Goal: Task Accomplishment & Management: Complete application form

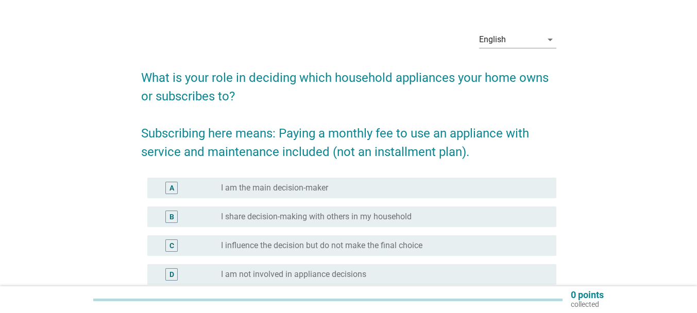
scroll to position [51, 0]
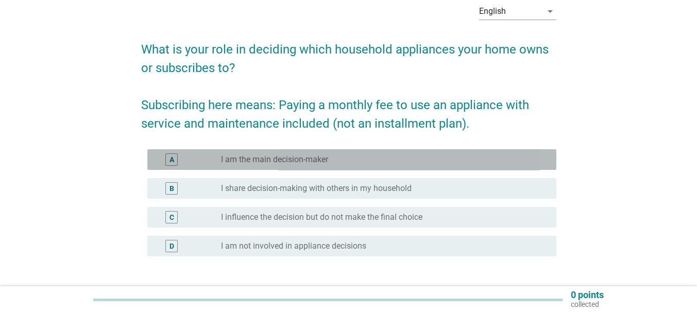
click at [236, 158] on label "I am the main decision-maker" at bounding box center [274, 159] width 107 height 10
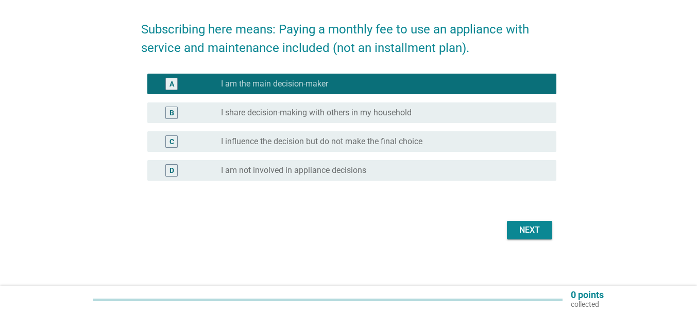
scroll to position [129, 0]
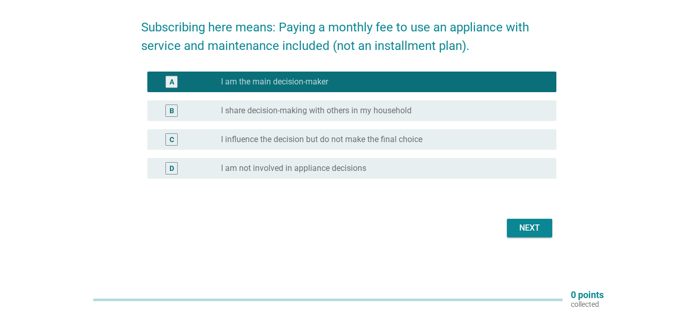
click at [535, 219] on button "Next" at bounding box center [529, 228] width 45 height 19
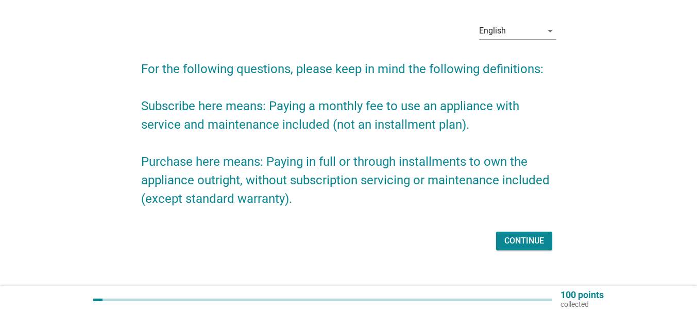
scroll to position [45, 0]
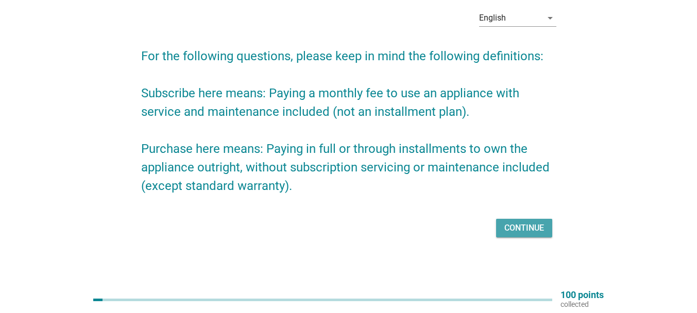
click at [529, 229] on div "Continue" at bounding box center [524, 228] width 40 height 12
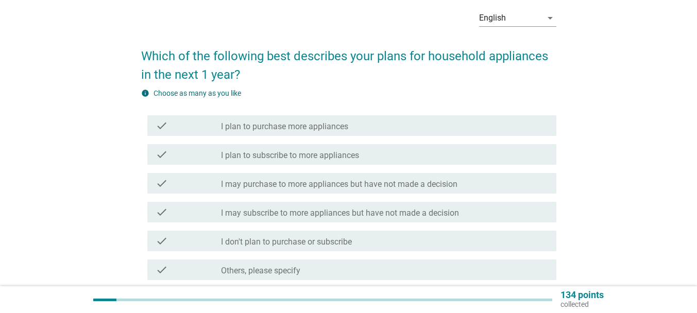
scroll to position [0, 0]
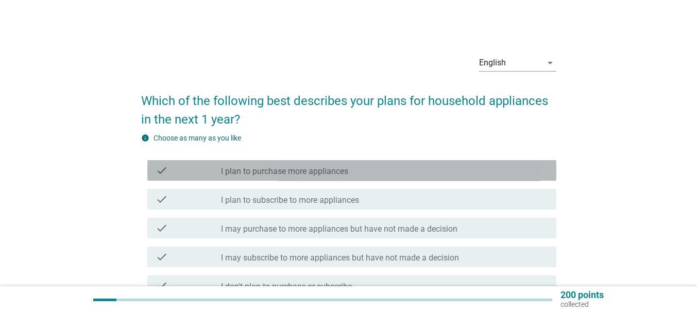
click at [390, 170] on div "check_box_outline_blank I plan to purchase more appliances" at bounding box center [384, 170] width 327 height 12
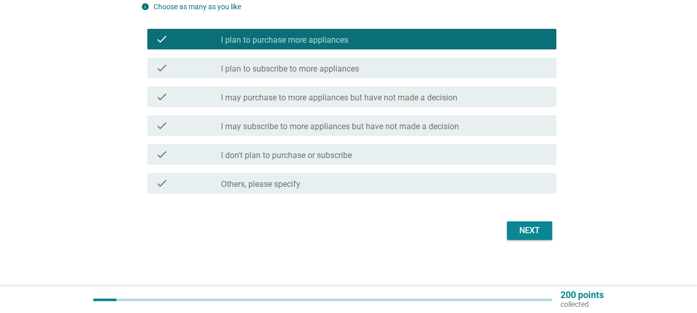
scroll to position [134, 0]
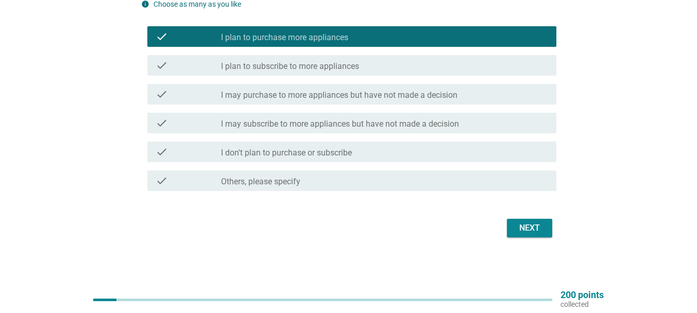
click at [539, 233] on div "Next" at bounding box center [529, 228] width 29 height 12
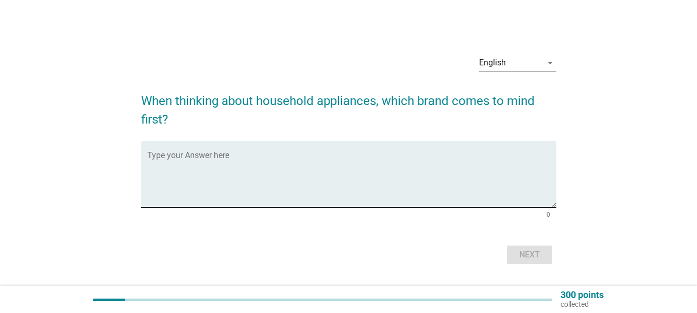
click at [371, 171] on textarea "Type your Answer here" at bounding box center [351, 180] width 409 height 54
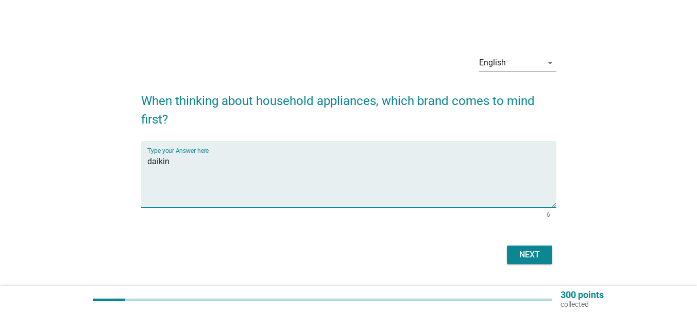
type textarea "daikin"
click at [536, 253] on div "Next" at bounding box center [529, 255] width 29 height 12
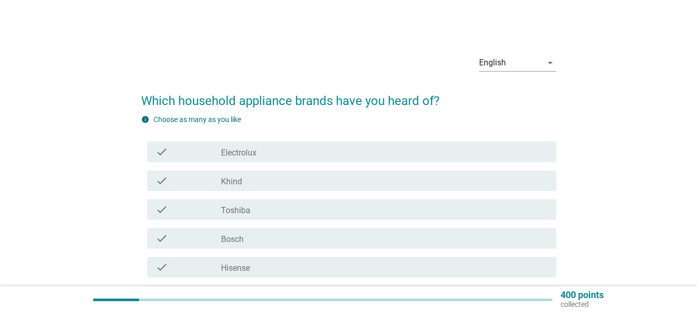
scroll to position [51, 0]
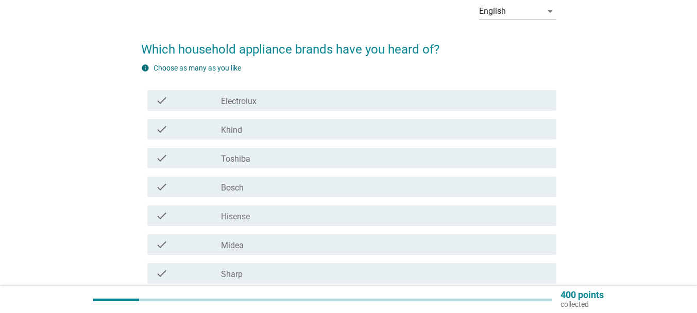
click at [295, 100] on div "check_box_outline_blank Electrolux" at bounding box center [384, 100] width 327 height 12
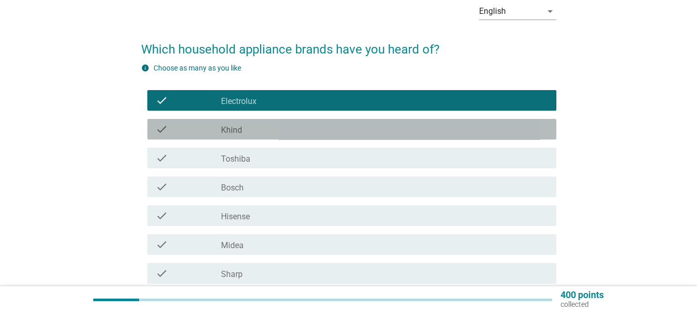
drag, startPoint x: 283, startPoint y: 125, endPoint x: 282, endPoint y: 136, distance: 11.4
click at [282, 125] on div "check_box_outline_blank Khind" at bounding box center [384, 129] width 327 height 12
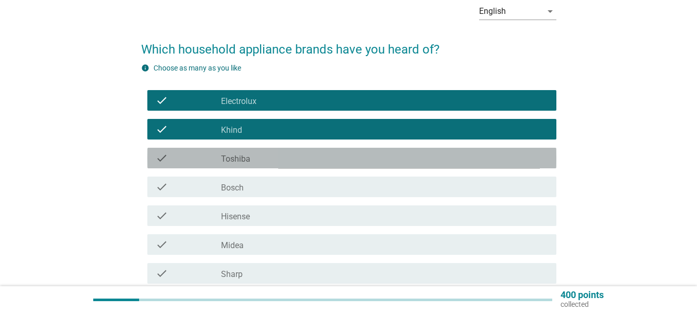
click at [284, 154] on div "check_box_outline_blank Toshiba" at bounding box center [384, 158] width 327 height 12
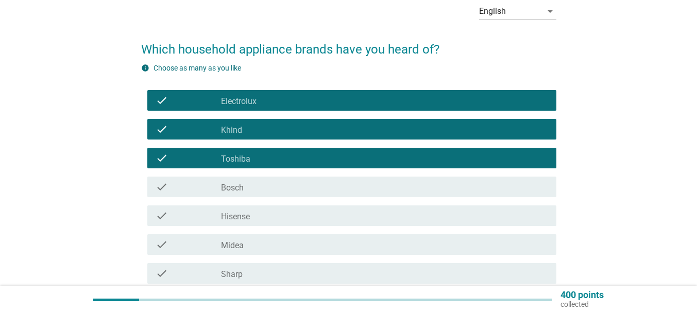
click at [281, 191] on div "check_box_outline_blank Bosch" at bounding box center [384, 187] width 327 height 12
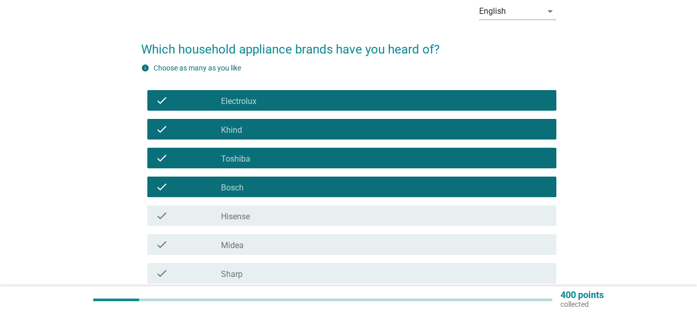
click at [282, 217] on div "check_box_outline_blank Hisense" at bounding box center [384, 216] width 327 height 12
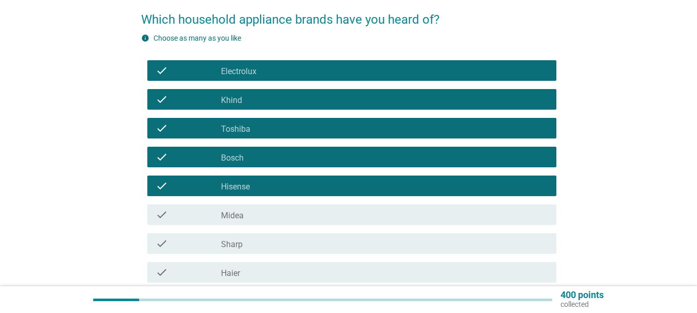
scroll to position [103, 0]
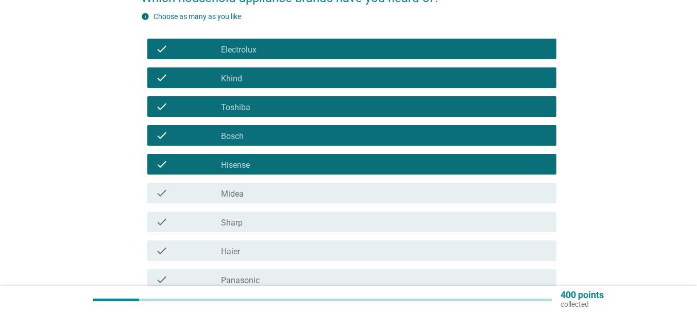
click at [265, 195] on div "check_box_outline_blank Midea" at bounding box center [384, 193] width 327 height 12
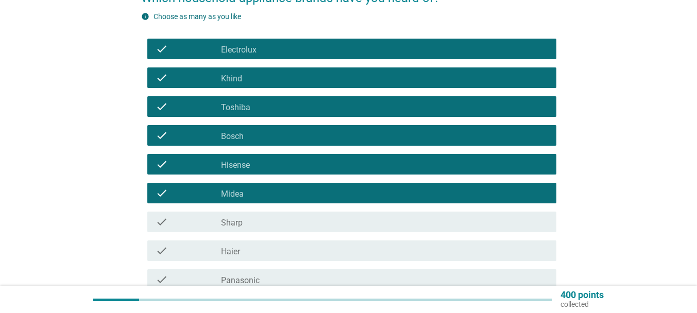
click at [266, 222] on div "check_box_outline_blank Sharp" at bounding box center [384, 222] width 327 height 12
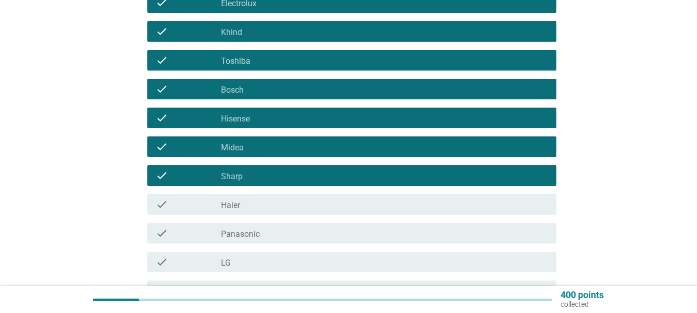
scroll to position [154, 0]
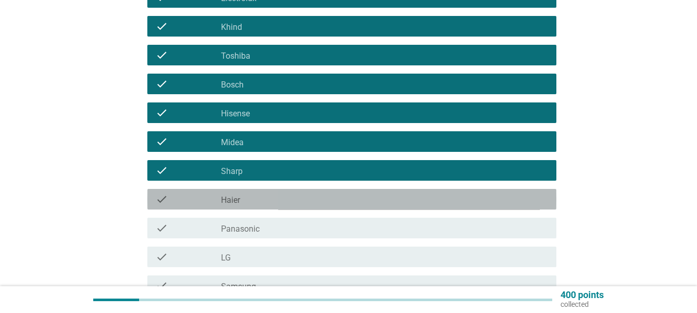
click at [283, 203] on div "check_box_outline_blank Haier" at bounding box center [384, 199] width 327 height 12
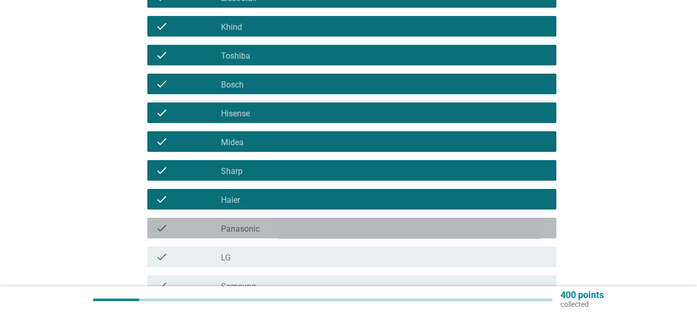
click at [266, 227] on div "check_box_outline_blank Panasonic" at bounding box center [384, 228] width 327 height 12
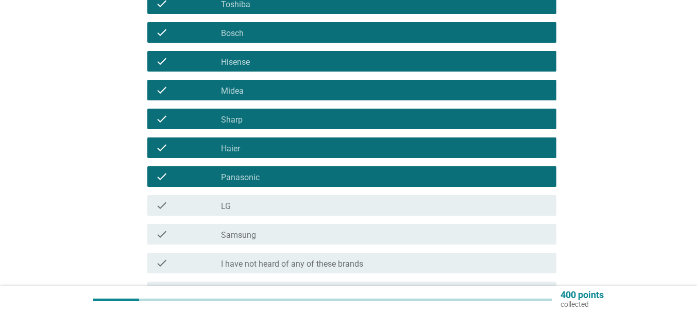
scroll to position [257, 0]
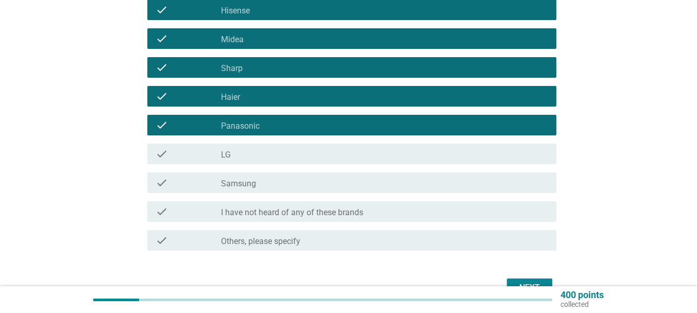
click at [261, 151] on div "check_box_outline_blank LG" at bounding box center [384, 154] width 327 height 12
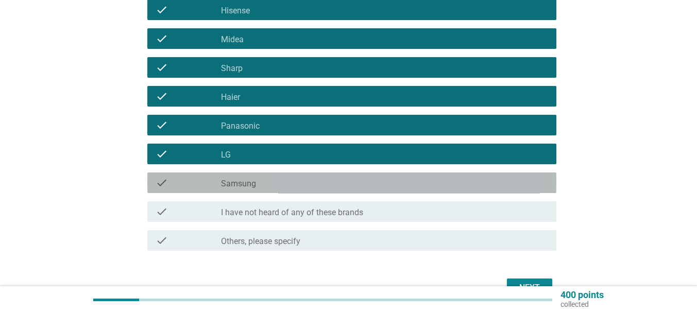
click at [267, 177] on div "check_box_outline_blank Samsung" at bounding box center [384, 183] width 327 height 12
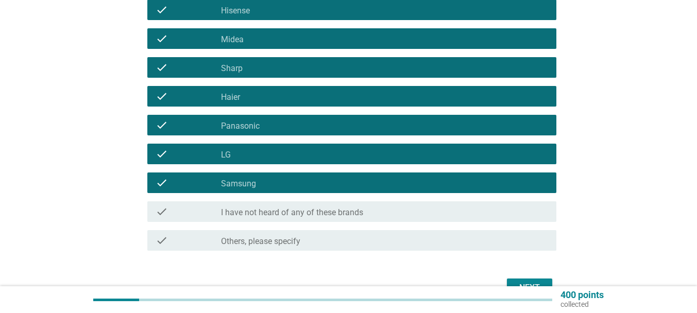
scroll to position [309, 0]
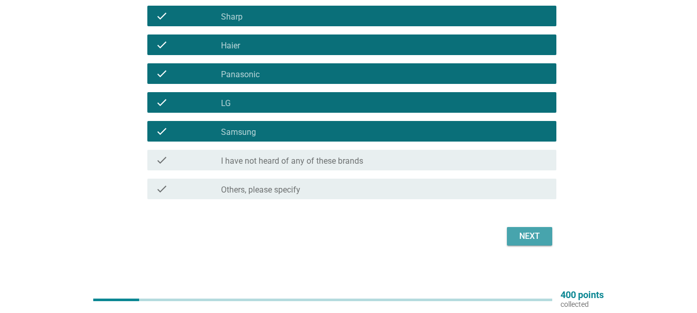
click at [525, 237] on div "Next" at bounding box center [529, 236] width 29 height 12
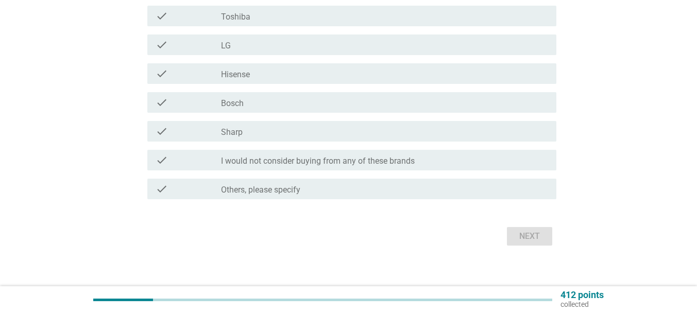
scroll to position [0, 0]
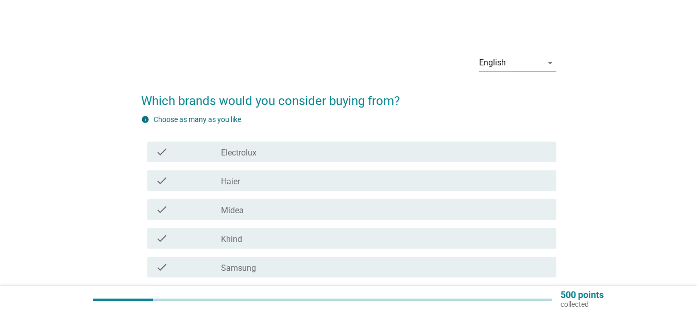
click at [328, 155] on div "check_box_outline_blank Electrolux" at bounding box center [384, 152] width 327 height 12
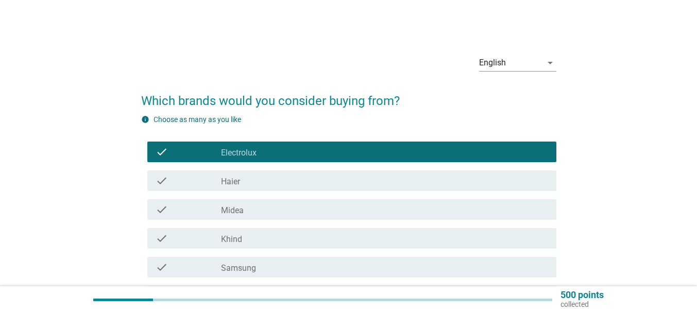
click at [279, 185] on div "check_box_outline_blank Haier" at bounding box center [384, 181] width 327 height 12
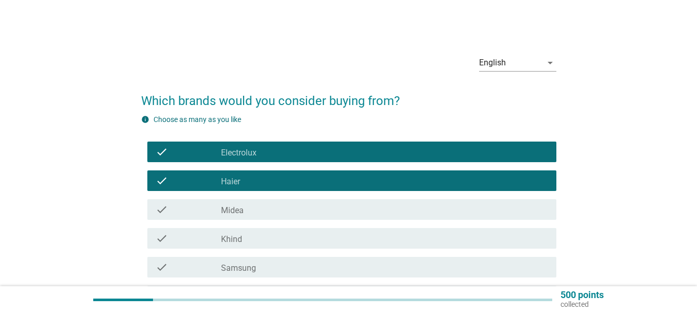
click at [276, 201] on div "check check_box_outline_blank Midea" at bounding box center [351, 209] width 409 height 21
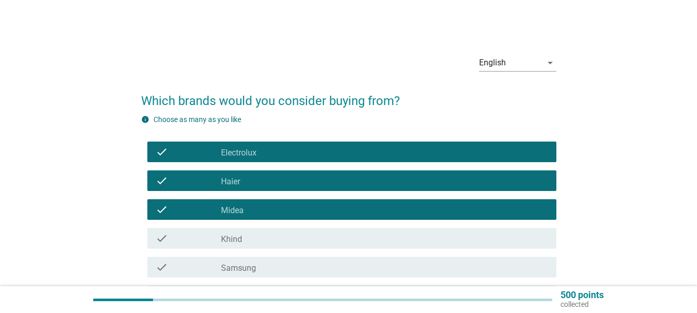
click at [276, 235] on div "check_box_outline_blank Khind" at bounding box center [384, 238] width 327 height 12
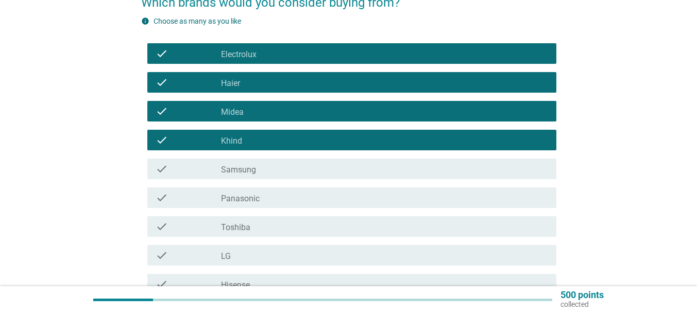
scroll to position [103, 0]
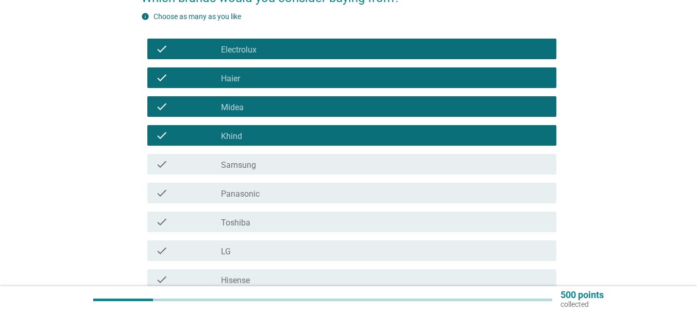
click at [271, 163] on div "check_box_outline_blank Samsung" at bounding box center [384, 164] width 327 height 12
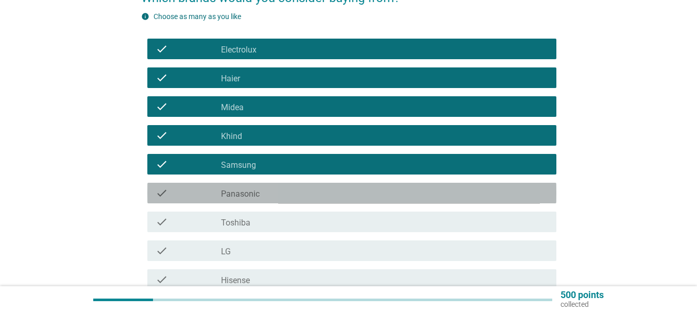
click at [268, 193] on div "check_box_outline_blank Panasonic" at bounding box center [384, 193] width 327 height 12
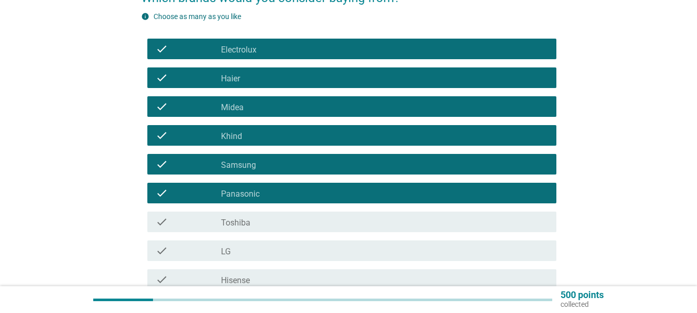
click at [271, 219] on div "check_box_outline_blank Toshiba" at bounding box center [384, 222] width 327 height 12
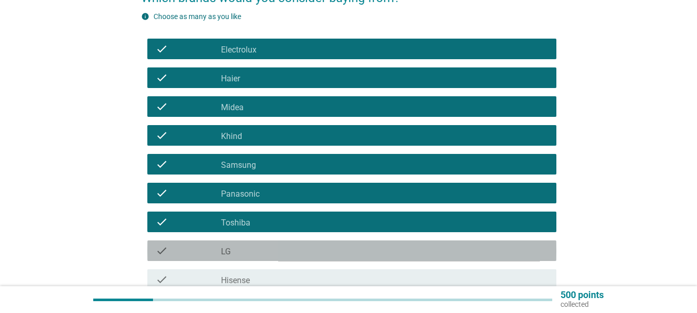
click at [260, 259] on div "check check_box_outline_blank LG" at bounding box center [351, 250] width 409 height 21
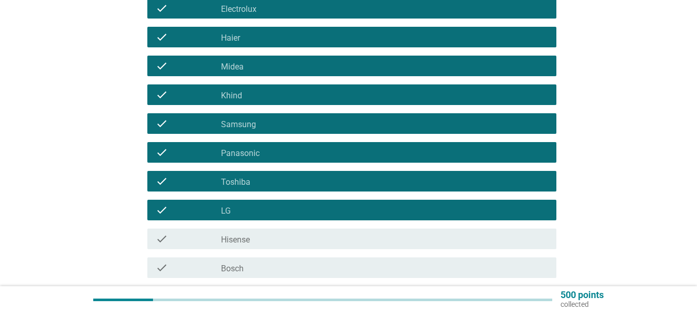
scroll to position [257, 0]
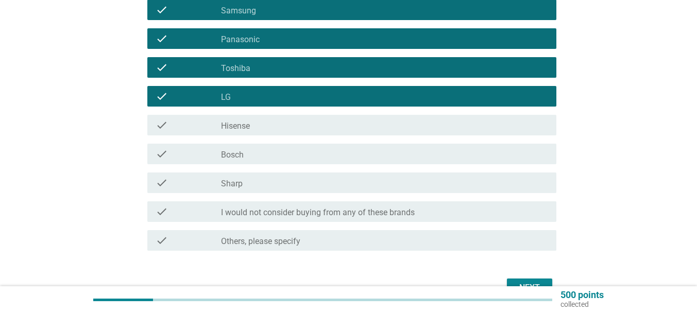
click at [268, 129] on div "check_box_outline_blank Hisense" at bounding box center [384, 125] width 327 height 12
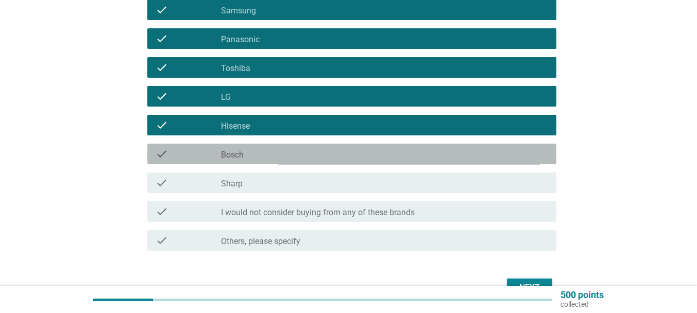
click at [268, 149] on div "check_box_outline_blank Bosch" at bounding box center [384, 154] width 327 height 12
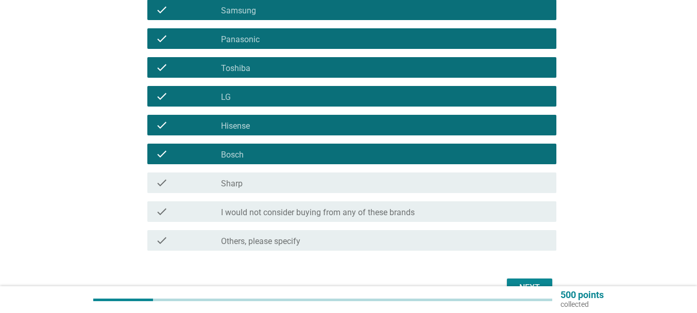
click at [263, 183] on div "check_box_outline_blank Sharp" at bounding box center [384, 183] width 327 height 12
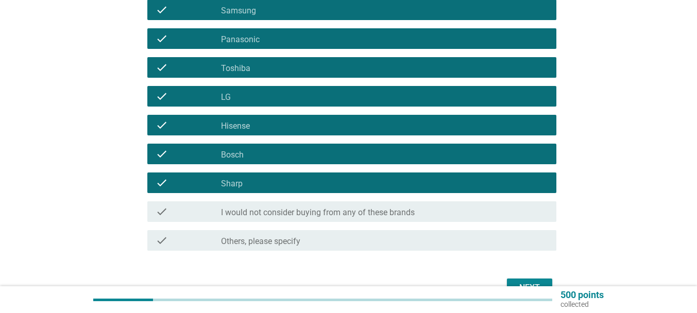
click at [534, 280] on button "Next" at bounding box center [529, 288] width 45 height 19
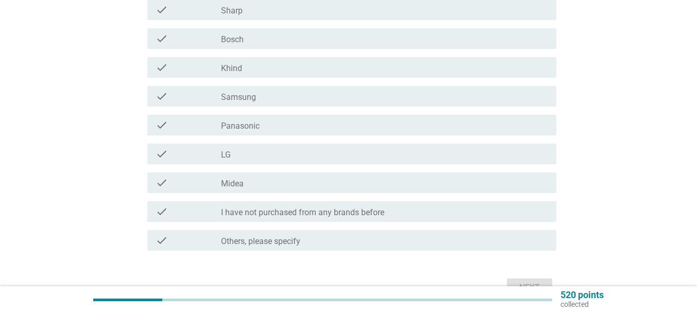
scroll to position [0, 0]
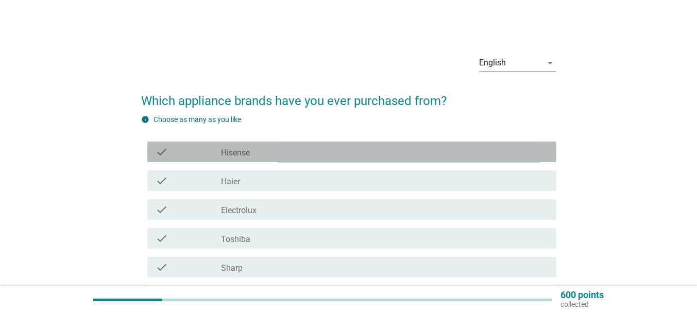
click at [260, 153] on div "check_box Hisense" at bounding box center [384, 152] width 327 height 12
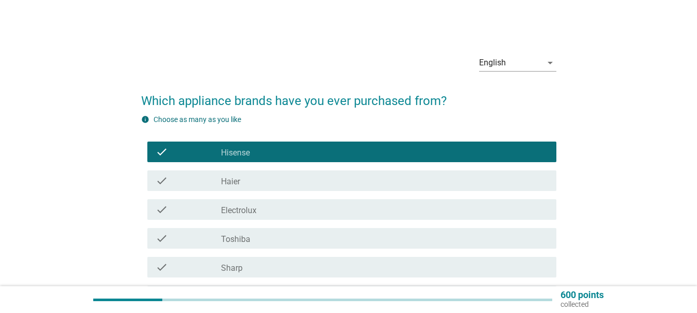
click at [257, 181] on div "check_box_outline_blank Haier" at bounding box center [384, 181] width 327 height 12
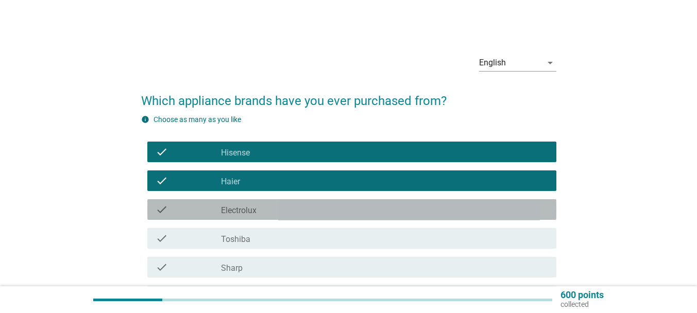
click at [260, 211] on div "check_box Electrolux" at bounding box center [384, 209] width 327 height 12
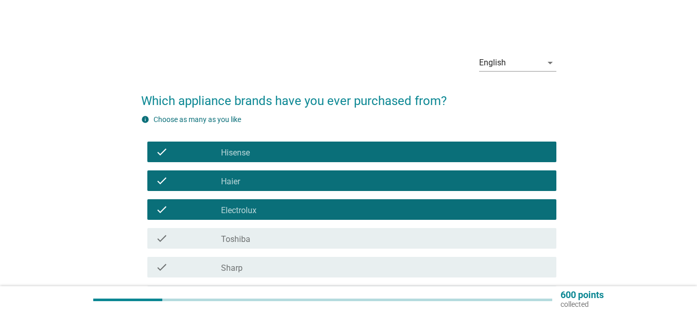
click at [263, 231] on div "check check_box Toshiba" at bounding box center [351, 238] width 409 height 21
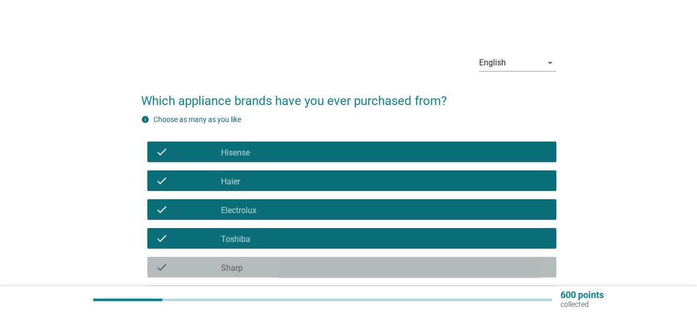
click at [262, 263] on div "check_box Sharp" at bounding box center [384, 267] width 327 height 12
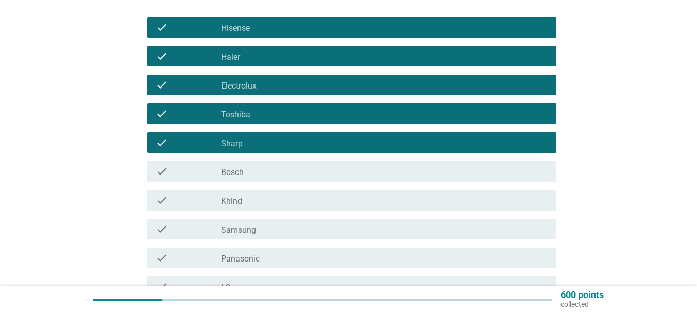
scroll to position [154, 0]
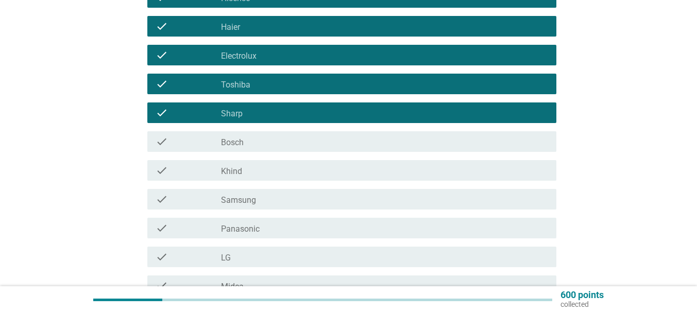
click at [258, 131] on div "check check_box Bosch" at bounding box center [351, 141] width 409 height 21
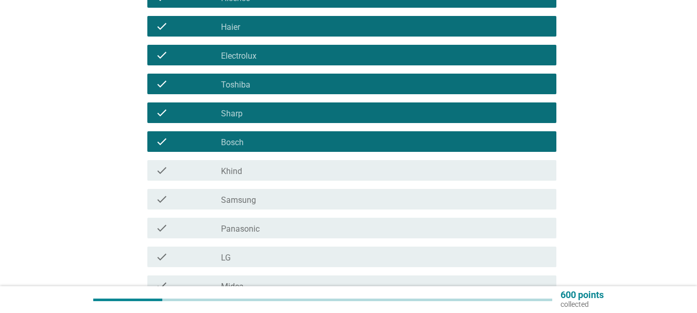
click at [248, 174] on div "check_box Khind" at bounding box center [384, 170] width 327 height 12
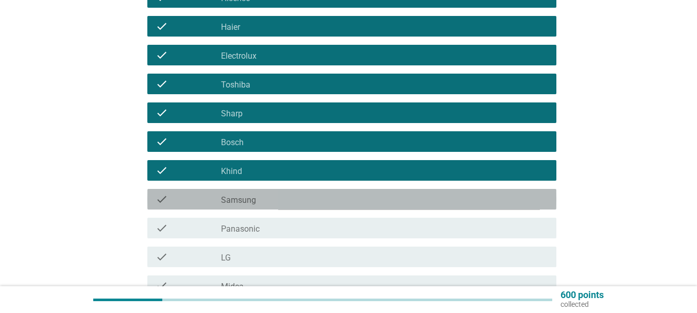
click at [257, 209] on div "check check_box Samsung" at bounding box center [351, 199] width 409 height 21
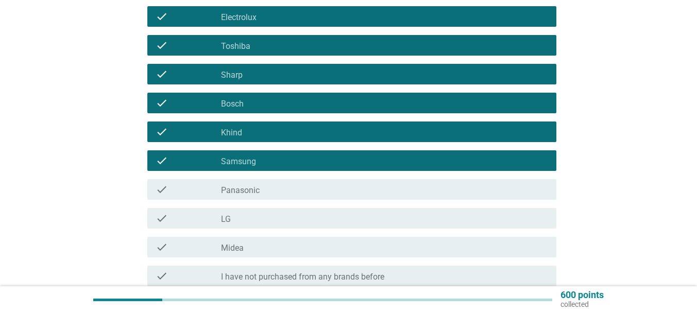
scroll to position [257, 0]
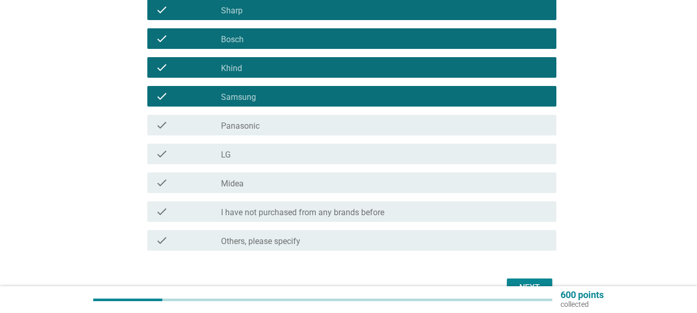
click at [264, 123] on div "check_box Panasonic" at bounding box center [384, 125] width 327 height 12
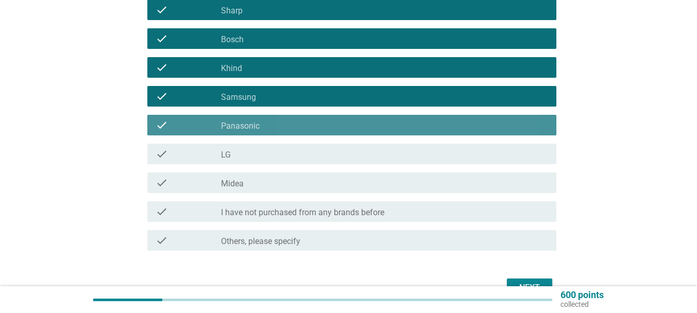
click at [265, 159] on div "check_box LG" at bounding box center [384, 154] width 327 height 12
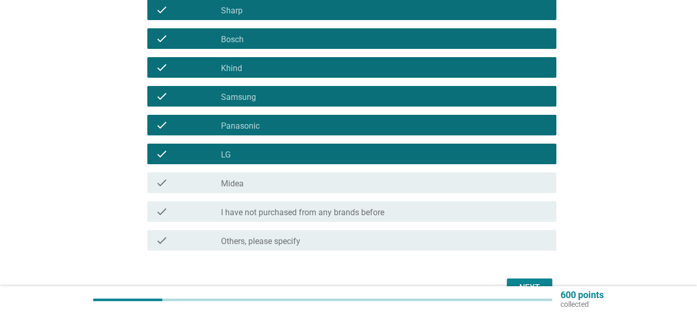
click at [267, 178] on div "check_box Midea" at bounding box center [384, 183] width 327 height 12
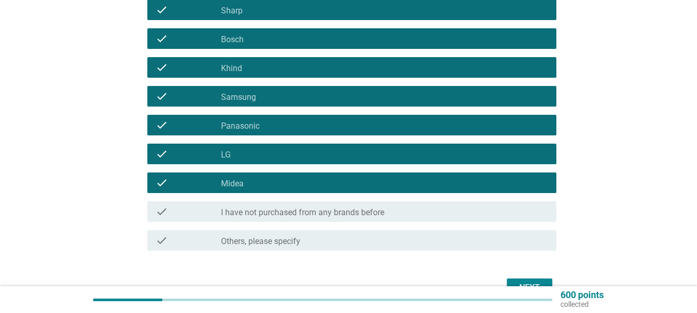
click at [523, 277] on div "Next" at bounding box center [348, 288] width 415 height 25
click at [528, 282] on div "Next" at bounding box center [529, 288] width 29 height 12
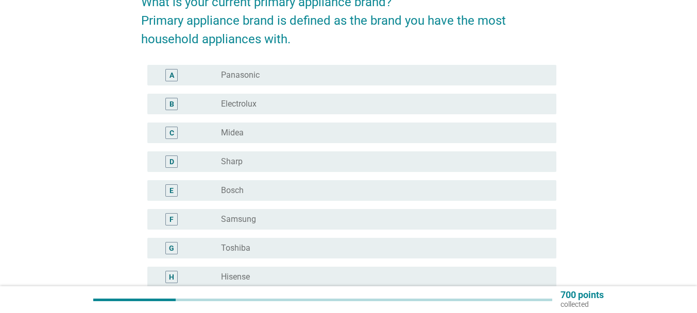
scroll to position [103, 0]
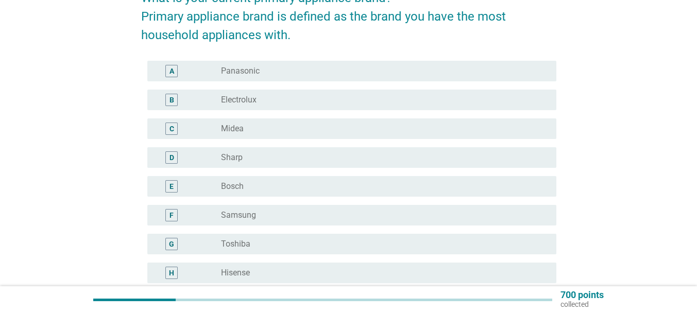
click at [224, 67] on label "Panasonic" at bounding box center [240, 71] width 39 height 10
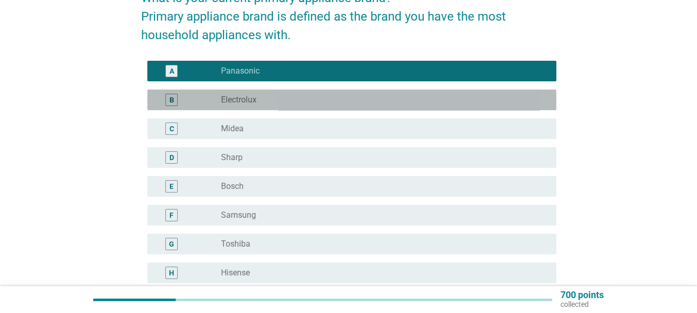
click at [241, 95] on label "Electrolux" at bounding box center [239, 100] width 36 height 10
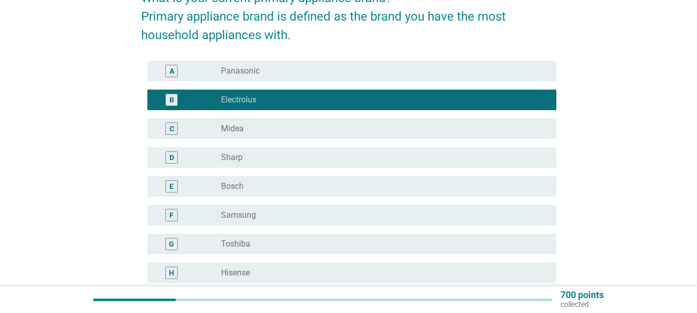
drag, startPoint x: 252, startPoint y: 114, endPoint x: 252, endPoint y: 121, distance: 6.2
click at [252, 115] on div "C radio_button_unchecked Midea" at bounding box center [348, 128] width 415 height 29
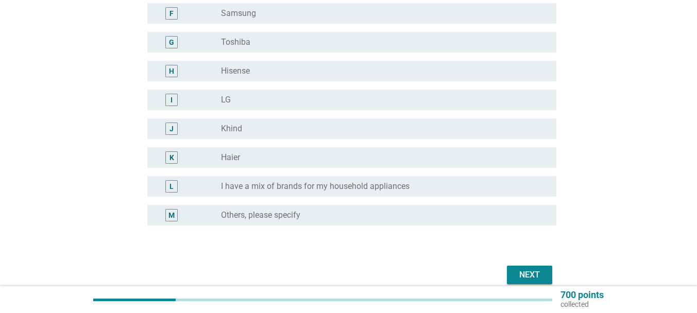
scroll to position [309, 0]
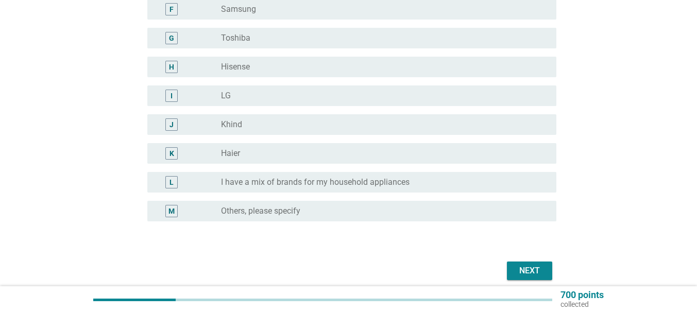
click at [420, 189] on div "L radio_button_unchecked I have a mix of brands for my household appliances" at bounding box center [351, 182] width 409 height 21
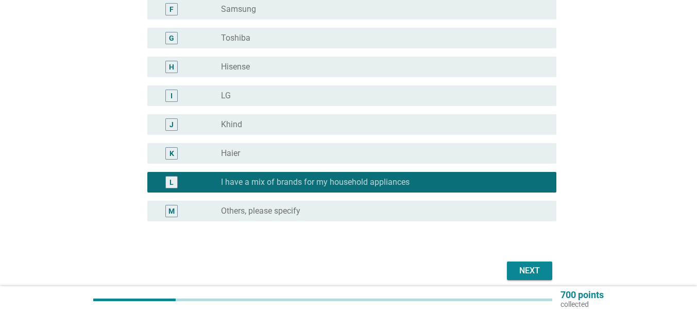
click at [517, 271] on div "Next" at bounding box center [529, 271] width 29 height 12
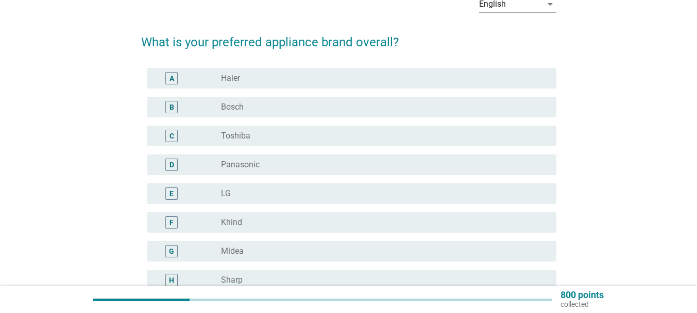
scroll to position [51, 0]
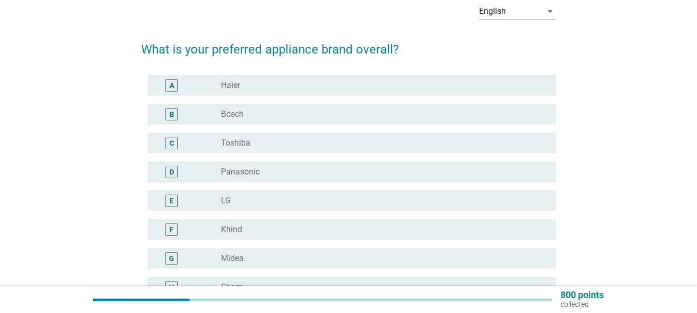
click at [277, 80] on div "radio_button_unchecked Haier" at bounding box center [384, 85] width 327 height 12
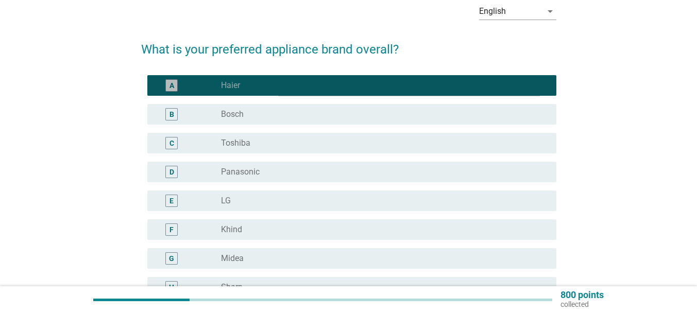
click at [259, 111] on div "radio_button_unchecked Bosch" at bounding box center [380, 114] width 319 height 10
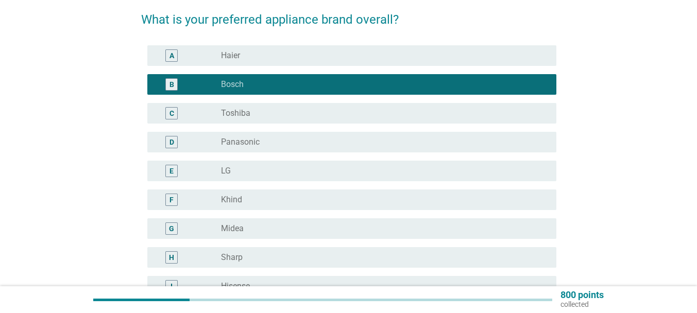
scroll to position [103, 0]
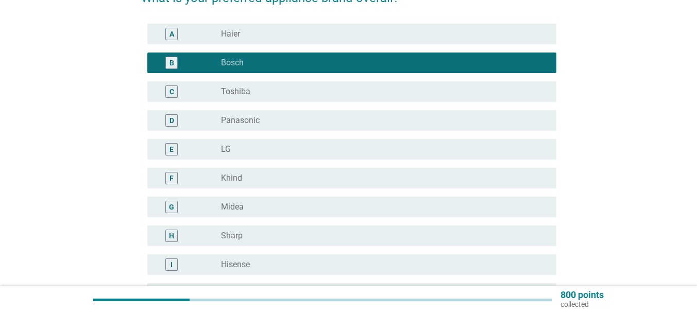
click at [266, 202] on div "radio_button_unchecked Midea" at bounding box center [380, 207] width 319 height 10
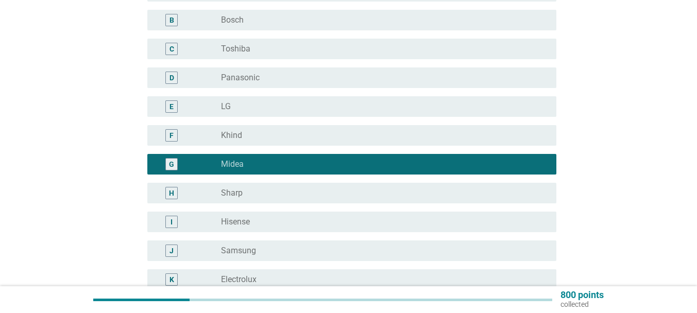
scroll to position [309, 0]
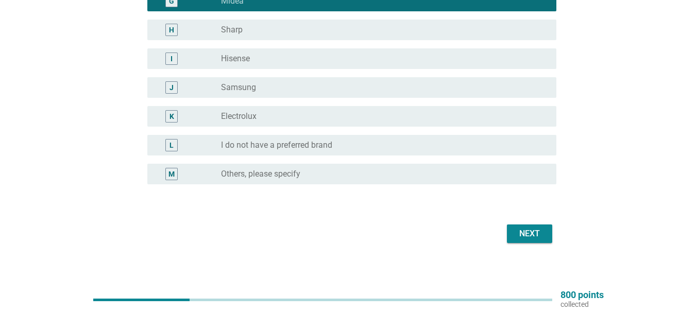
click at [542, 226] on button "Next" at bounding box center [529, 234] width 45 height 19
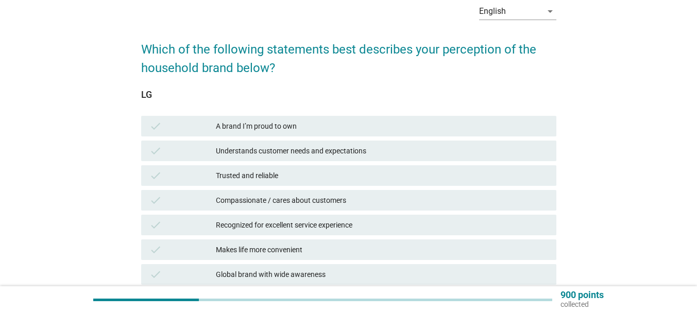
scroll to position [103, 0]
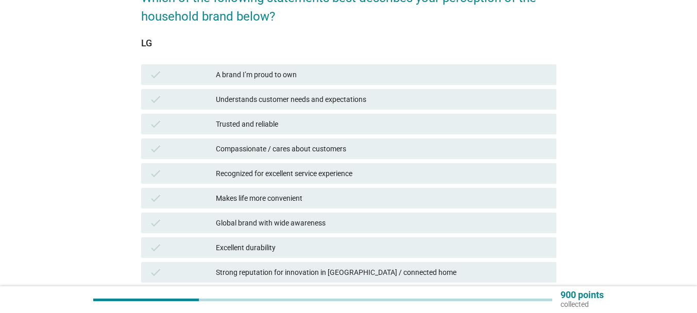
click at [340, 132] on div "check Trusted and reliable" at bounding box center [348, 124] width 415 height 21
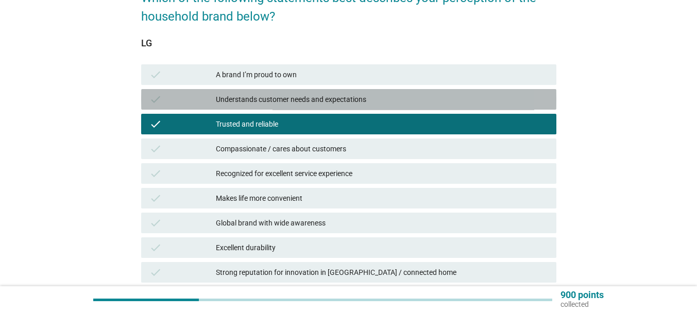
click at [315, 101] on div "Understands customer needs and expectations" at bounding box center [382, 99] width 332 height 12
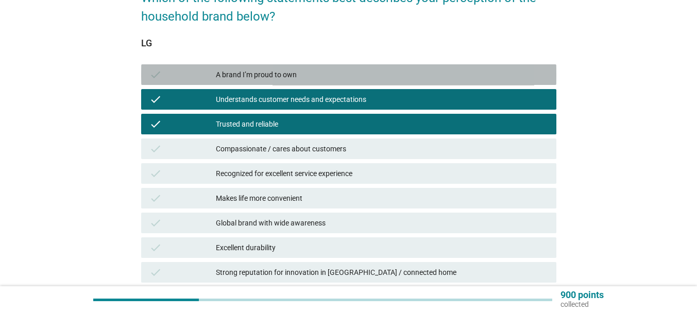
click at [309, 79] on div "A brand I’m proud to own" at bounding box center [382, 74] width 332 height 12
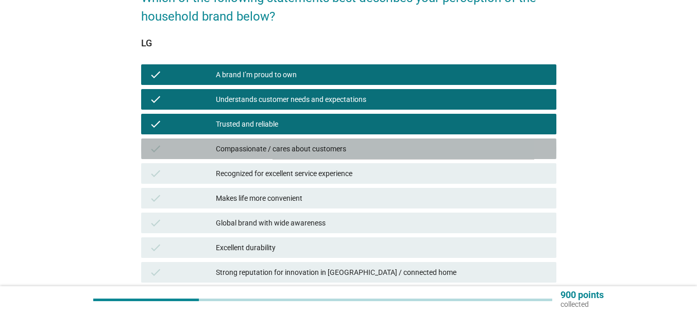
click at [318, 143] on div "Compassionate / cares about customers" at bounding box center [382, 149] width 332 height 12
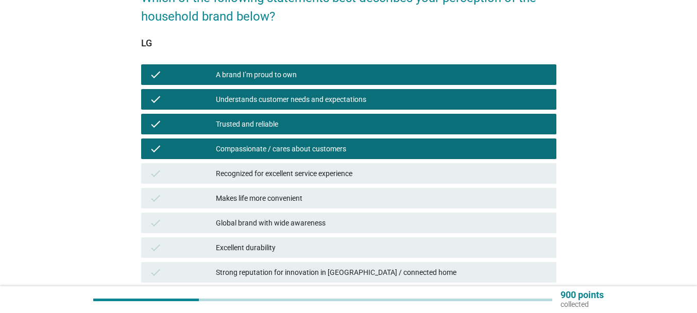
click at [319, 167] on div "Recognized for excellent service experience" at bounding box center [382, 173] width 332 height 12
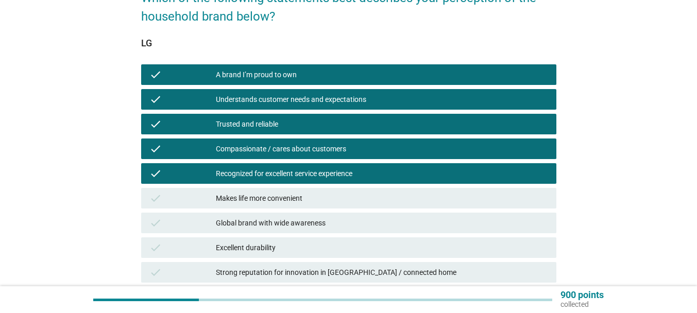
click at [311, 200] on div "Makes life more convenient" at bounding box center [382, 198] width 332 height 12
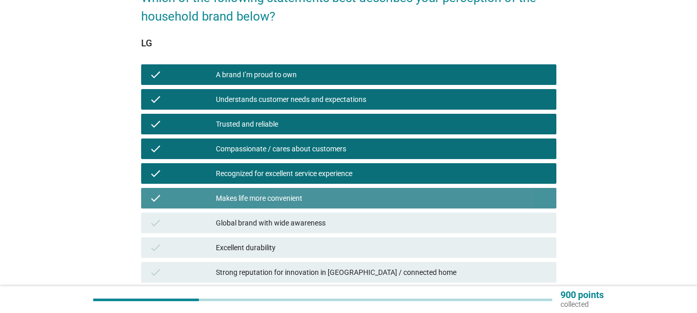
drag, startPoint x: 290, startPoint y: 230, endPoint x: 286, endPoint y: 239, distance: 10.1
click at [289, 230] on div "check Global brand with wide awareness" at bounding box center [348, 223] width 415 height 21
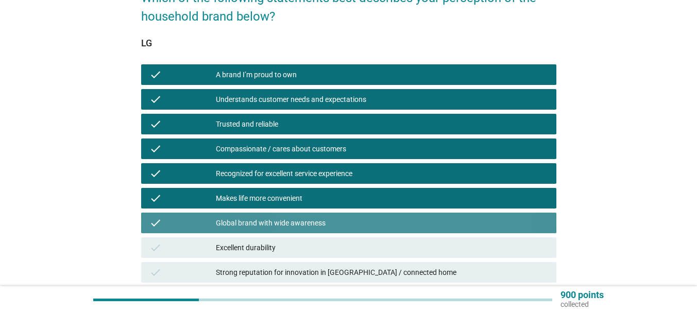
click at [279, 256] on div "check Excellent durability" at bounding box center [348, 247] width 415 height 21
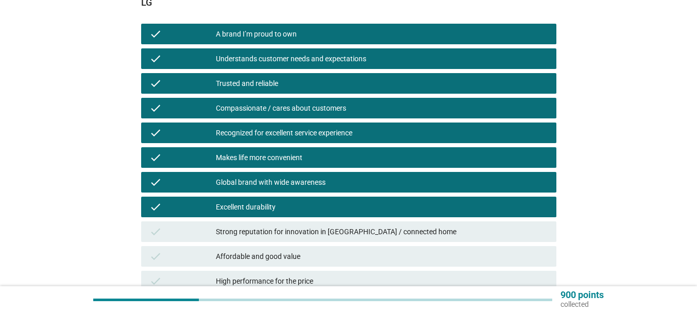
scroll to position [206, 0]
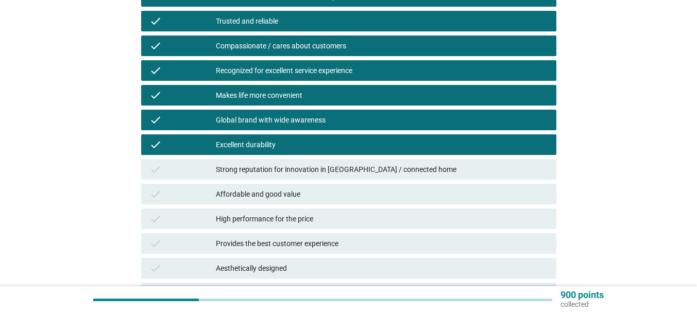
click at [316, 176] on div "check Strong reputation for innovation in [GEOGRAPHIC_DATA] / connected home" at bounding box center [348, 169] width 415 height 21
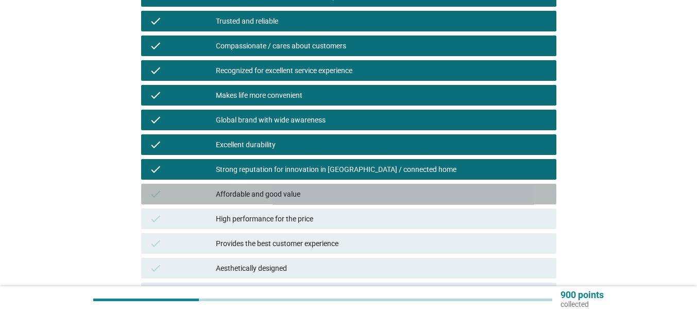
click at [306, 195] on div "Affordable and good value" at bounding box center [382, 194] width 332 height 12
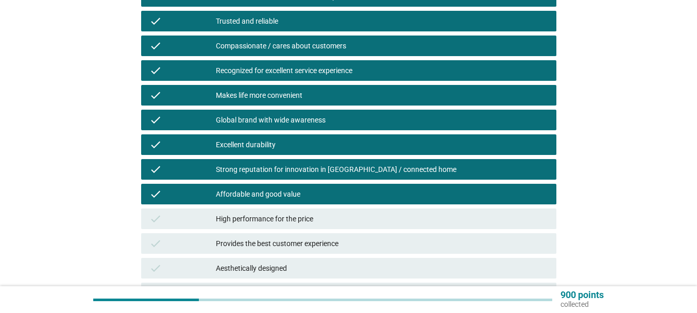
click at [300, 218] on div "High performance for the price" at bounding box center [382, 219] width 332 height 12
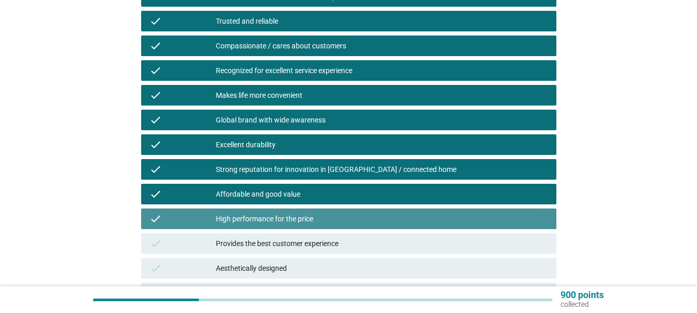
drag, startPoint x: 298, startPoint y: 240, endPoint x: 297, endPoint y: 246, distance: 5.9
click at [297, 244] on div "Provides the best customer experience" at bounding box center [382, 243] width 332 height 12
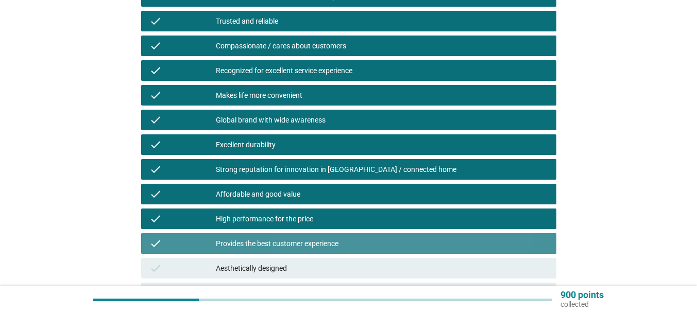
click at [290, 272] on div "Aesthetically designed" at bounding box center [382, 268] width 332 height 12
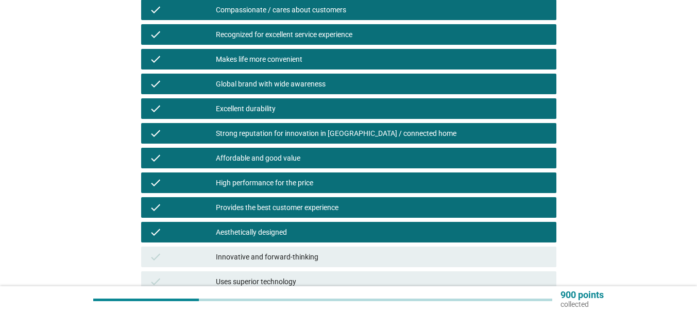
scroll to position [359, 0]
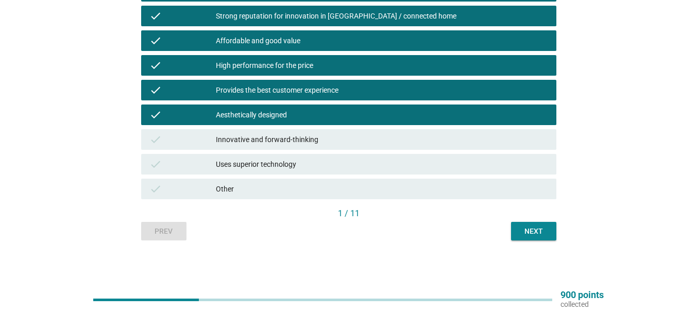
click at [302, 141] on div "Innovative and forward-thinking" at bounding box center [382, 139] width 332 height 12
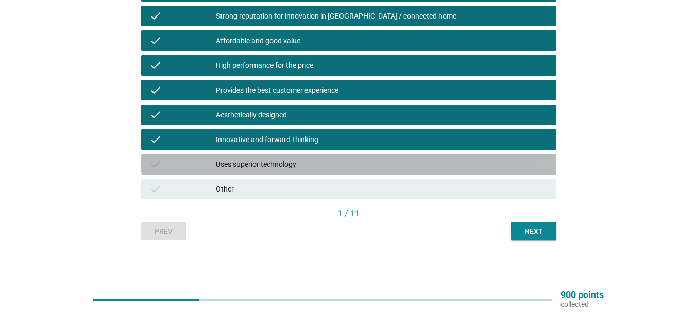
click at [303, 162] on div "Uses superior technology" at bounding box center [382, 164] width 332 height 12
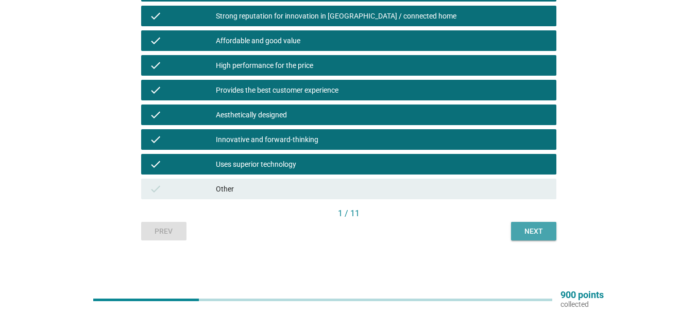
click at [524, 229] on div "Next" at bounding box center [533, 231] width 29 height 11
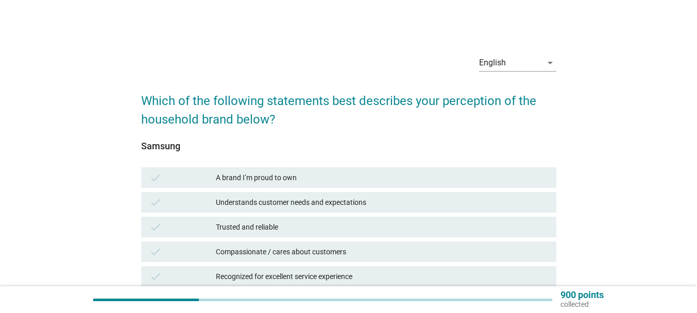
click at [280, 169] on div "check A brand I’m proud to own" at bounding box center [348, 177] width 415 height 21
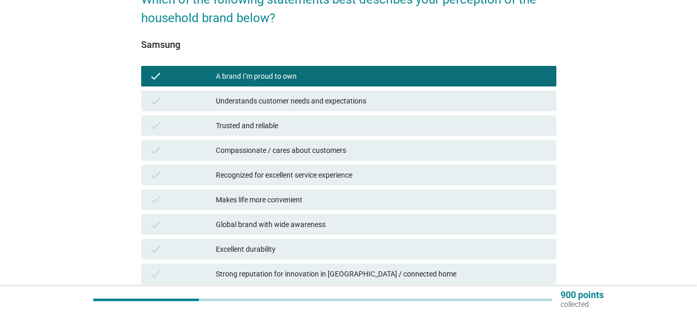
scroll to position [103, 0]
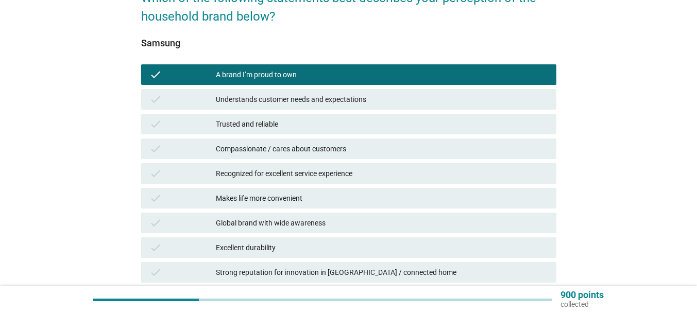
click at [300, 99] on div "Understands customer needs and expectations" at bounding box center [382, 99] width 332 height 12
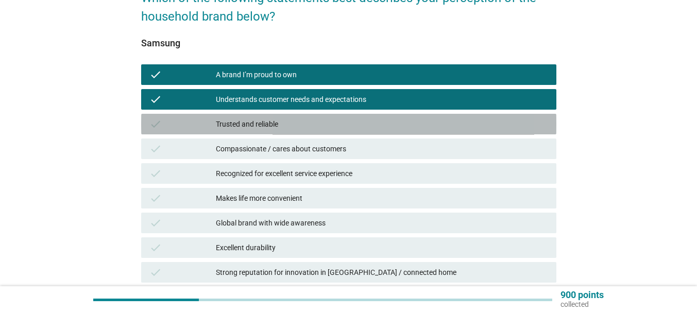
click at [284, 130] on div "check Trusted and reliable" at bounding box center [348, 124] width 415 height 21
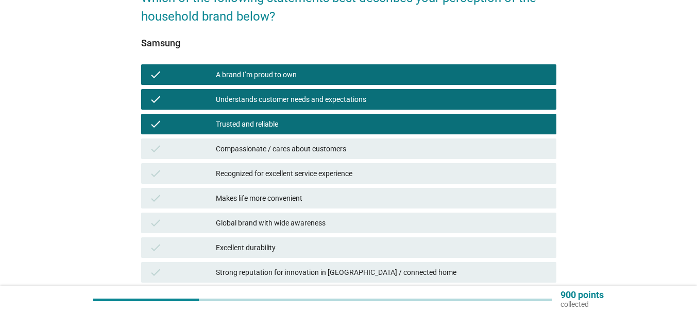
click at [288, 146] on div "Compassionate / cares about customers" at bounding box center [382, 149] width 332 height 12
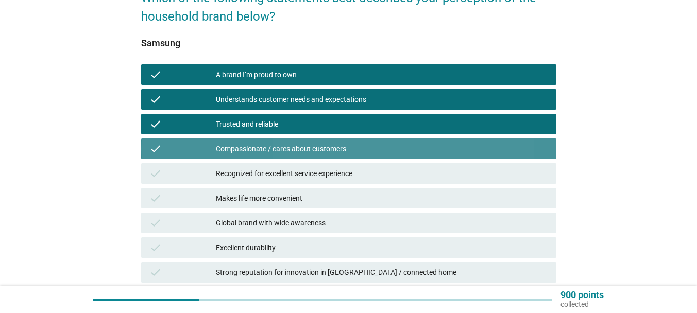
click at [290, 169] on div "Recognized for excellent service experience" at bounding box center [382, 173] width 332 height 12
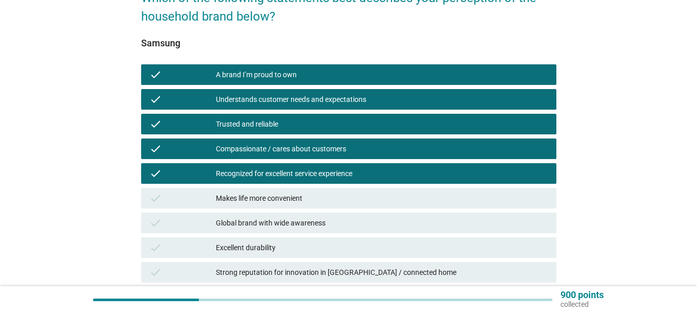
drag, startPoint x: 295, startPoint y: 196, endPoint x: 295, endPoint y: 217, distance: 20.6
click at [295, 197] on div "Makes life more convenient" at bounding box center [382, 198] width 332 height 12
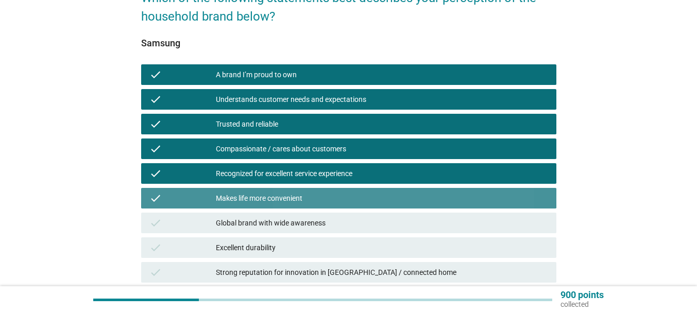
drag, startPoint x: 296, startPoint y: 224, endPoint x: 297, endPoint y: 231, distance: 7.3
click at [296, 225] on div "Global brand with wide awareness" at bounding box center [382, 223] width 332 height 12
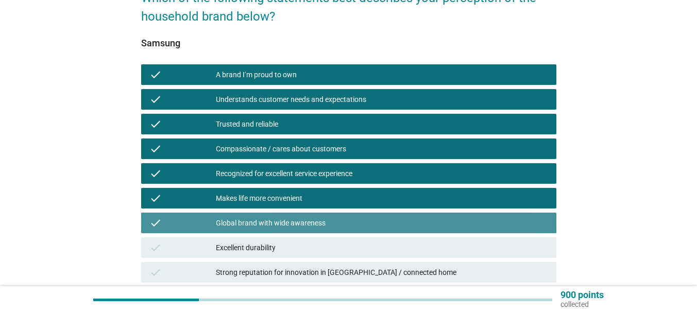
click at [299, 248] on div "Excellent durability" at bounding box center [382, 248] width 332 height 12
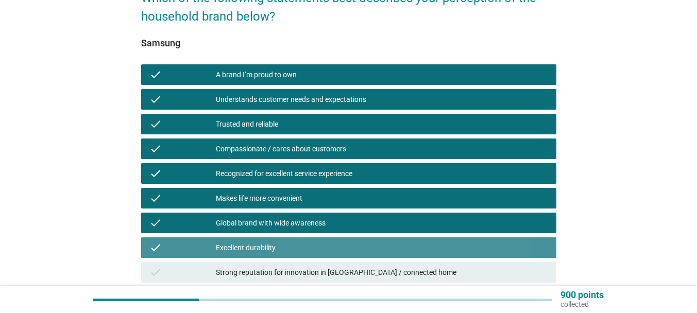
click at [306, 276] on div "Strong reputation for innovation in [GEOGRAPHIC_DATA] / connected home" at bounding box center [382, 272] width 332 height 12
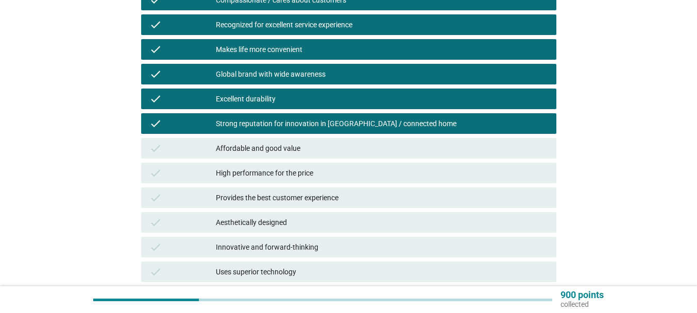
scroll to position [257, 0]
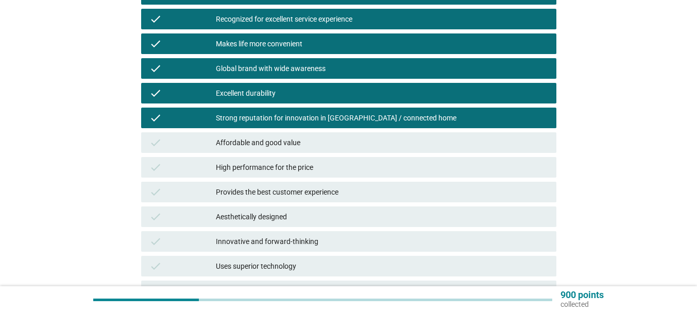
click at [314, 145] on div "Affordable and good value" at bounding box center [382, 142] width 332 height 12
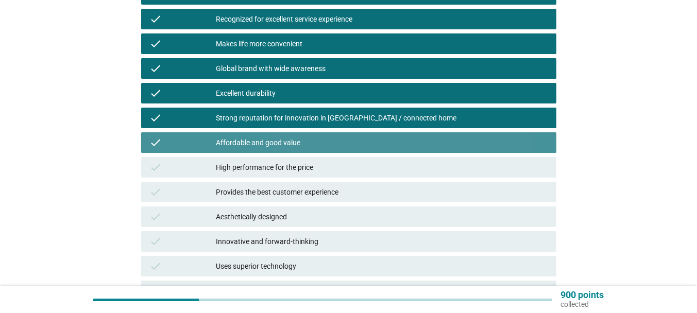
drag, startPoint x: 313, startPoint y: 162, endPoint x: 312, endPoint y: 179, distance: 17.0
click at [313, 162] on div "High performance for the price" at bounding box center [382, 167] width 332 height 12
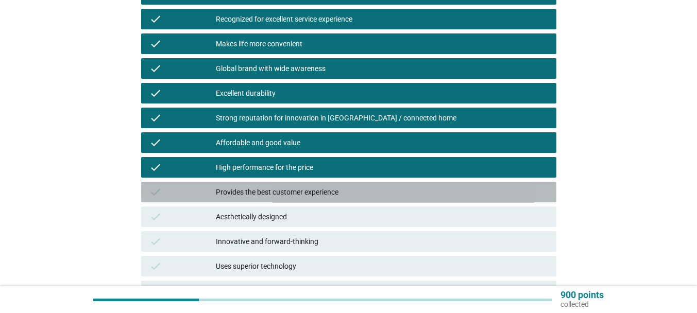
click at [310, 200] on div "check Provides the best customer experience" at bounding box center [348, 192] width 415 height 21
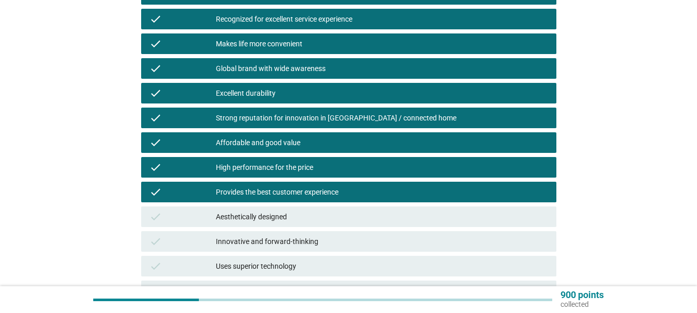
click at [309, 229] on div "check Innovative and forward-thinking" at bounding box center [348, 241] width 419 height 25
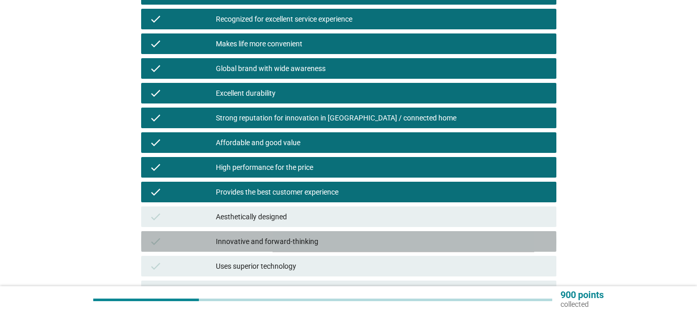
click at [313, 251] on div "check Innovative and forward-thinking" at bounding box center [348, 241] width 415 height 21
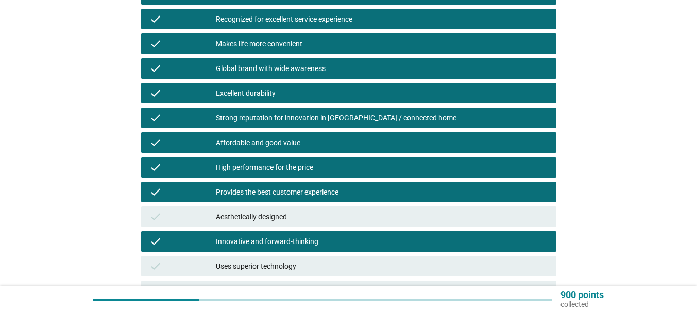
click at [304, 221] on div "Aesthetically designed" at bounding box center [382, 217] width 332 height 12
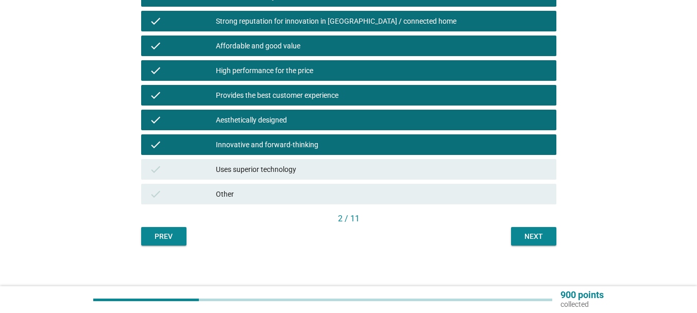
scroll to position [359, 0]
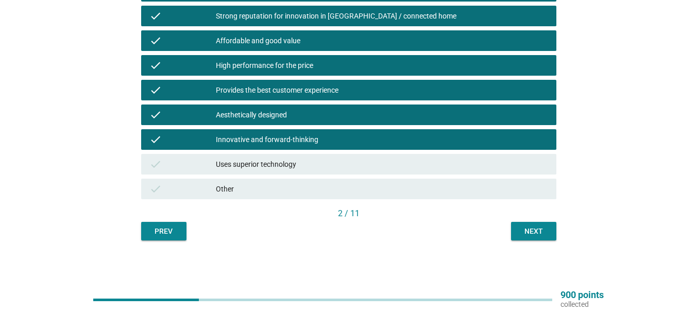
click at [294, 164] on div "Uses superior technology" at bounding box center [382, 164] width 332 height 12
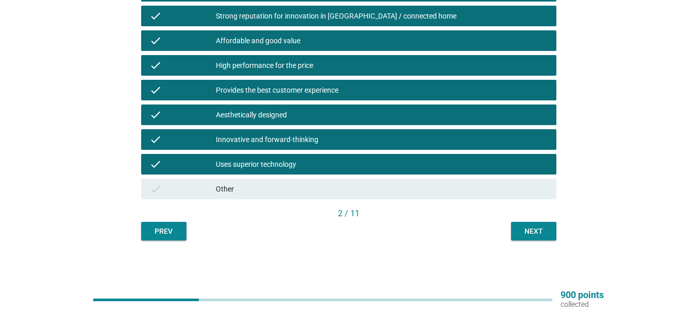
click at [519, 233] on div "Next" at bounding box center [533, 231] width 29 height 11
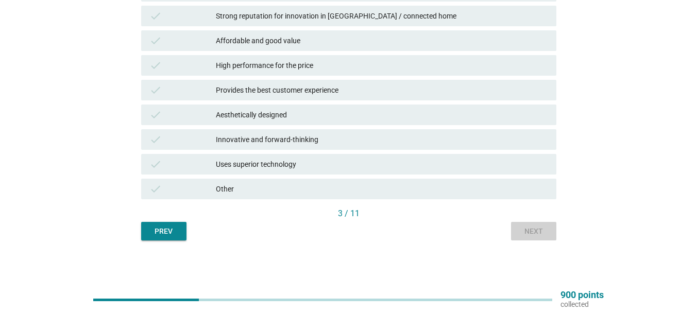
scroll to position [0, 0]
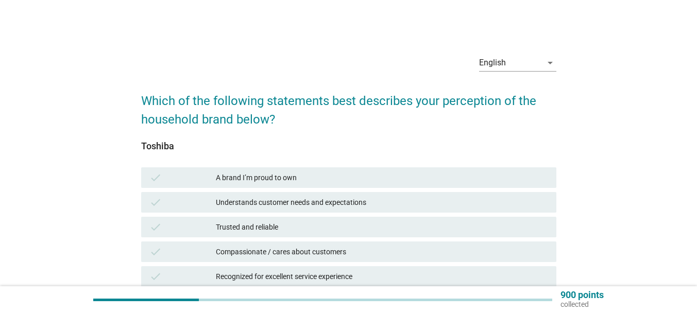
click at [328, 178] on div "A brand I’m proud to own" at bounding box center [382, 177] width 332 height 12
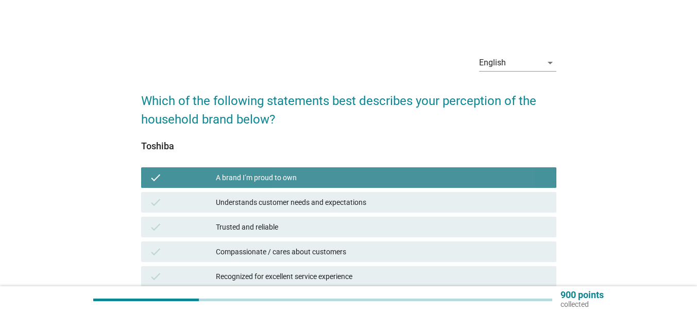
click at [313, 198] on div "Understands customer needs and expectations" at bounding box center [382, 202] width 332 height 12
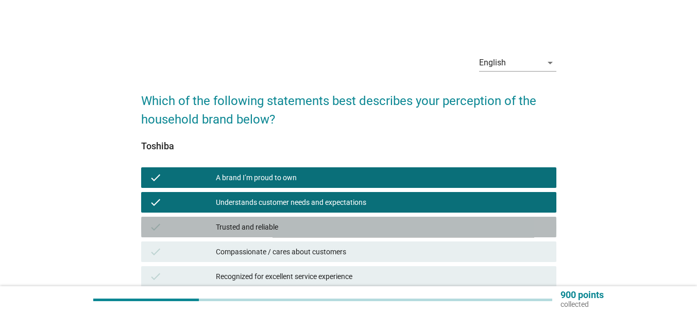
click at [313, 229] on div "Trusted and reliable" at bounding box center [382, 227] width 332 height 12
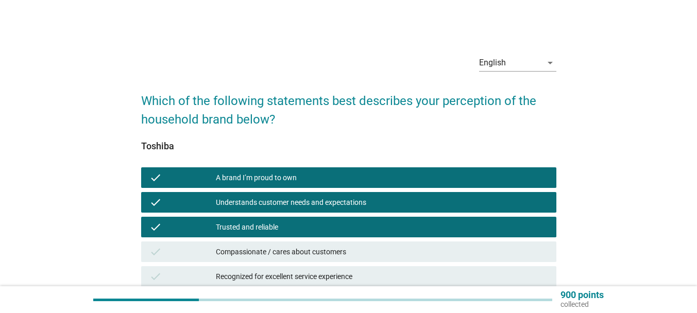
click at [303, 249] on div "Compassionate / cares about customers" at bounding box center [382, 252] width 332 height 12
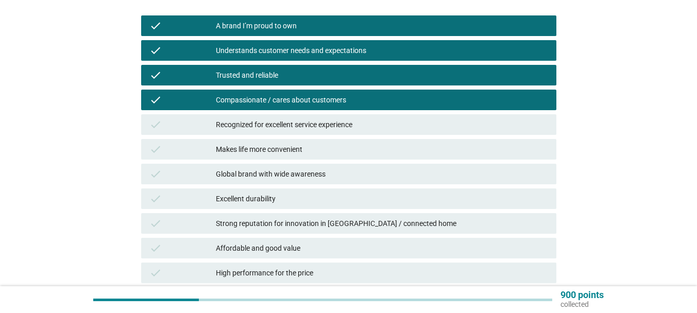
scroll to position [154, 0]
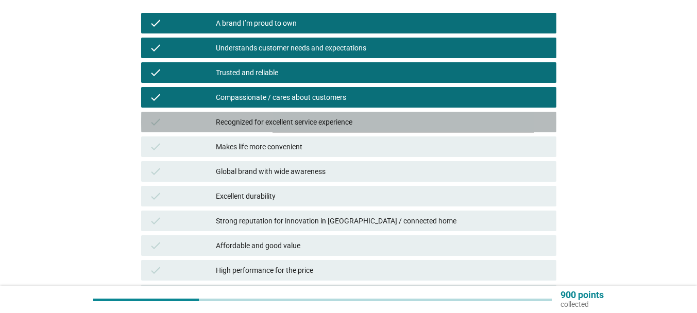
click at [304, 117] on div "Recognized for excellent service experience" at bounding box center [382, 122] width 332 height 12
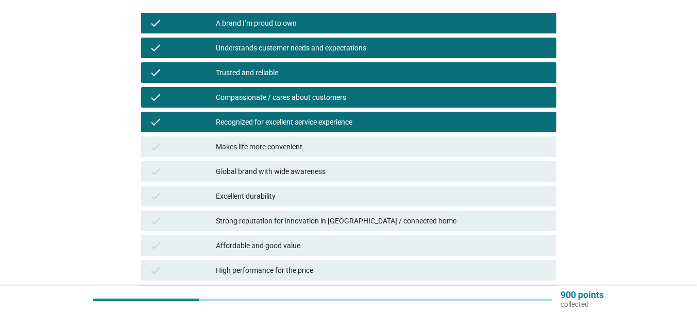
drag, startPoint x: 294, startPoint y: 144, endPoint x: 293, endPoint y: 165, distance: 21.7
click at [294, 144] on div "Makes life more convenient" at bounding box center [382, 147] width 332 height 12
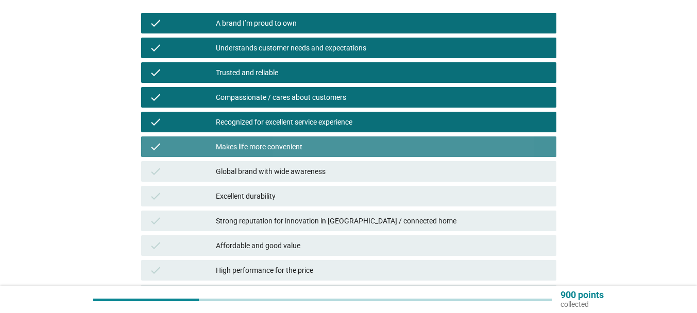
click at [294, 177] on div "Global brand with wide awareness" at bounding box center [382, 171] width 332 height 12
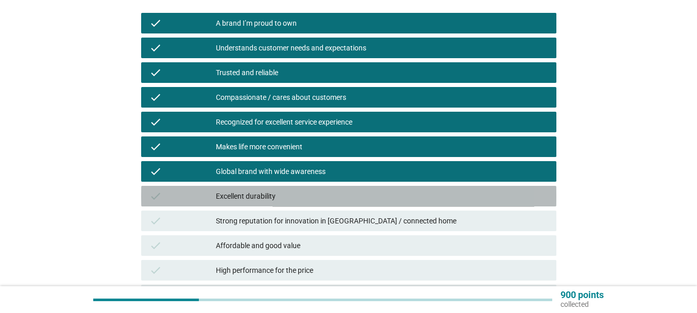
click at [286, 196] on div "Excellent durability" at bounding box center [382, 196] width 332 height 12
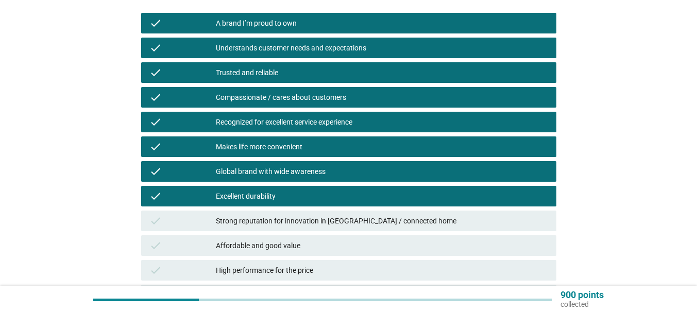
click at [298, 216] on div "Strong reputation for innovation in [GEOGRAPHIC_DATA] / connected home" at bounding box center [382, 221] width 332 height 12
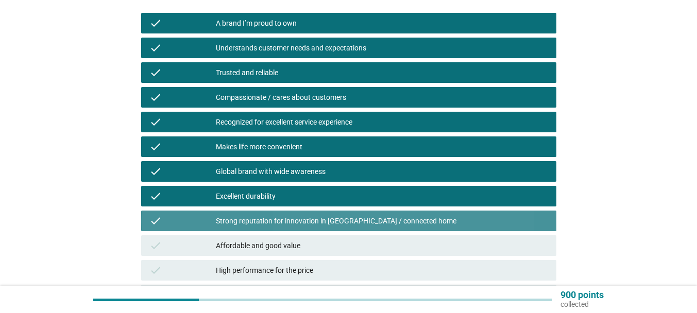
click at [297, 243] on div "Affordable and good value" at bounding box center [382, 245] width 332 height 12
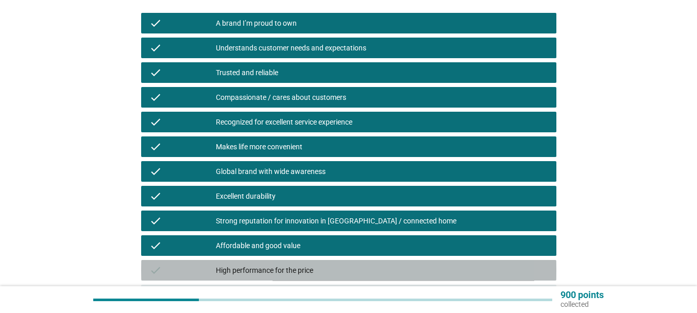
click at [297, 265] on div "check High performance for the price" at bounding box center [348, 270] width 415 height 21
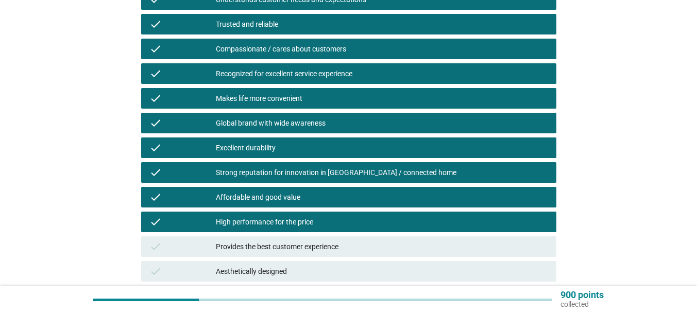
scroll to position [309, 0]
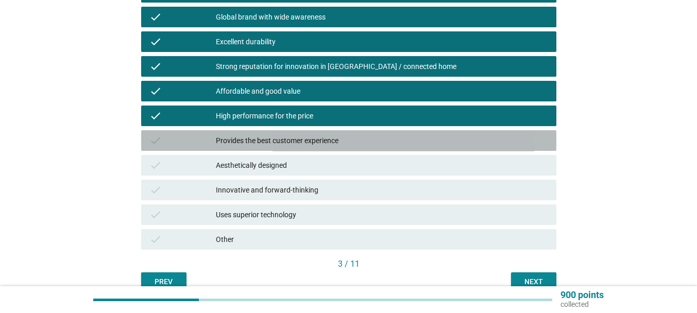
click at [271, 135] on div "Provides the best customer experience" at bounding box center [382, 140] width 332 height 12
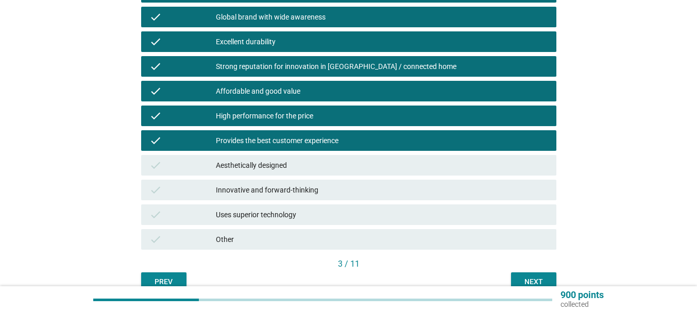
click at [265, 163] on div "Aesthetically designed" at bounding box center [382, 165] width 332 height 12
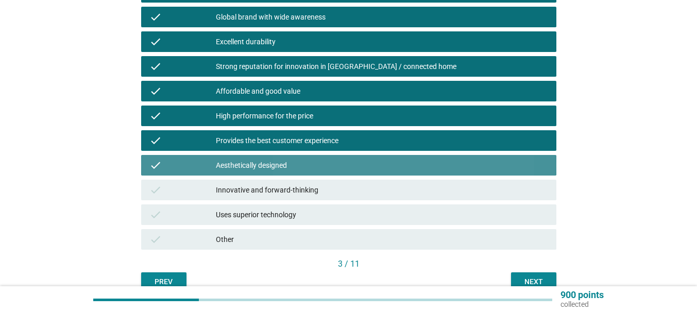
click at [273, 191] on div "Innovative and forward-thinking" at bounding box center [382, 190] width 332 height 12
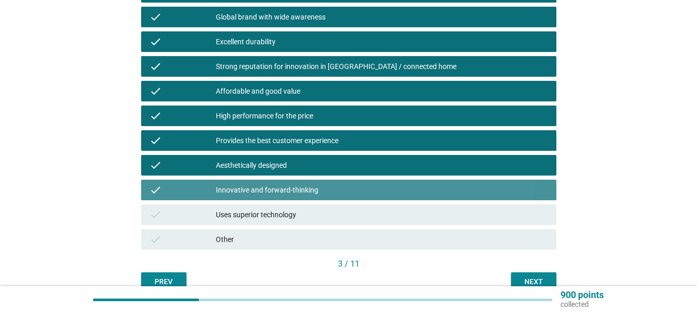
click at [273, 209] on div "Uses superior technology" at bounding box center [382, 215] width 332 height 12
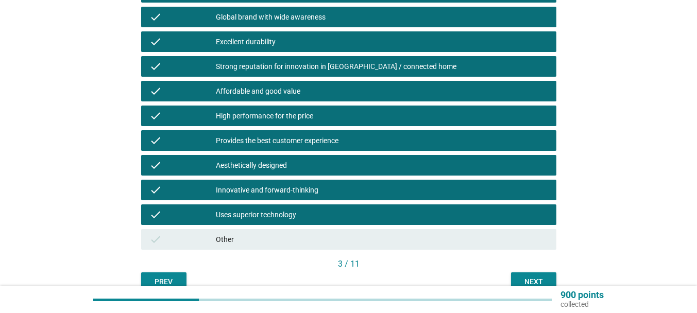
click at [519, 278] on div "Next" at bounding box center [533, 282] width 29 height 11
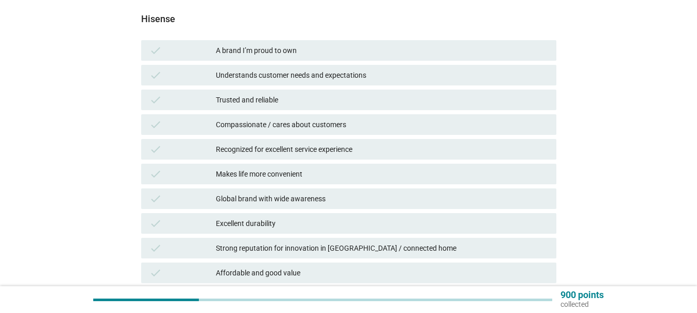
scroll to position [154, 0]
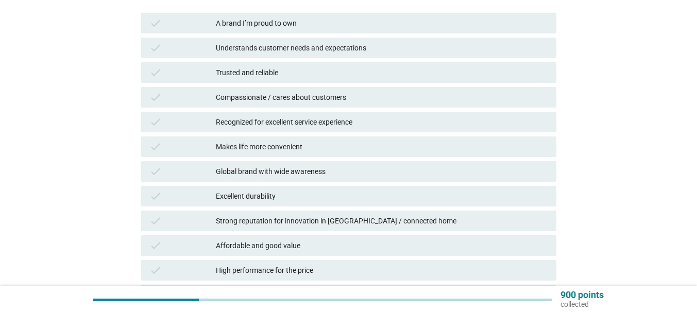
click at [262, 26] on div "A brand I’m proud to own" at bounding box center [382, 23] width 332 height 12
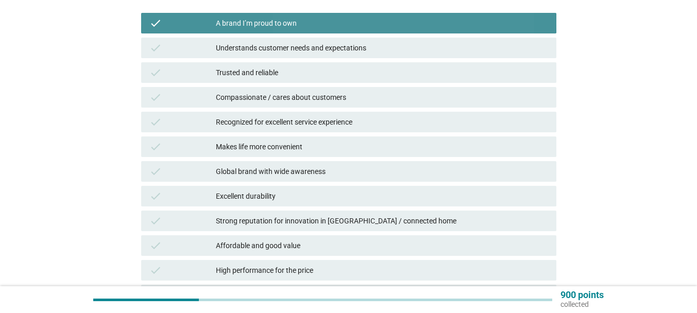
click at [263, 35] on div "check A brand I’m proud to own" at bounding box center [348, 23] width 419 height 25
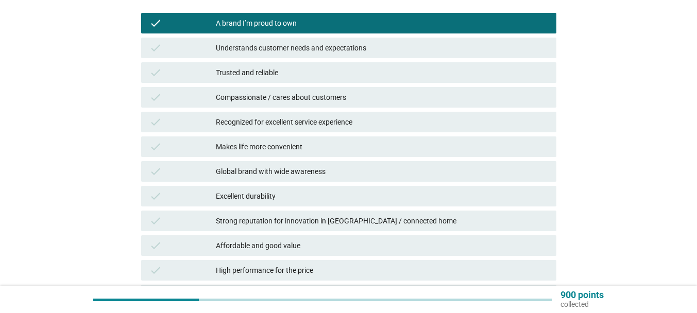
click at [276, 53] on div "Understands customer needs and expectations" at bounding box center [382, 48] width 332 height 12
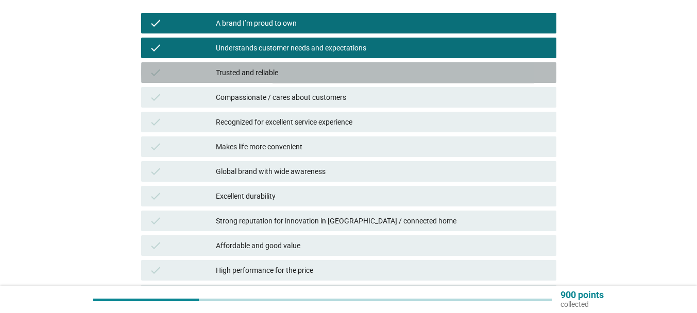
click at [273, 78] on div "Trusted and reliable" at bounding box center [382, 72] width 332 height 12
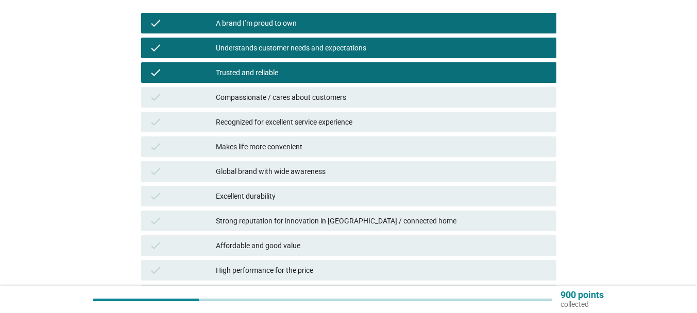
click at [277, 98] on div "Compassionate / cares about customers" at bounding box center [382, 97] width 332 height 12
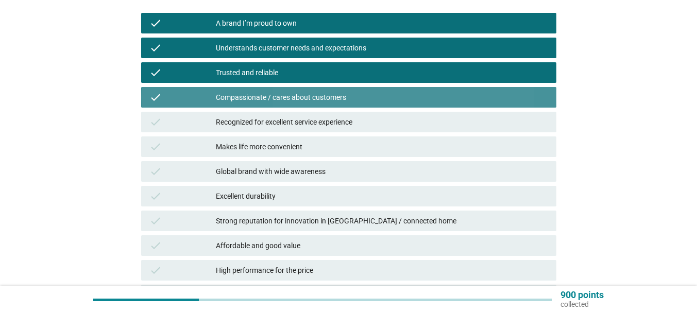
click at [277, 116] on div "Recognized for excellent service experience" at bounding box center [382, 122] width 332 height 12
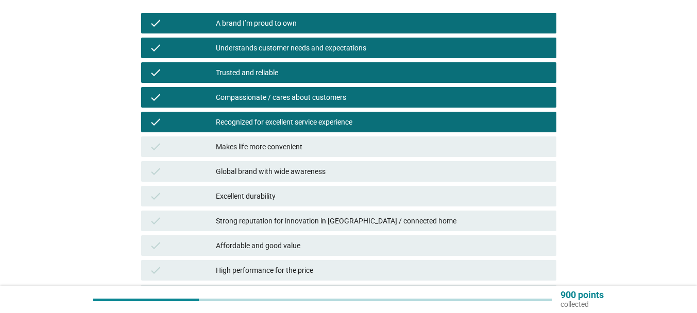
drag, startPoint x: 279, startPoint y: 148, endPoint x: 279, endPoint y: 167, distance: 19.1
click at [279, 149] on div "Makes life more convenient" at bounding box center [382, 147] width 332 height 12
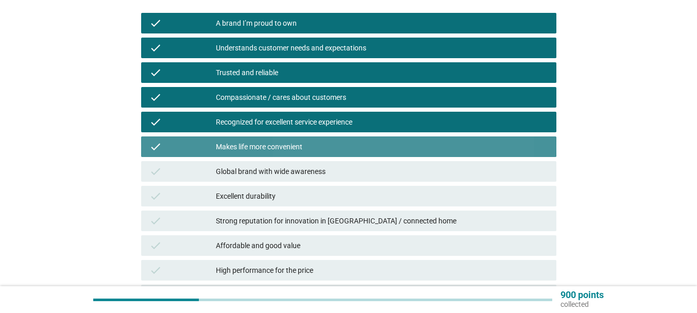
drag, startPoint x: 279, startPoint y: 169, endPoint x: 278, endPoint y: 190, distance: 20.1
click at [279, 170] on div "Global brand with wide awareness" at bounding box center [382, 171] width 332 height 12
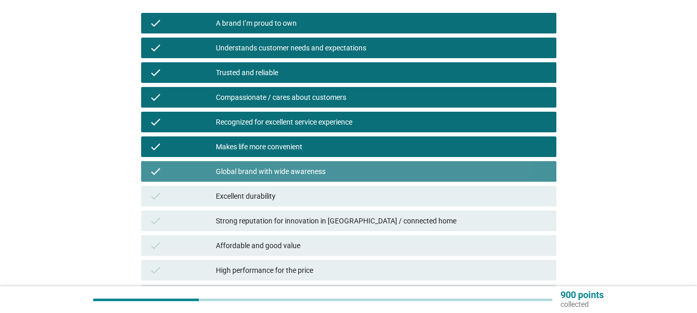
click at [272, 203] on div "check Excellent durability" at bounding box center [348, 196] width 415 height 21
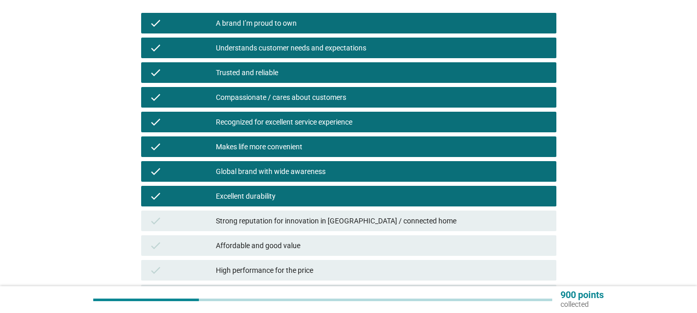
drag, startPoint x: 276, startPoint y: 233, endPoint x: 276, endPoint y: 255, distance: 22.1
click at [276, 234] on div "check Affordable and good value" at bounding box center [348, 245] width 419 height 25
click at [276, 259] on div "check High performance for the price" at bounding box center [348, 270] width 419 height 25
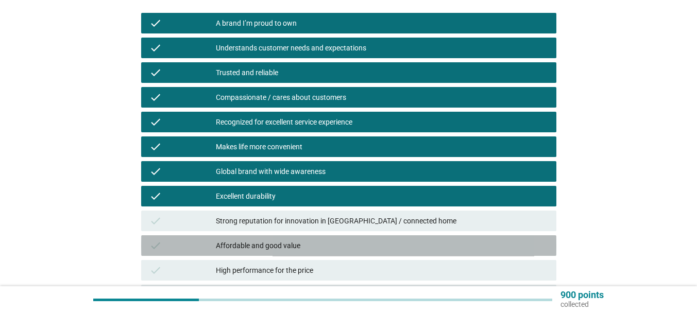
click at [278, 244] on div "Affordable and good value" at bounding box center [382, 245] width 332 height 12
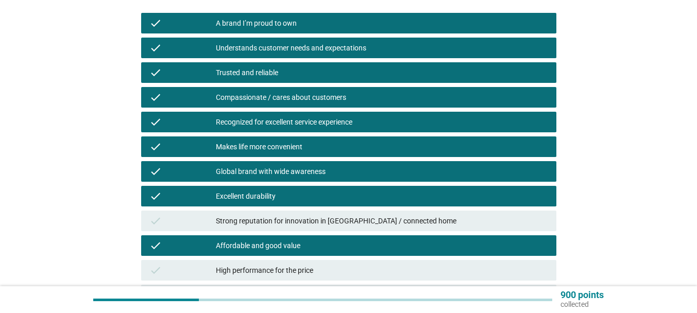
click at [282, 223] on div "Strong reputation for innovation in [GEOGRAPHIC_DATA] / connected home" at bounding box center [382, 221] width 332 height 12
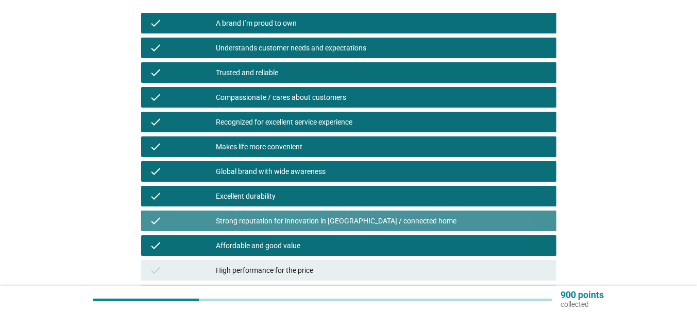
click at [282, 268] on div "High performance for the price" at bounding box center [382, 270] width 332 height 12
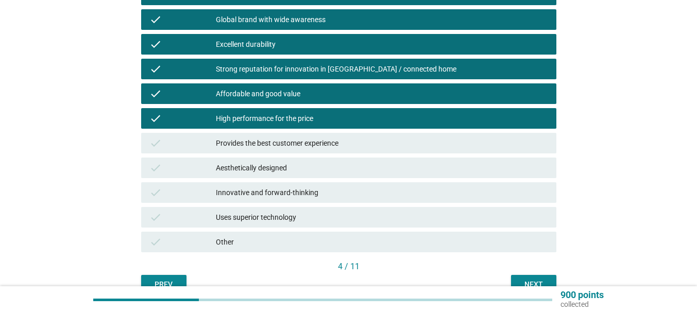
scroll to position [309, 0]
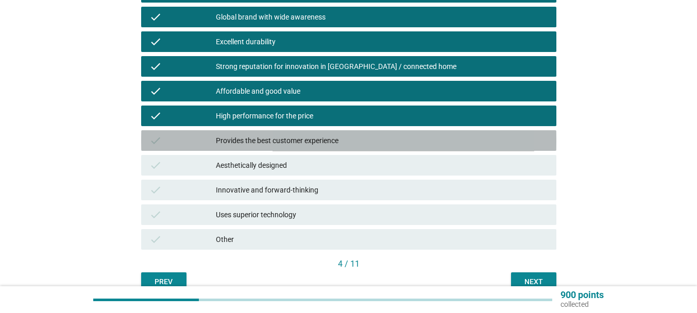
click at [281, 131] on div "check Provides the best customer experience" at bounding box center [348, 140] width 415 height 21
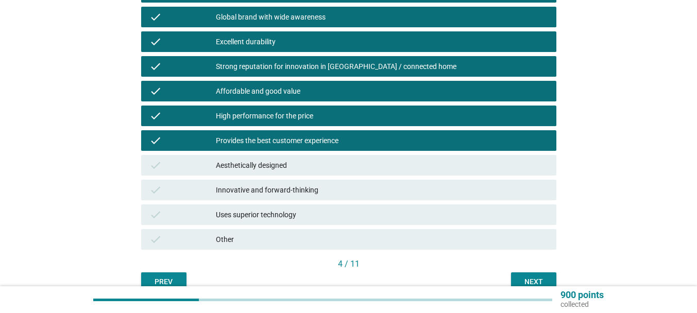
click at [282, 163] on div "Aesthetically designed" at bounding box center [382, 165] width 332 height 12
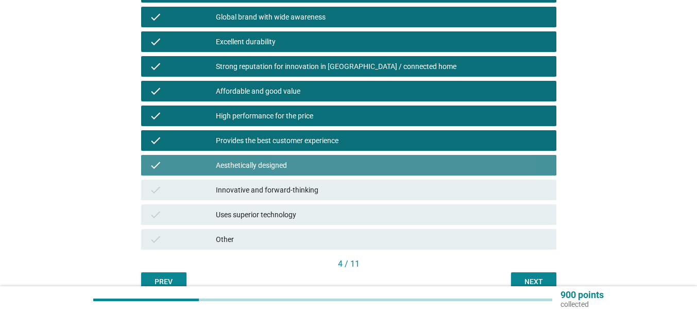
click at [284, 186] on div "Innovative and forward-thinking" at bounding box center [382, 190] width 332 height 12
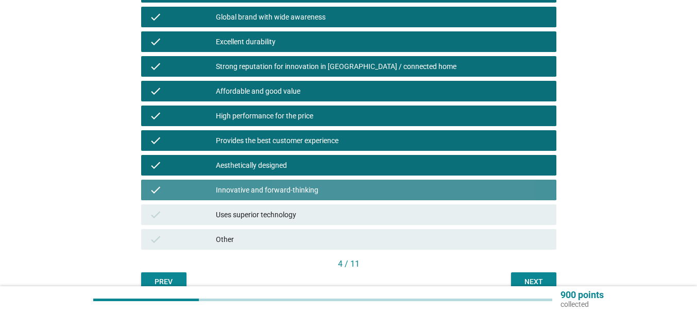
click at [284, 205] on div "check Uses superior technology" at bounding box center [348, 214] width 415 height 21
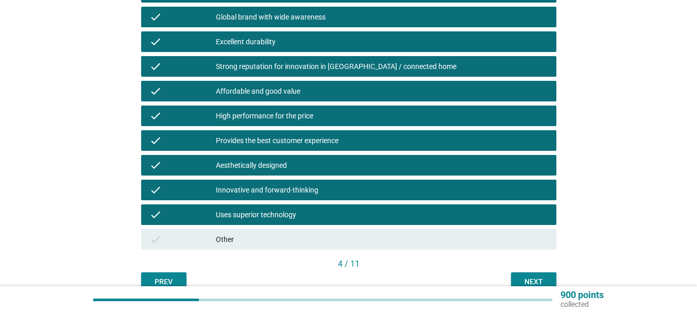
click at [528, 277] on div "Next" at bounding box center [533, 282] width 29 height 11
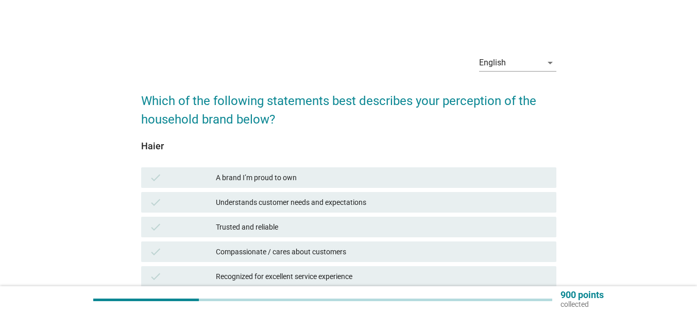
click at [313, 181] on div "A brand I’m proud to own" at bounding box center [382, 177] width 332 height 12
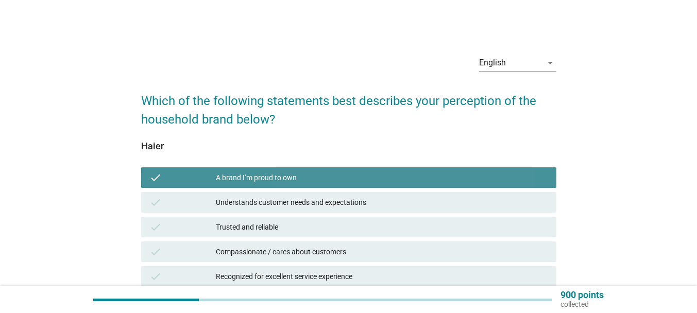
click at [314, 204] on div "Understands customer needs and expectations" at bounding box center [382, 202] width 332 height 12
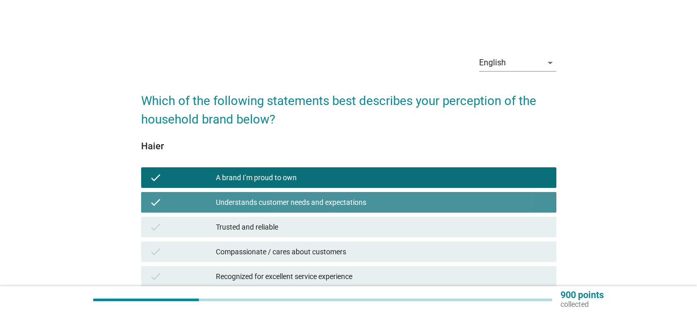
click at [316, 222] on div "Trusted and reliable" at bounding box center [382, 227] width 332 height 12
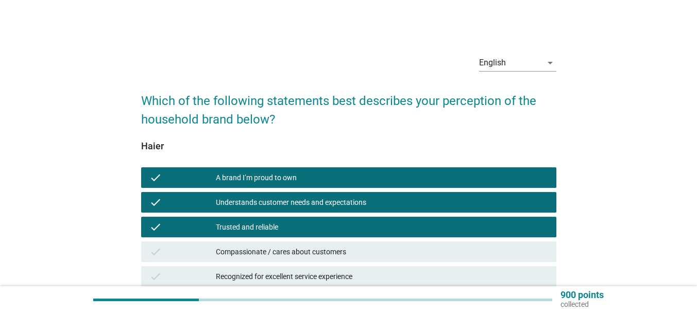
click at [313, 252] on div "Compassionate / cares about customers" at bounding box center [382, 252] width 332 height 12
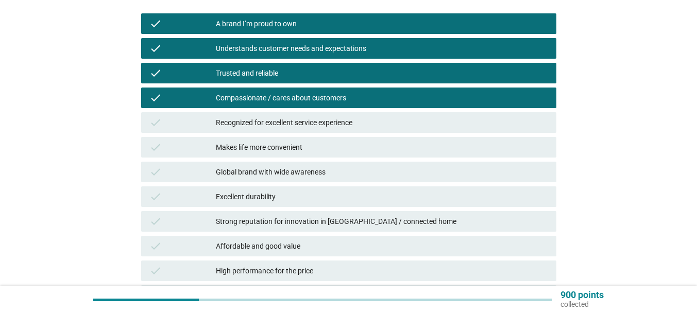
scroll to position [154, 0]
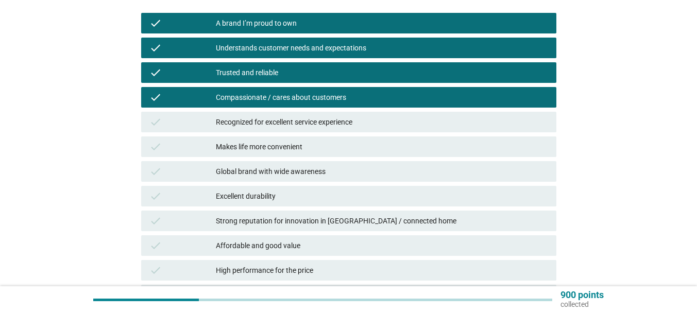
click at [306, 119] on div "Recognized for excellent service experience" at bounding box center [382, 122] width 332 height 12
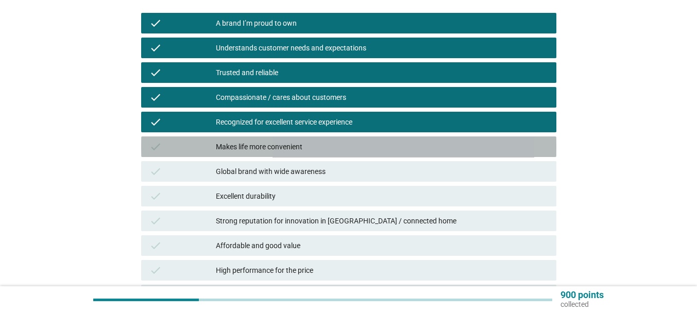
click at [305, 144] on div "Makes life more convenient" at bounding box center [382, 147] width 332 height 12
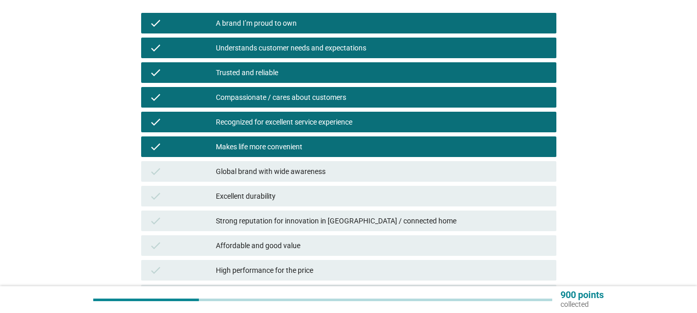
click at [303, 176] on div "Global brand with wide awareness" at bounding box center [382, 171] width 332 height 12
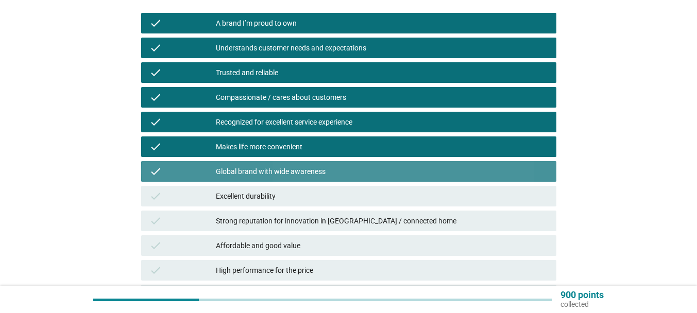
click at [303, 200] on div "Excellent durability" at bounding box center [382, 196] width 332 height 12
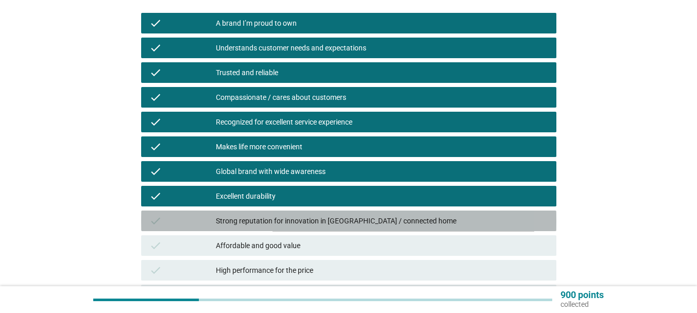
click at [307, 225] on div "Strong reputation for innovation in [GEOGRAPHIC_DATA] / connected home" at bounding box center [382, 221] width 332 height 12
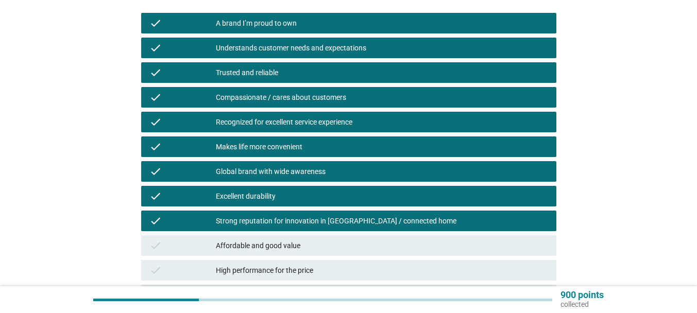
click at [298, 241] on div "Affordable and good value" at bounding box center [382, 245] width 332 height 12
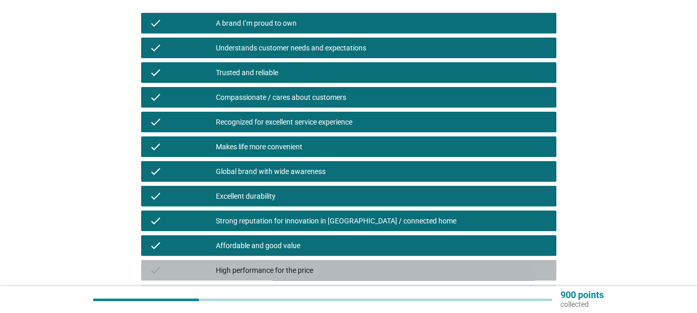
click at [302, 265] on div "High performance for the price" at bounding box center [382, 270] width 332 height 12
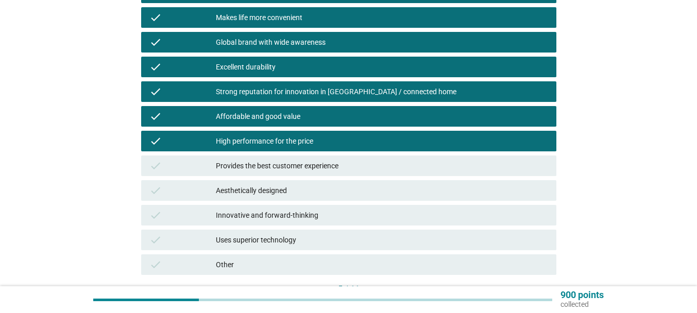
scroll to position [309, 0]
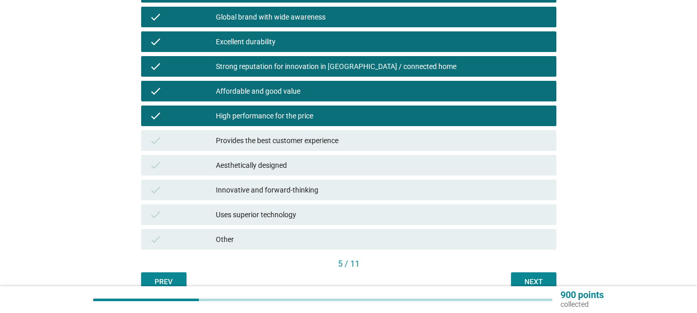
click at [298, 143] on div "Provides the best customer experience" at bounding box center [382, 140] width 332 height 12
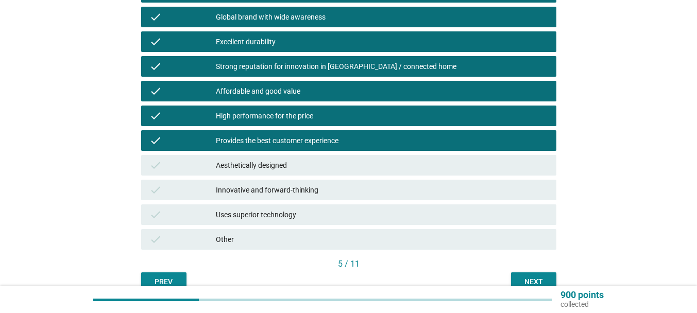
click at [302, 159] on div "Aesthetically designed" at bounding box center [382, 165] width 332 height 12
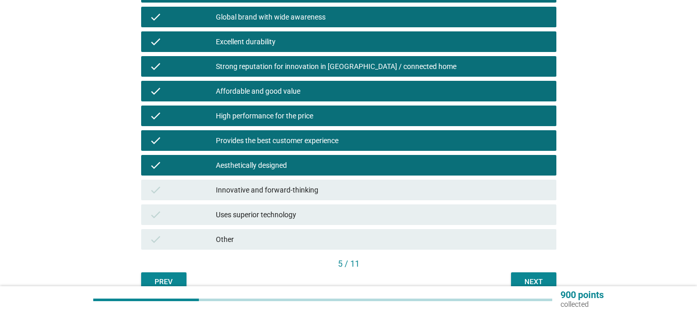
click at [304, 194] on div "Innovative and forward-thinking" at bounding box center [382, 190] width 332 height 12
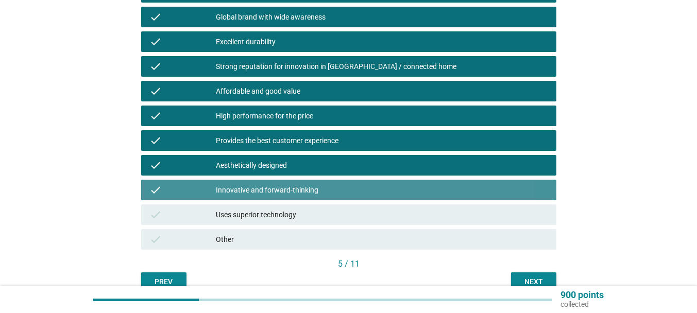
click at [310, 213] on div "Uses superior technology" at bounding box center [382, 215] width 332 height 12
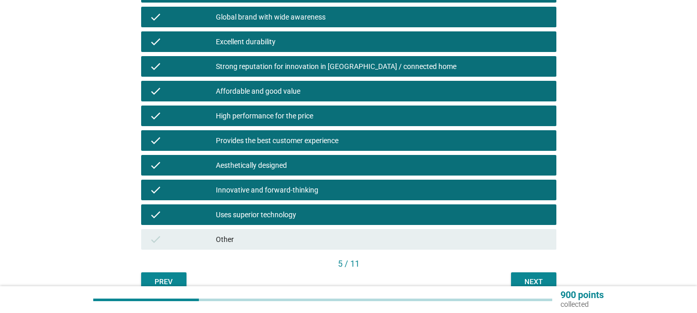
click at [521, 275] on button "Next" at bounding box center [533, 281] width 45 height 19
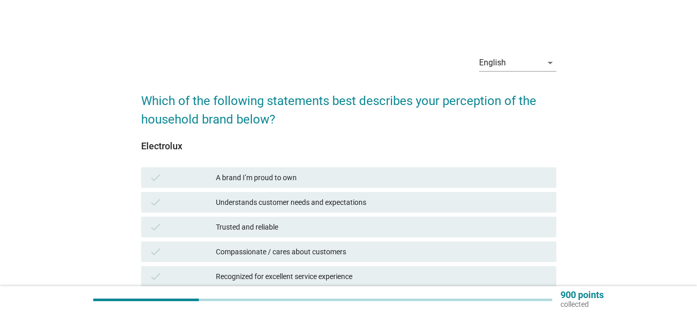
click at [299, 176] on div "A brand I’m proud to own" at bounding box center [382, 177] width 332 height 12
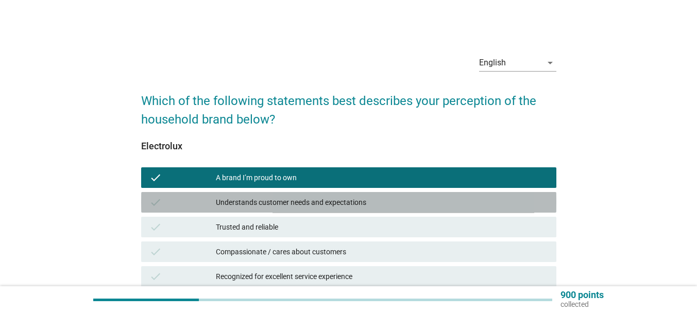
click at [295, 200] on div "Understands customer needs and expectations" at bounding box center [382, 202] width 332 height 12
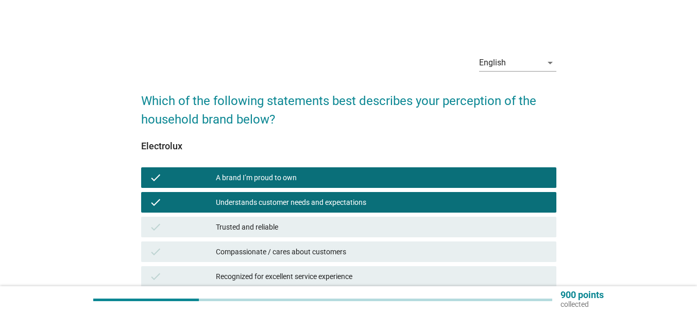
drag, startPoint x: 287, startPoint y: 228, endPoint x: 284, endPoint y: 245, distance: 16.8
click at [287, 229] on div "Trusted and reliable" at bounding box center [382, 227] width 332 height 12
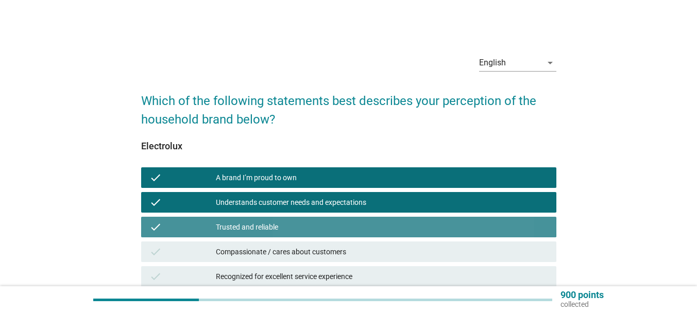
click at [287, 262] on div "check Compassionate / cares about customers" at bounding box center [348, 252] width 415 height 21
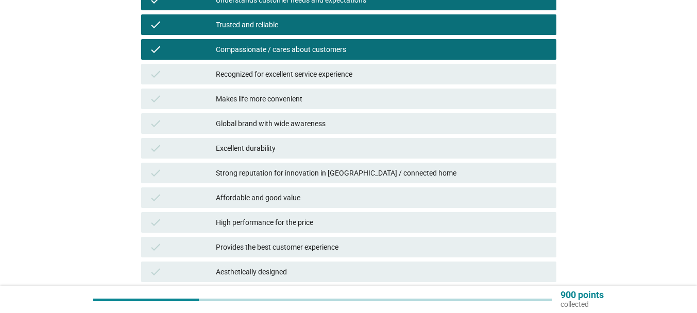
scroll to position [206, 0]
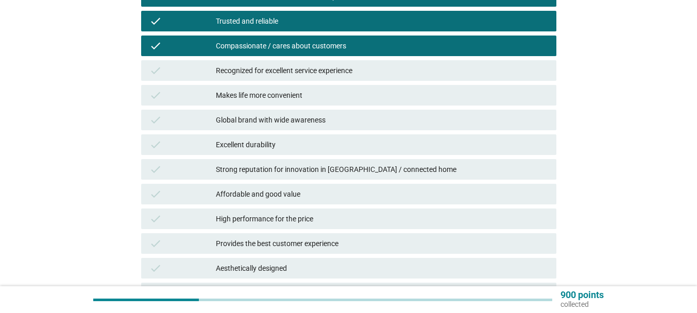
click at [324, 73] on div "Recognized for excellent service experience" at bounding box center [382, 70] width 332 height 12
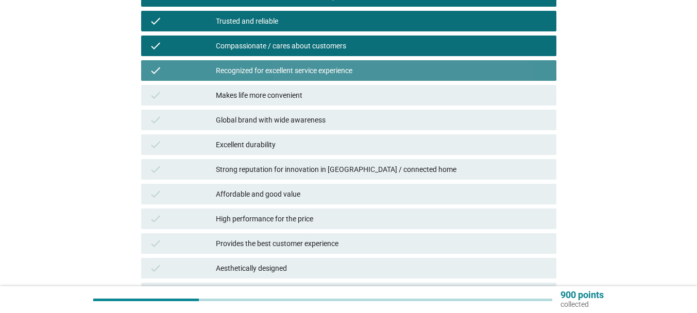
click at [319, 98] on div "Makes life more convenient" at bounding box center [382, 95] width 332 height 12
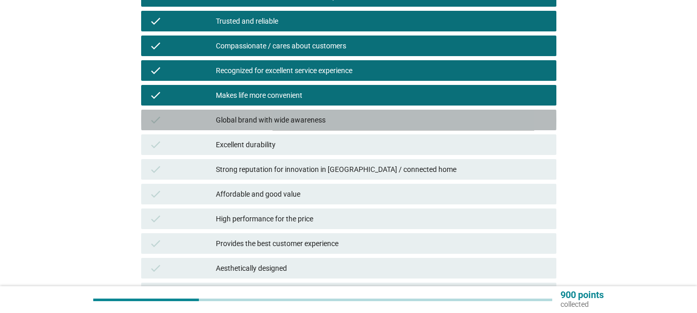
click at [315, 121] on div "Global brand with wide awareness" at bounding box center [382, 120] width 332 height 12
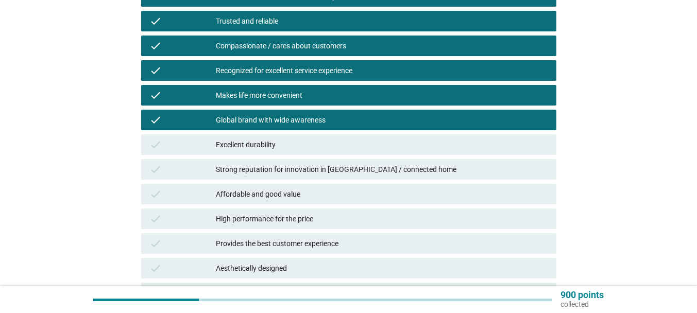
click at [309, 146] on div "Excellent durability" at bounding box center [382, 145] width 332 height 12
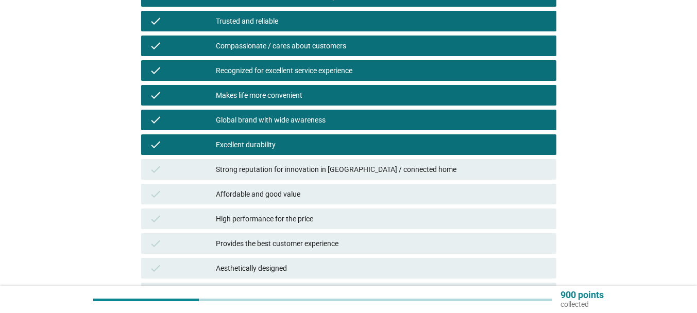
click at [314, 174] on div "Strong reputation for innovation in [GEOGRAPHIC_DATA] / connected home" at bounding box center [382, 169] width 332 height 12
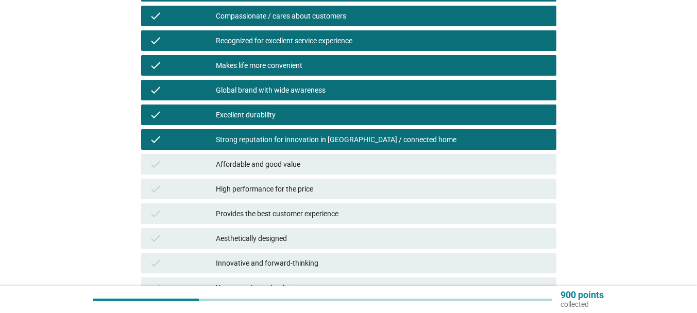
scroll to position [257, 0]
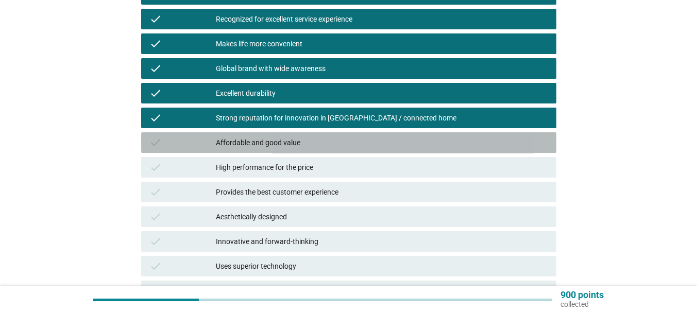
click at [300, 136] on div "Affordable and good value" at bounding box center [382, 142] width 332 height 12
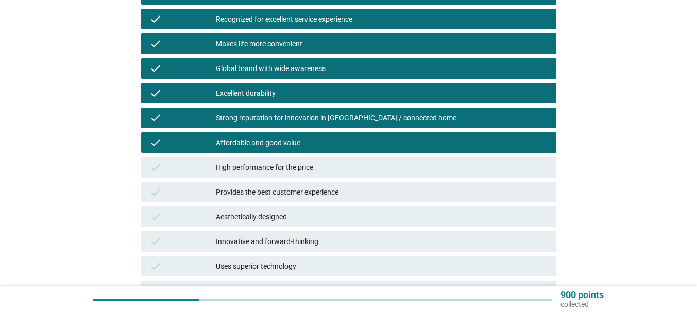
click at [292, 166] on div "High performance for the price" at bounding box center [382, 167] width 332 height 12
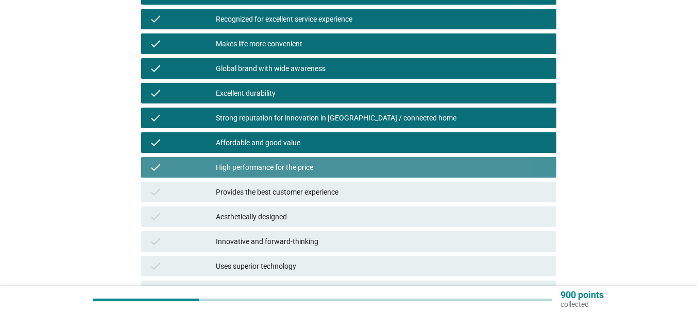
click at [296, 183] on div "check Provides the best customer experience" at bounding box center [348, 192] width 415 height 21
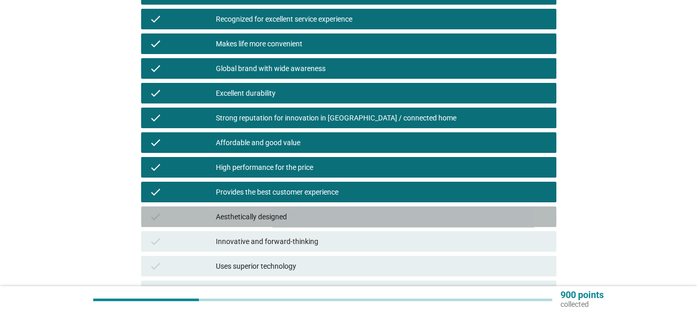
click at [293, 208] on div "check Aesthetically designed" at bounding box center [348, 217] width 415 height 21
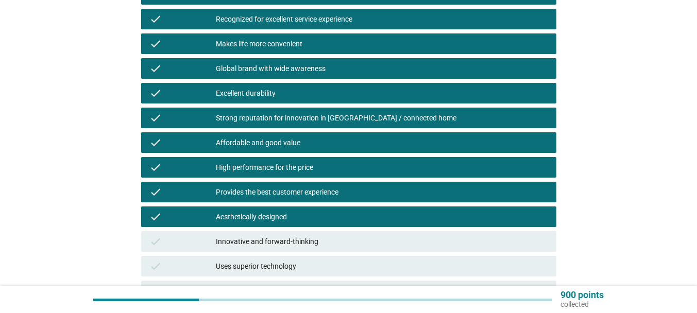
click at [297, 239] on div "Innovative and forward-thinking" at bounding box center [382, 241] width 332 height 12
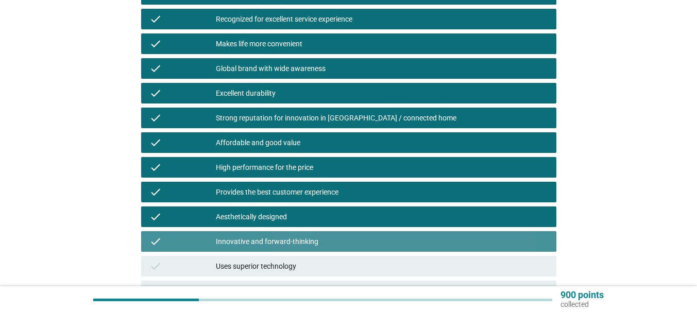
click at [295, 263] on div "Uses superior technology" at bounding box center [382, 266] width 332 height 12
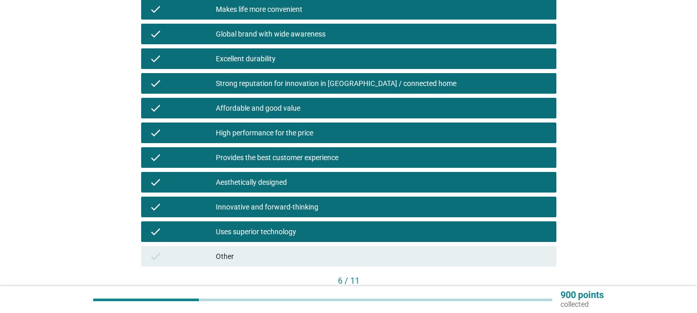
scroll to position [359, 0]
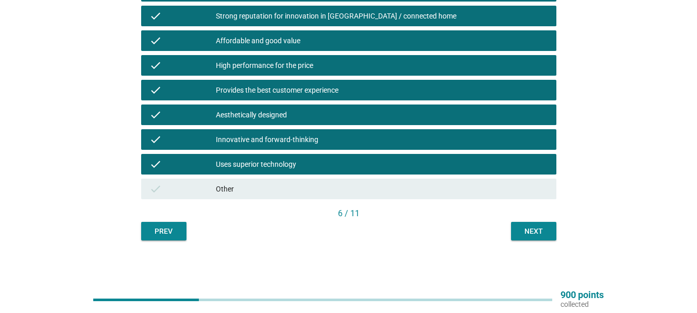
click at [548, 233] on button "Next" at bounding box center [533, 231] width 45 height 19
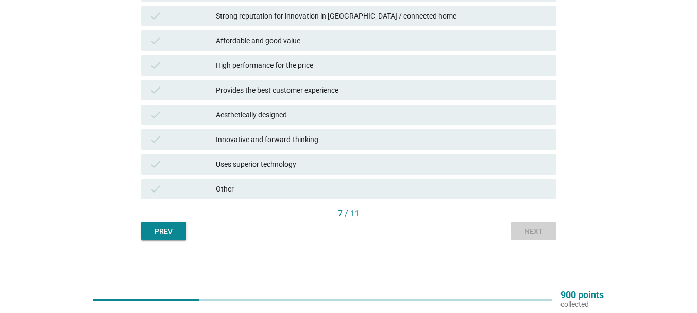
scroll to position [0, 0]
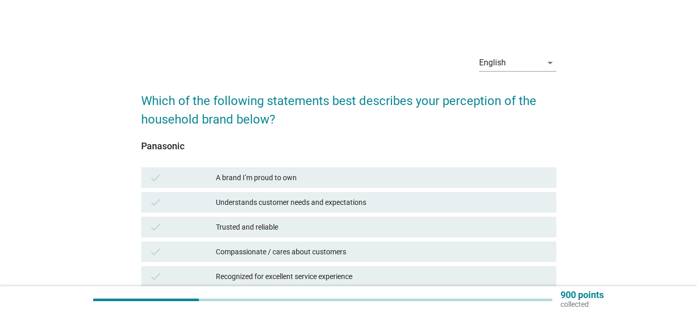
click at [279, 175] on div "A brand I’m proud to own" at bounding box center [382, 177] width 332 height 12
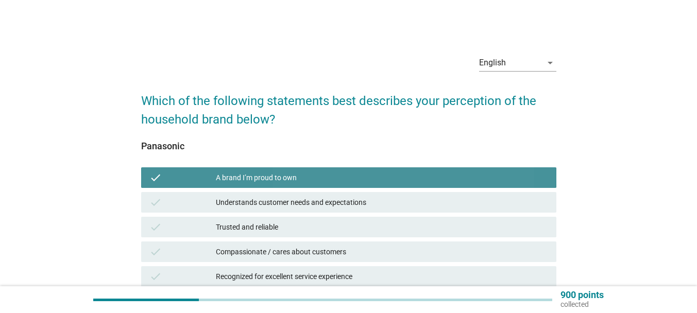
click at [289, 210] on div "check Understands customer needs and expectations" at bounding box center [348, 202] width 415 height 21
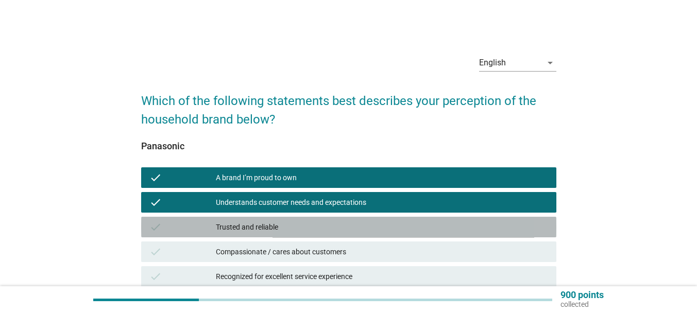
click at [285, 225] on div "Trusted and reliable" at bounding box center [382, 227] width 332 height 12
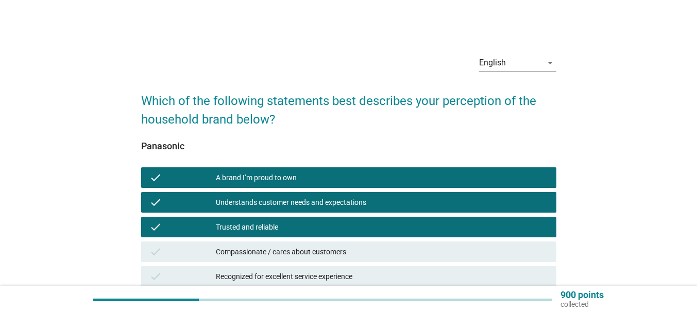
click at [285, 246] on div "Compassionate / cares about customers" at bounding box center [382, 252] width 332 height 12
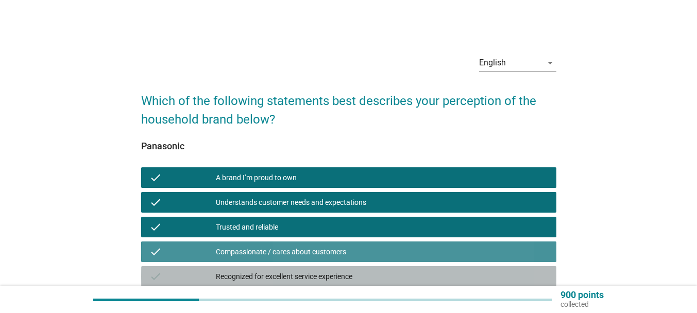
click at [289, 268] on div "check Recognized for excellent service experience" at bounding box center [348, 276] width 415 height 21
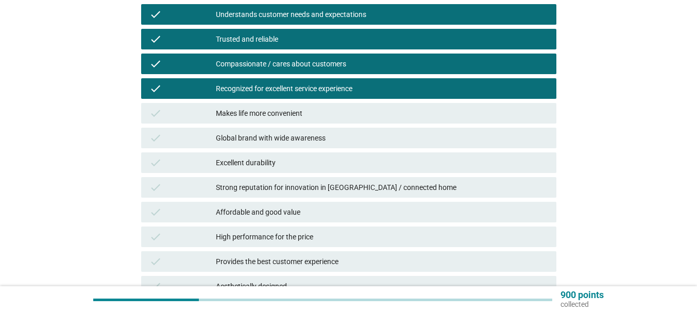
scroll to position [206, 0]
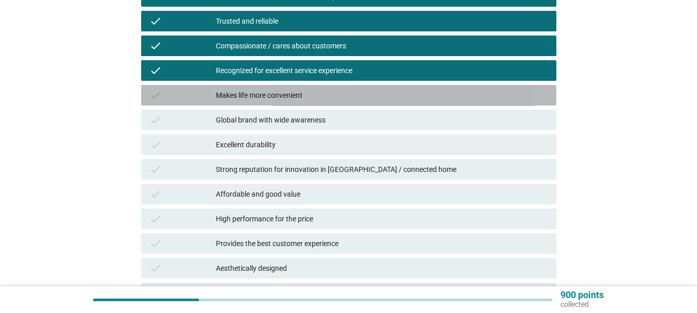
click at [290, 98] on div "Makes life more convenient" at bounding box center [382, 95] width 332 height 12
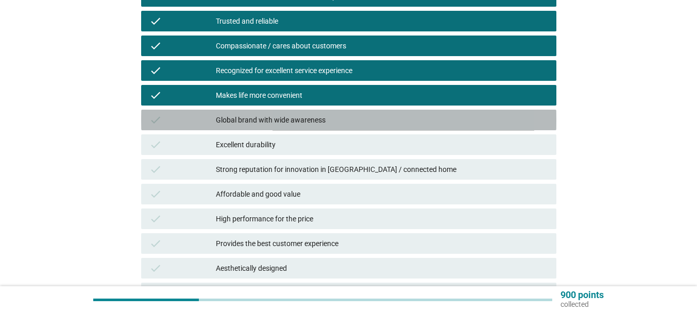
click at [292, 122] on div "Global brand with wide awareness" at bounding box center [382, 120] width 332 height 12
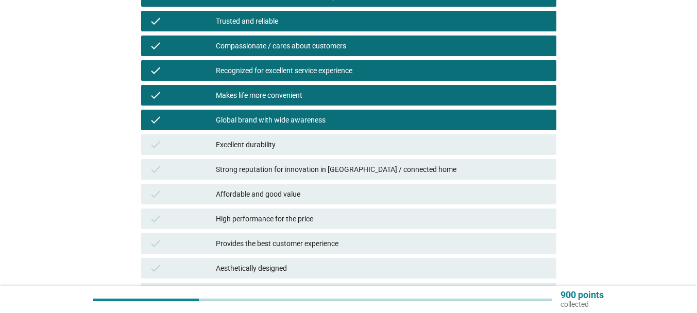
click at [287, 153] on div "check Excellent durability" at bounding box center [348, 144] width 415 height 21
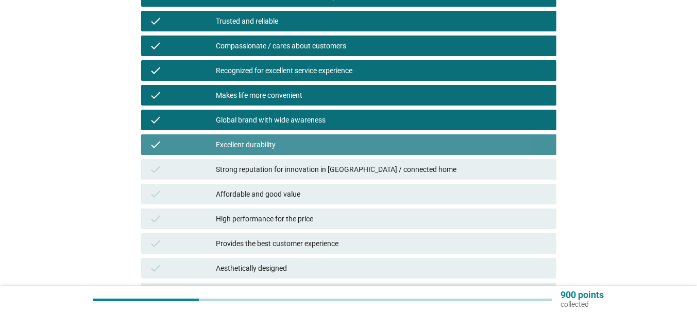
click at [287, 165] on div "Strong reputation for innovation in [GEOGRAPHIC_DATA] / connected home" at bounding box center [382, 169] width 332 height 12
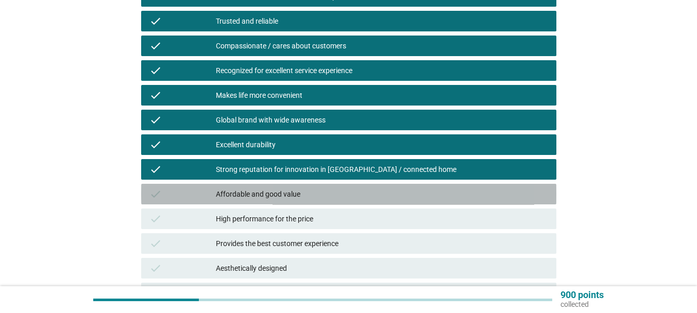
click at [285, 189] on div "Affordable and good value" at bounding box center [382, 194] width 332 height 12
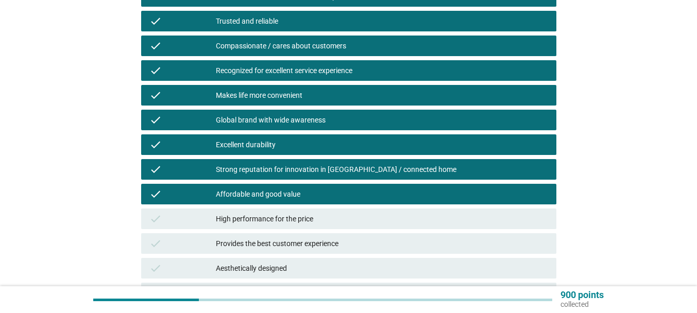
click at [285, 213] on div "High performance for the price" at bounding box center [382, 219] width 332 height 12
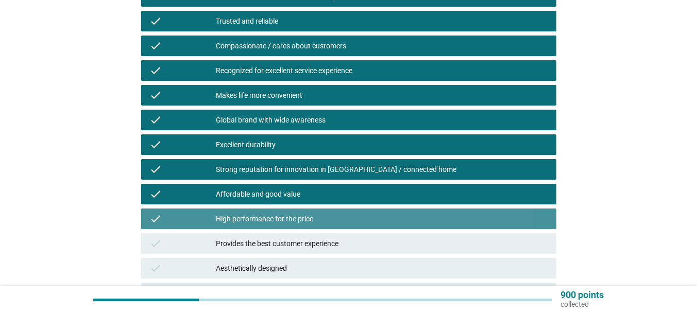
click at [293, 244] on div "Provides the best customer experience" at bounding box center [382, 243] width 332 height 12
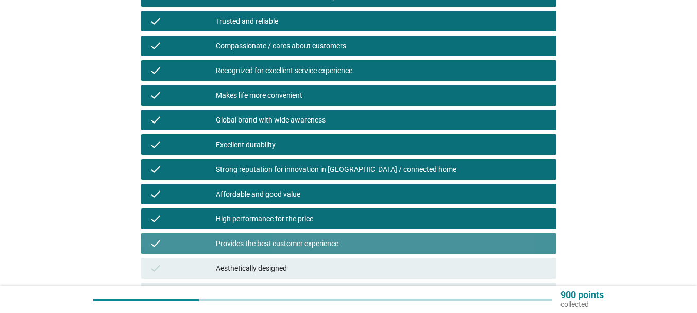
click at [296, 268] on div "Aesthetically designed" at bounding box center [382, 268] width 332 height 12
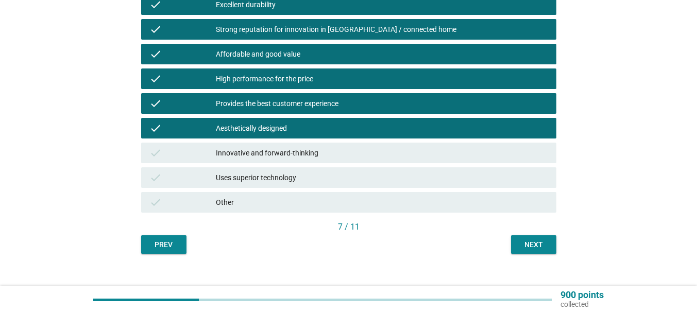
scroll to position [359, 0]
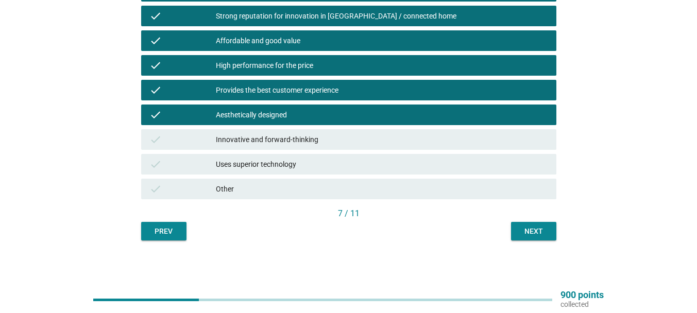
click at [299, 142] on div "Innovative and forward-thinking" at bounding box center [382, 139] width 332 height 12
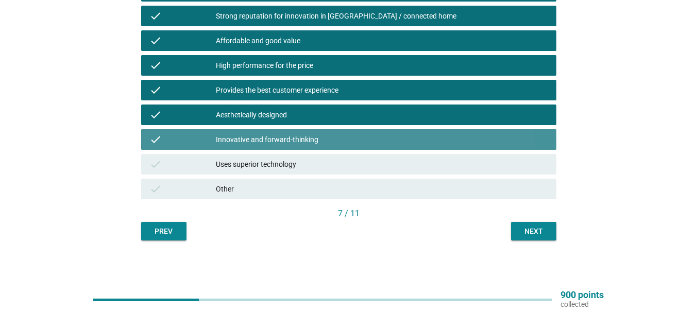
click at [304, 171] on div "check Uses superior technology" at bounding box center [348, 164] width 415 height 21
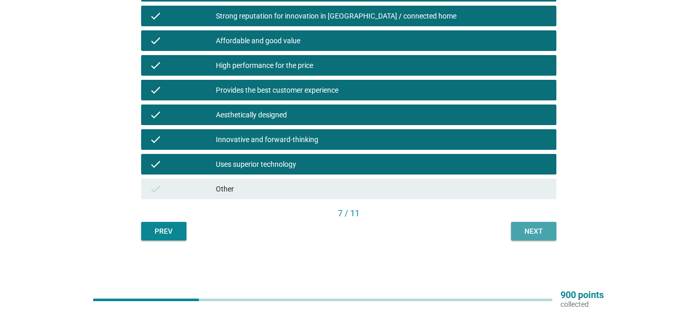
click at [520, 227] on div "Next" at bounding box center [533, 231] width 29 height 11
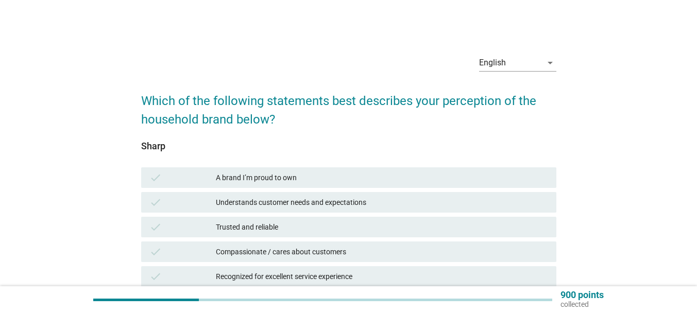
click at [320, 169] on div "check A brand I’m proud to own" at bounding box center [348, 177] width 415 height 21
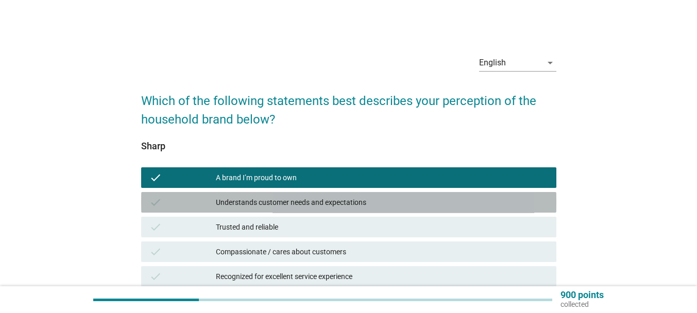
click at [306, 200] on div "Understands customer needs and expectations" at bounding box center [382, 202] width 332 height 12
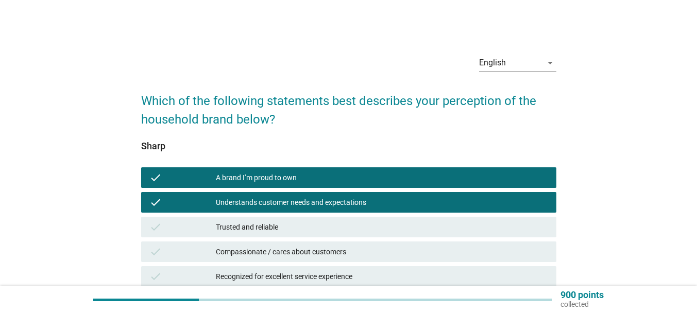
click at [312, 223] on div "Trusted and reliable" at bounding box center [382, 227] width 332 height 12
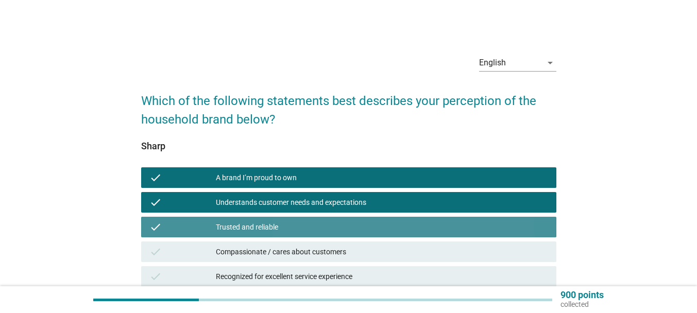
drag, startPoint x: 302, startPoint y: 249, endPoint x: 300, endPoint y: 266, distance: 17.6
click at [301, 249] on div "Compassionate / cares about customers" at bounding box center [382, 252] width 332 height 12
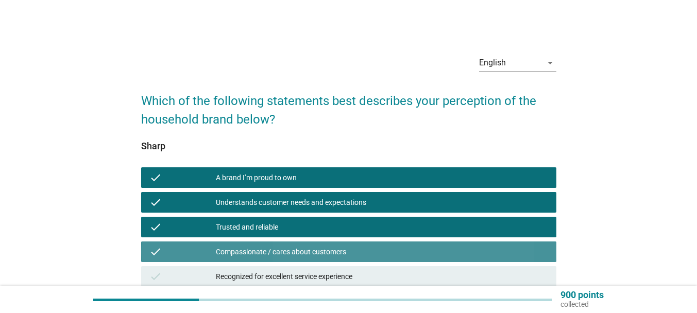
click at [300, 266] on div "check Recognized for excellent service experience" at bounding box center [348, 276] width 415 height 21
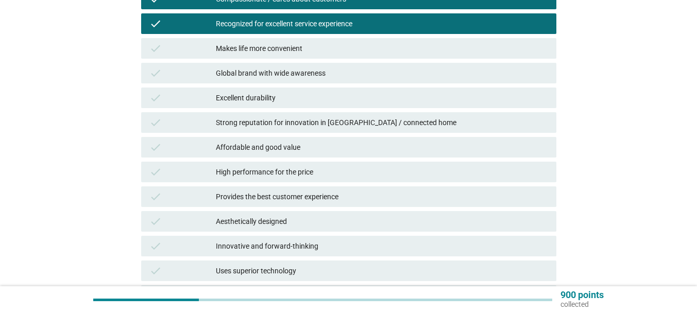
scroll to position [257, 0]
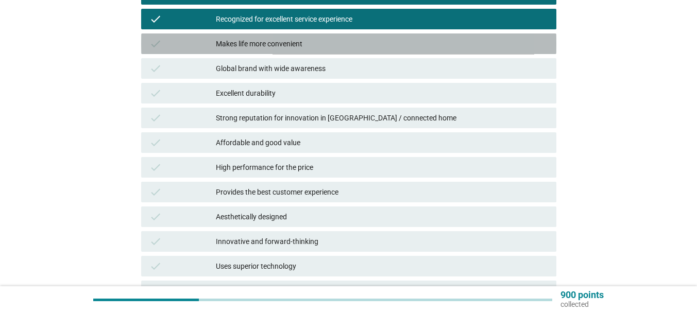
click at [306, 46] on div "Makes life more convenient" at bounding box center [382, 44] width 332 height 12
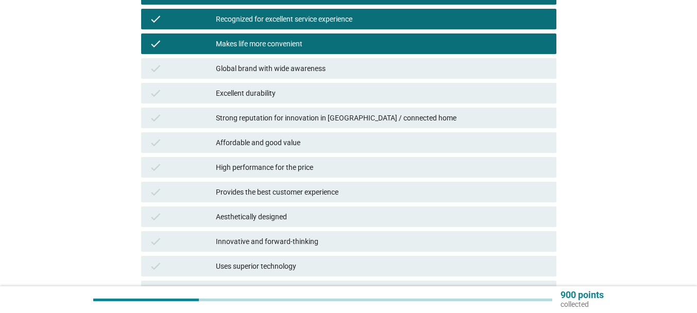
drag, startPoint x: 301, startPoint y: 71, endPoint x: 299, endPoint y: 90, distance: 19.2
click at [301, 72] on div "Global brand with wide awareness" at bounding box center [382, 68] width 332 height 12
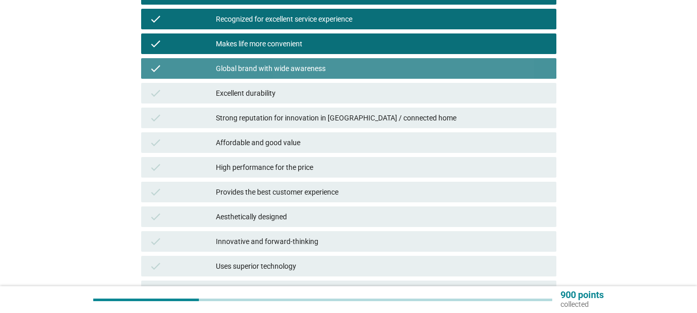
click at [294, 96] on div "Excellent durability" at bounding box center [382, 93] width 332 height 12
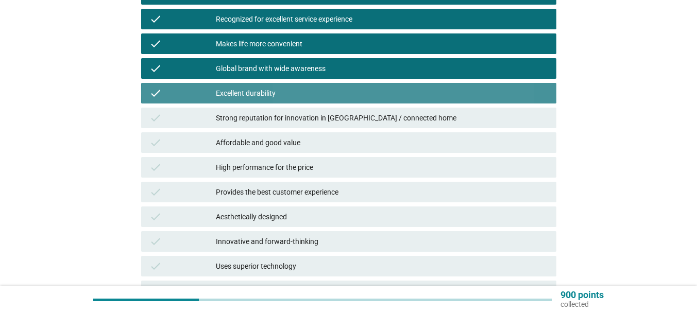
click at [300, 119] on div "Strong reputation for innovation in [GEOGRAPHIC_DATA] / connected home" at bounding box center [382, 118] width 332 height 12
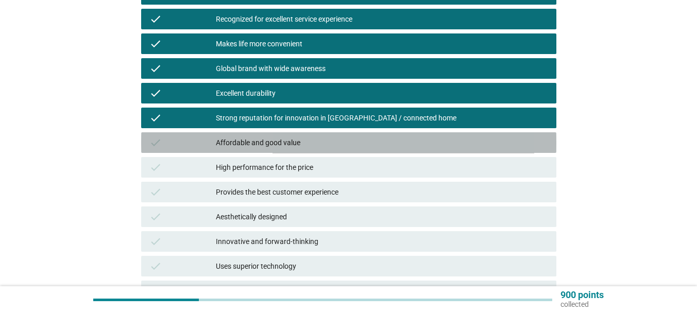
click at [296, 137] on div "Affordable and good value" at bounding box center [382, 142] width 332 height 12
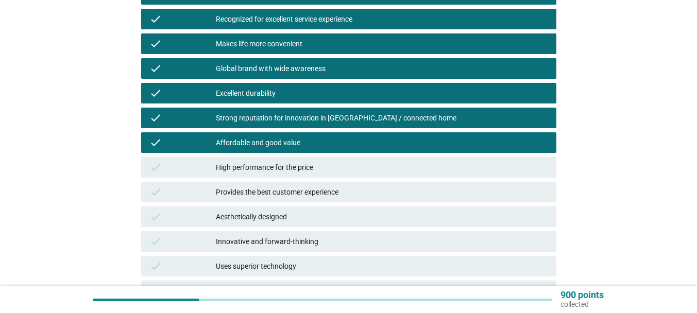
click at [298, 171] on div "High performance for the price" at bounding box center [382, 167] width 332 height 12
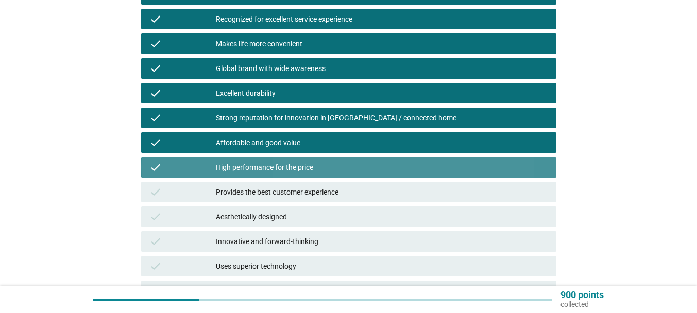
click at [296, 194] on div "Provides the best customer experience" at bounding box center [382, 192] width 332 height 12
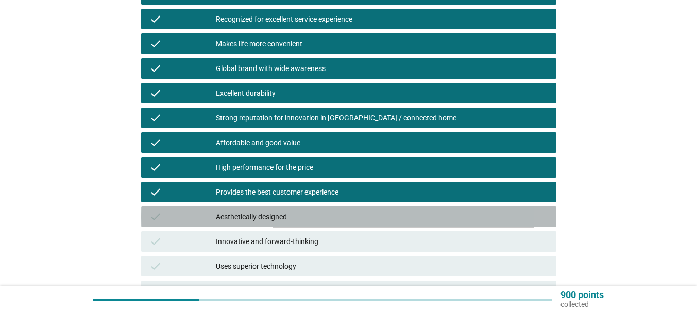
click at [296, 210] on div "check Aesthetically designed" at bounding box center [348, 217] width 415 height 21
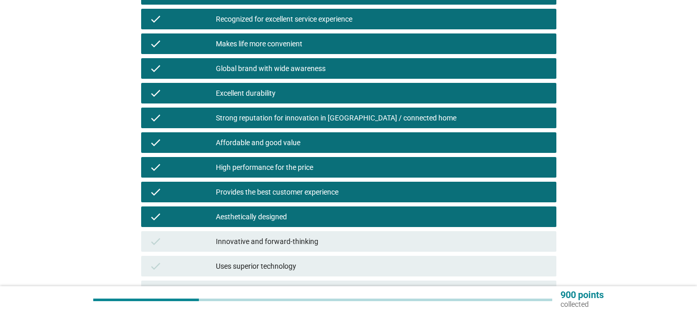
click at [290, 238] on div "Innovative and forward-thinking" at bounding box center [382, 241] width 332 height 12
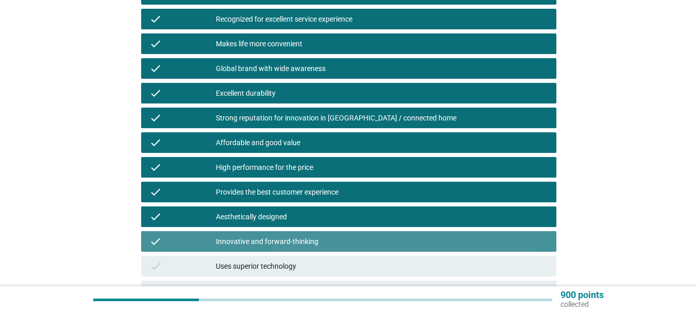
click at [279, 269] on div "Uses superior technology" at bounding box center [382, 266] width 332 height 12
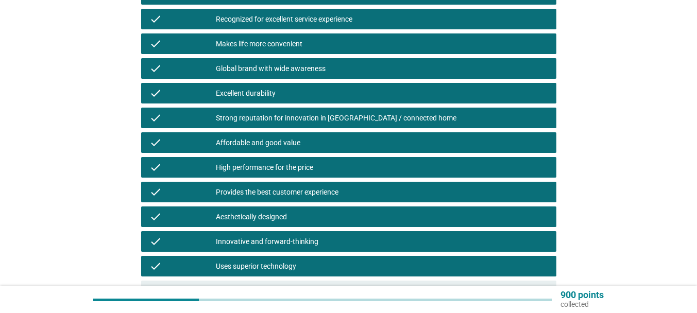
scroll to position [359, 0]
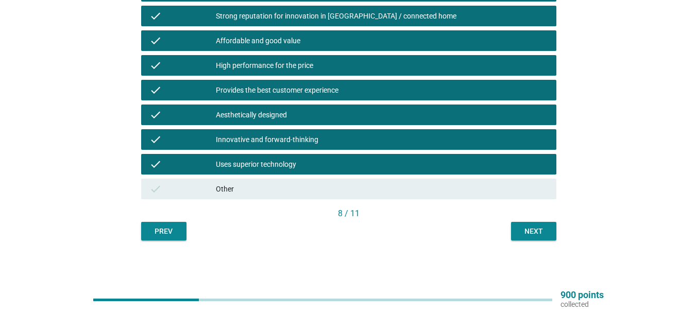
click at [527, 229] on div "Next" at bounding box center [533, 231] width 29 height 11
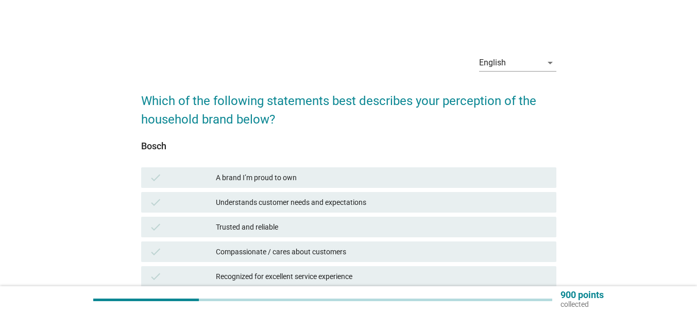
click at [307, 170] on div "check A brand I’m proud to own" at bounding box center [348, 177] width 415 height 21
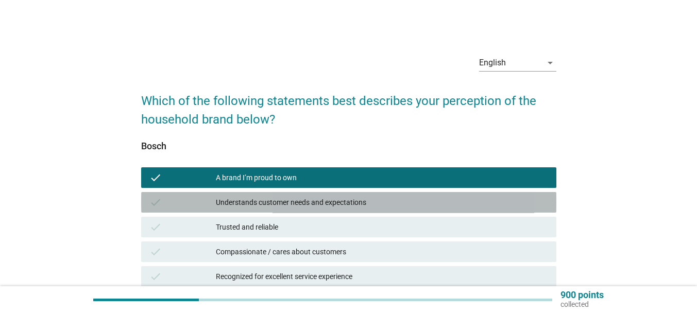
click at [299, 192] on div "check Understands customer needs and expectations" at bounding box center [348, 202] width 415 height 21
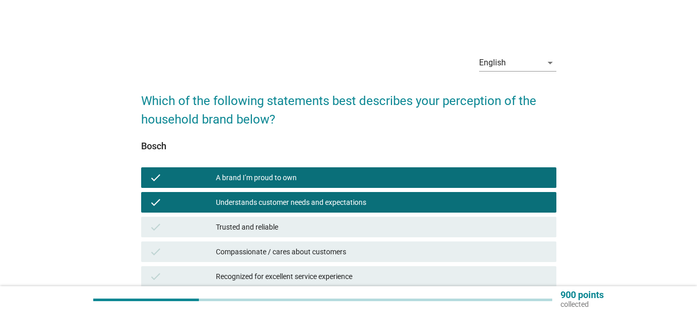
click at [309, 222] on div "Trusted and reliable" at bounding box center [382, 227] width 332 height 12
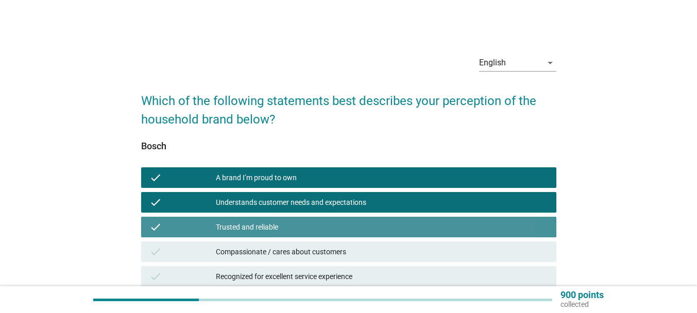
click at [300, 253] on div "Compassionate / cares about customers" at bounding box center [382, 252] width 332 height 12
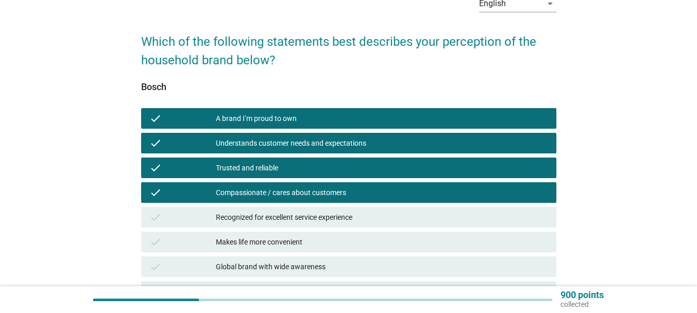
scroll to position [154, 0]
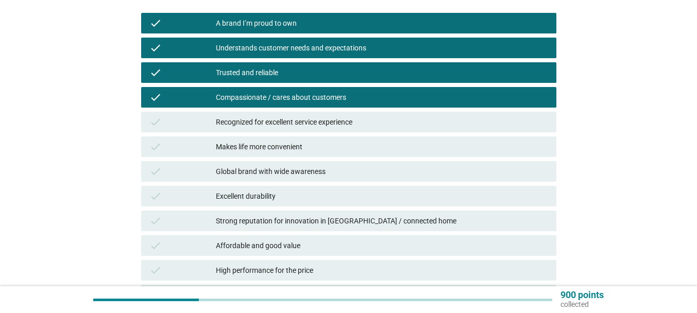
click at [292, 123] on div "Recognized for excellent service experience" at bounding box center [382, 122] width 332 height 12
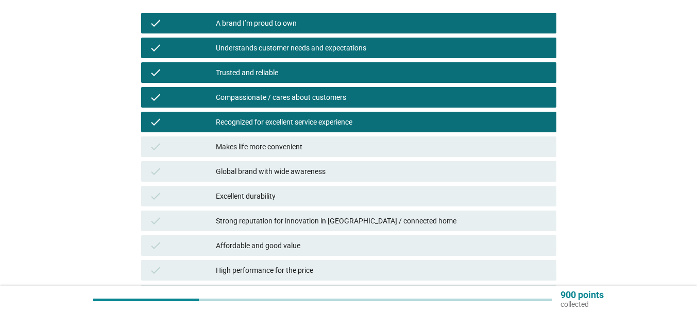
click at [291, 152] on div "check Makes life more convenient" at bounding box center [348, 146] width 415 height 21
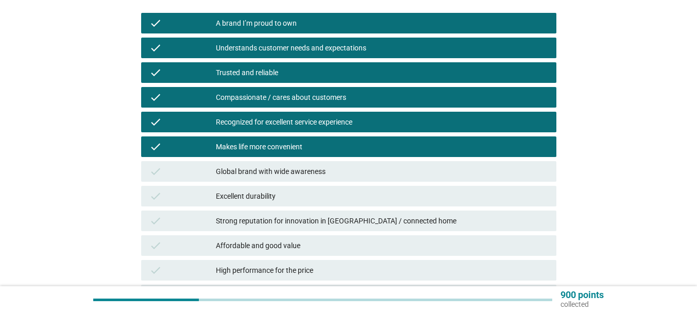
click at [289, 172] on div "Global brand with wide awareness" at bounding box center [382, 171] width 332 height 12
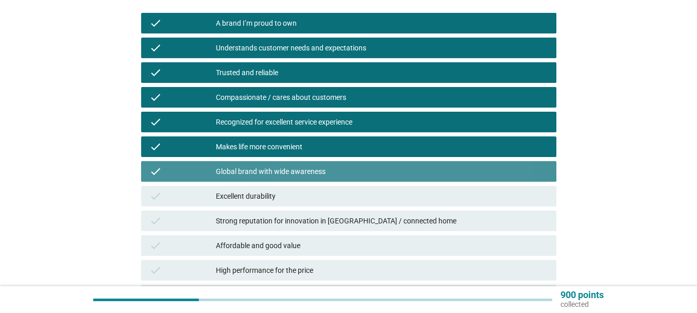
click at [288, 197] on div "Excellent durability" at bounding box center [382, 196] width 332 height 12
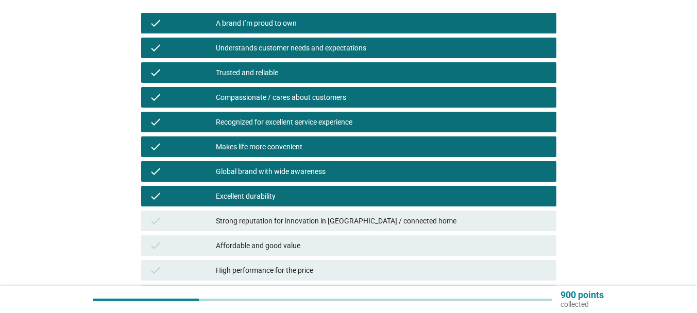
drag, startPoint x: 263, startPoint y: 215, endPoint x: 280, endPoint y: 249, distance: 38.0
click at [263, 216] on div "Strong reputation for innovation in [GEOGRAPHIC_DATA] / connected home" at bounding box center [382, 221] width 332 height 12
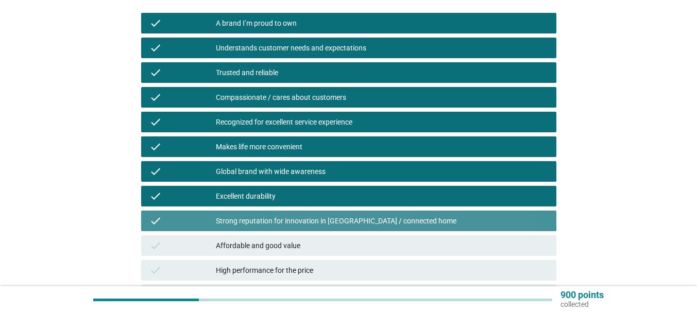
drag, startPoint x: 280, startPoint y: 249, endPoint x: 282, endPoint y: 271, distance: 21.7
click at [280, 250] on div "Affordable and good value" at bounding box center [382, 245] width 332 height 12
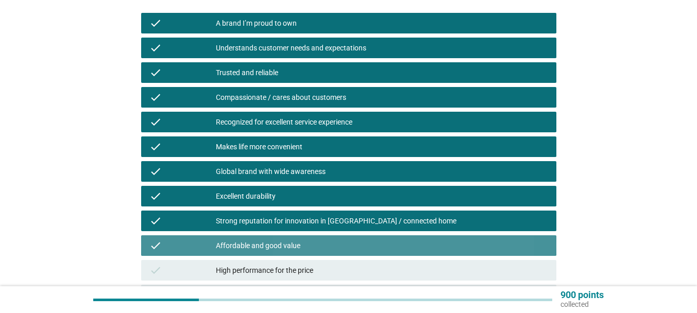
click at [282, 271] on div "High performance for the price" at bounding box center [382, 270] width 332 height 12
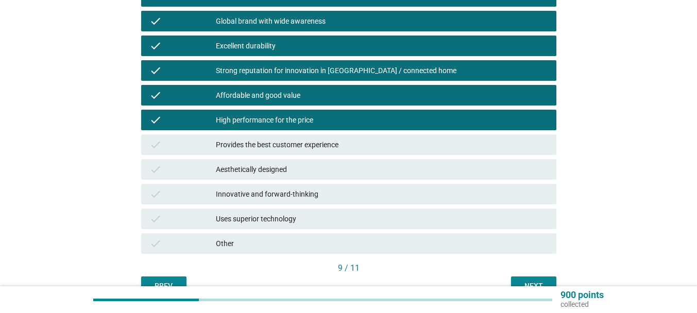
scroll to position [309, 0]
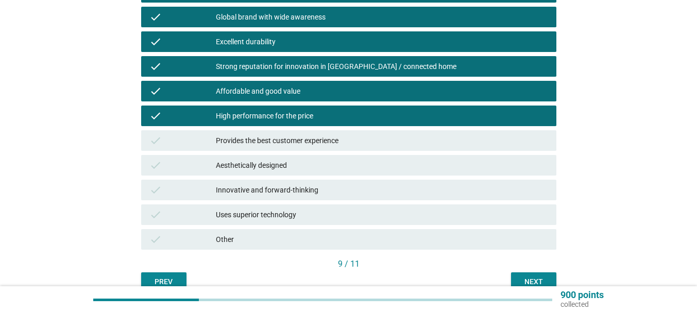
click at [318, 144] on div "Provides the best customer experience" at bounding box center [382, 140] width 332 height 12
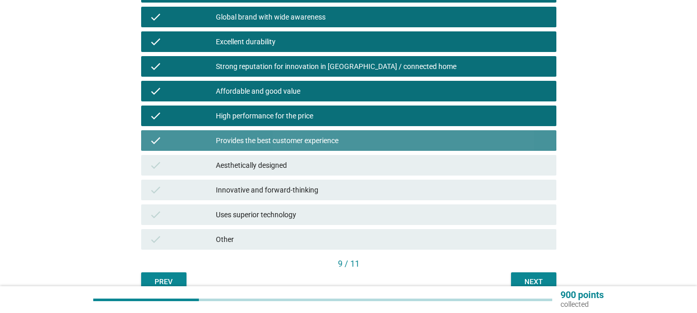
click at [317, 163] on div "Aesthetically designed" at bounding box center [382, 165] width 332 height 12
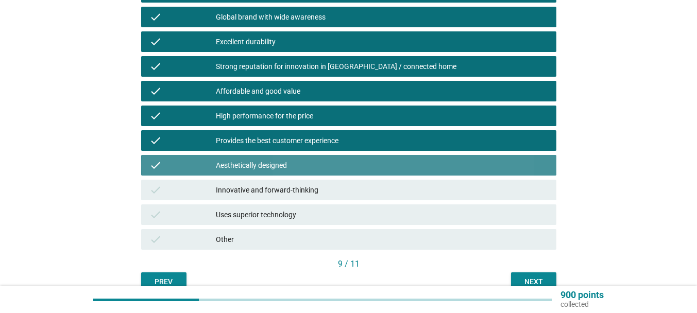
click at [314, 188] on div "Innovative and forward-thinking" at bounding box center [382, 190] width 332 height 12
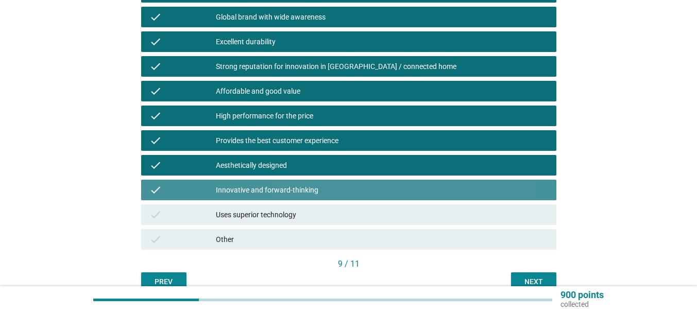
click at [312, 206] on div "check Uses superior technology" at bounding box center [348, 214] width 415 height 21
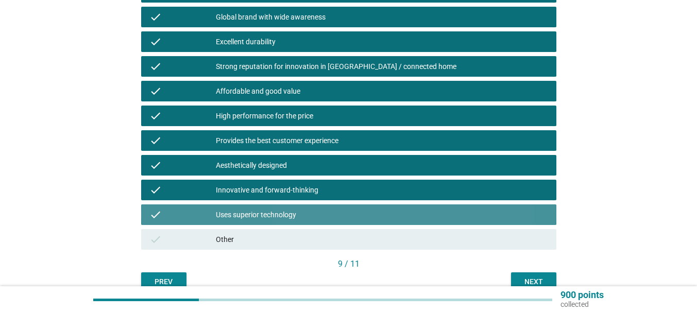
click at [310, 219] on div "Uses superior technology" at bounding box center [382, 215] width 332 height 12
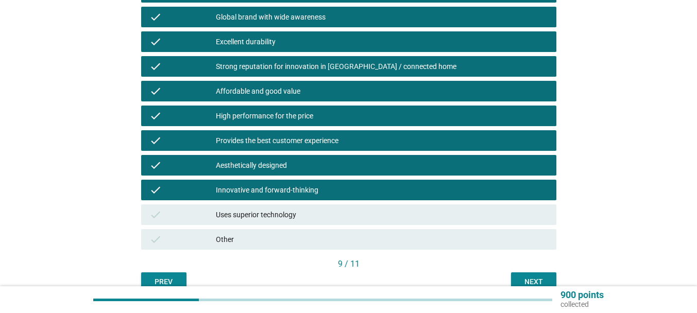
click at [310, 219] on div "Uses superior technology" at bounding box center [382, 215] width 332 height 12
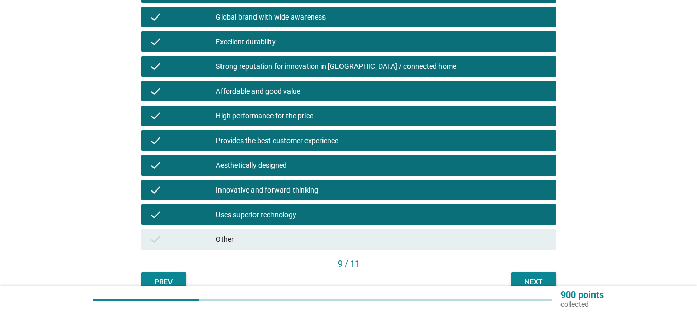
click at [533, 280] on div "Next" at bounding box center [533, 282] width 29 height 11
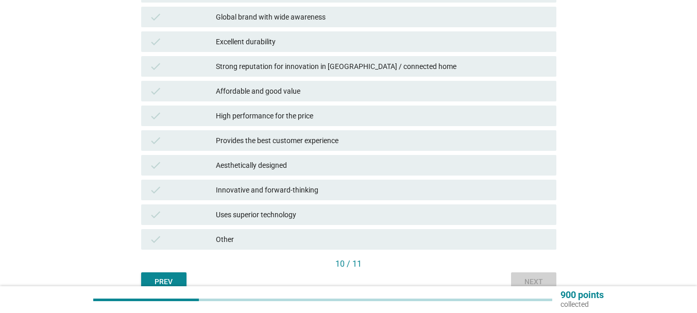
scroll to position [0, 0]
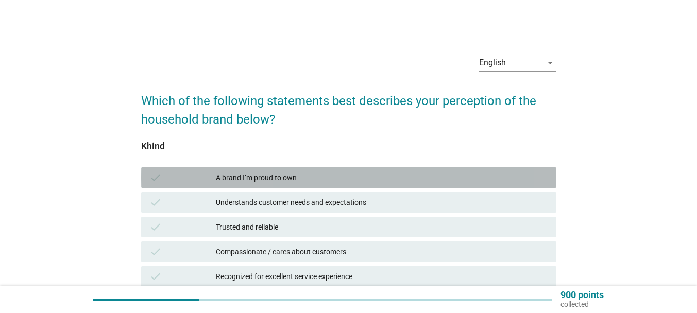
click at [306, 181] on div "A brand I’m proud to own" at bounding box center [382, 177] width 332 height 12
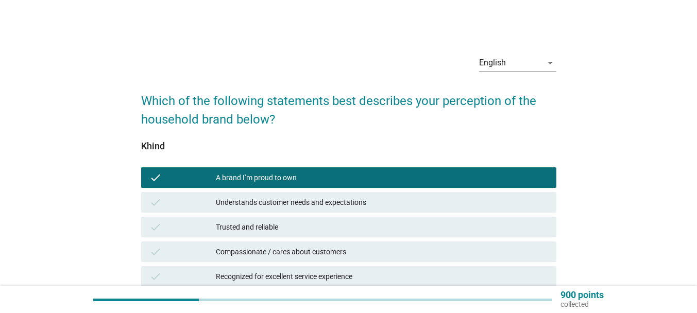
click at [306, 205] on div "Understands customer needs and expectations" at bounding box center [382, 202] width 332 height 12
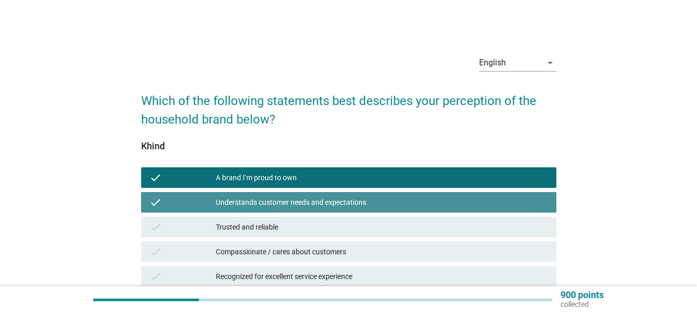
click at [303, 221] on div "Trusted and reliable" at bounding box center [382, 227] width 332 height 12
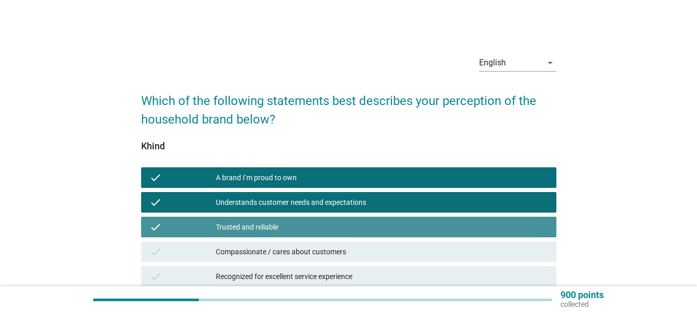
click at [293, 253] on div "Compassionate / cares about customers" at bounding box center [382, 252] width 332 height 12
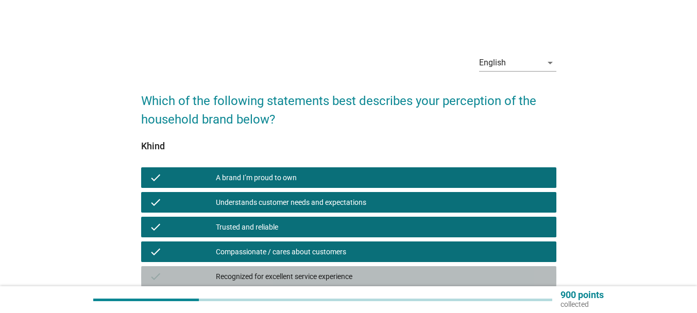
click at [294, 268] on div "check Recognized for excellent service experience" at bounding box center [348, 276] width 415 height 21
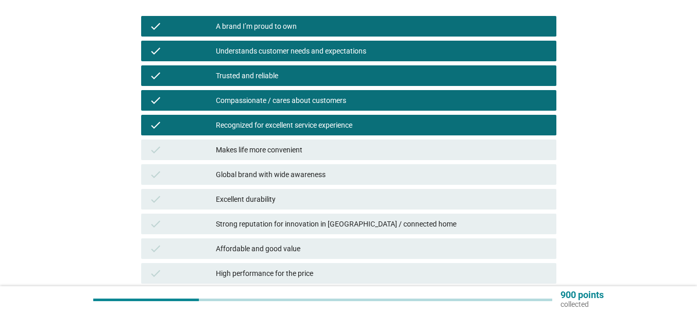
scroll to position [154, 0]
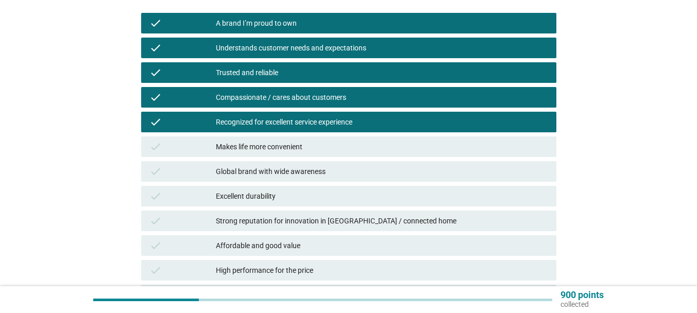
click at [302, 146] on div "Makes life more convenient" at bounding box center [382, 147] width 332 height 12
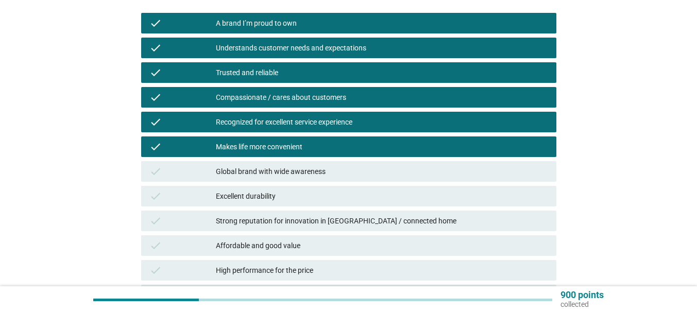
click at [297, 166] on div "Global brand with wide awareness" at bounding box center [382, 171] width 332 height 12
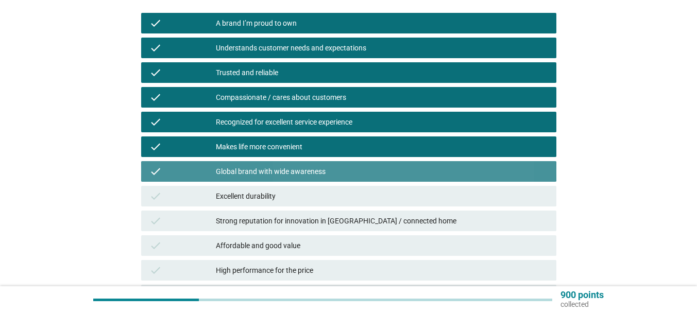
click at [284, 192] on div "Excellent durability" at bounding box center [382, 196] width 332 height 12
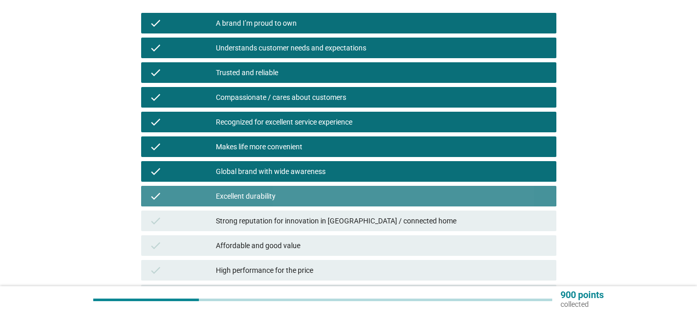
click at [287, 220] on div "Strong reputation for innovation in [GEOGRAPHIC_DATA] / connected home" at bounding box center [382, 221] width 332 height 12
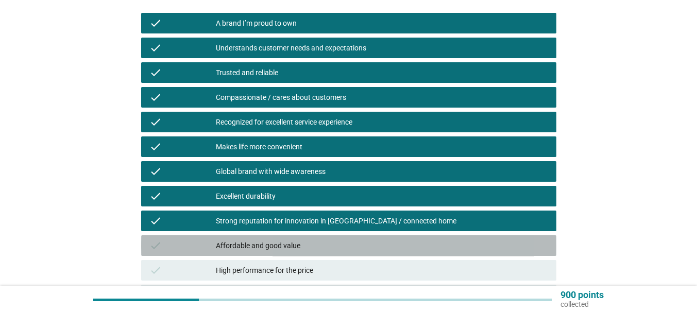
click at [282, 240] on div "Affordable and good value" at bounding box center [382, 245] width 332 height 12
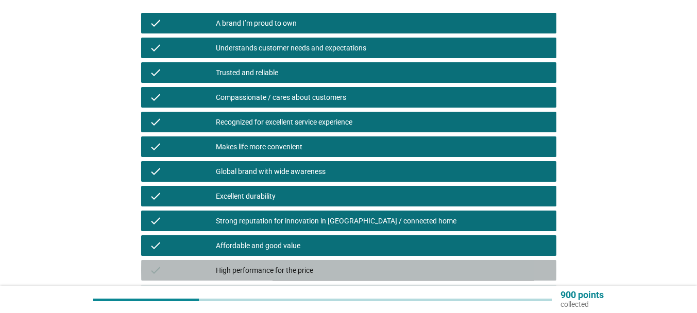
click at [279, 260] on div "check High performance for the price" at bounding box center [348, 270] width 415 height 21
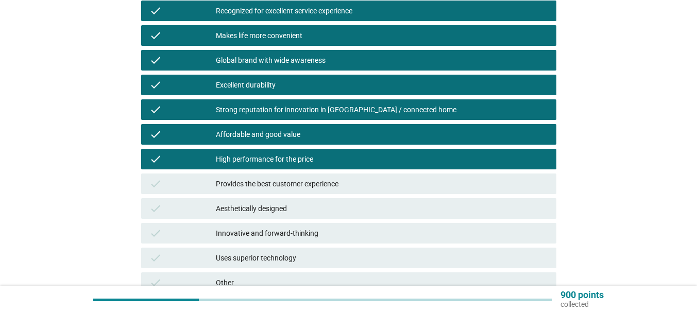
scroll to position [309, 0]
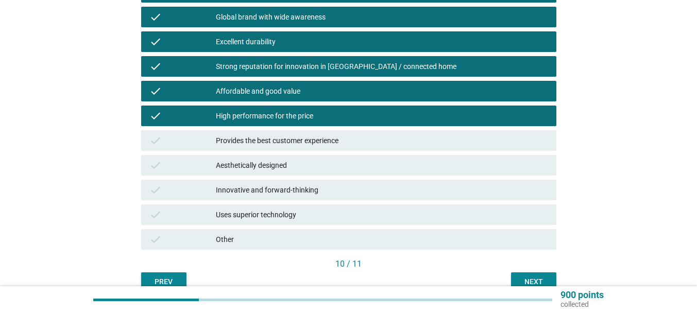
click at [289, 137] on div "Provides the best customer experience" at bounding box center [382, 140] width 332 height 12
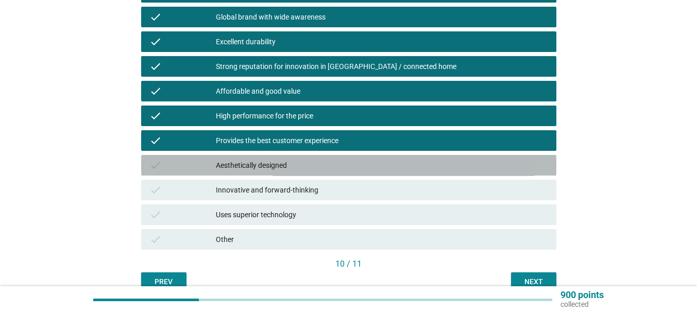
click at [289, 160] on div "Aesthetically designed" at bounding box center [382, 165] width 332 height 12
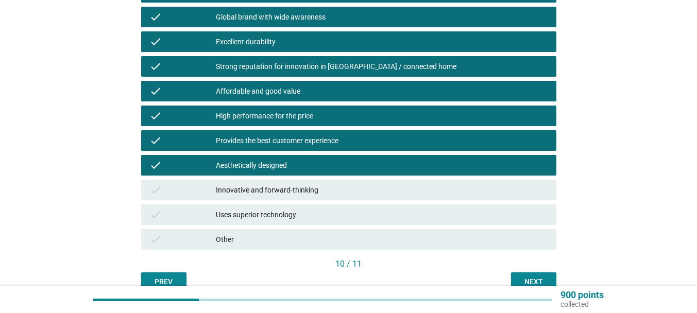
click at [288, 186] on div "Innovative and forward-thinking" at bounding box center [382, 190] width 332 height 12
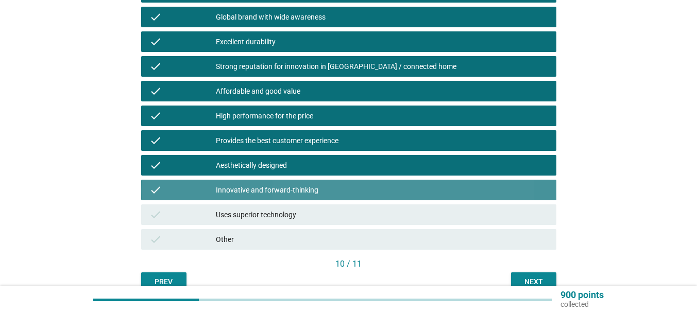
click at [283, 216] on div "Uses superior technology" at bounding box center [382, 215] width 332 height 12
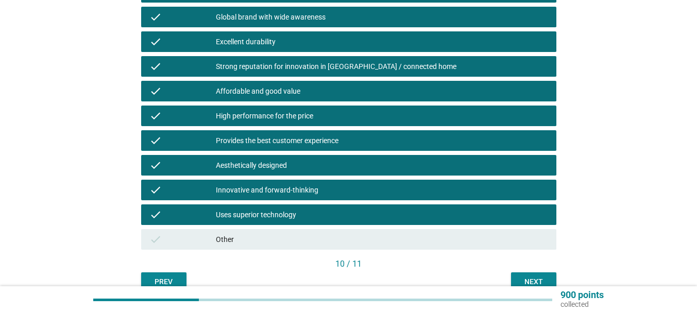
click at [514, 268] on div "10 / 11" at bounding box center [348, 264] width 415 height 12
click at [521, 277] on div "Next" at bounding box center [533, 282] width 29 height 11
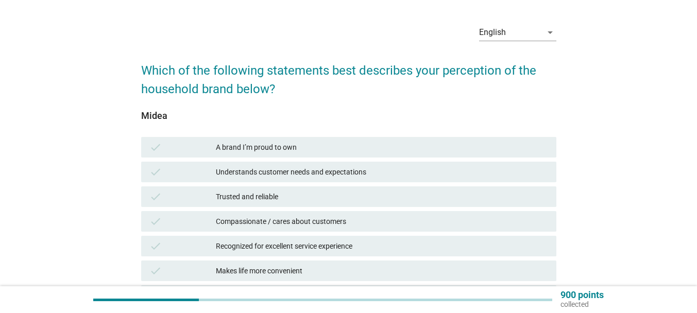
scroll to position [51, 0]
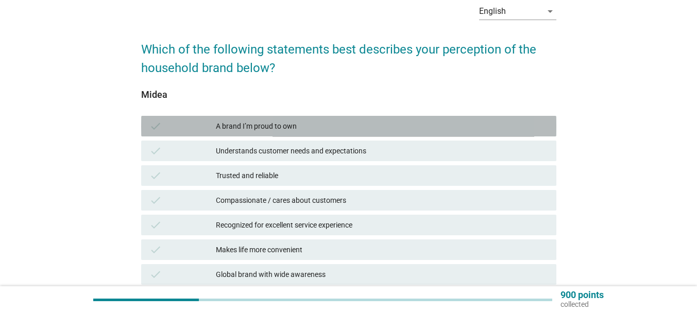
click at [275, 131] on div "A brand I’m proud to own" at bounding box center [382, 126] width 332 height 12
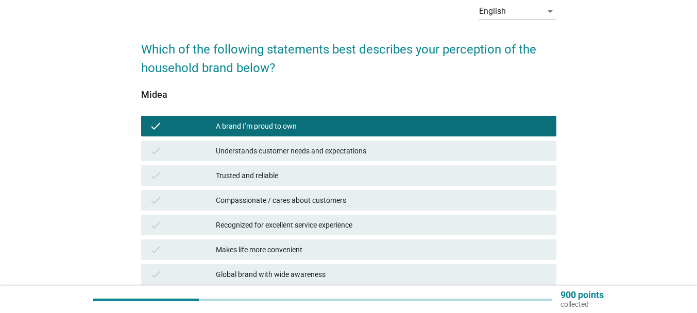
click at [276, 152] on div "Understands customer needs and expectations" at bounding box center [382, 151] width 332 height 12
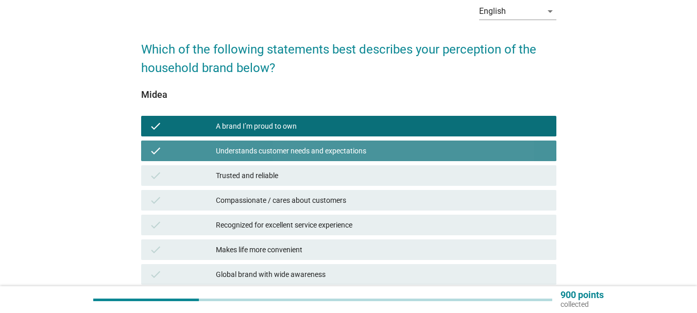
click at [272, 173] on div "Trusted and reliable" at bounding box center [382, 175] width 332 height 12
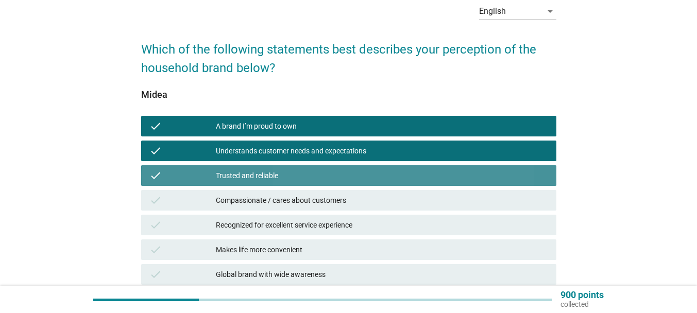
click at [270, 199] on div "Compassionate / cares about customers" at bounding box center [382, 200] width 332 height 12
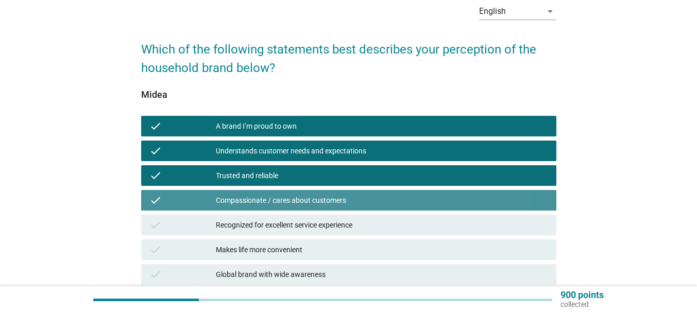
click at [270, 217] on div "check Recognized for excellent service experience" at bounding box center [348, 225] width 415 height 21
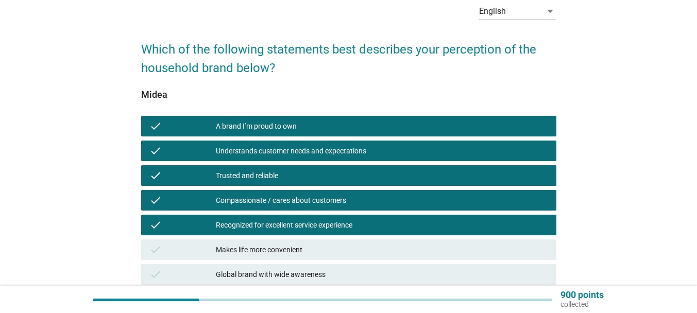
click at [270, 238] on div "check Makes life more convenient" at bounding box center [348, 249] width 419 height 25
drag, startPoint x: 263, startPoint y: 253, endPoint x: 264, endPoint y: 268, distance: 15.0
click at [263, 255] on div "check Makes life more convenient" at bounding box center [348, 249] width 415 height 21
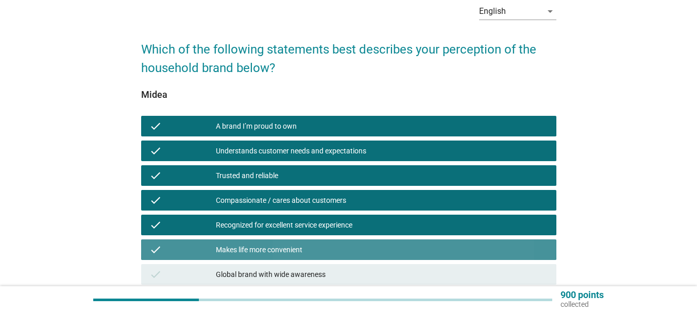
click at [264, 270] on div "Global brand with wide awareness" at bounding box center [382, 274] width 332 height 12
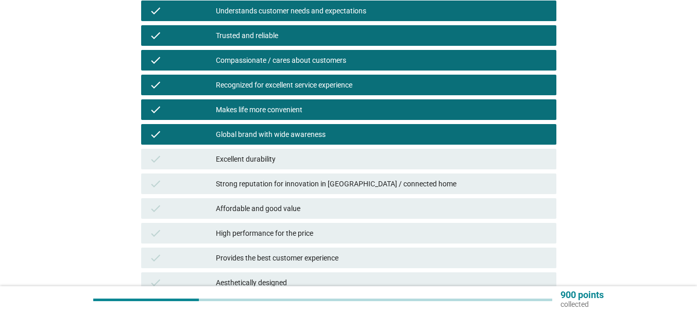
scroll to position [206, 0]
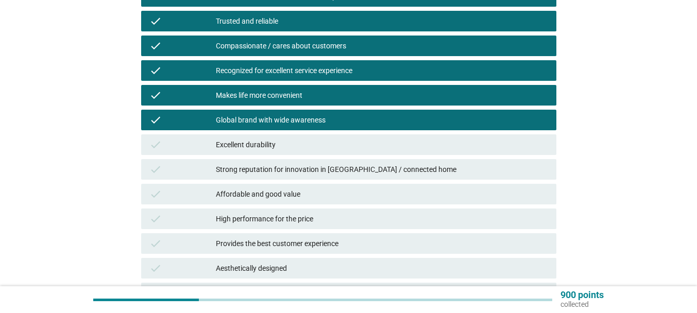
click at [290, 146] on div "Excellent durability" at bounding box center [382, 145] width 332 height 12
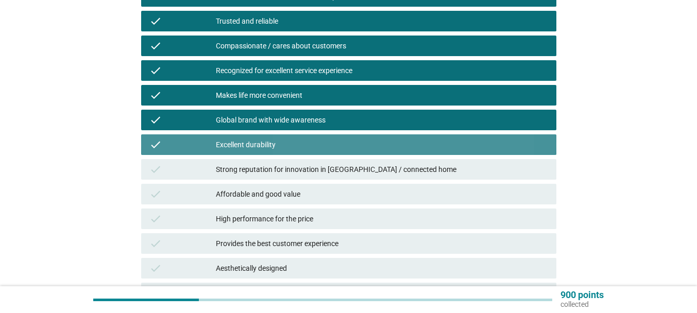
click at [290, 165] on div "Strong reputation for innovation in [GEOGRAPHIC_DATA] / connected home" at bounding box center [382, 169] width 332 height 12
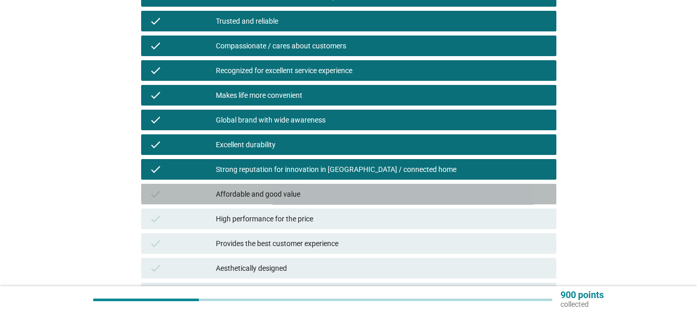
click at [288, 191] on div "Affordable and good value" at bounding box center [382, 194] width 332 height 12
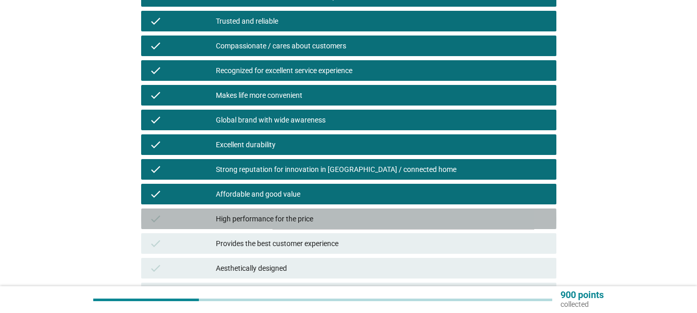
click at [290, 210] on div "check High performance for the price" at bounding box center [348, 219] width 415 height 21
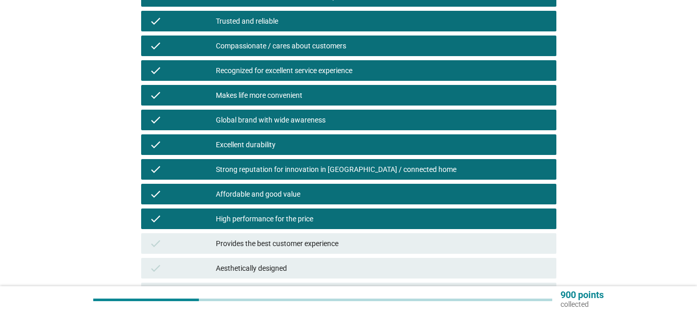
click at [290, 227] on div "check High performance for the price" at bounding box center [348, 219] width 415 height 21
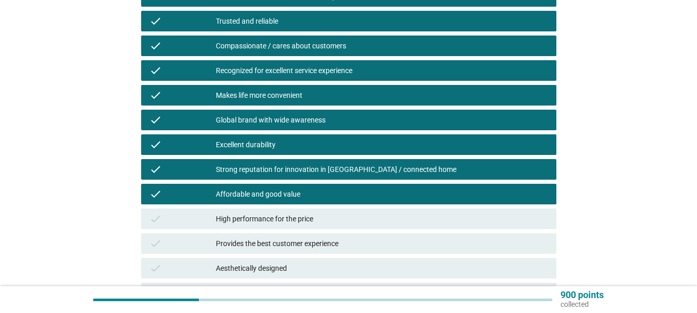
click at [302, 247] on div "Provides the best customer experience" at bounding box center [382, 243] width 332 height 12
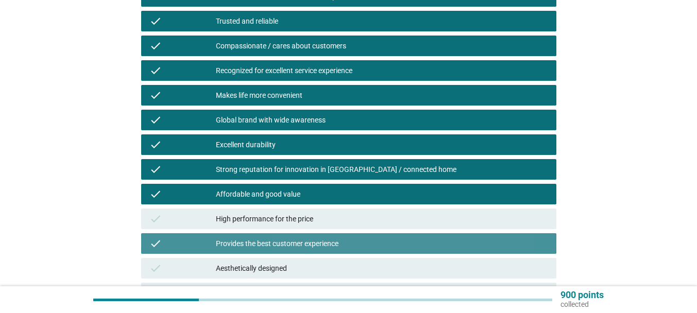
click at [299, 217] on div "High performance for the price" at bounding box center [382, 219] width 332 height 12
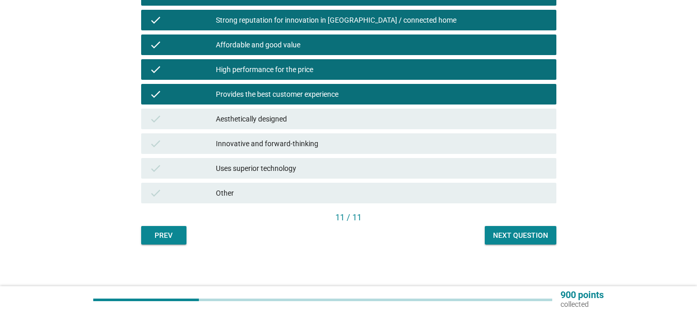
scroll to position [359, 0]
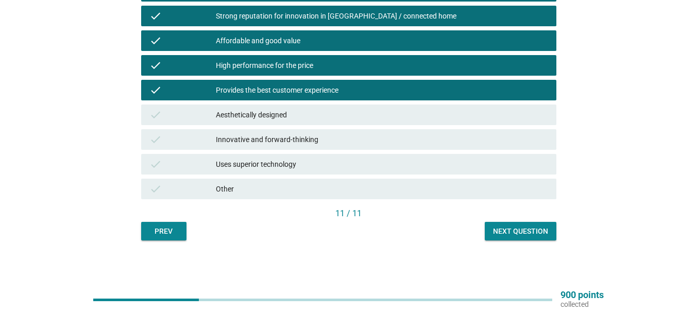
click at [296, 112] on div "Aesthetically designed" at bounding box center [382, 115] width 332 height 12
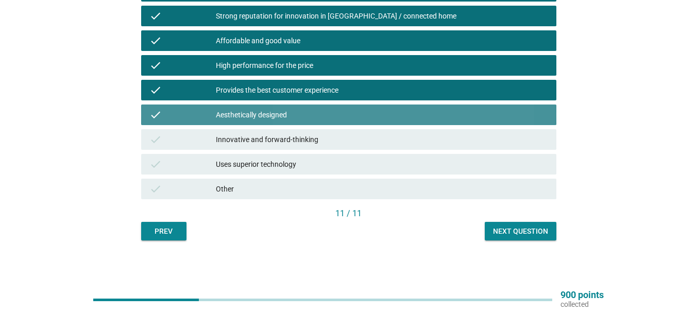
click at [297, 134] on div "Innovative and forward-thinking" at bounding box center [382, 139] width 332 height 12
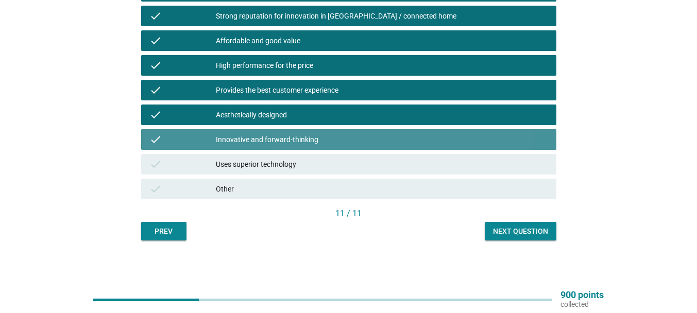
click at [302, 159] on div "Uses superior technology" at bounding box center [382, 164] width 332 height 12
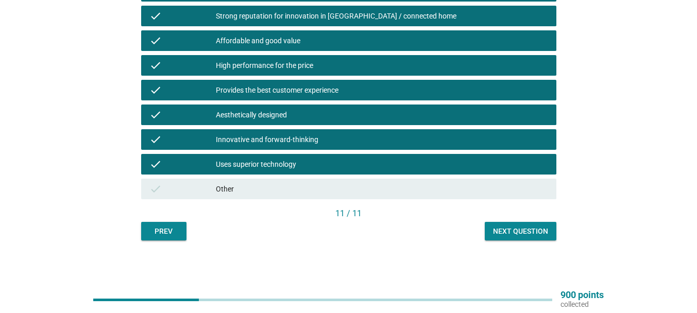
click at [521, 232] on div "Next question" at bounding box center [520, 231] width 55 height 11
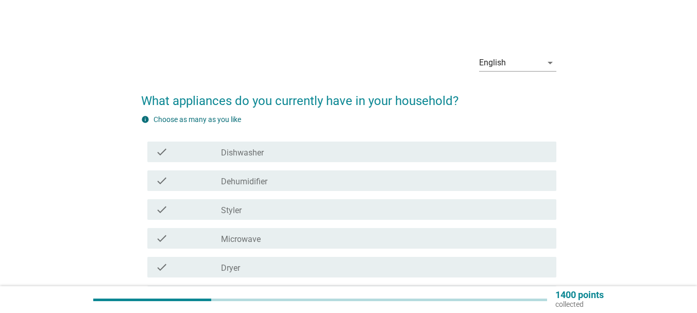
click at [318, 156] on div "check_box_outline_blank Dishwasher" at bounding box center [384, 152] width 327 height 12
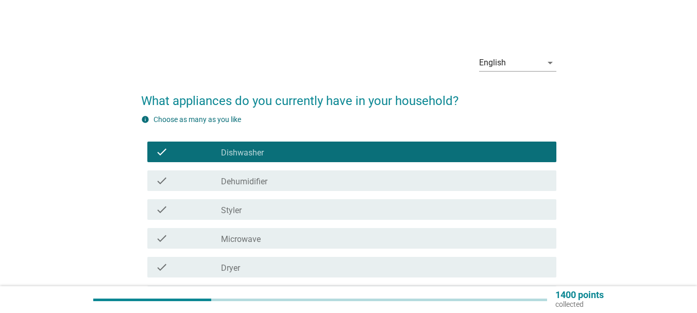
click at [312, 182] on div "check_box_outline_blank Dehumidifier" at bounding box center [384, 181] width 327 height 12
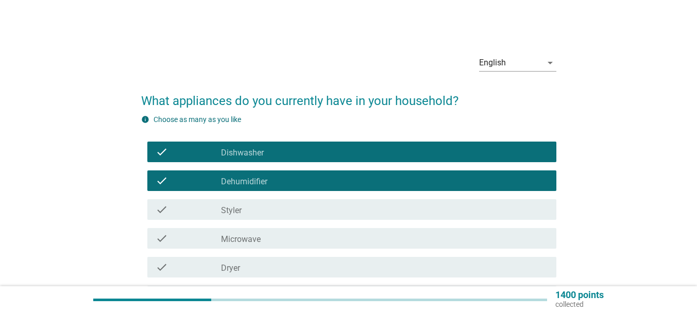
click at [290, 220] on div "check check_box_outline_blank Styler" at bounding box center [348, 209] width 415 height 29
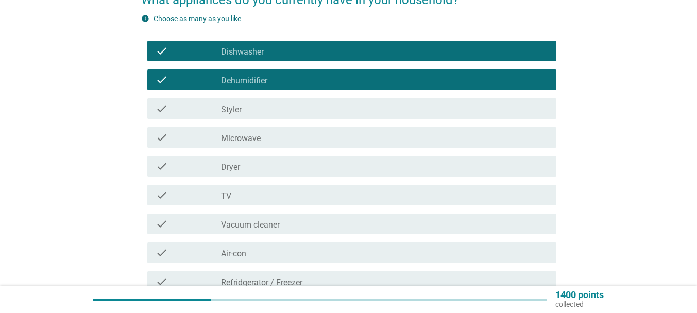
scroll to position [103, 0]
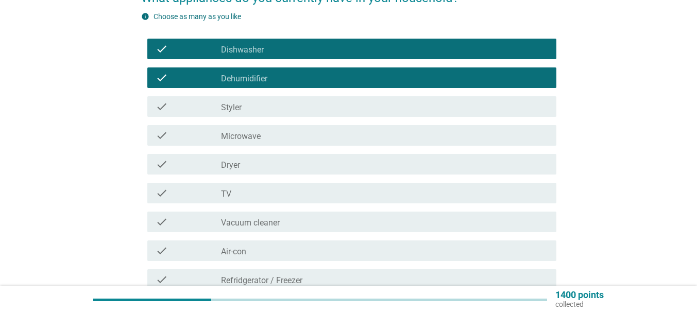
click at [257, 106] on div "check_box_outline_blank Styler" at bounding box center [384, 106] width 327 height 12
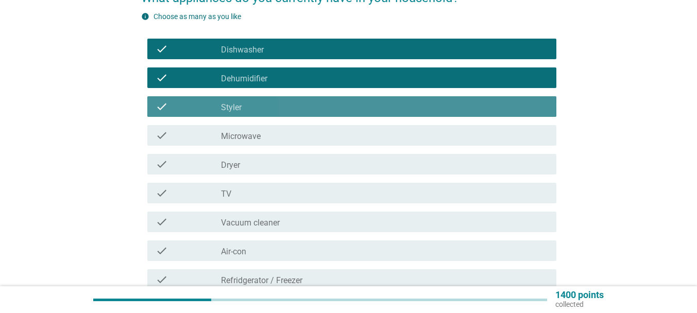
click at [279, 146] on div "check check_box_outline_blank Microwave" at bounding box center [348, 135] width 415 height 29
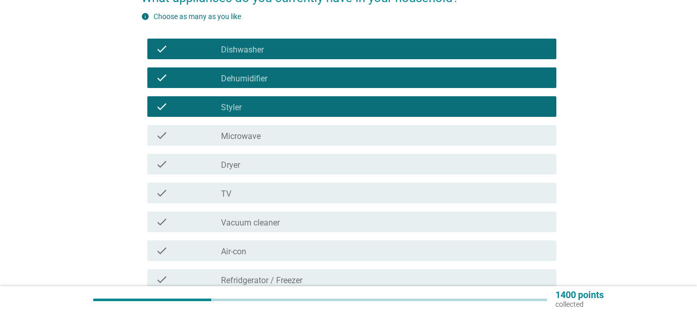
click at [274, 138] on div "check_box_outline_blank Microwave" at bounding box center [384, 135] width 327 height 12
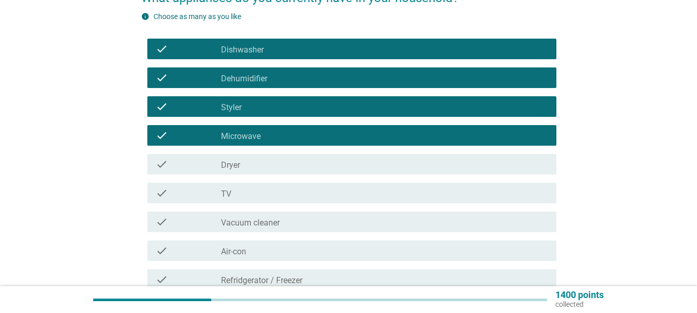
click at [275, 163] on div "check_box_outline_blank Dryer" at bounding box center [384, 164] width 327 height 12
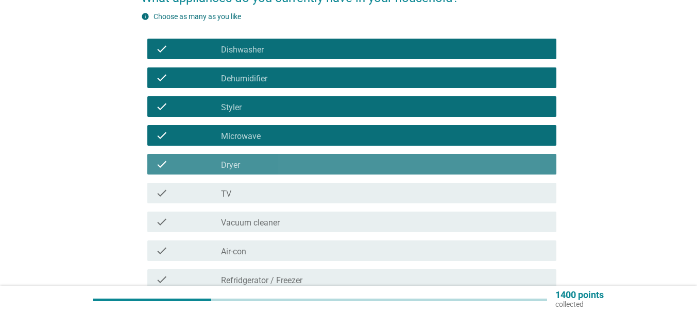
click at [272, 197] on div "check_box_outline_blank TV" at bounding box center [384, 193] width 327 height 12
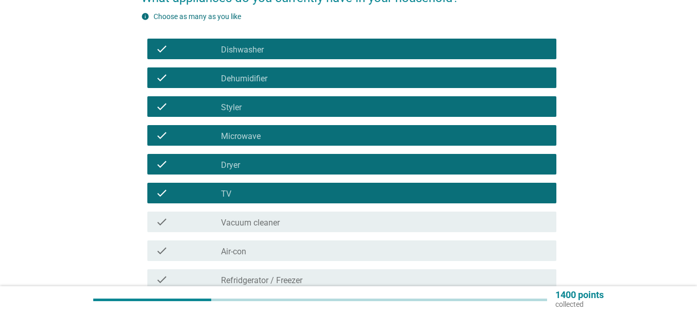
drag, startPoint x: 270, startPoint y: 227, endPoint x: 267, endPoint y: 248, distance: 21.8
click at [269, 228] on label "Vacuum cleaner" at bounding box center [250, 223] width 59 height 10
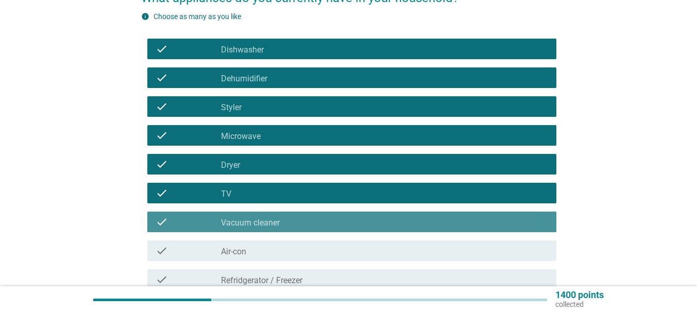
click at [267, 251] on div "check_box_outline_blank Air-con" at bounding box center [384, 251] width 327 height 12
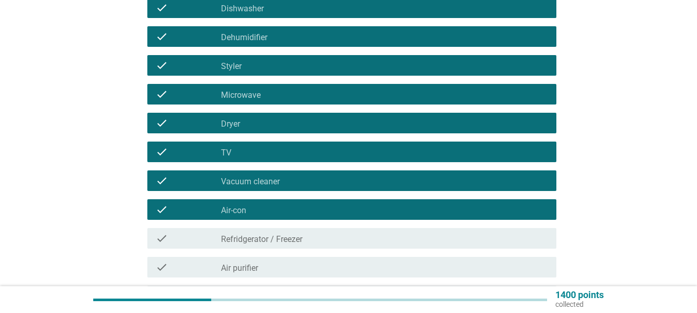
scroll to position [206, 0]
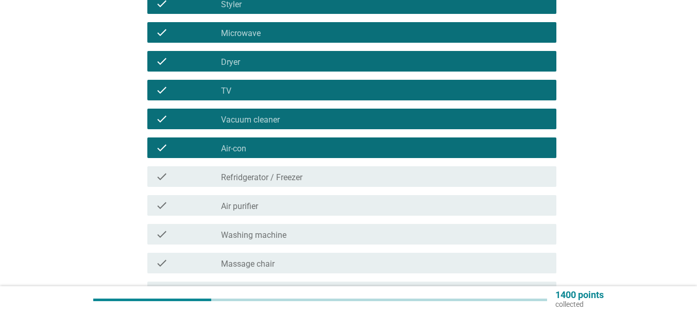
click at [285, 187] on div "check check_box_outline_blank Refridgerator / Freezer" at bounding box center [348, 176] width 415 height 29
click at [285, 184] on div "check check_box_outline_blank Refridgerator / Freezer" at bounding box center [351, 176] width 409 height 21
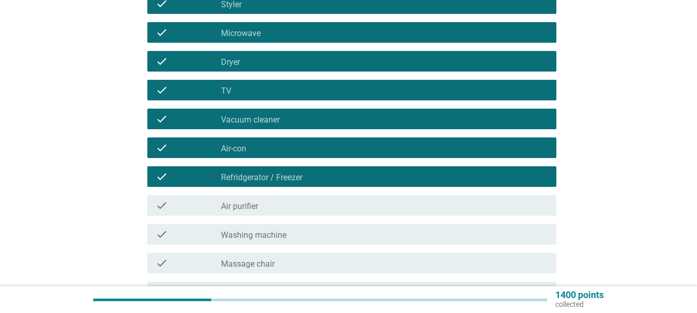
click at [285, 205] on div "check_box_outline_blank Air purifier" at bounding box center [384, 205] width 327 height 12
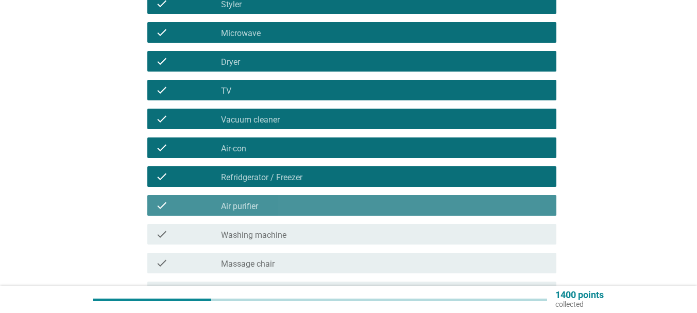
click at [284, 227] on div "check check_box_outline_blank Washing machine" at bounding box center [351, 234] width 409 height 21
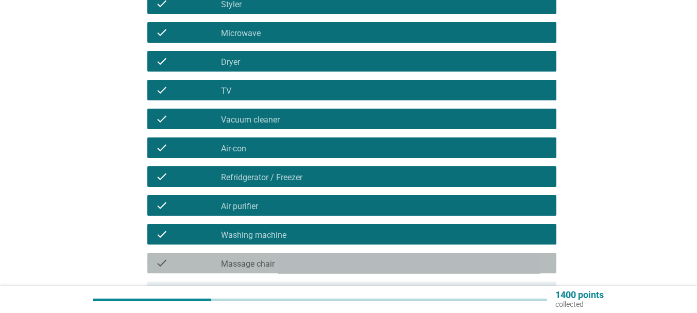
click at [284, 259] on div "check_box_outline_blank Massage chair" at bounding box center [384, 263] width 327 height 12
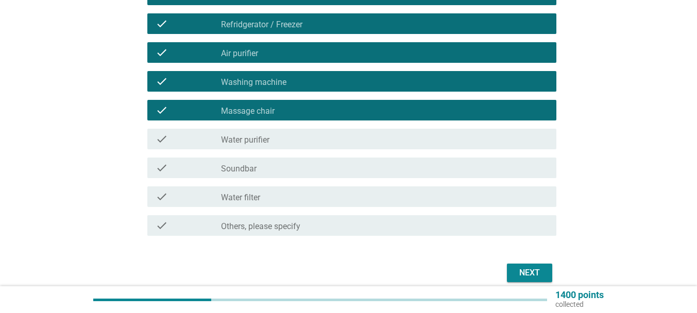
scroll to position [360, 0]
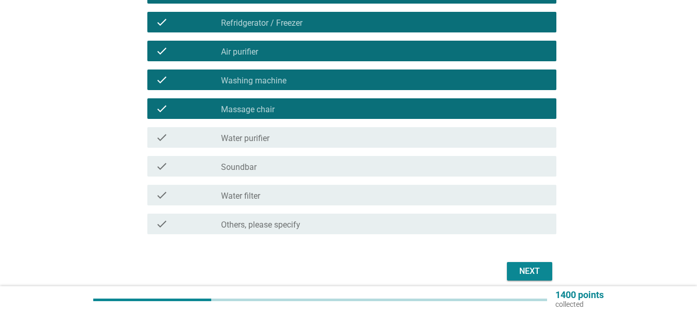
click at [267, 137] on label "Water purifier" at bounding box center [245, 138] width 48 height 10
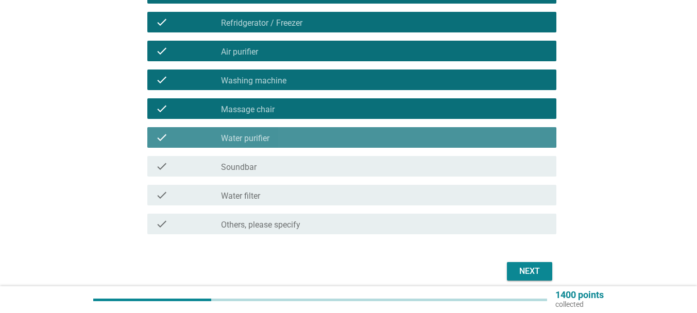
click at [276, 160] on div "check_box_outline_blank Soundbar" at bounding box center [384, 166] width 327 height 12
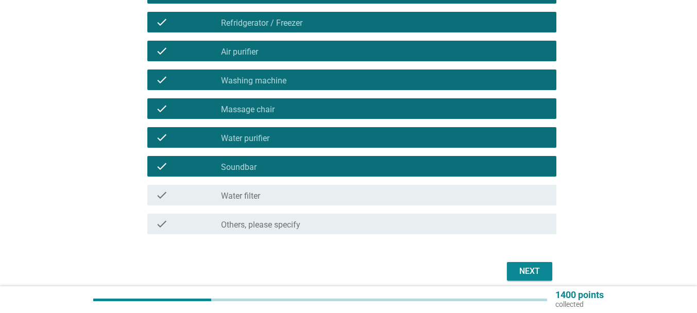
click at [281, 186] on div "check check_box_outline_blank Water filter" at bounding box center [351, 195] width 409 height 21
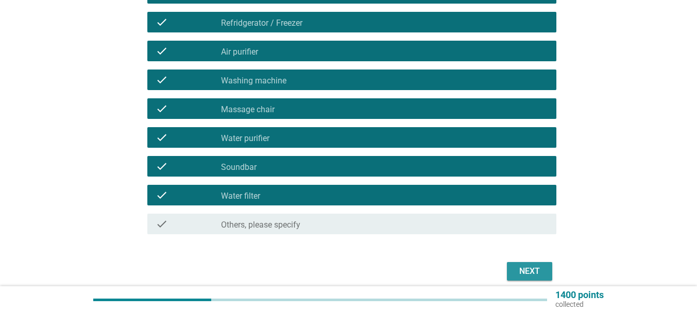
click at [511, 264] on button "Next" at bounding box center [529, 271] width 45 height 19
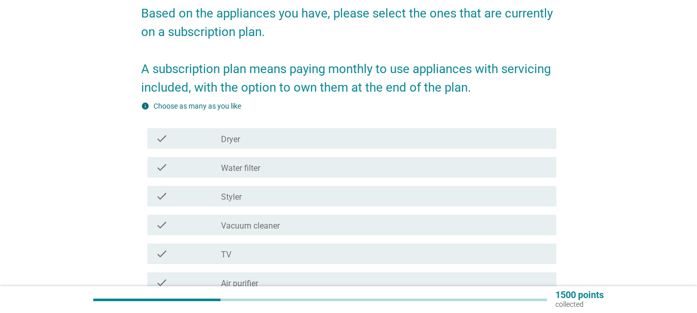
scroll to position [103, 0]
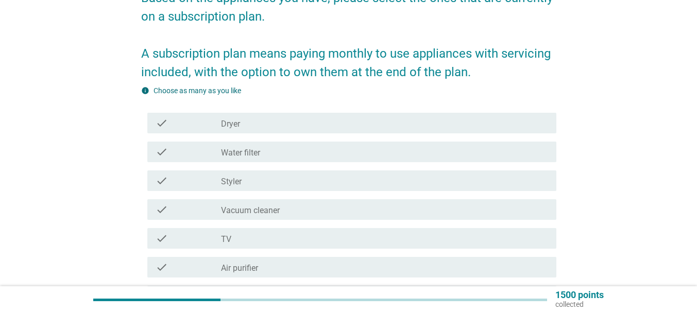
click at [403, 134] on div "check check_box_outline_blank Dryer" at bounding box center [348, 123] width 415 height 29
click at [308, 128] on div "check_box_outline_blank Dryer" at bounding box center [384, 123] width 327 height 12
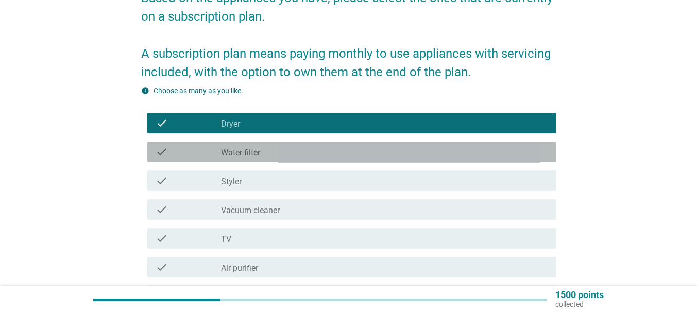
click at [279, 151] on div "check_box_outline_blank Water filter" at bounding box center [384, 152] width 327 height 12
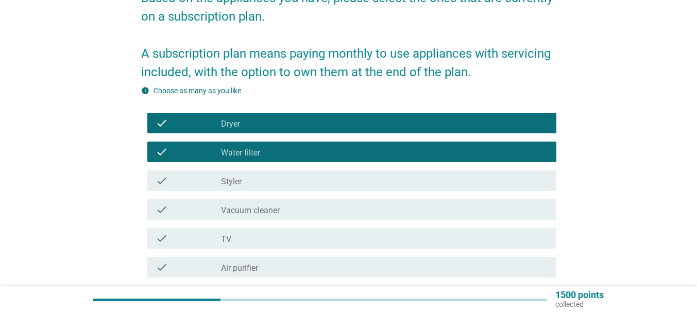
click at [269, 177] on div "check_box_outline_blank Styler" at bounding box center [384, 181] width 327 height 12
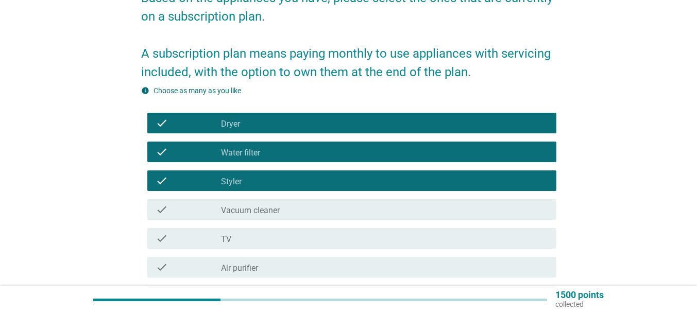
click at [280, 213] on div "check_box_outline_blank Vacuum cleaner" at bounding box center [384, 209] width 327 height 12
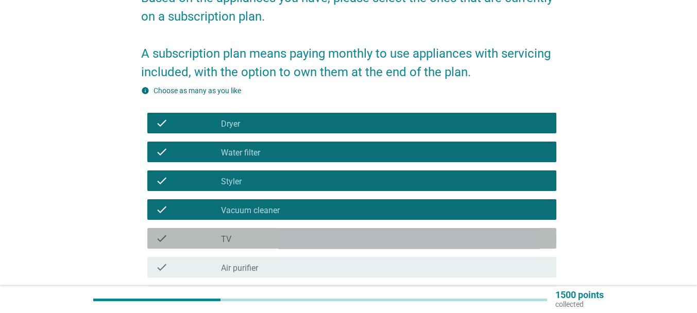
click at [271, 239] on div "check_box_outline_blank TV" at bounding box center [384, 238] width 327 height 12
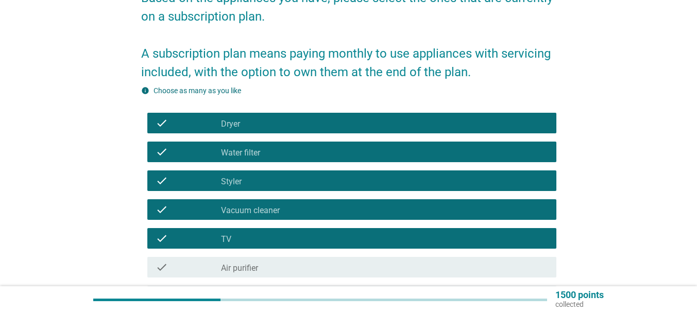
click at [277, 268] on div "check_box_outline_blank Air purifier" at bounding box center [384, 267] width 327 height 12
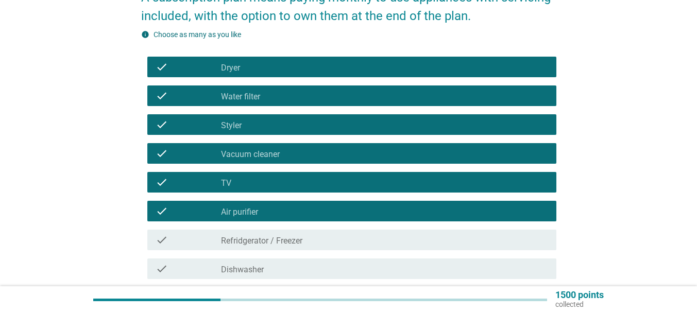
scroll to position [257, 0]
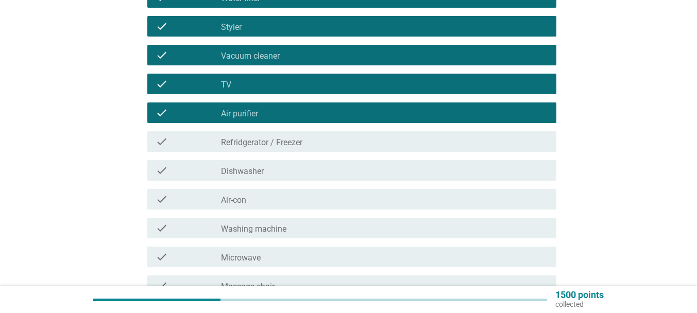
click at [280, 137] on label "Refridgerator / Freezer" at bounding box center [261, 142] width 81 height 10
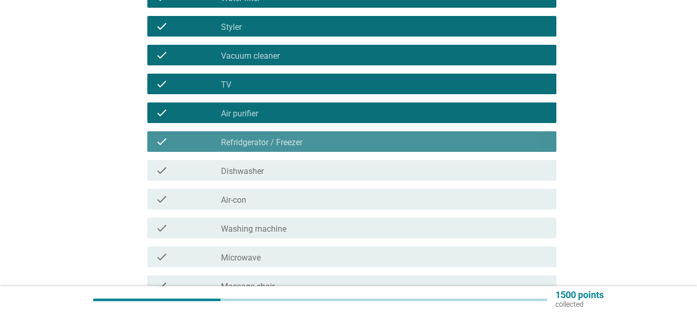
click at [277, 171] on div "check_box_outline_blank Dishwasher" at bounding box center [384, 170] width 327 height 12
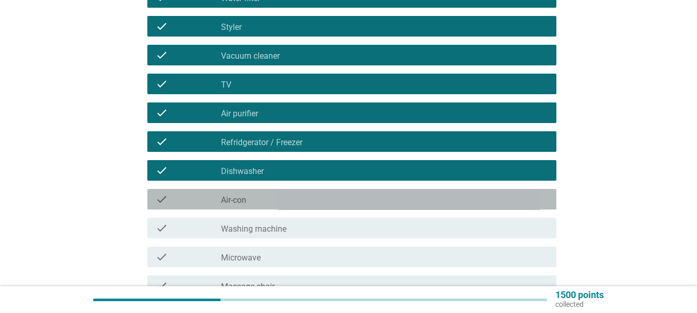
click at [270, 195] on div "check_box_outline_blank Air-con" at bounding box center [384, 199] width 327 height 12
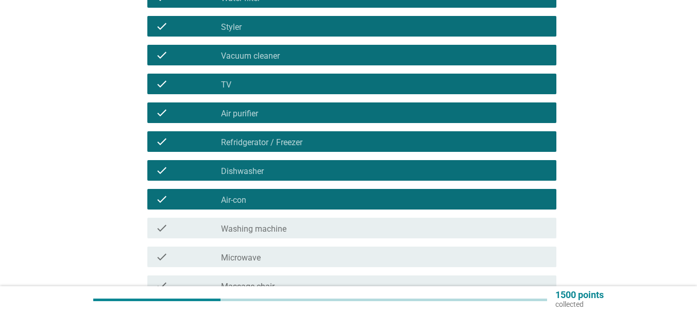
click at [278, 235] on div "check check_box_outline_blank Washing machine" at bounding box center [351, 228] width 409 height 21
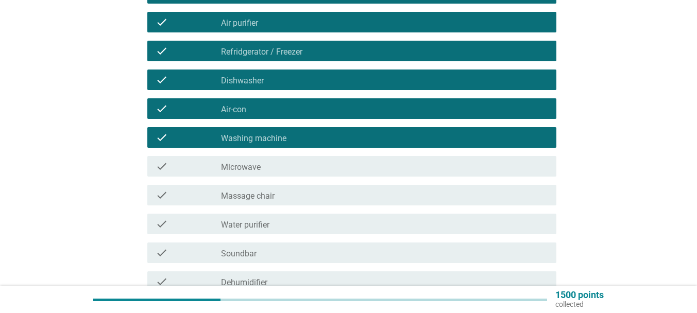
scroll to position [360, 0]
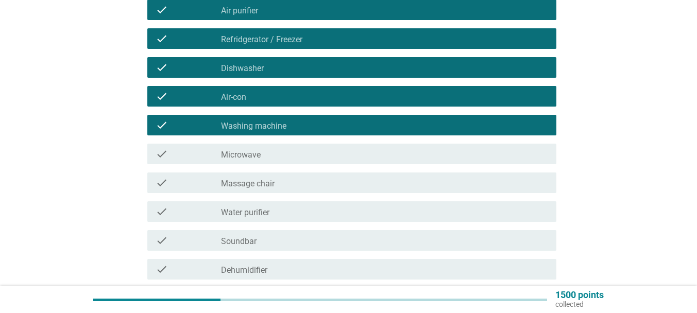
click at [271, 161] on div "check check_box_outline_blank Microwave" at bounding box center [351, 154] width 409 height 21
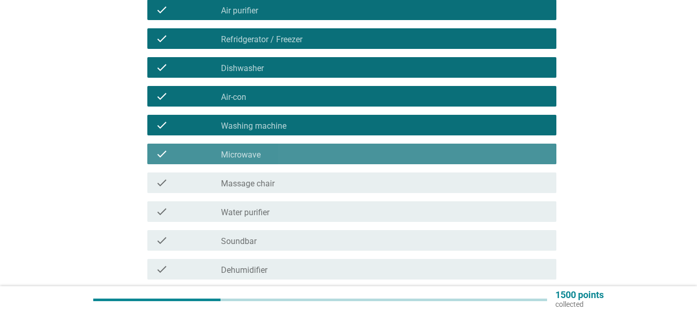
click at [271, 186] on label "Massage chair" at bounding box center [248, 184] width 54 height 10
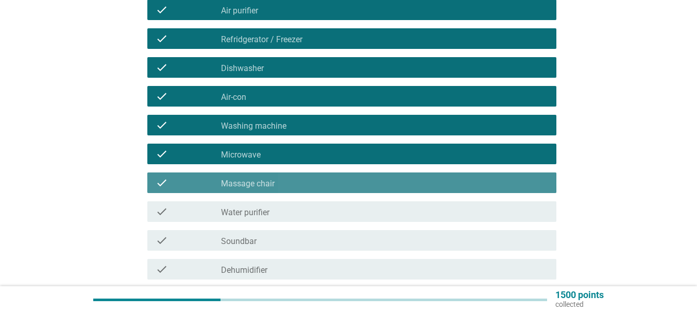
click at [271, 211] on div "check_box_outline_blank Water purifier" at bounding box center [384, 211] width 327 height 12
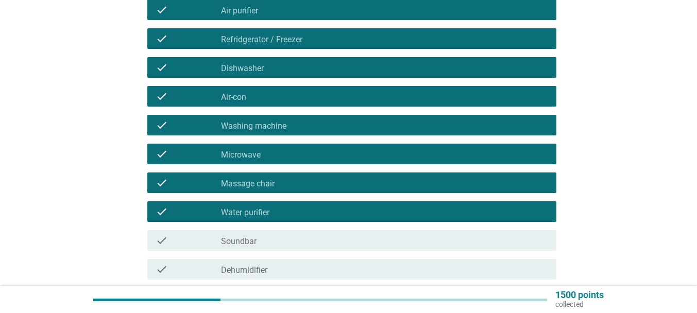
click at [274, 241] on div "check_box_outline_blank Soundbar" at bounding box center [384, 240] width 327 height 12
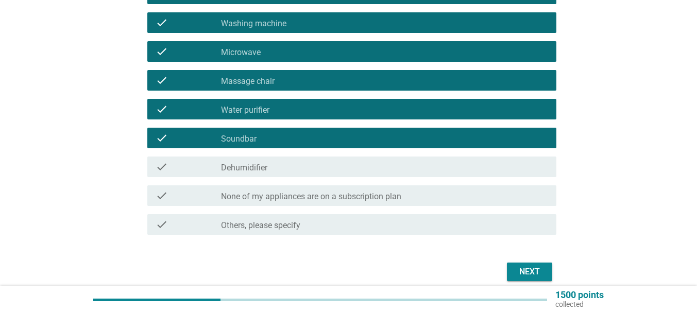
scroll to position [463, 0]
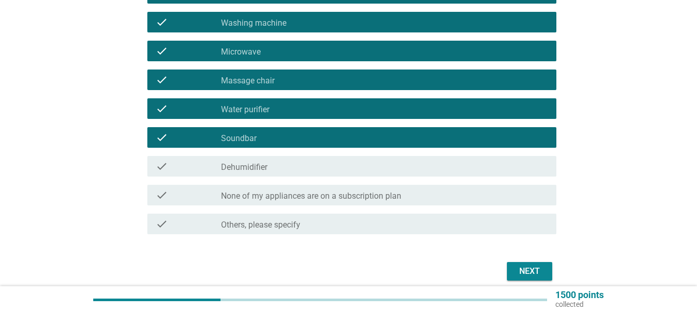
click at [267, 170] on div "check_box_outline_blank Dehumidifier" at bounding box center [384, 166] width 327 height 12
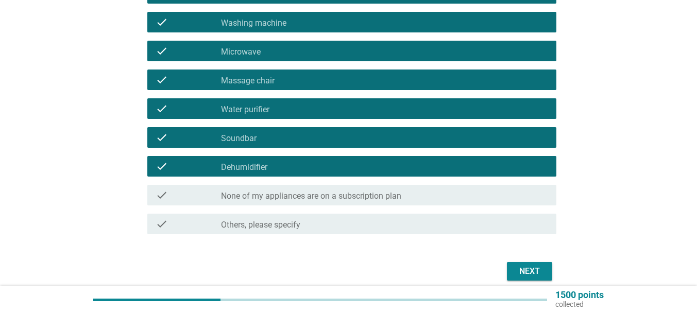
click at [518, 274] on div "Next" at bounding box center [529, 271] width 29 height 12
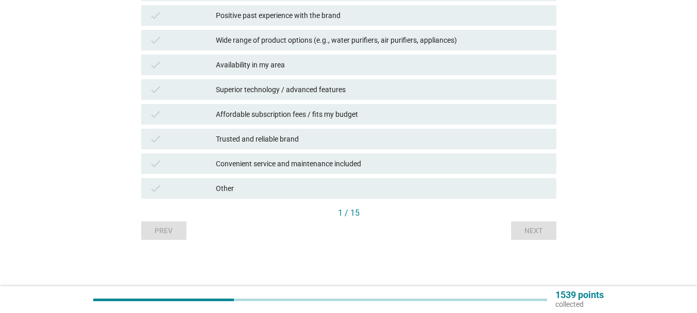
scroll to position [0, 0]
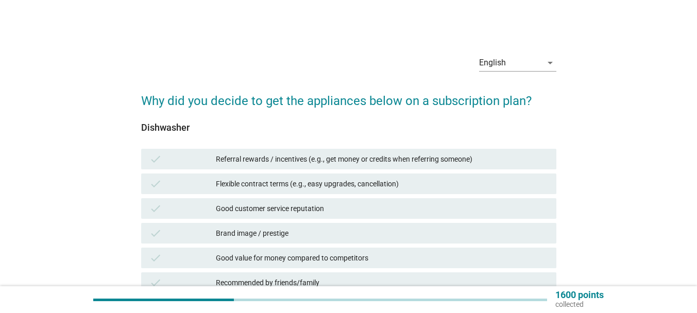
click at [306, 165] on div "Referral rewards / incentives (e.g., get money or credits when referring someon…" at bounding box center [382, 159] width 332 height 12
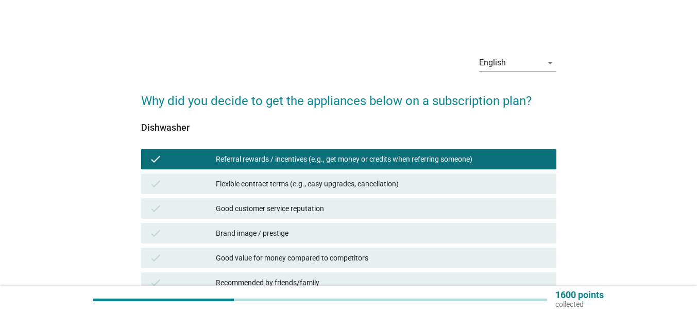
drag, startPoint x: 304, startPoint y: 189, endPoint x: 304, endPoint y: 195, distance: 6.2
click at [304, 190] on div "Flexible contract terms (e.g., easy upgrades, cancellation)" at bounding box center [382, 184] width 332 height 12
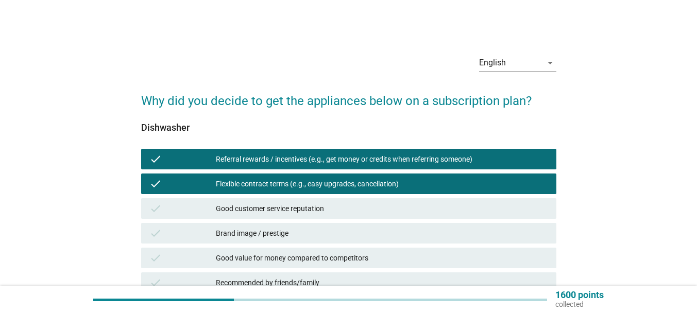
click at [303, 209] on div "Good customer service reputation" at bounding box center [382, 208] width 332 height 12
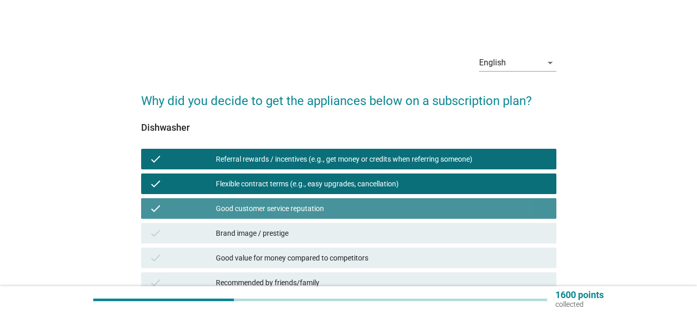
click at [300, 228] on div "Brand image / prestige" at bounding box center [382, 233] width 332 height 12
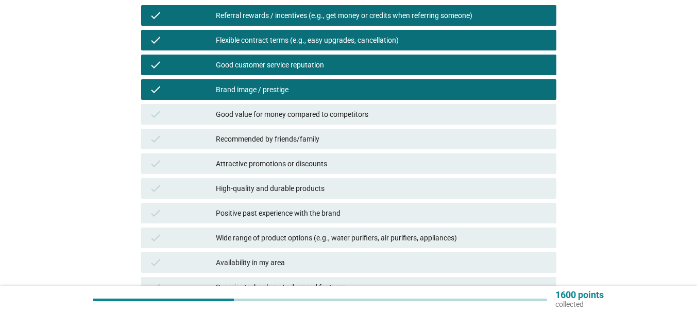
scroll to position [154, 0]
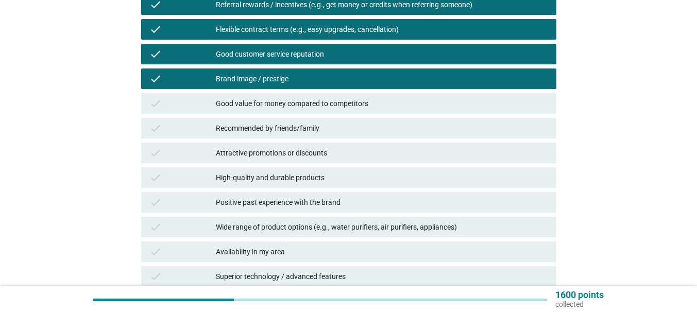
click at [289, 106] on div "Good value for money compared to competitors" at bounding box center [382, 103] width 332 height 12
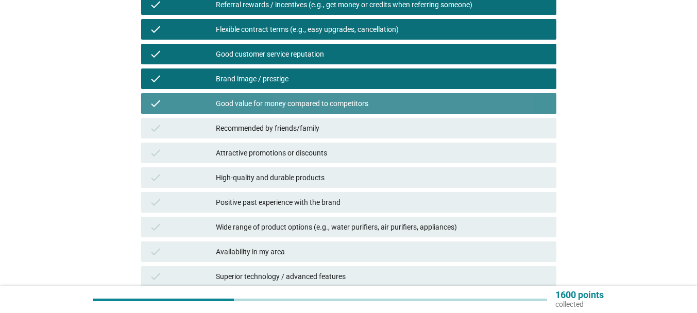
click at [289, 128] on div "Recommended by friends/family" at bounding box center [382, 128] width 332 height 12
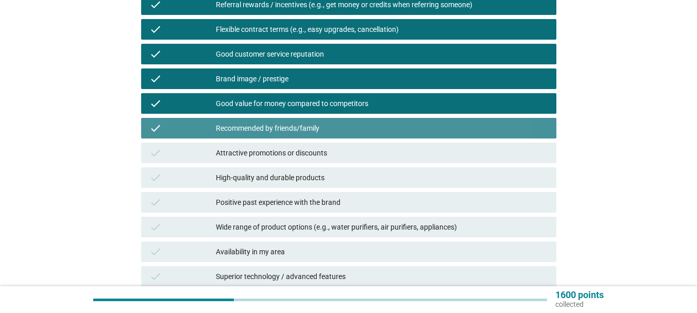
click at [291, 150] on div "Attractive promotions or discounts" at bounding box center [382, 153] width 332 height 12
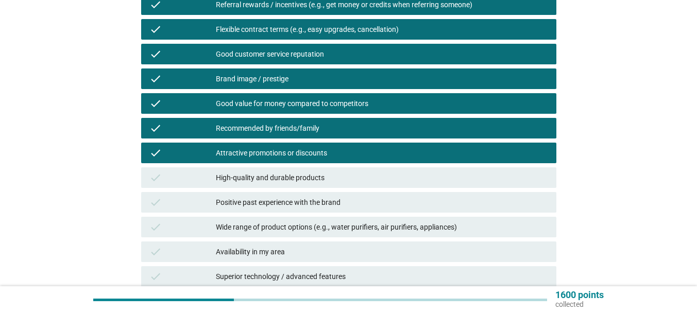
click at [294, 180] on div "High-quality and durable products" at bounding box center [382, 177] width 332 height 12
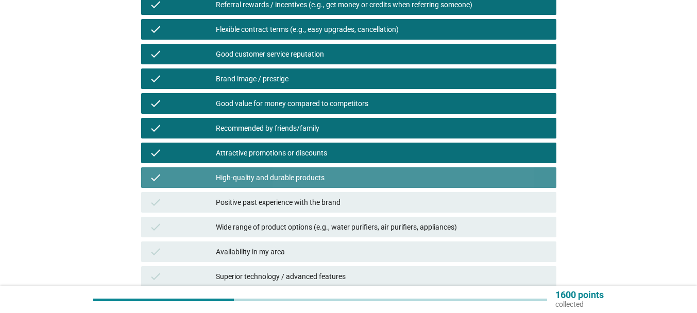
click at [300, 205] on div "Positive past experience with the brand" at bounding box center [382, 202] width 332 height 12
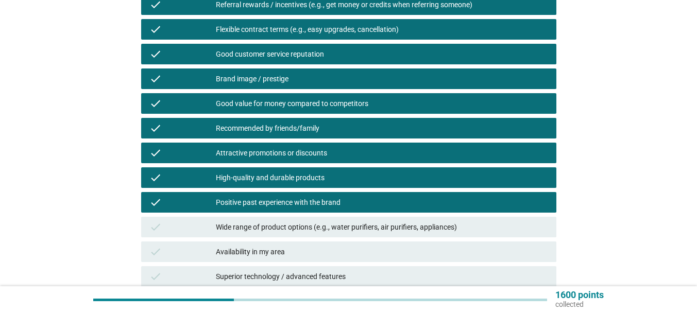
click at [302, 222] on div "Wide range of product options (e.g., water purifiers, air purifiers, appliances)" at bounding box center [382, 227] width 332 height 12
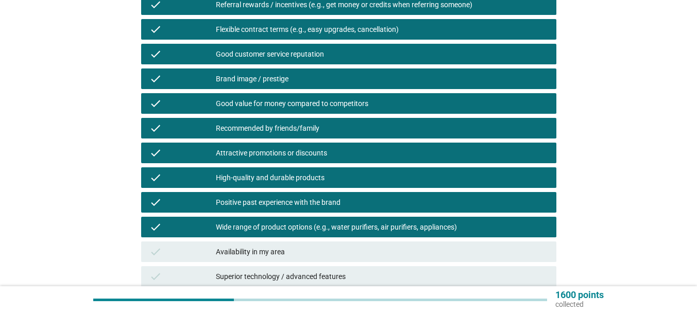
click at [297, 244] on div "check Availability in my area" at bounding box center [348, 252] width 415 height 21
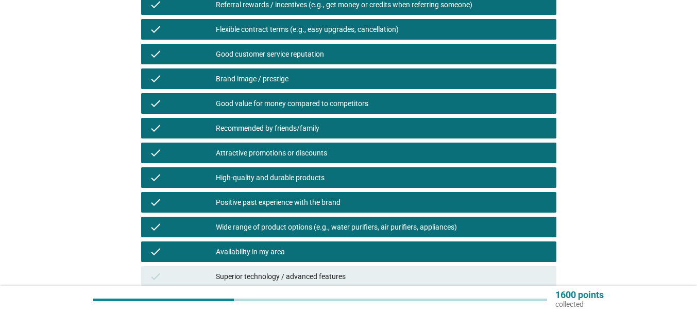
scroll to position [257, 0]
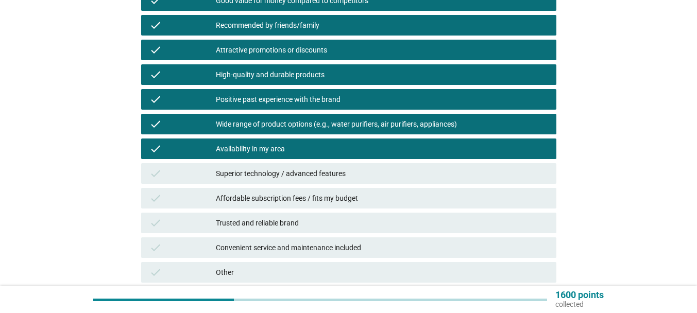
click at [294, 170] on div "Superior technology / advanced features" at bounding box center [382, 173] width 332 height 12
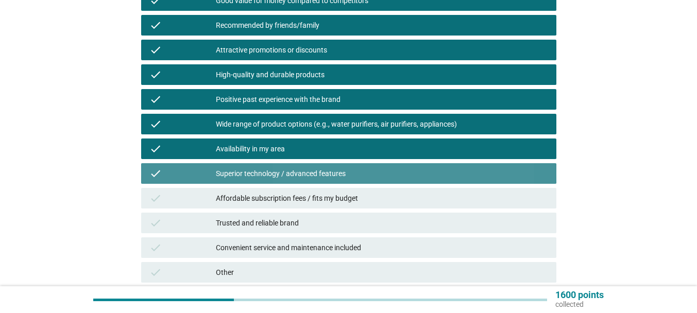
click at [289, 195] on div "Affordable subscription fees / fits my budget" at bounding box center [382, 198] width 332 height 12
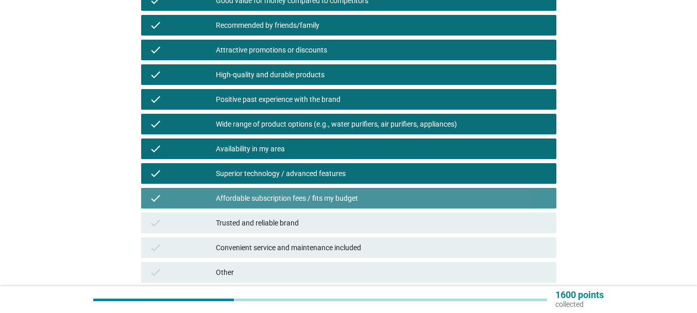
click at [287, 215] on div "check Trusted and reliable brand" at bounding box center [348, 223] width 415 height 21
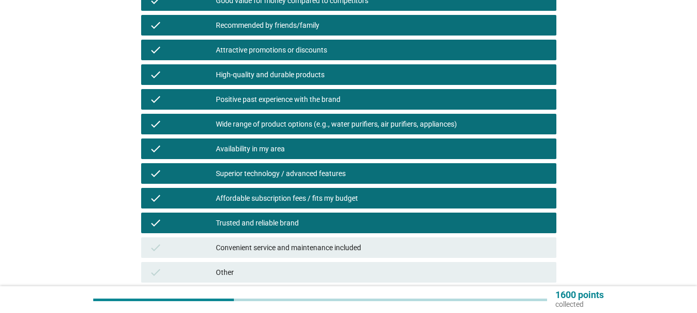
click at [285, 237] on div "check Convenient service and maintenance included" at bounding box center [348, 247] width 419 height 25
click at [284, 246] on div "Convenient service and maintenance included" at bounding box center [382, 248] width 332 height 12
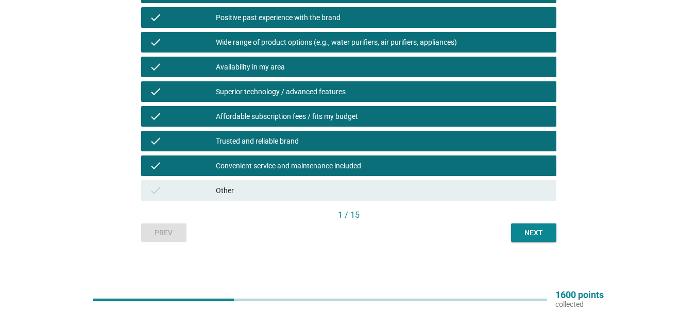
scroll to position [341, 0]
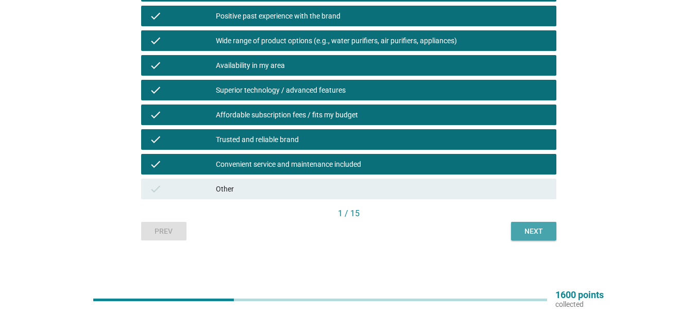
click at [524, 235] on div "Next" at bounding box center [533, 231] width 29 height 11
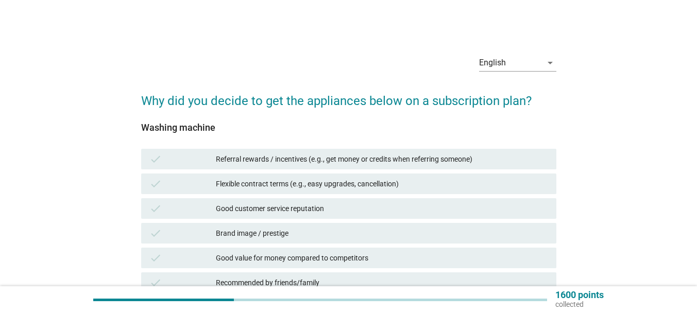
click at [358, 158] on div "Referral rewards / incentives (e.g., get money or credits when referring someon…" at bounding box center [382, 159] width 332 height 12
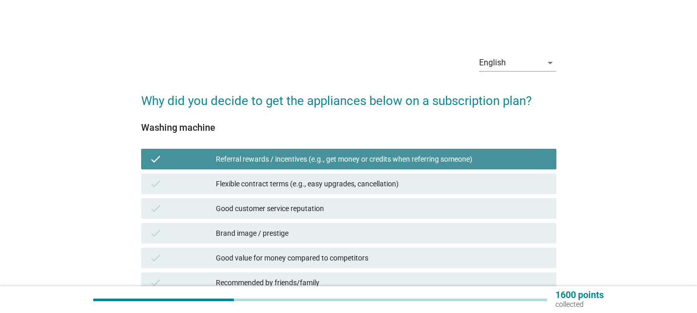
click at [348, 184] on div "Flexible contract terms (e.g., easy upgrades, cancellation)" at bounding box center [382, 184] width 332 height 12
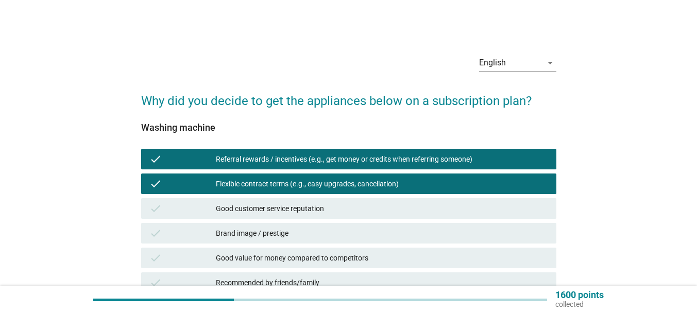
click at [328, 213] on div "Good customer service reputation" at bounding box center [382, 208] width 332 height 12
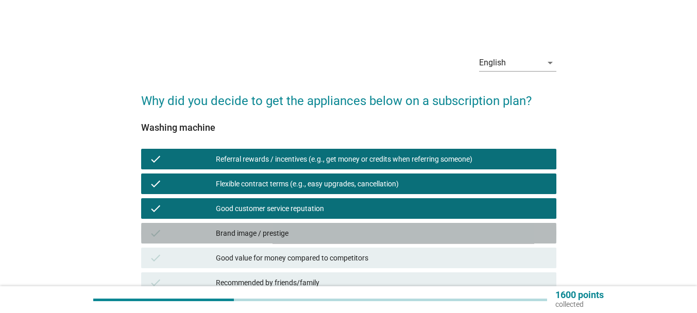
click at [286, 235] on div "Brand image / prestige" at bounding box center [382, 233] width 332 height 12
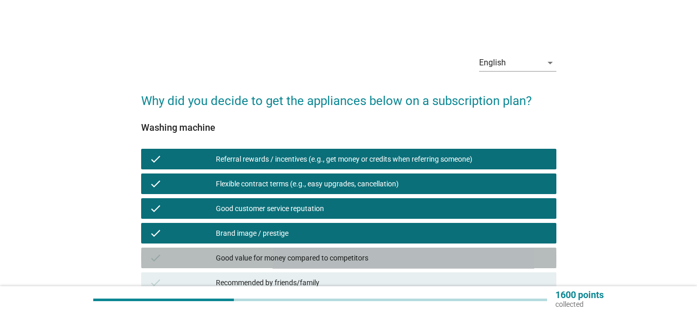
click at [286, 255] on div "Good value for money compared to competitors" at bounding box center [382, 258] width 332 height 12
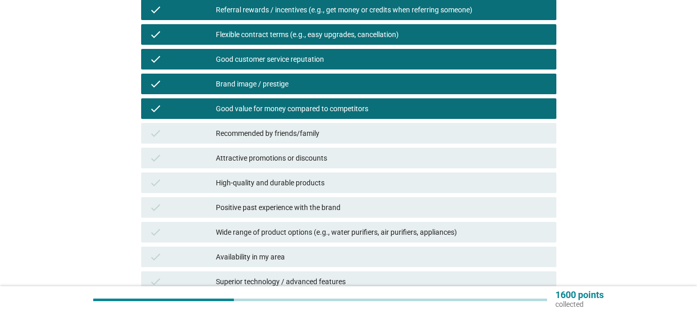
scroll to position [154, 0]
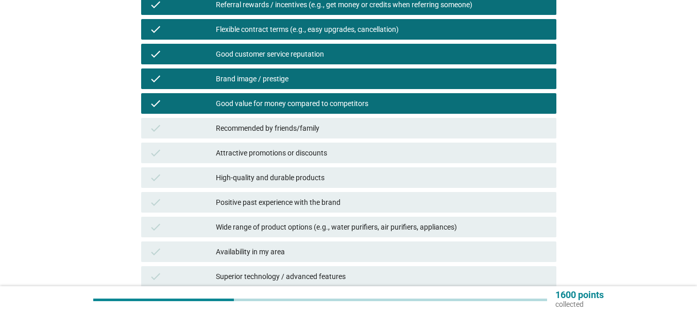
click at [285, 131] on div "Recommended by friends/family" at bounding box center [382, 128] width 332 height 12
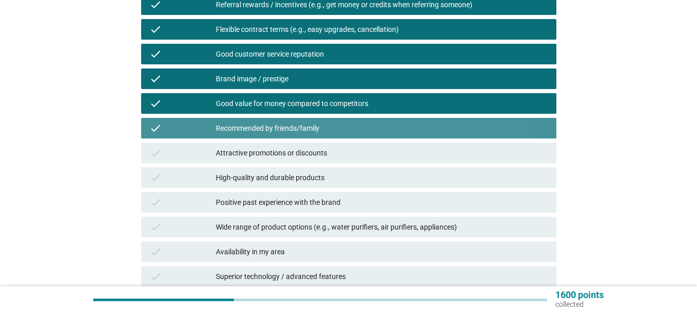
click at [288, 173] on div "High-quality and durable products" at bounding box center [382, 177] width 332 height 12
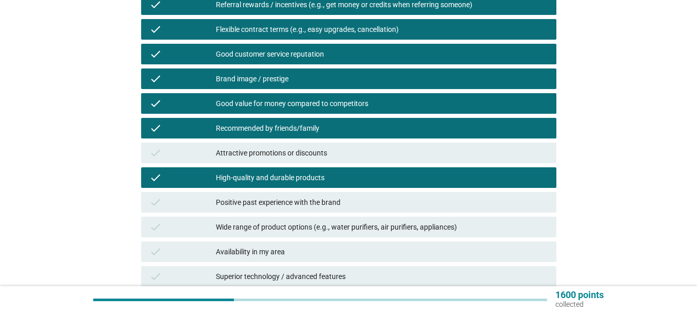
click at [292, 158] on div "Attractive promotions or discounts" at bounding box center [382, 153] width 332 height 12
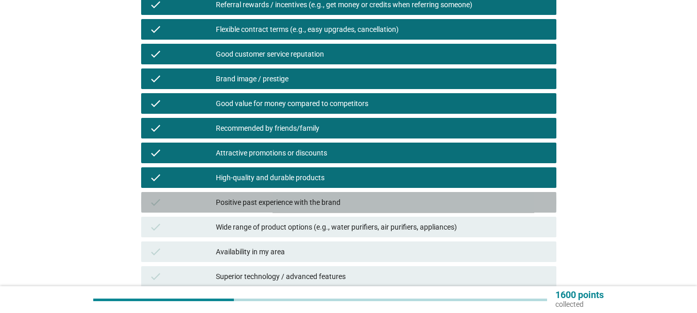
click at [294, 204] on div "Positive past experience with the brand" at bounding box center [382, 202] width 332 height 12
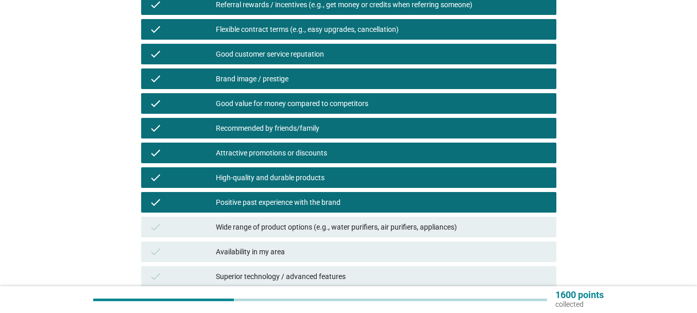
click at [300, 231] on div "Wide range of product options (e.g., water purifiers, air purifiers, appliances)" at bounding box center [382, 227] width 332 height 12
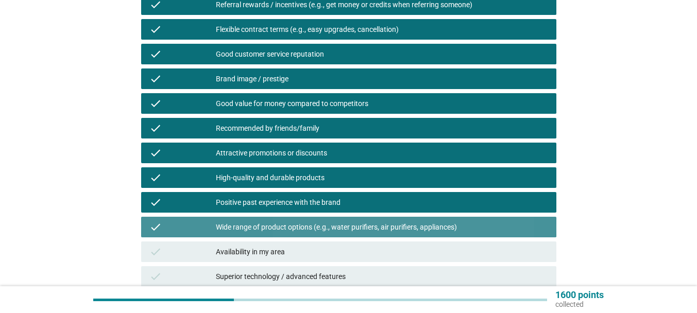
drag, startPoint x: 293, startPoint y: 251, endPoint x: 298, endPoint y: 252, distance: 5.4
click at [291, 252] on div "Availability in my area" at bounding box center [382, 252] width 332 height 12
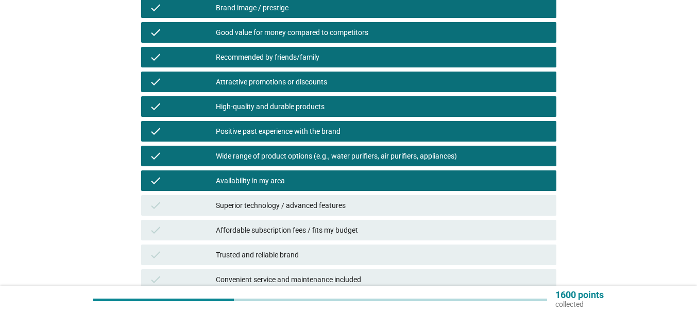
scroll to position [309, 0]
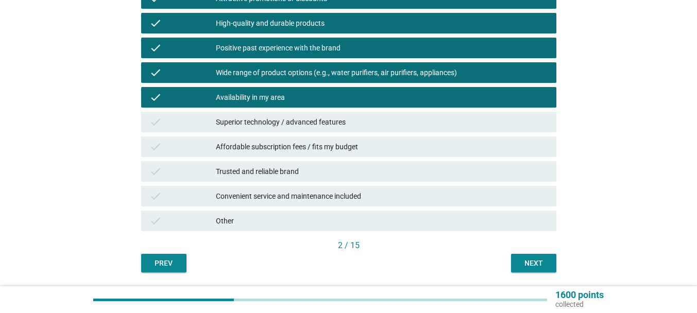
click at [309, 120] on div "Superior technology / advanced features" at bounding box center [382, 122] width 332 height 12
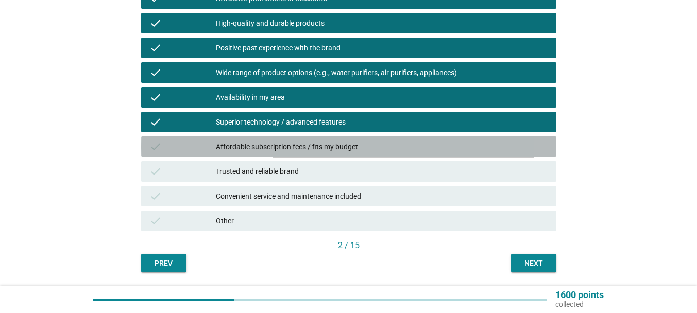
click at [313, 141] on div "Affordable subscription fees / fits my budget" at bounding box center [382, 147] width 332 height 12
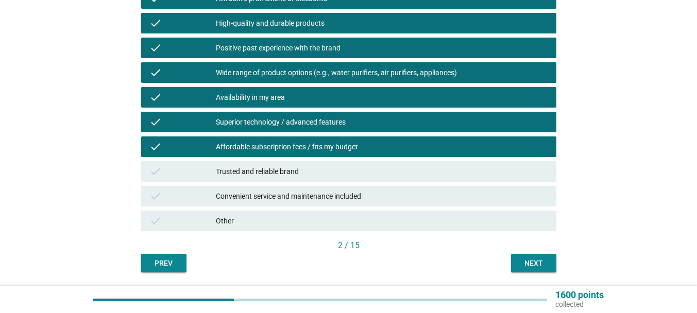
click at [297, 176] on div "Trusted and reliable brand" at bounding box center [382, 171] width 332 height 12
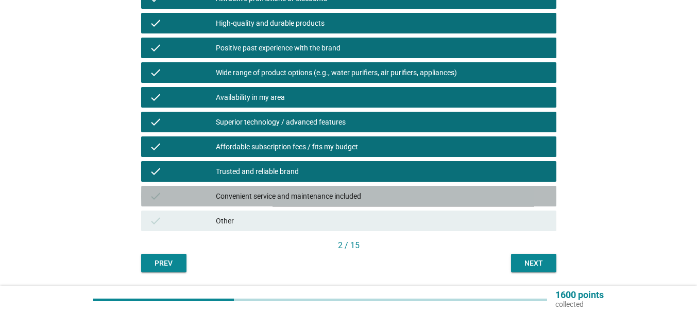
click at [305, 198] on div "Convenient service and maintenance included" at bounding box center [382, 196] width 332 height 12
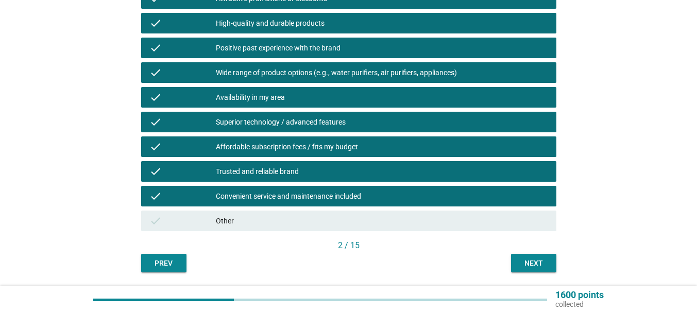
click at [520, 262] on div "Next" at bounding box center [533, 263] width 29 height 11
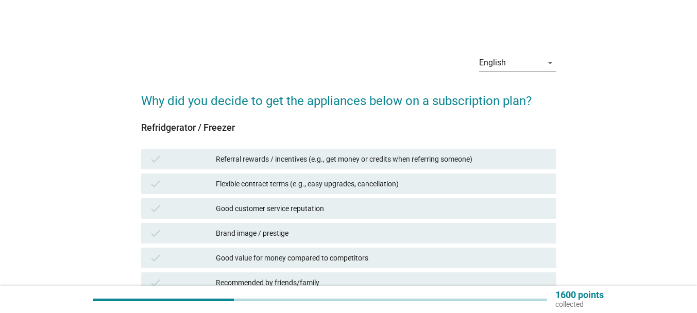
drag, startPoint x: 450, startPoint y: 151, endPoint x: 427, endPoint y: 165, distance: 27.3
click at [450, 152] on div "check Referral rewards / incentives (e.g., get money or credits when referring …" at bounding box center [348, 159] width 415 height 21
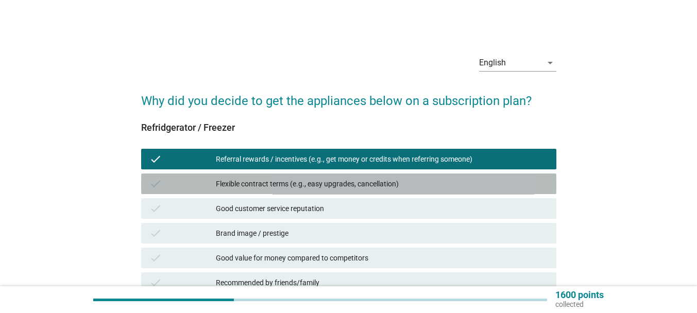
click at [365, 186] on div "Flexible contract terms (e.g., easy upgrades, cancellation)" at bounding box center [382, 184] width 332 height 12
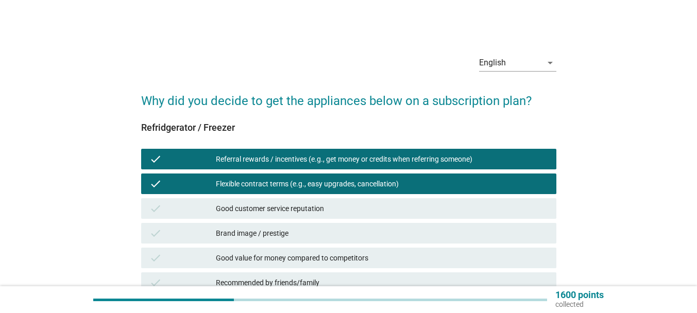
click at [310, 211] on div "Good customer service reputation" at bounding box center [382, 208] width 332 height 12
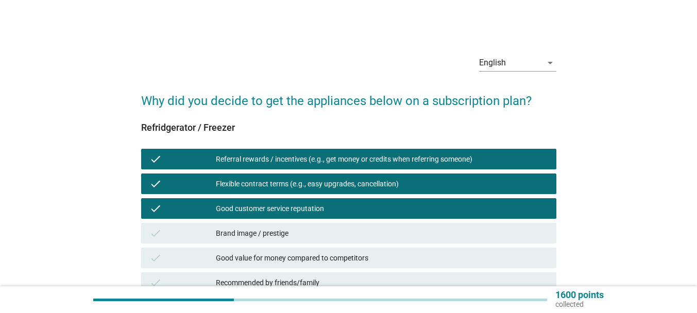
click at [302, 241] on div "check Brand image / prestige" at bounding box center [348, 233] width 415 height 21
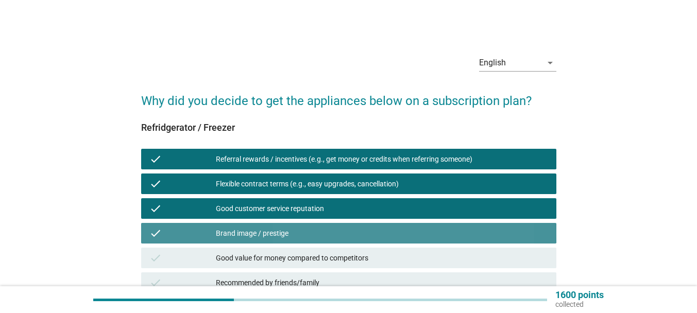
click at [311, 264] on div "check Good value for money compared to competitors" at bounding box center [348, 258] width 415 height 21
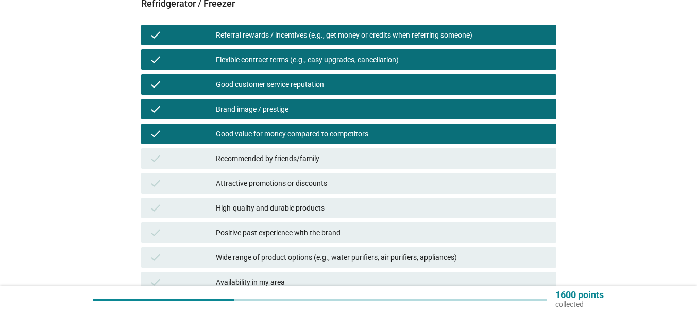
scroll to position [154, 0]
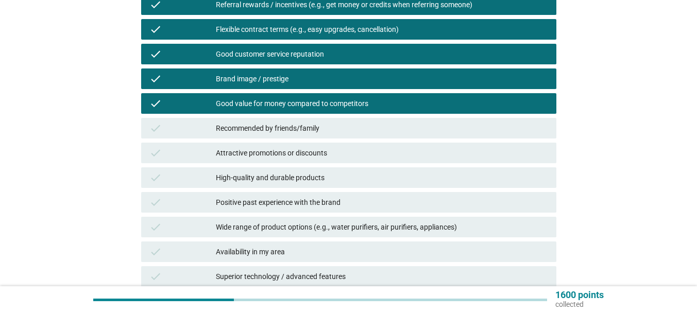
click at [302, 131] on div "Recommended by friends/family" at bounding box center [382, 128] width 332 height 12
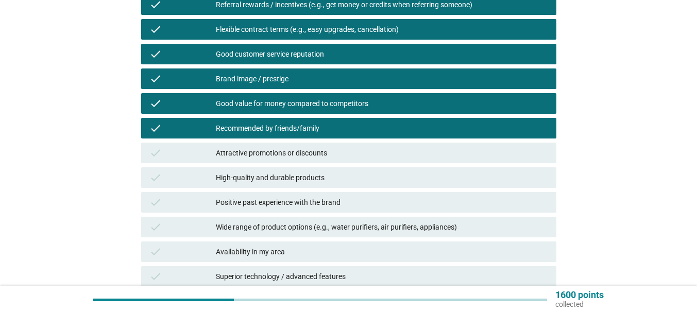
click at [308, 154] on div "Attractive promotions or discounts" at bounding box center [382, 153] width 332 height 12
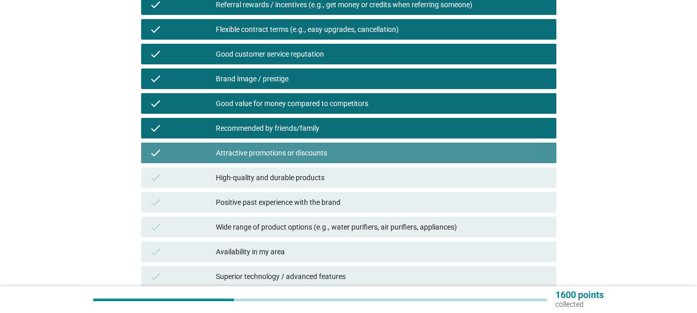
click at [313, 176] on div "High-quality and durable products" at bounding box center [382, 177] width 332 height 12
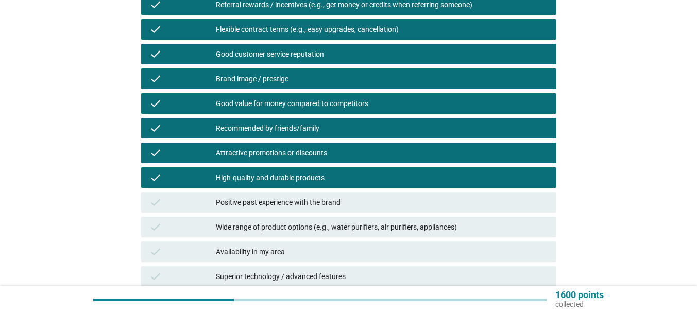
drag, startPoint x: 320, startPoint y: 201, endPoint x: 320, endPoint y: 213, distance: 12.4
click at [320, 203] on div "Positive past experience with the brand" at bounding box center [382, 202] width 332 height 12
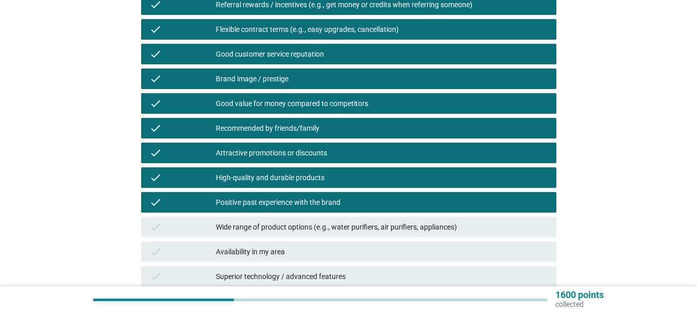
click at [333, 234] on div "check Wide range of product options (e.g., water purifiers, air purifiers, appl…" at bounding box center [348, 227] width 415 height 21
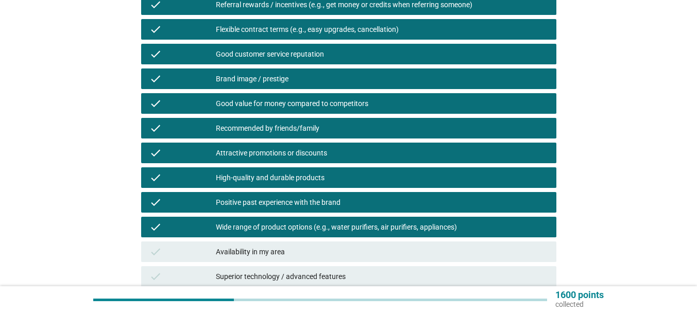
click at [302, 259] on div "check Availability in my area" at bounding box center [348, 252] width 415 height 21
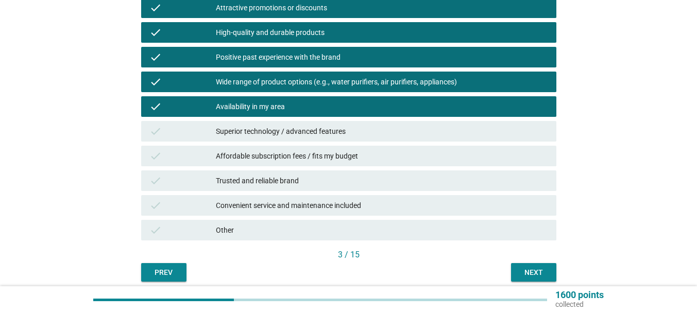
scroll to position [309, 0]
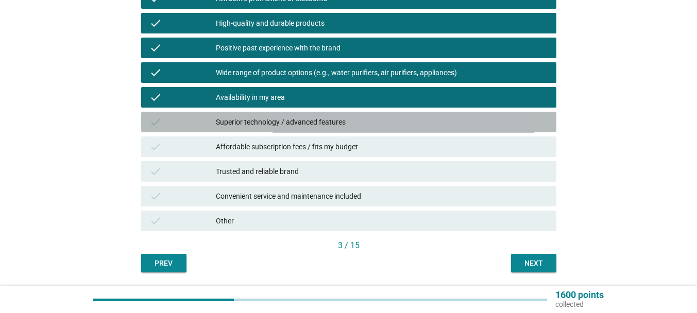
click at [308, 131] on div "check Superior technology / advanced features" at bounding box center [348, 122] width 415 height 21
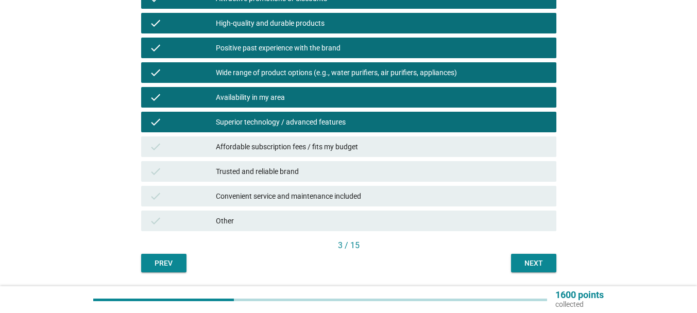
click at [312, 147] on div "Affordable subscription fees / fits my budget" at bounding box center [382, 147] width 332 height 12
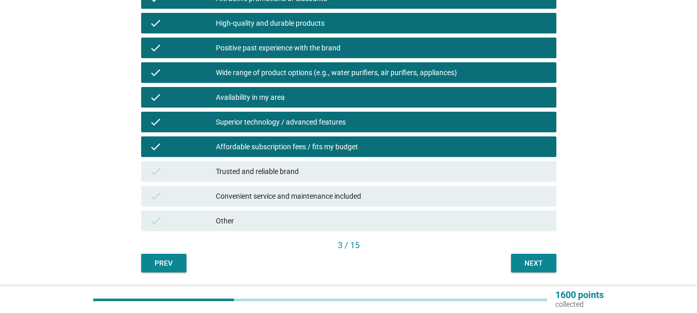
click at [301, 177] on div "check Trusted and reliable brand" at bounding box center [348, 171] width 415 height 21
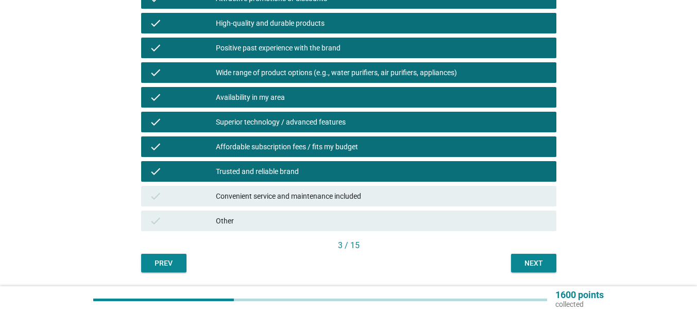
click at [319, 199] on div "Convenient service and maintenance included" at bounding box center [382, 196] width 332 height 12
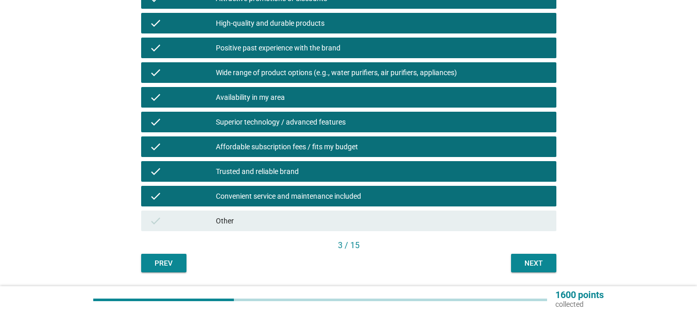
click at [546, 254] on button "Next" at bounding box center [533, 263] width 45 height 19
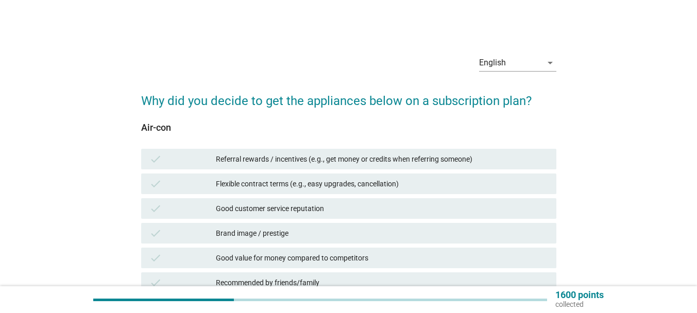
click at [257, 149] on div "check Referral rewards / incentives (e.g., get money or credits when referring …" at bounding box center [348, 159] width 415 height 21
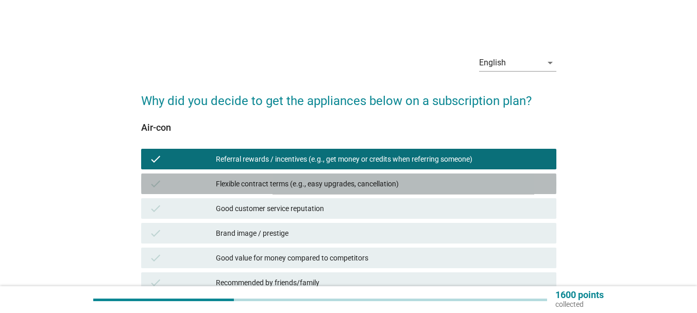
click at [255, 183] on div "Flexible contract terms (e.g., easy upgrades, cancellation)" at bounding box center [382, 184] width 332 height 12
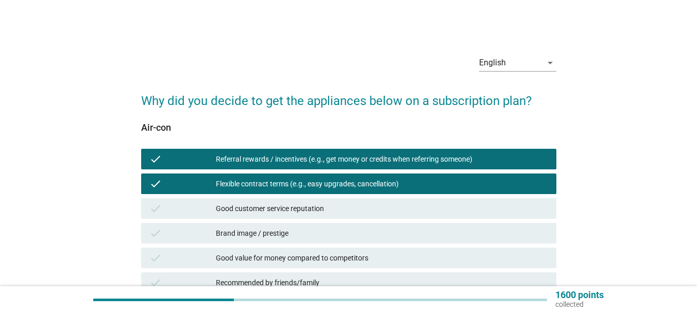
click at [262, 207] on div "Good customer service reputation" at bounding box center [382, 208] width 332 height 12
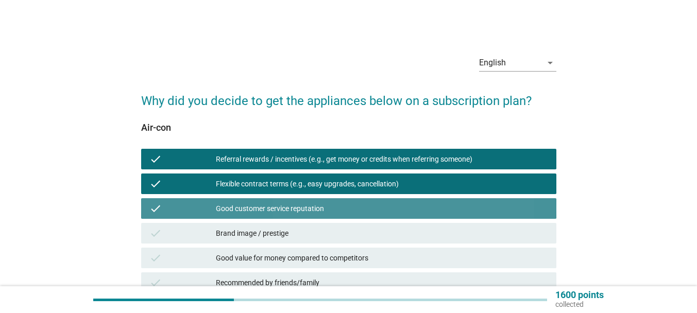
drag, startPoint x: 264, startPoint y: 233, endPoint x: 268, endPoint y: 265, distance: 32.7
click at [264, 235] on div "Brand image / prestige" at bounding box center [382, 233] width 332 height 12
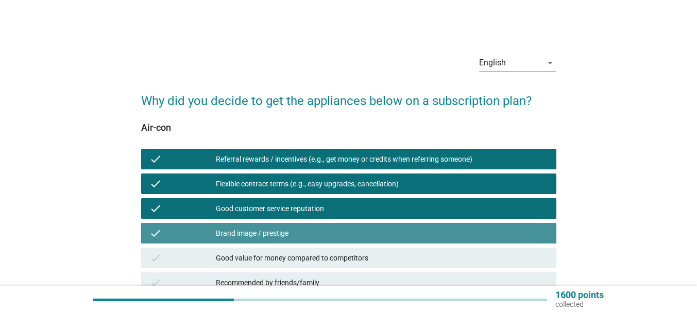
click at [268, 265] on div "check Good value for money compared to competitors" at bounding box center [348, 258] width 415 height 21
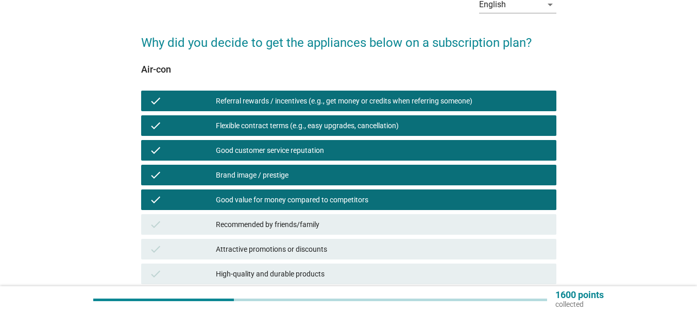
scroll to position [154, 0]
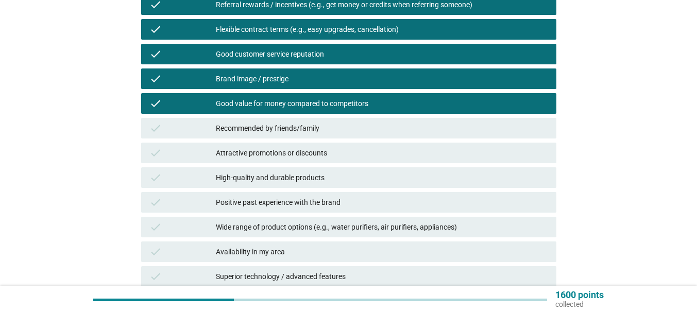
click at [296, 124] on div "Recommended by friends/family" at bounding box center [382, 128] width 332 height 12
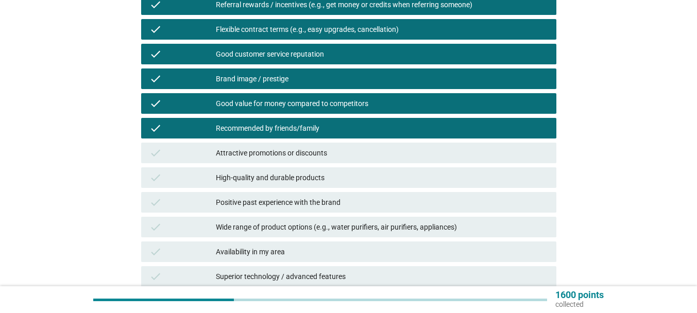
click at [294, 149] on div "Attractive promotions or discounts" at bounding box center [382, 153] width 332 height 12
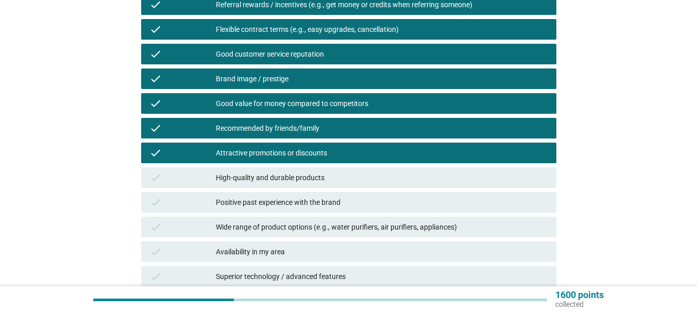
click at [299, 178] on div "High-quality and durable products" at bounding box center [382, 177] width 332 height 12
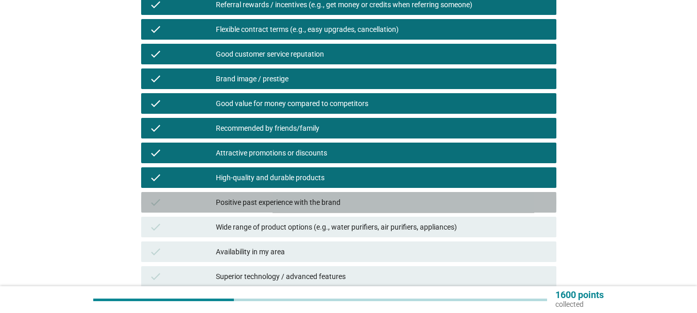
click at [303, 200] on div "Positive past experience with the brand" at bounding box center [382, 202] width 332 height 12
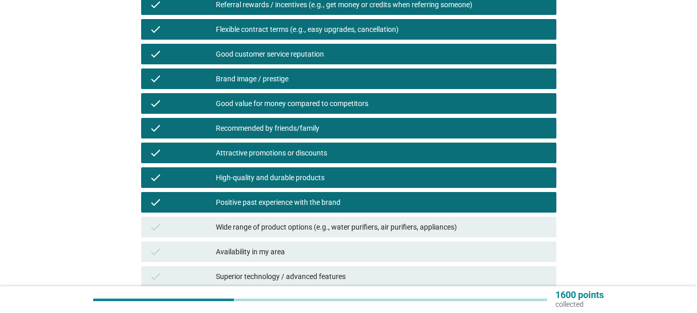
drag, startPoint x: 303, startPoint y: 226, endPoint x: 290, endPoint y: 249, distance: 26.3
click at [303, 227] on div "Wide range of product options (e.g., water purifiers, air purifiers, appliances)" at bounding box center [382, 227] width 332 height 12
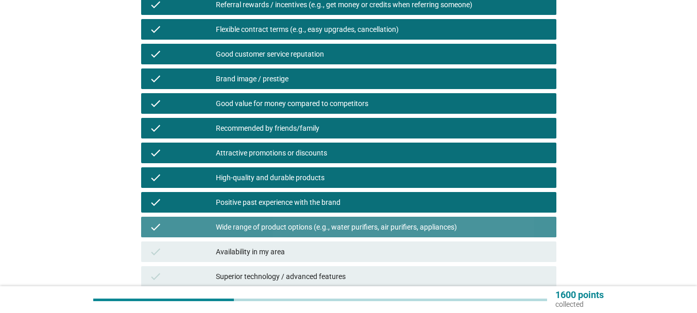
click at [290, 249] on div "Availability in my area" at bounding box center [382, 252] width 332 height 12
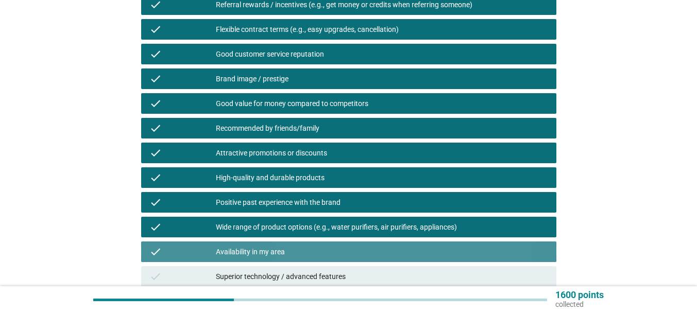
click at [291, 277] on div "Superior technology / advanced features" at bounding box center [382, 276] width 332 height 12
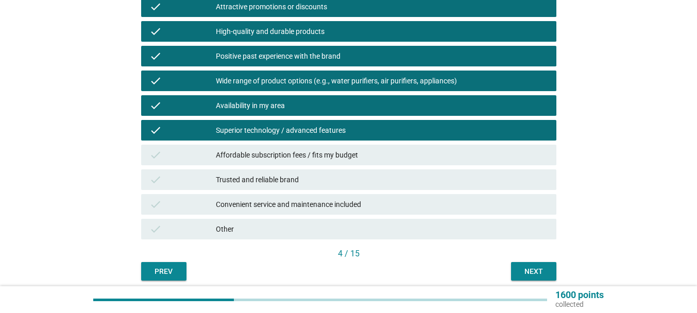
scroll to position [309, 0]
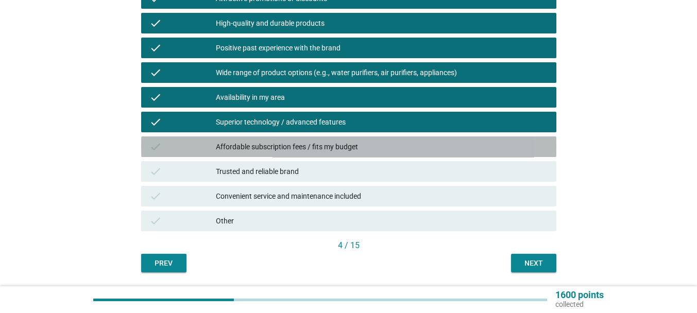
click at [307, 147] on div "Affordable subscription fees / fits my budget" at bounding box center [382, 147] width 332 height 12
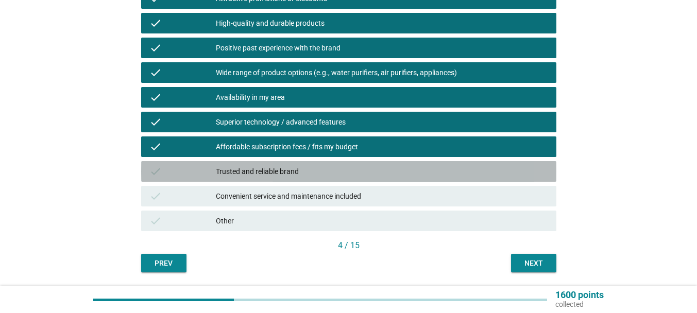
click at [306, 168] on div "Trusted and reliable brand" at bounding box center [382, 171] width 332 height 12
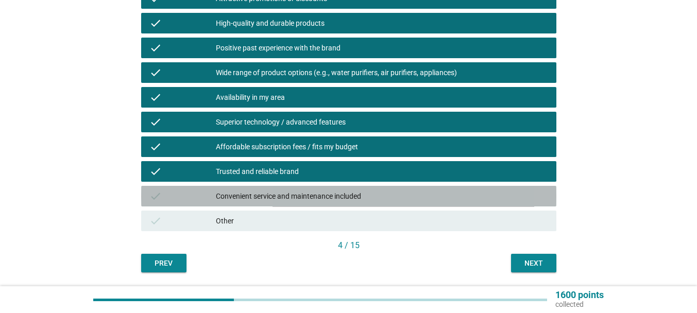
click at [308, 192] on div "Convenient service and maintenance included" at bounding box center [382, 196] width 332 height 12
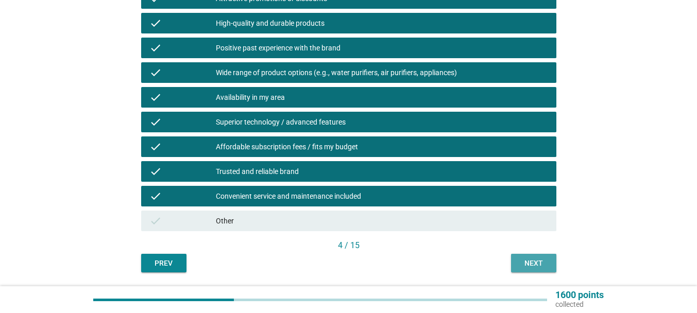
click at [541, 264] on div "Next" at bounding box center [533, 263] width 29 height 11
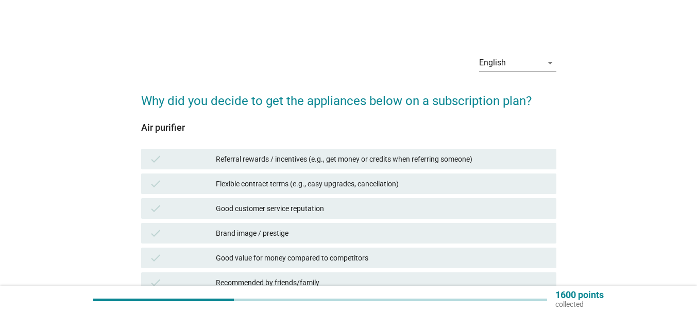
click at [317, 163] on div "Referral rewards / incentives (e.g., get money or credits when referring someon…" at bounding box center [382, 159] width 332 height 12
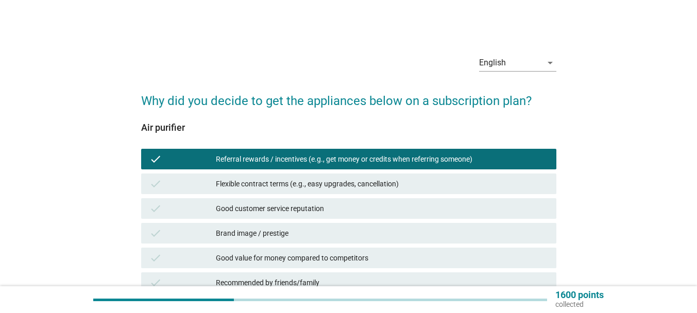
click at [314, 186] on div "Flexible contract terms (e.g., easy upgrades, cancellation)" at bounding box center [382, 184] width 332 height 12
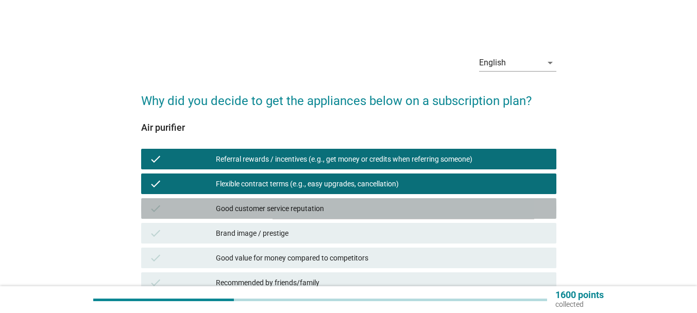
click at [305, 214] on div "Good customer service reputation" at bounding box center [382, 208] width 332 height 12
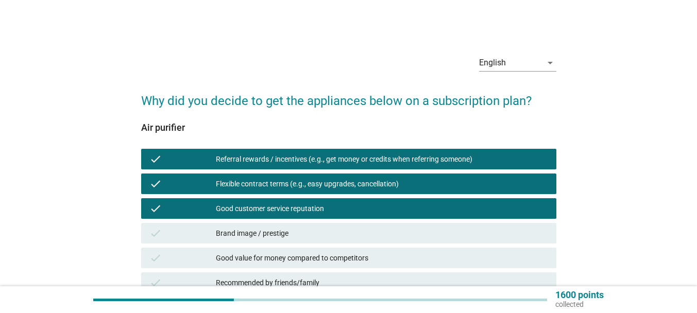
click at [297, 237] on div "Brand image / prestige" at bounding box center [382, 233] width 332 height 12
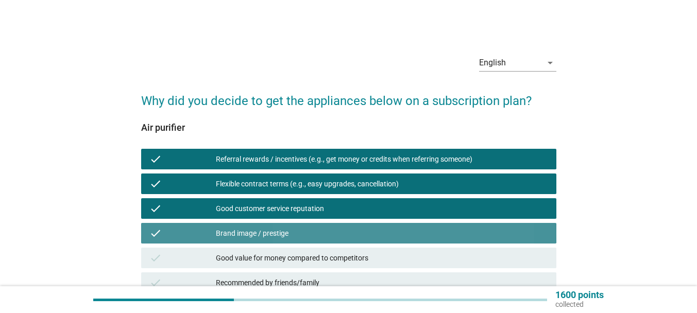
drag, startPoint x: 294, startPoint y: 248, endPoint x: 298, endPoint y: 258, distance: 10.8
click at [294, 249] on div "check Good value for money compared to competitors" at bounding box center [348, 258] width 415 height 21
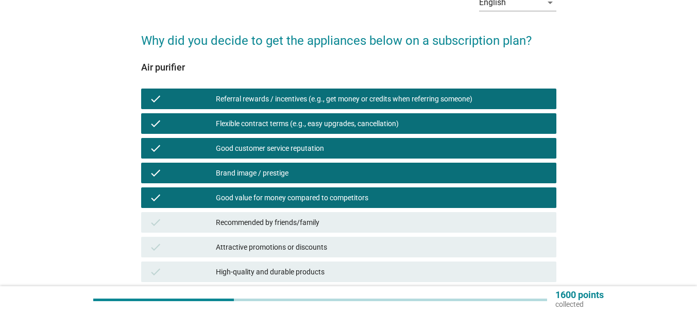
scroll to position [154, 0]
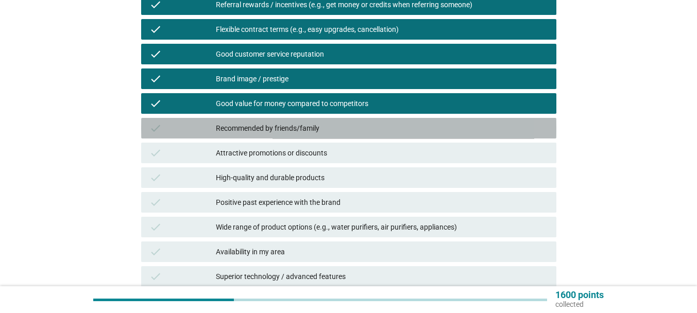
click at [321, 125] on div "Recommended by friends/family" at bounding box center [382, 128] width 332 height 12
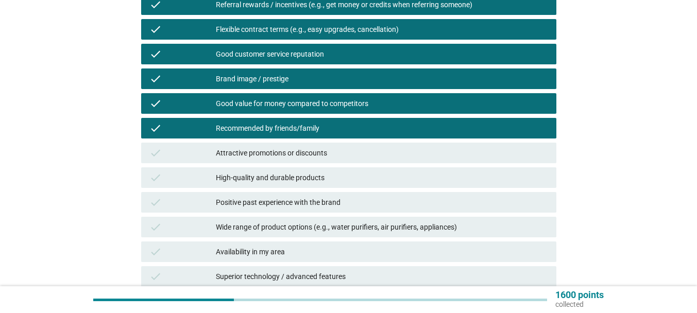
click at [318, 151] on div "Attractive promotions or discounts" at bounding box center [382, 153] width 332 height 12
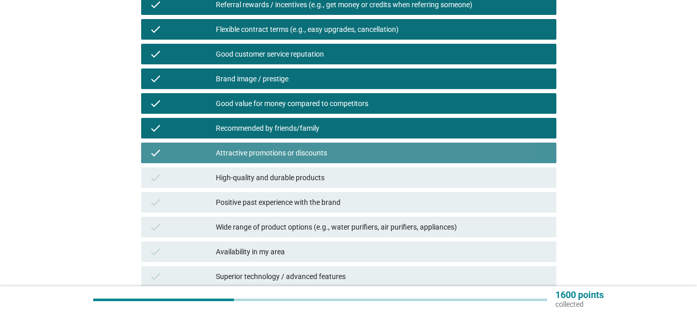
click at [324, 174] on div "High-quality and durable products" at bounding box center [382, 177] width 332 height 12
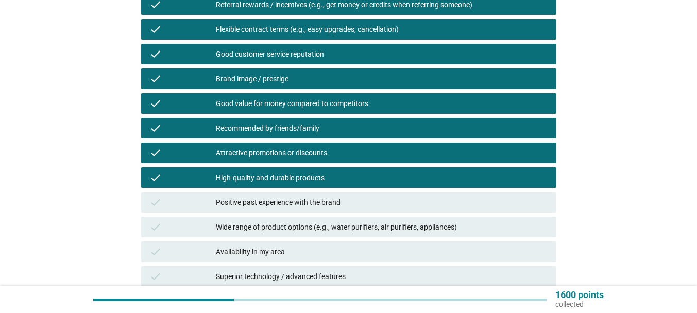
click at [325, 208] on div "Positive past experience with the brand" at bounding box center [382, 202] width 332 height 12
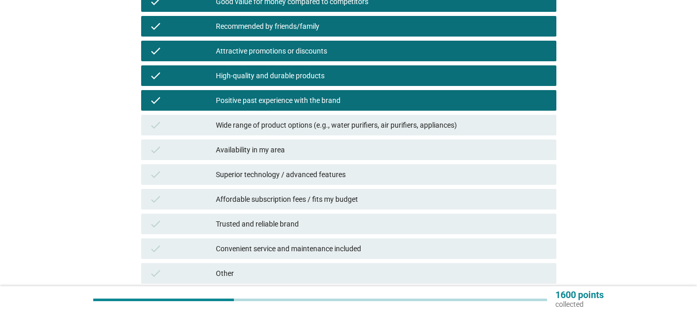
scroll to position [257, 0]
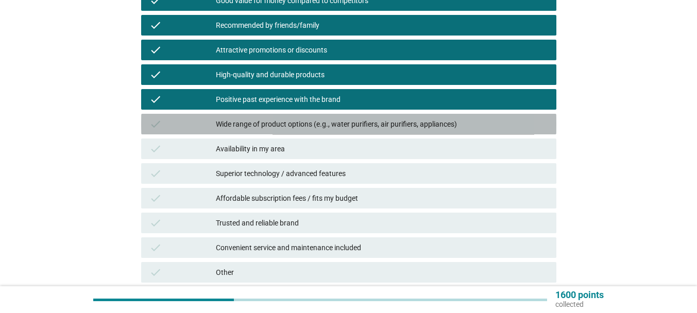
click at [321, 130] on div "check Wide range of product options (e.g., water purifiers, air purifiers, appl…" at bounding box center [348, 124] width 415 height 21
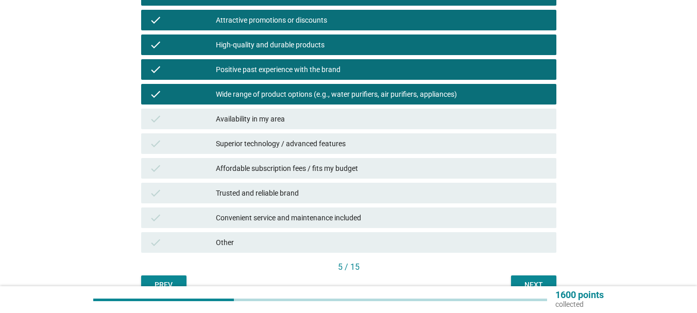
scroll to position [309, 0]
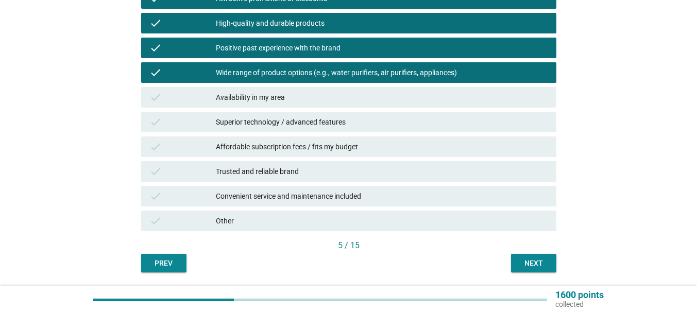
click at [307, 101] on div "Availability in my area" at bounding box center [382, 97] width 332 height 12
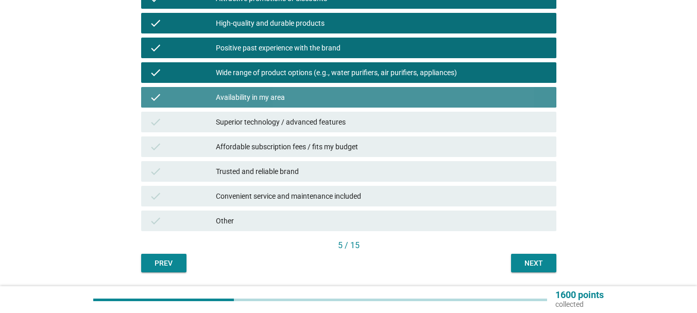
drag, startPoint x: 295, startPoint y: 122, endPoint x: 295, endPoint y: 130, distance: 7.7
click at [295, 123] on div "Superior technology / advanced features" at bounding box center [382, 122] width 332 height 12
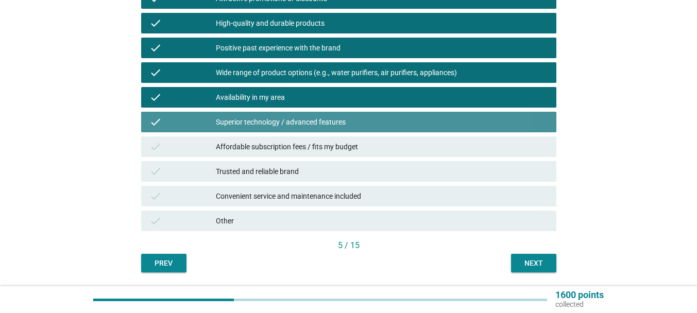
click at [296, 137] on div "check Affordable subscription fees / fits my budget" at bounding box center [348, 146] width 415 height 21
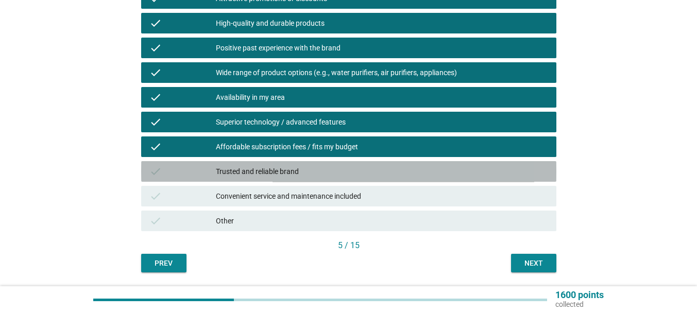
drag, startPoint x: 303, startPoint y: 173, endPoint x: 303, endPoint y: 190, distance: 17.0
click at [303, 173] on div "Trusted and reliable brand" at bounding box center [382, 171] width 332 height 12
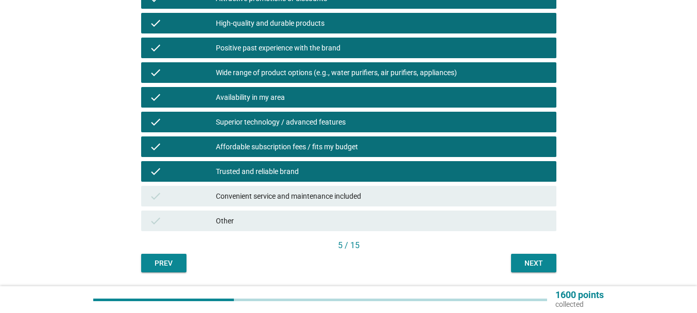
drag, startPoint x: 302, startPoint y: 197, endPoint x: 396, endPoint y: 228, distance: 98.5
click at [302, 198] on div "Convenient service and maintenance included" at bounding box center [382, 196] width 332 height 12
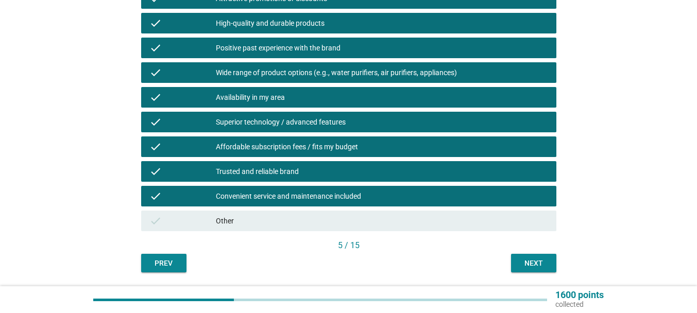
click at [525, 256] on button "Next" at bounding box center [533, 263] width 45 height 19
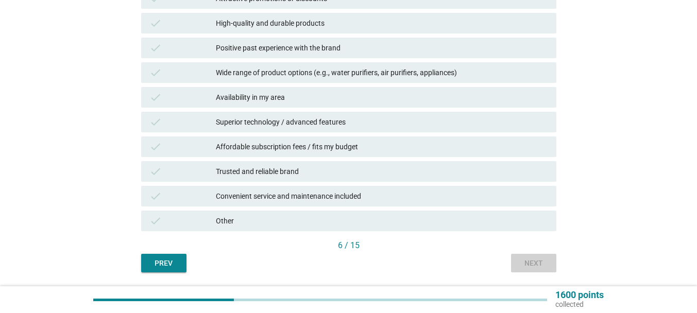
scroll to position [0, 0]
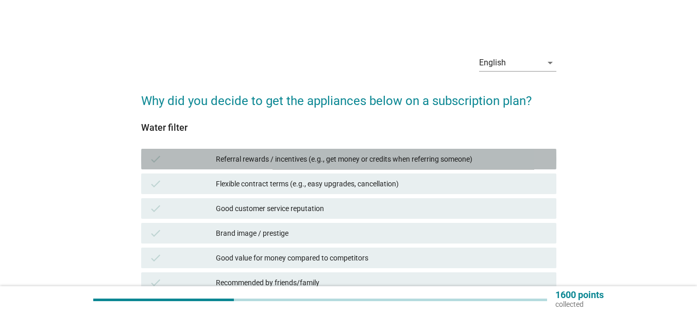
click at [357, 162] on div "Referral rewards / incentives (e.g., get money or credits when referring someon…" at bounding box center [382, 159] width 332 height 12
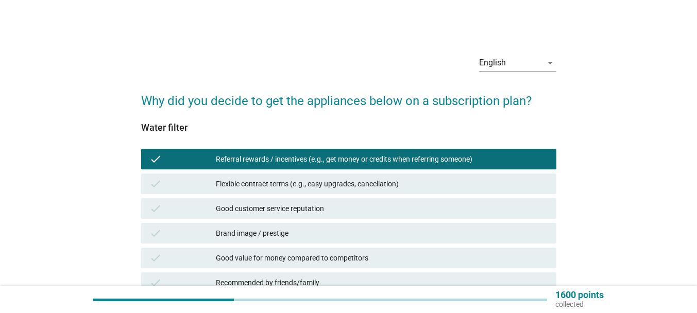
click at [349, 181] on div "Flexible contract terms (e.g., easy upgrades, cancellation)" at bounding box center [382, 184] width 332 height 12
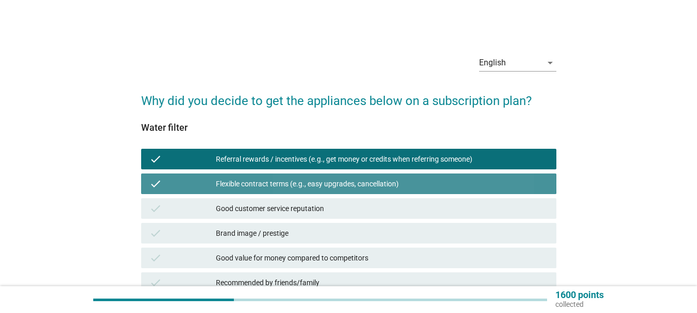
click at [312, 211] on div "Good customer service reputation" at bounding box center [382, 208] width 332 height 12
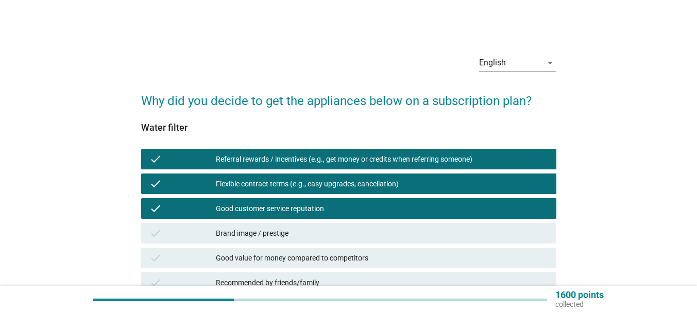
click at [291, 242] on div "check Brand image / prestige" at bounding box center [348, 233] width 415 height 21
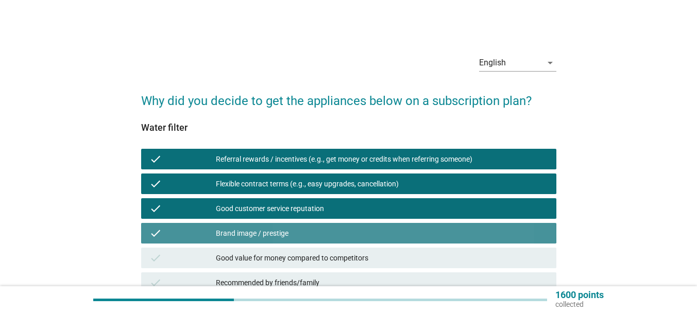
click at [297, 260] on div "Good value for money compared to competitors" at bounding box center [382, 258] width 332 height 12
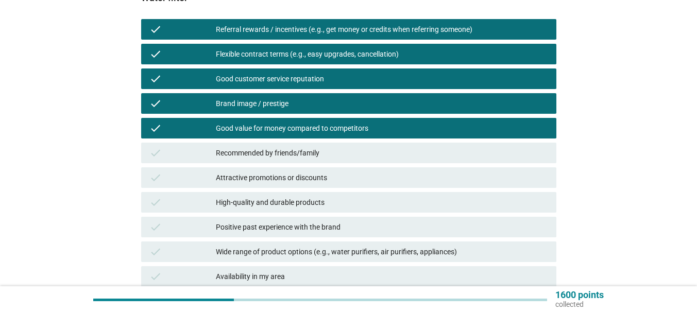
scroll to position [154, 0]
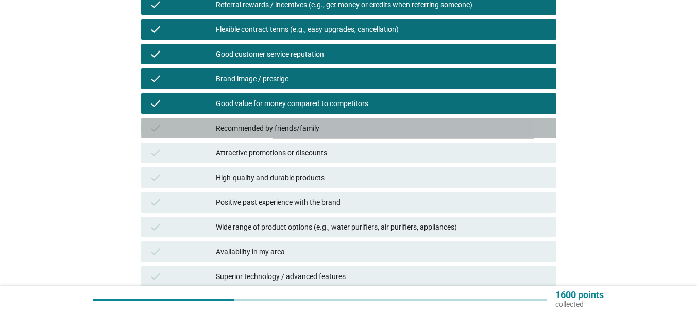
click at [297, 123] on div "Recommended by friends/family" at bounding box center [382, 128] width 332 height 12
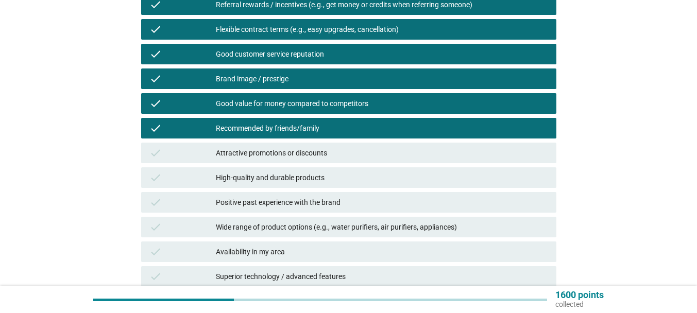
click at [311, 155] on div "Attractive promotions or discounts" at bounding box center [382, 153] width 332 height 12
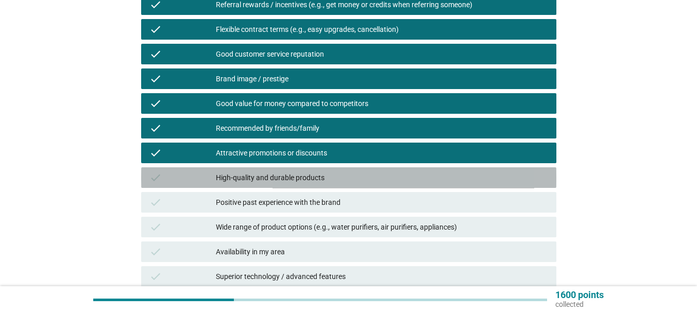
click at [313, 174] on div "High-quality and durable products" at bounding box center [382, 177] width 332 height 12
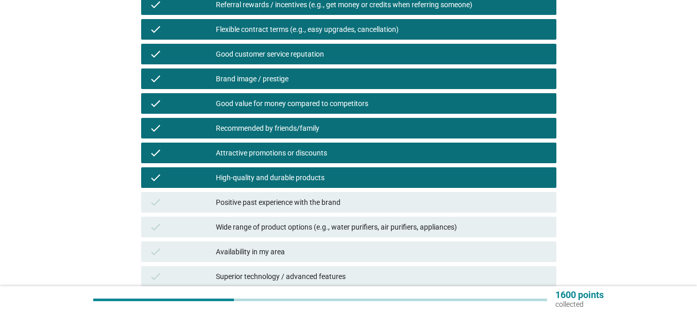
click at [315, 203] on div "Positive past experience with the brand" at bounding box center [382, 202] width 332 height 12
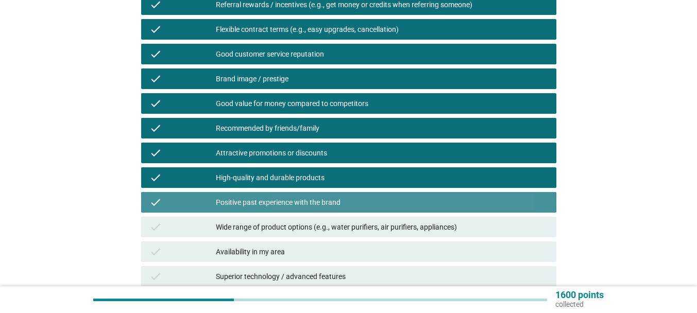
click at [324, 231] on div "Wide range of product options (e.g., water purifiers, air purifiers, appliances)" at bounding box center [382, 227] width 332 height 12
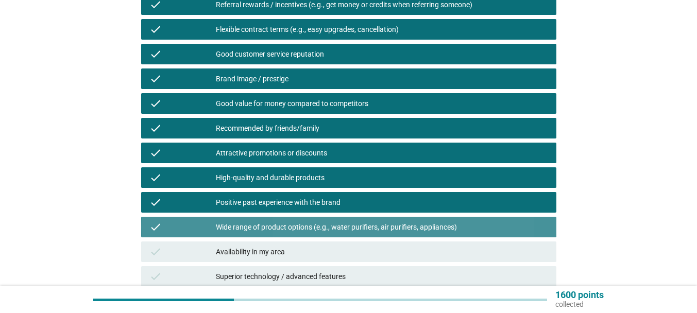
click at [307, 254] on div "Availability in my area" at bounding box center [382, 252] width 332 height 12
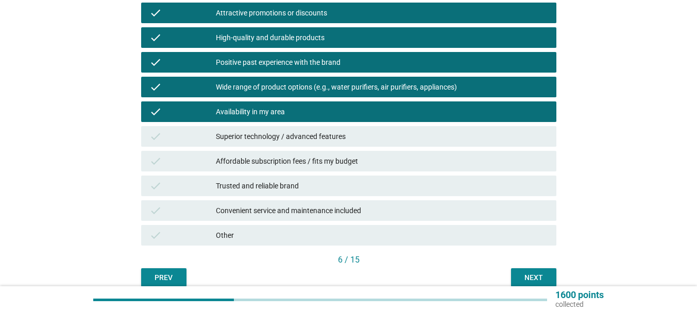
scroll to position [309, 0]
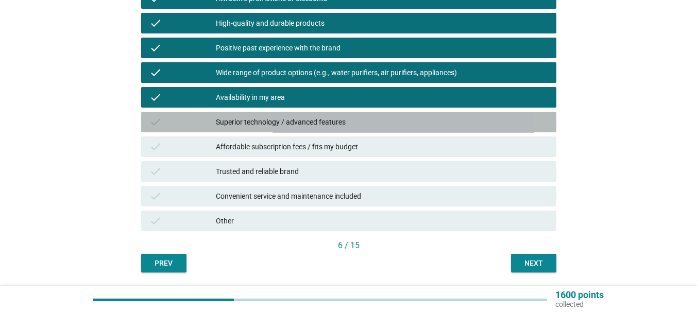
click at [313, 129] on div "check Superior technology / advanced features" at bounding box center [348, 122] width 415 height 21
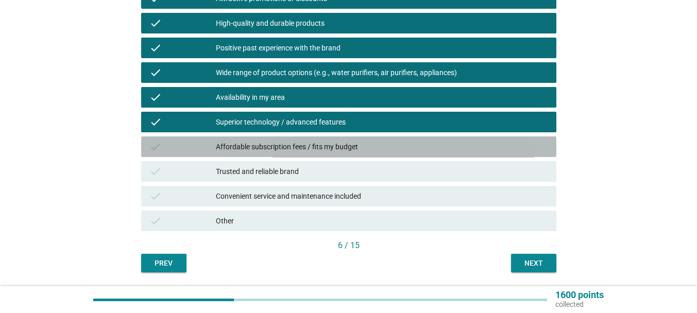
click at [321, 146] on div "Affordable subscription fees / fits my budget" at bounding box center [382, 147] width 332 height 12
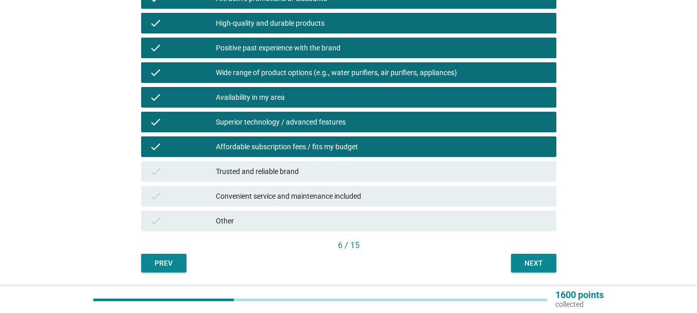
click at [321, 170] on div "Trusted and reliable brand" at bounding box center [382, 171] width 332 height 12
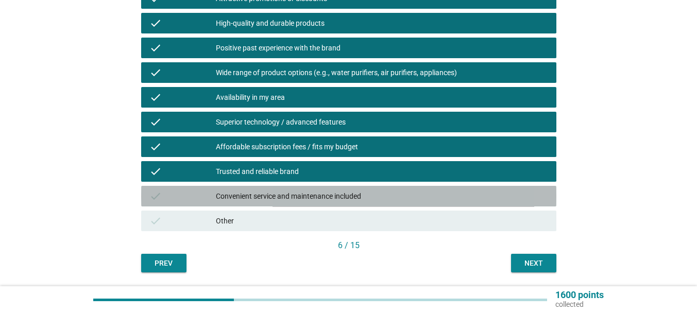
drag, startPoint x: 320, startPoint y: 195, endPoint x: 455, endPoint y: 241, distance: 142.7
click at [320, 195] on div "Convenient service and maintenance included" at bounding box center [382, 196] width 332 height 12
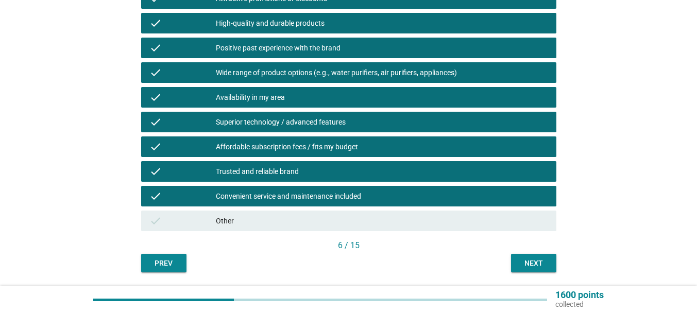
click at [538, 260] on div "Next" at bounding box center [533, 263] width 29 height 11
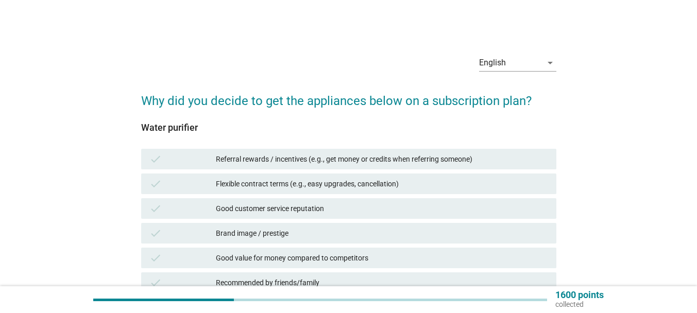
click at [309, 152] on div "check Referral rewards / incentives (e.g., get money or credits when referring …" at bounding box center [348, 159] width 415 height 21
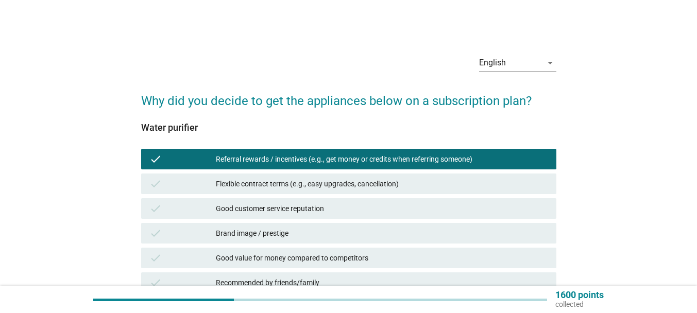
click at [311, 183] on div "Flexible contract terms (e.g., easy upgrades, cancellation)" at bounding box center [382, 184] width 332 height 12
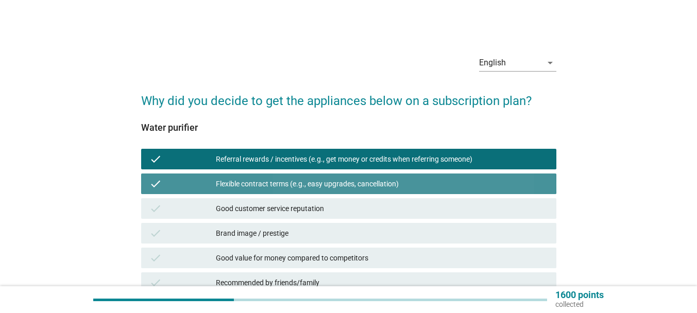
click at [306, 203] on div "Good customer service reputation" at bounding box center [382, 208] width 332 height 12
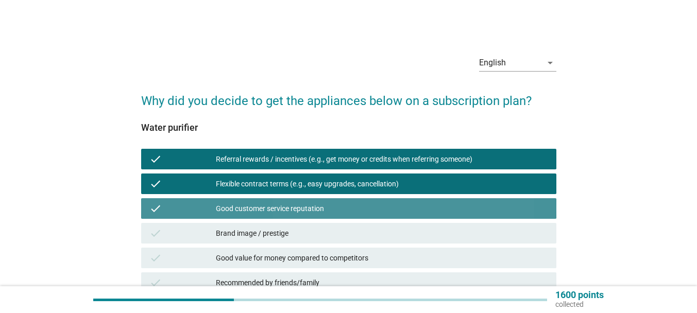
click at [293, 233] on div "Brand image / prestige" at bounding box center [382, 233] width 332 height 12
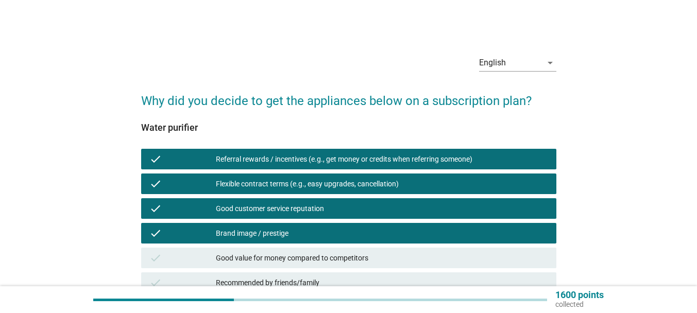
click at [332, 261] on div "Good value for money compared to competitors" at bounding box center [382, 258] width 332 height 12
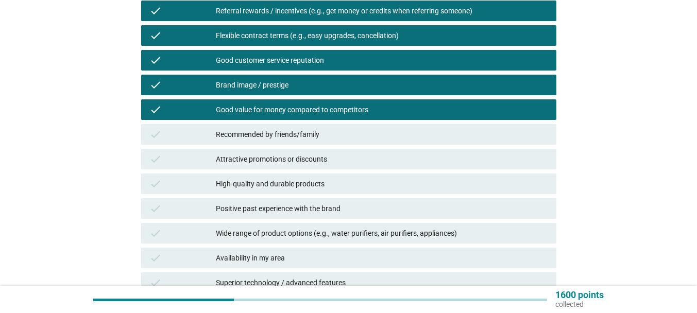
scroll to position [154, 0]
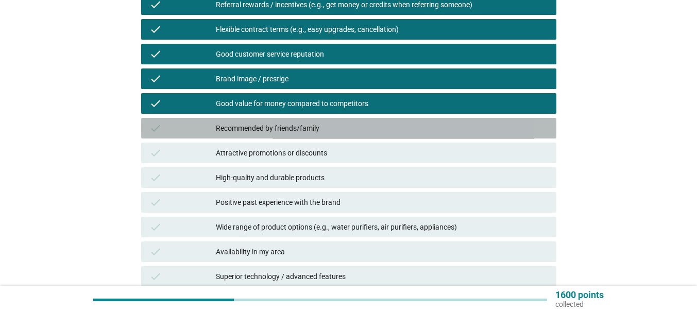
click at [297, 123] on div "Recommended by friends/family" at bounding box center [382, 128] width 332 height 12
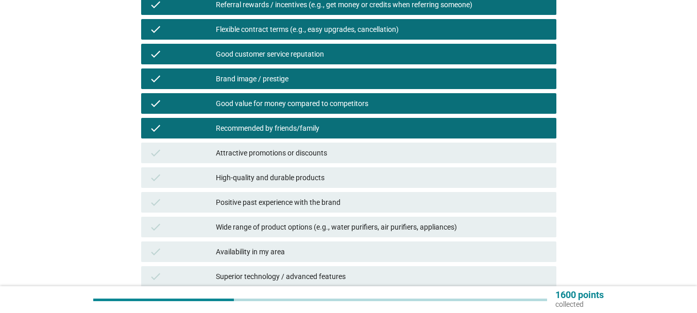
drag, startPoint x: 310, startPoint y: 152, endPoint x: 314, endPoint y: 165, distance: 13.7
click at [310, 153] on div "Attractive promotions or discounts" at bounding box center [382, 153] width 332 height 12
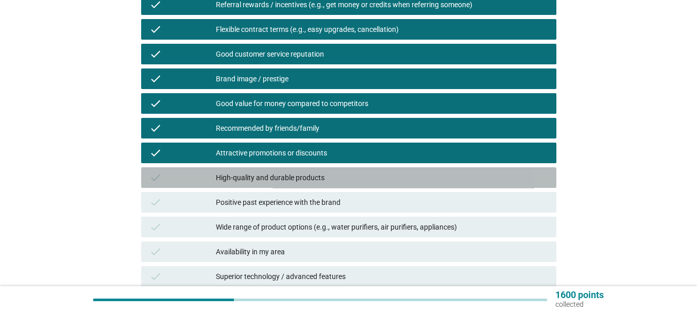
click at [320, 181] on div "High-quality and durable products" at bounding box center [382, 177] width 332 height 12
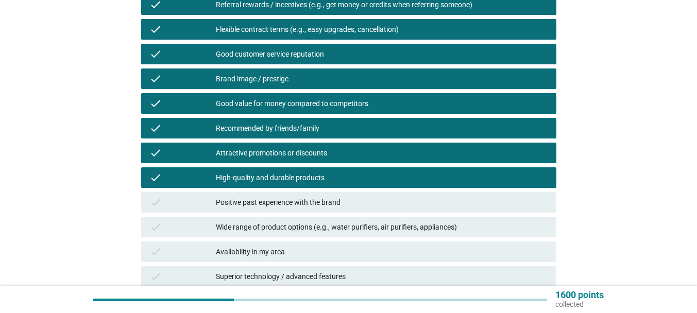
click at [332, 204] on div "Positive past experience with the brand" at bounding box center [382, 202] width 332 height 12
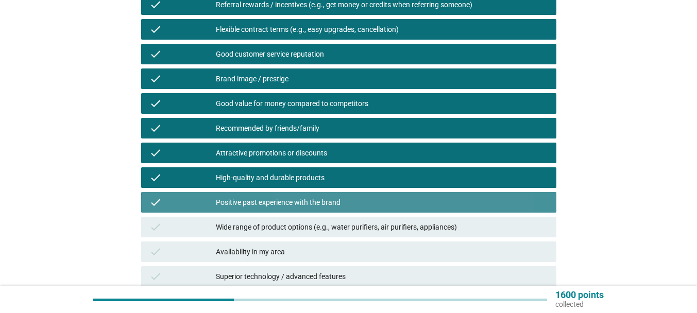
click at [340, 226] on div "Wide range of product options (e.g., water purifiers, air purifiers, appliances)" at bounding box center [382, 227] width 332 height 12
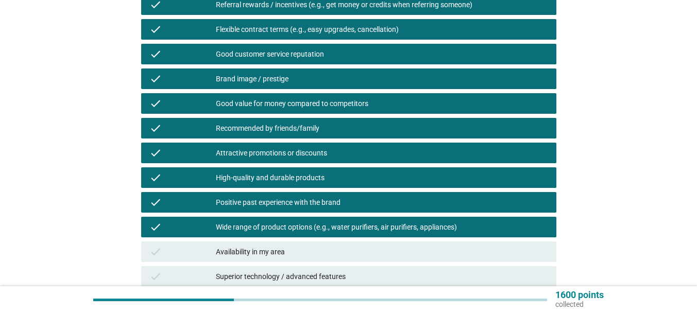
click at [308, 260] on div "check Availability in my area" at bounding box center [348, 252] width 415 height 21
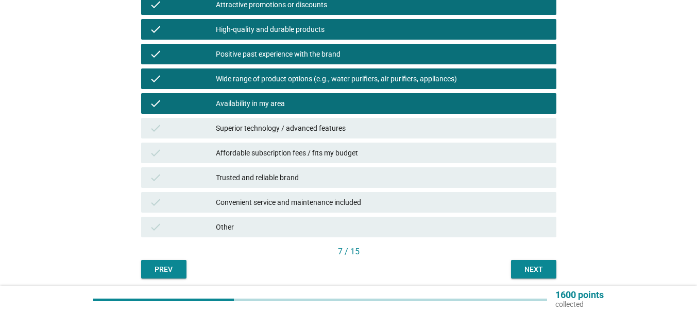
scroll to position [309, 0]
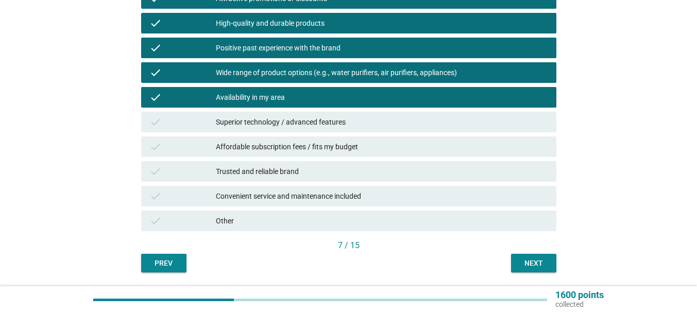
click at [335, 124] on div "Superior technology / advanced features" at bounding box center [382, 122] width 332 height 12
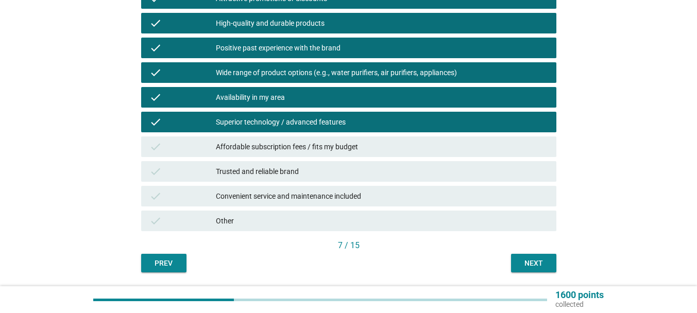
click at [335, 139] on div "check Affordable subscription fees / fits my budget" at bounding box center [348, 146] width 415 height 21
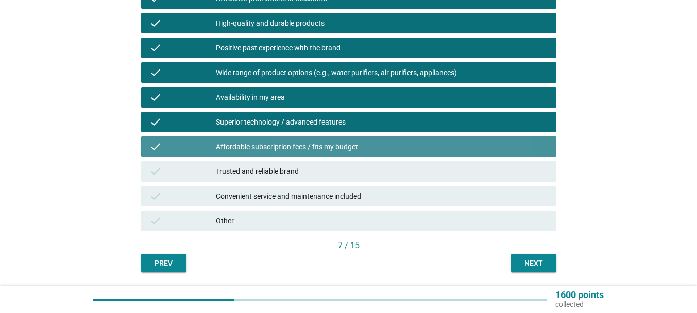
click at [305, 175] on div "Trusted and reliable brand" at bounding box center [382, 171] width 332 height 12
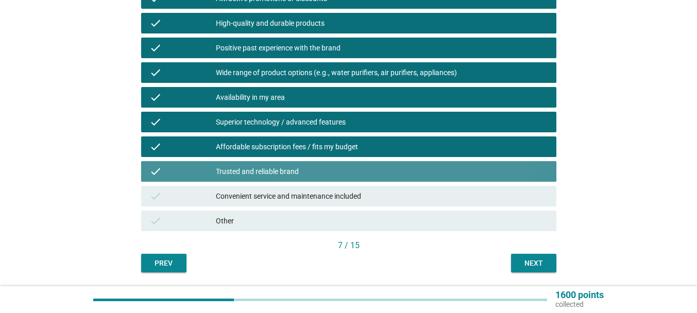
click at [325, 201] on div "Convenient service and maintenance included" at bounding box center [382, 196] width 332 height 12
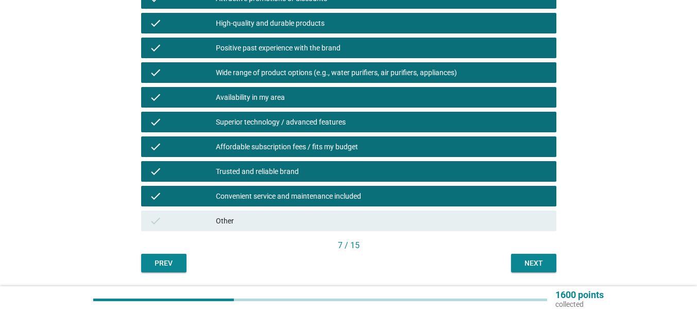
click at [539, 258] on div "Next" at bounding box center [533, 263] width 29 height 11
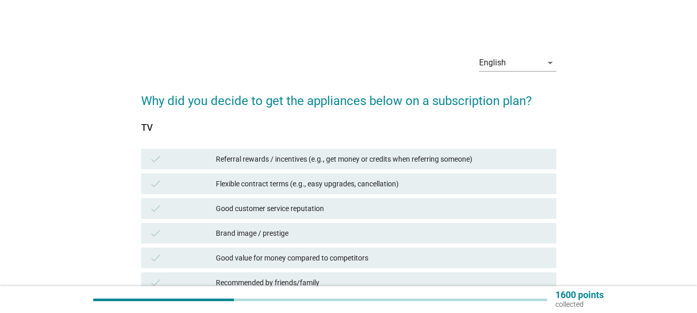
click at [355, 158] on div "Referral rewards / incentives (e.g., get money or credits when referring someon…" at bounding box center [382, 159] width 332 height 12
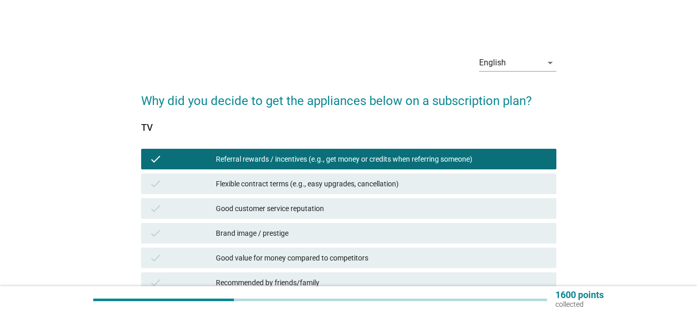
click at [358, 180] on div "Flexible contract terms (e.g., easy upgrades, cancellation)" at bounding box center [382, 184] width 332 height 12
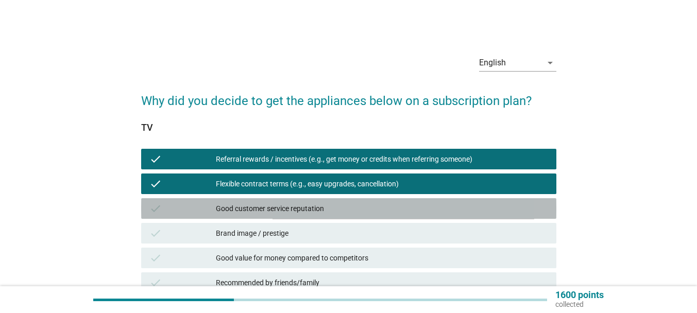
click at [353, 202] on div "Good customer service reputation" at bounding box center [382, 208] width 332 height 12
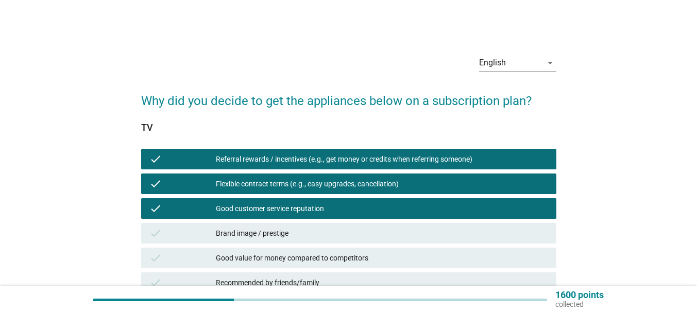
click at [340, 234] on div "Brand image / prestige" at bounding box center [382, 233] width 332 height 12
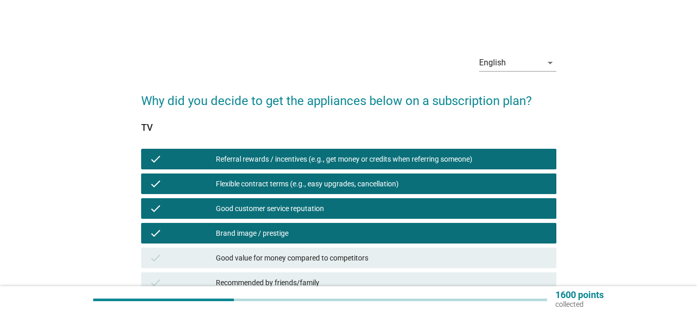
click at [345, 265] on div "check Good value for money compared to competitors" at bounding box center [348, 258] width 415 height 21
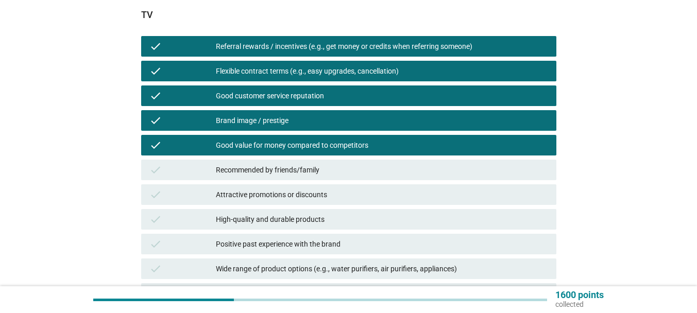
scroll to position [154, 0]
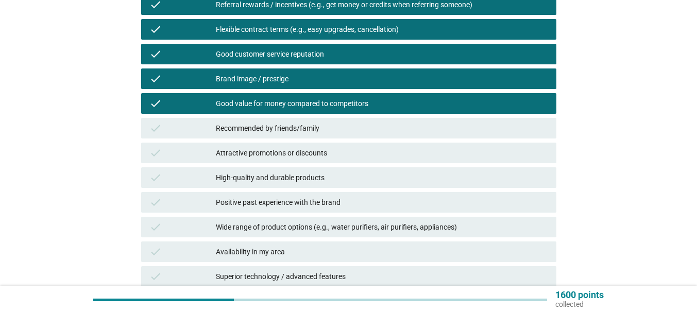
click at [311, 129] on div "Recommended by friends/family" at bounding box center [382, 128] width 332 height 12
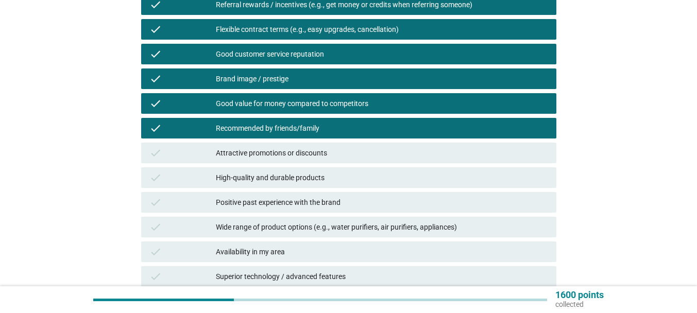
click at [324, 163] on div "check Attractive promotions or discounts" at bounding box center [348, 153] width 415 height 21
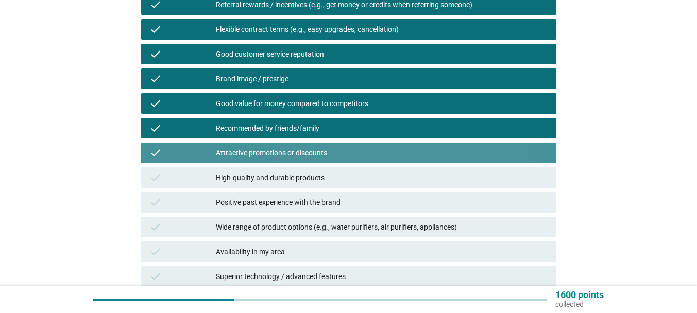
click at [330, 184] on div "check High-quality and durable products" at bounding box center [348, 177] width 415 height 21
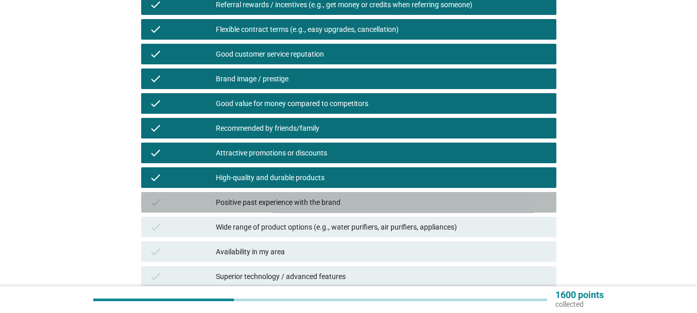
click at [330, 201] on div "Positive past experience with the brand" at bounding box center [382, 202] width 332 height 12
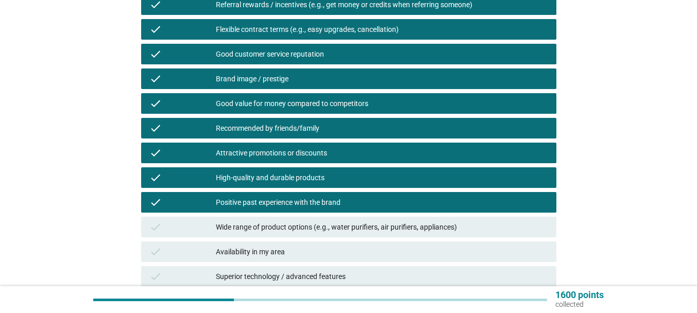
click at [338, 225] on div "Wide range of product options (e.g., water purifiers, air purifiers, appliances)" at bounding box center [382, 227] width 332 height 12
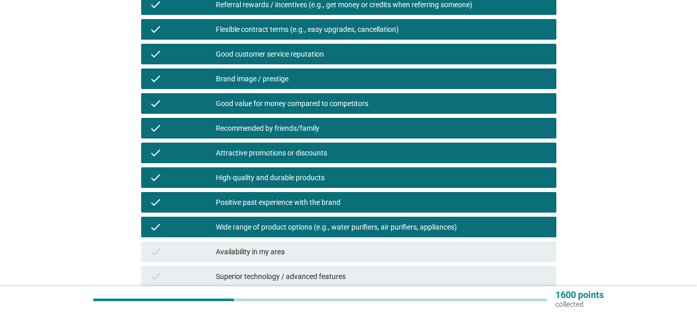
drag, startPoint x: 294, startPoint y: 251, endPoint x: 300, endPoint y: 242, distance: 11.1
click at [293, 251] on div "Availability in my area" at bounding box center [382, 252] width 332 height 12
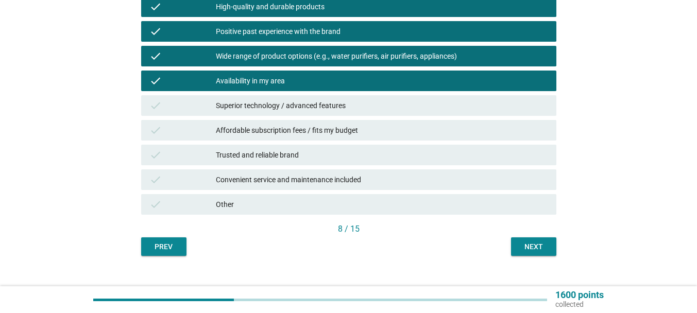
scroll to position [341, 0]
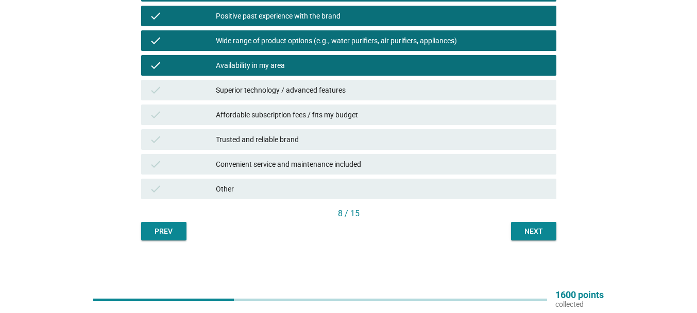
click at [292, 88] on div "Superior technology / advanced features" at bounding box center [382, 90] width 332 height 12
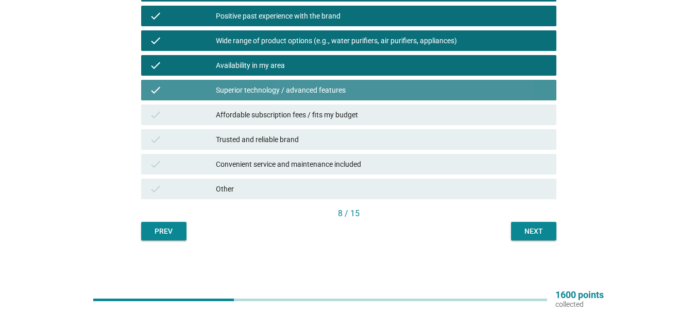
click at [299, 110] on div "Affordable subscription fees / fits my budget" at bounding box center [382, 115] width 332 height 12
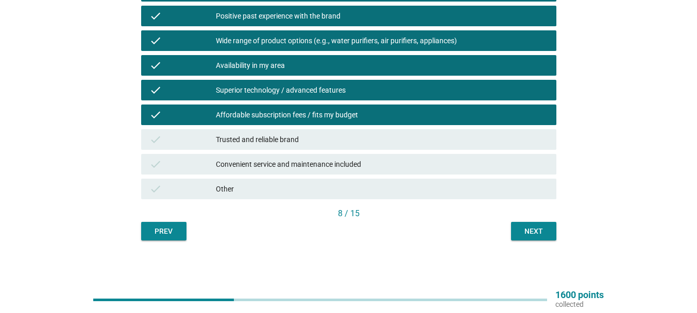
click at [310, 139] on div "Trusted and reliable brand" at bounding box center [382, 139] width 332 height 12
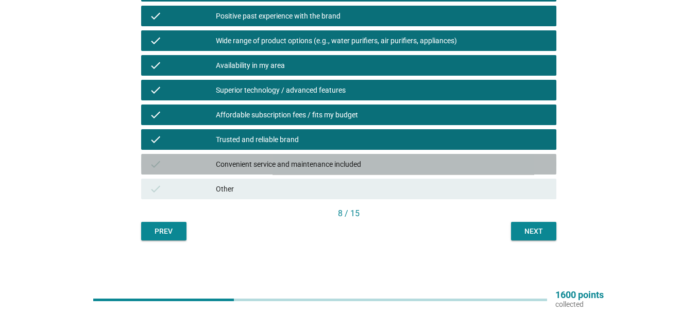
click at [321, 164] on div "Convenient service and maintenance included" at bounding box center [382, 164] width 332 height 12
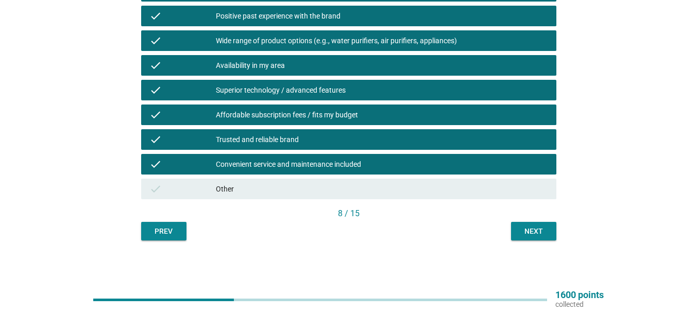
click at [518, 232] on button "Next" at bounding box center [533, 231] width 45 height 19
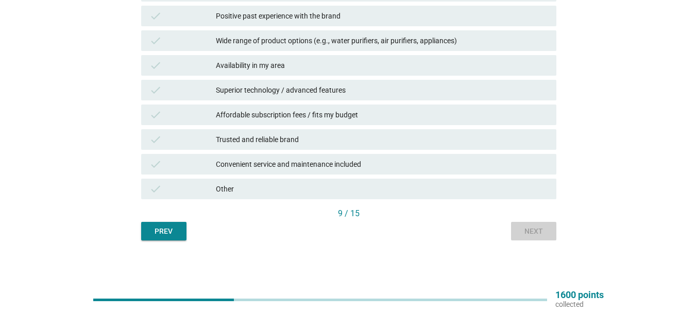
scroll to position [0, 0]
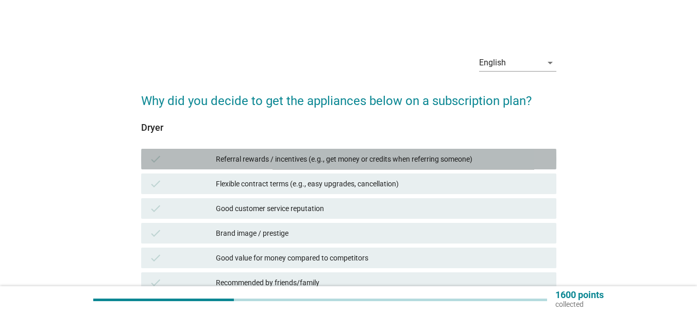
drag, startPoint x: 351, startPoint y: 164, endPoint x: 348, endPoint y: 179, distance: 15.7
click at [350, 164] on div "Referral rewards / incentives (e.g., get money or credits when referring someon…" at bounding box center [382, 159] width 332 height 12
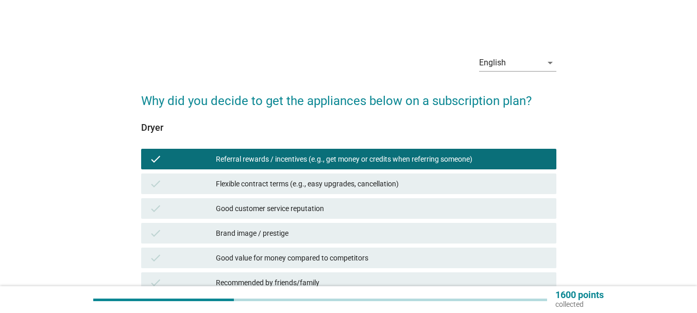
click at [347, 183] on div "Flexible contract terms (e.g., easy upgrades, cancellation)" at bounding box center [382, 184] width 332 height 12
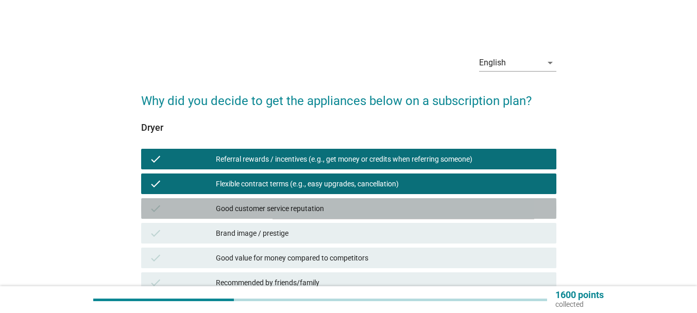
click at [336, 208] on div "Good customer service reputation" at bounding box center [382, 208] width 332 height 12
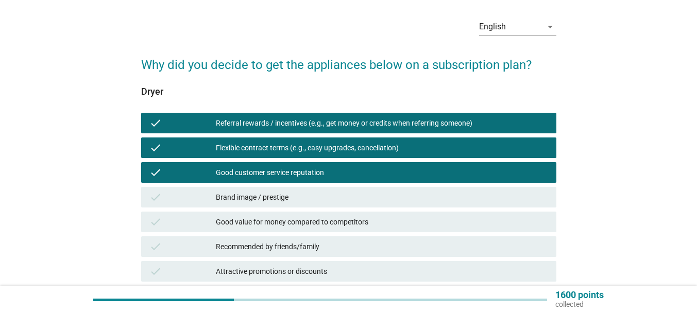
scroll to position [154, 0]
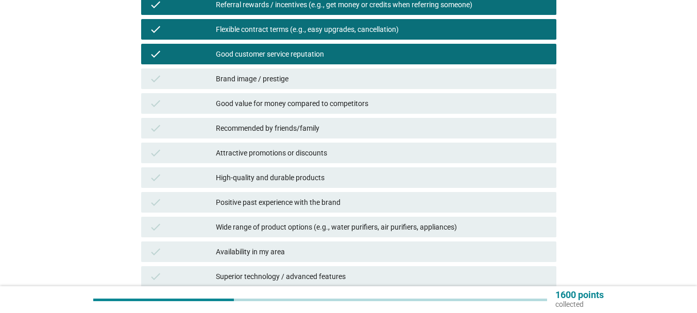
click at [297, 79] on div "Brand image / prestige" at bounding box center [382, 79] width 332 height 12
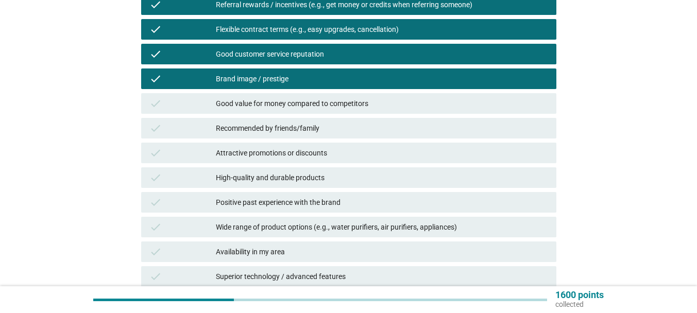
click at [309, 101] on div "Good value for money compared to competitors" at bounding box center [382, 103] width 332 height 12
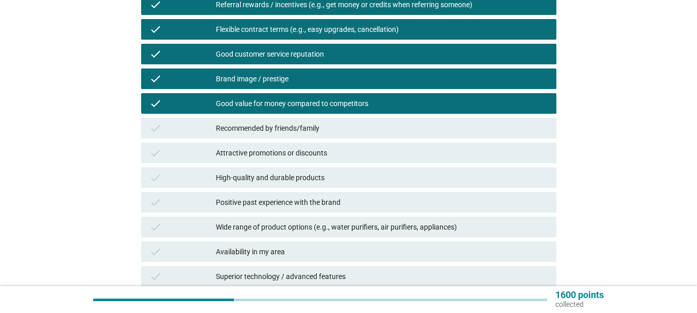
click at [308, 128] on div "Recommended by friends/family" at bounding box center [382, 128] width 332 height 12
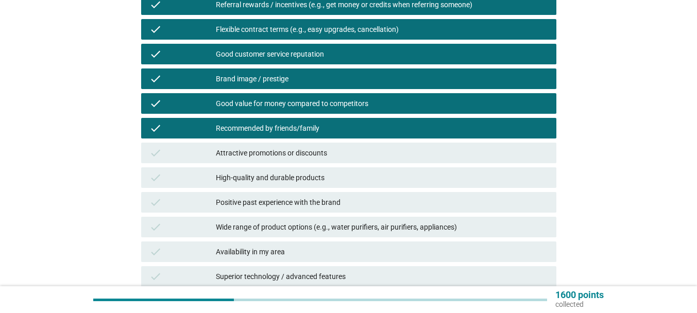
click at [319, 156] on div "Attractive promotions or discounts" at bounding box center [382, 153] width 332 height 12
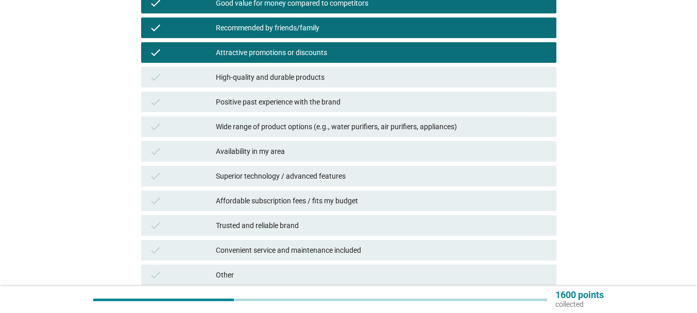
scroll to position [257, 0]
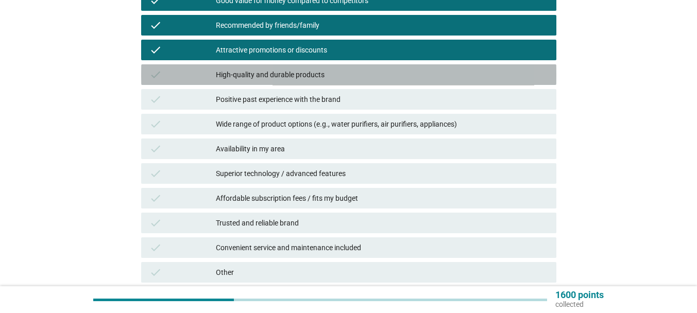
click at [318, 78] on div "High-quality and durable products" at bounding box center [382, 74] width 332 height 12
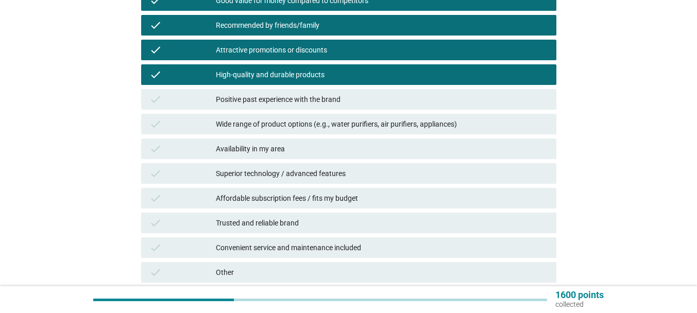
click at [322, 95] on div "Positive past experience with the brand" at bounding box center [382, 99] width 332 height 12
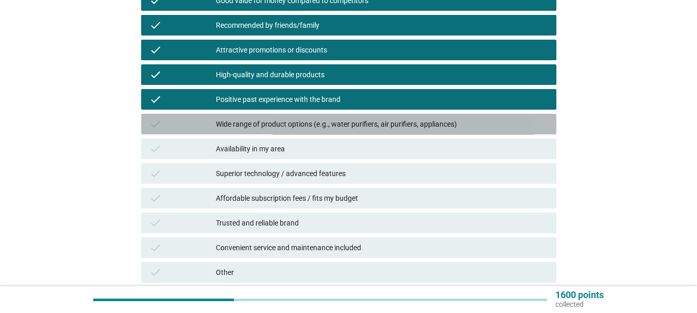
click at [337, 128] on div "Wide range of product options (e.g., water purifiers, air purifiers, appliances)" at bounding box center [382, 124] width 332 height 12
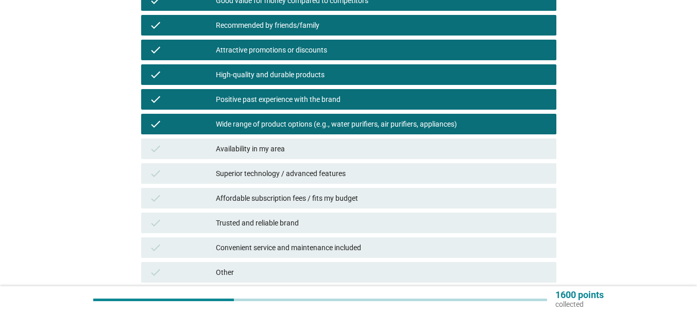
click at [290, 149] on div "Availability in my area" at bounding box center [382, 149] width 332 height 12
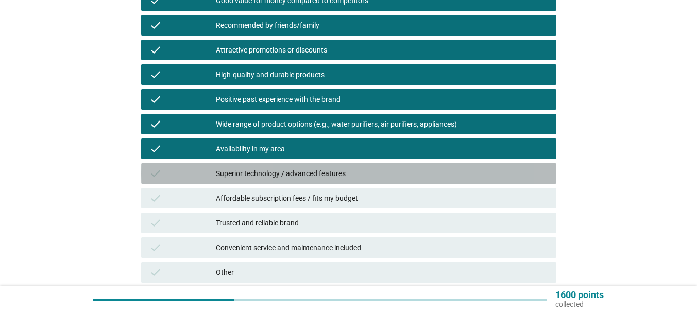
click at [308, 177] on div "Superior technology / advanced features" at bounding box center [382, 173] width 332 height 12
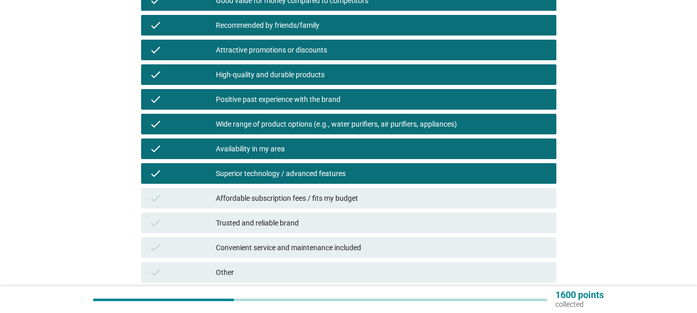
click at [310, 192] on div "Affordable subscription fees / fits my budget" at bounding box center [382, 198] width 332 height 12
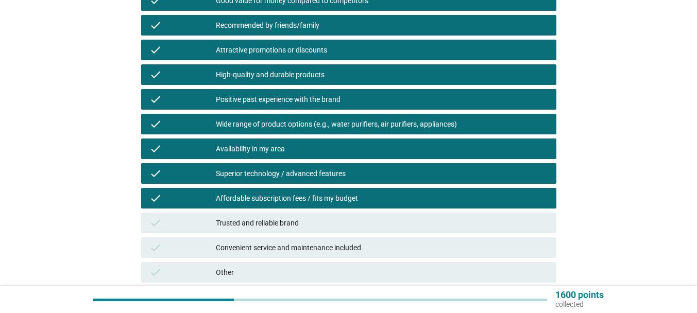
click at [303, 217] on div "Trusted and reliable brand" at bounding box center [382, 223] width 332 height 12
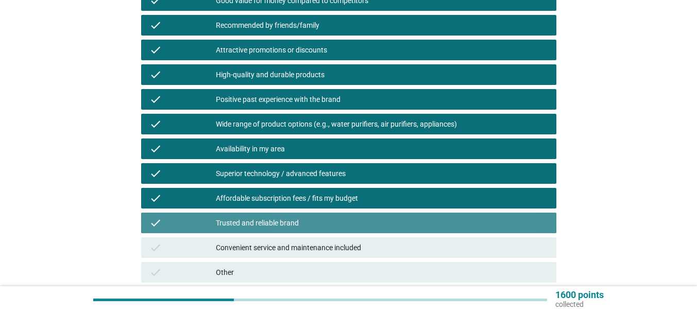
click at [325, 259] on div "check Convenient service and maintenance included" at bounding box center [348, 247] width 419 height 25
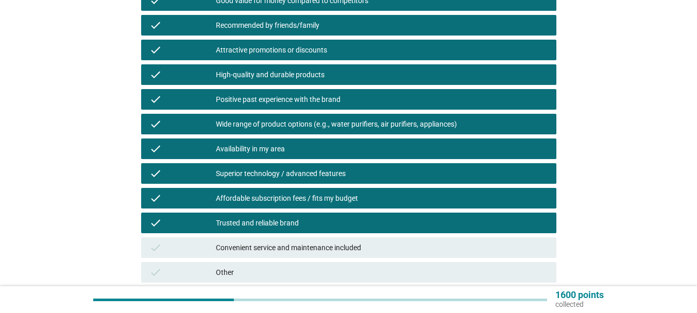
click at [330, 253] on div "Convenient service and maintenance included" at bounding box center [382, 248] width 332 height 12
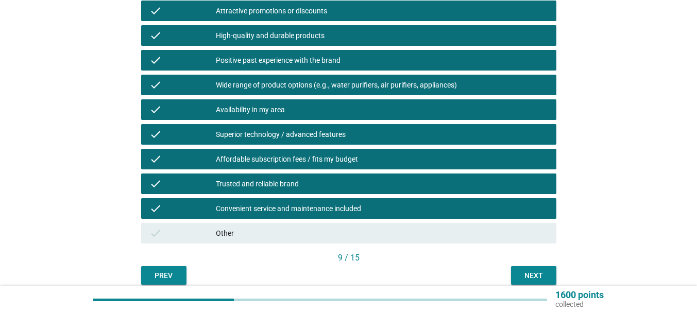
scroll to position [341, 0]
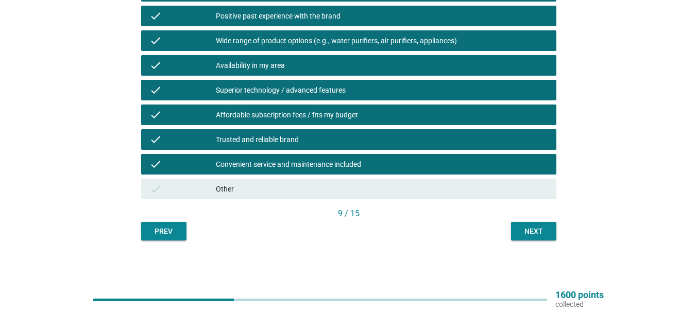
click at [542, 231] on div "Next" at bounding box center [533, 231] width 29 height 11
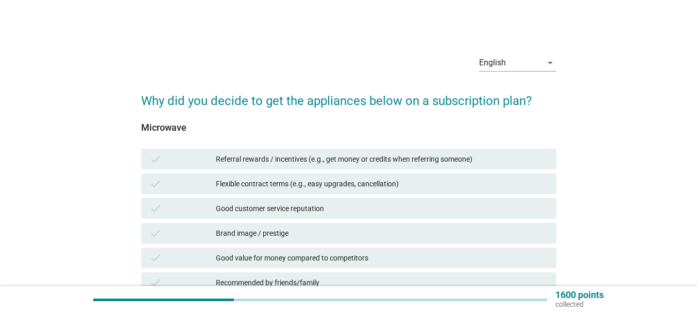
drag, startPoint x: 318, startPoint y: 160, endPoint x: 318, endPoint y: 174, distance: 13.4
click at [317, 160] on div "Referral rewards / incentives (e.g., get money or credits when referring someon…" at bounding box center [382, 159] width 332 height 12
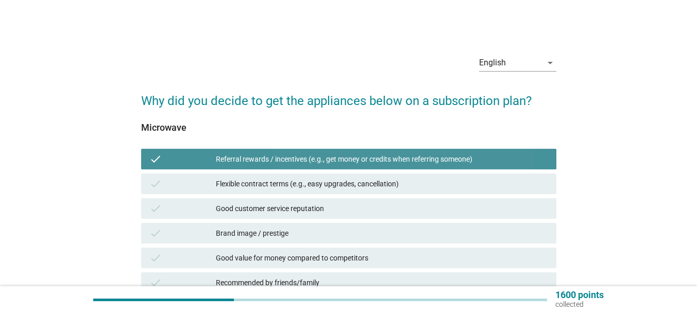
click at [321, 184] on div "Flexible contract terms (e.g., easy upgrades, cancellation)" at bounding box center [382, 184] width 332 height 12
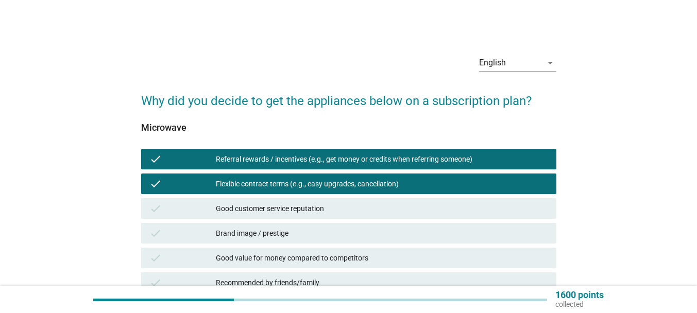
click at [318, 207] on div "Good customer service reputation" at bounding box center [382, 208] width 332 height 12
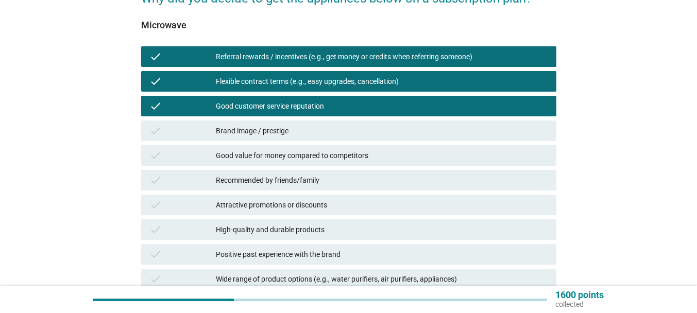
scroll to position [103, 0]
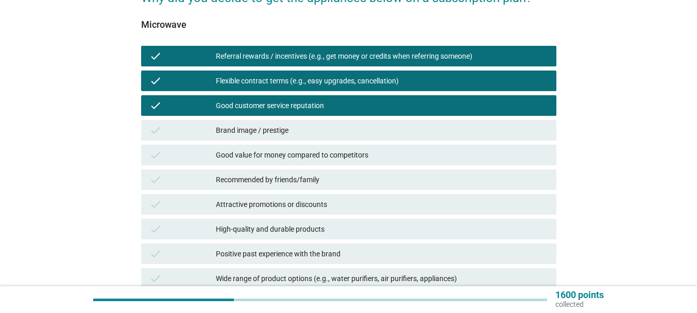
click at [311, 132] on div "Brand image / prestige" at bounding box center [382, 130] width 332 height 12
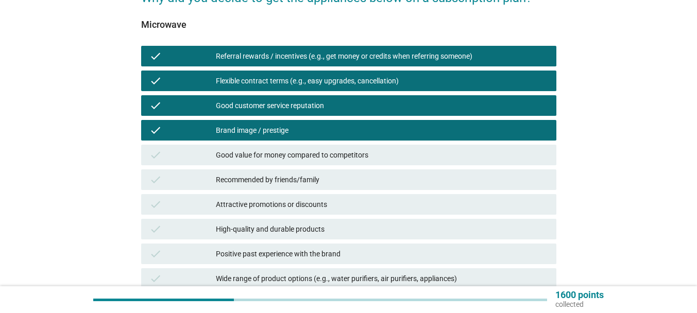
click at [332, 160] on div "Good value for money compared to competitors" at bounding box center [382, 155] width 332 height 12
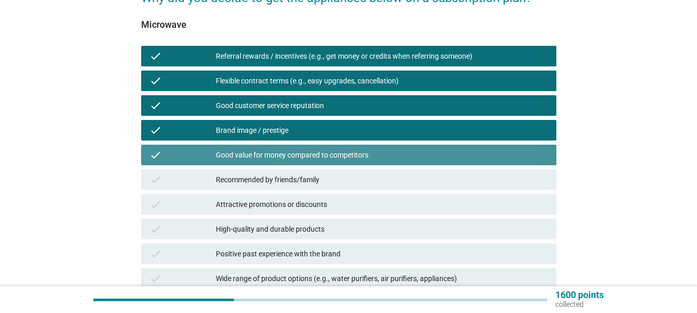
click at [308, 180] on div "Recommended by friends/family" at bounding box center [382, 180] width 332 height 12
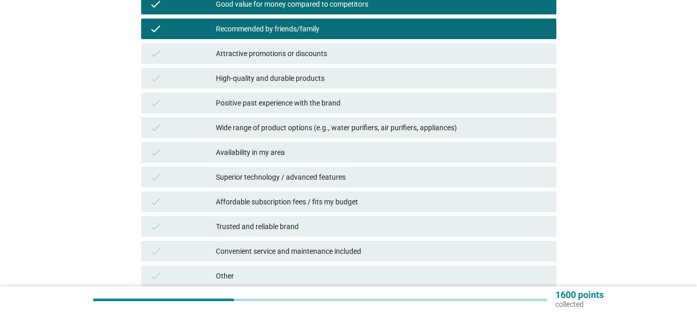
scroll to position [257, 0]
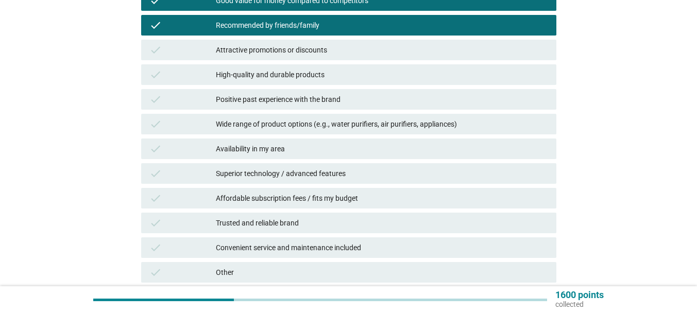
click at [308, 57] on div "check Attractive promotions or discounts" at bounding box center [348, 50] width 415 height 21
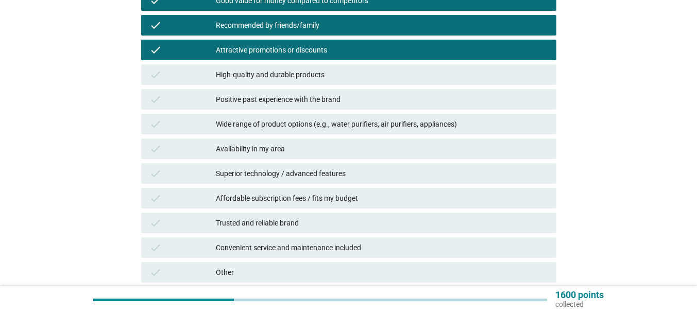
click at [309, 68] on div "High-quality and durable products" at bounding box center [382, 74] width 332 height 12
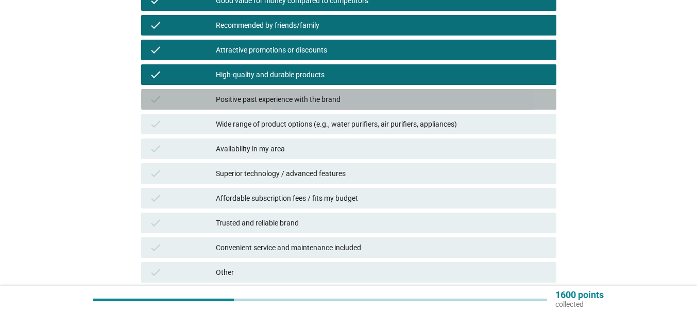
click at [312, 100] on div "Positive past experience with the brand" at bounding box center [382, 99] width 332 height 12
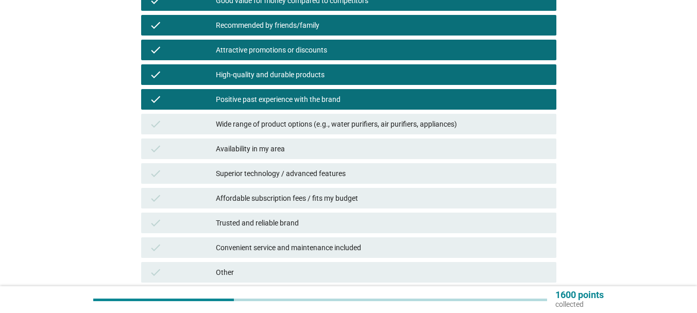
click at [315, 119] on div "Wide range of product options (e.g., water purifiers, air purifiers, appliances)" at bounding box center [382, 124] width 332 height 12
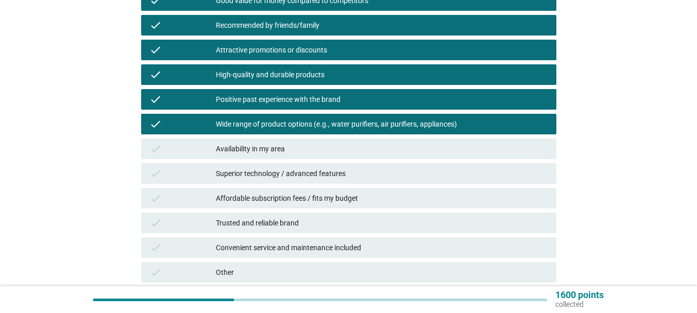
click at [289, 145] on div "Availability in my area" at bounding box center [382, 149] width 332 height 12
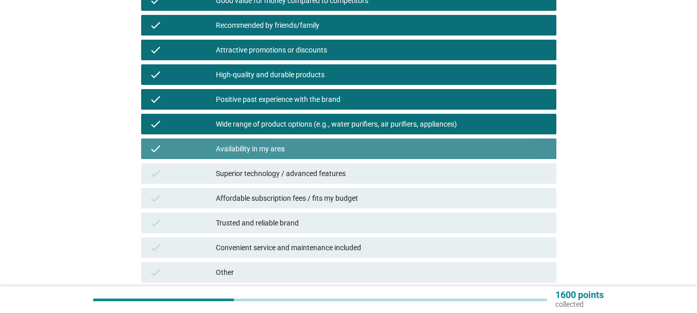
click at [306, 170] on div "Superior technology / advanced features" at bounding box center [382, 173] width 332 height 12
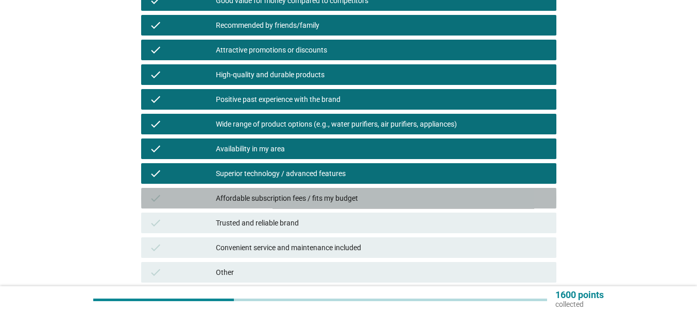
click at [310, 189] on div "check Affordable subscription fees / fits my budget" at bounding box center [348, 198] width 415 height 21
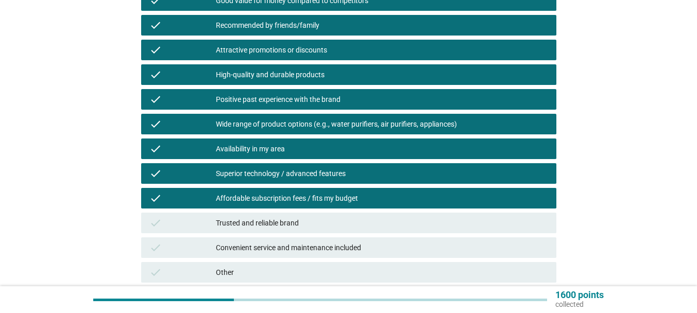
click at [312, 213] on div "check Trusted and reliable brand" at bounding box center [348, 223] width 415 height 21
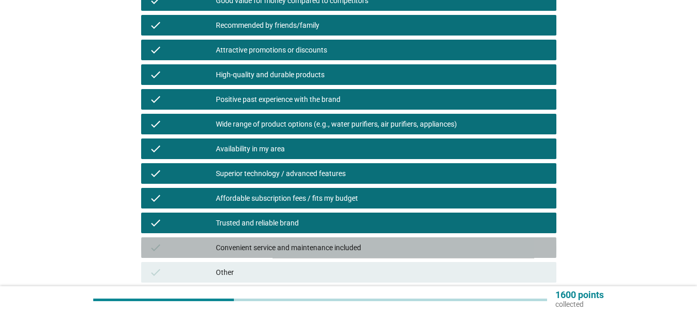
click at [311, 237] on div "check Convenient service and maintenance included" at bounding box center [348, 247] width 415 height 21
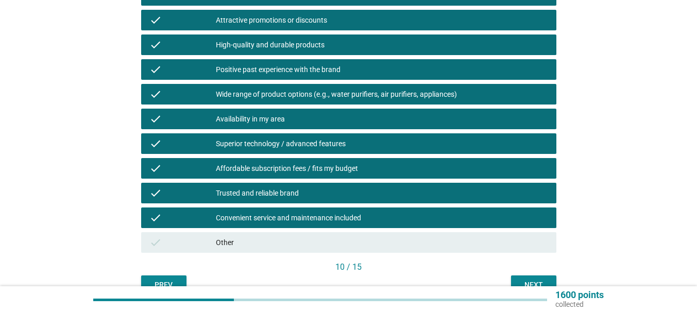
scroll to position [341, 0]
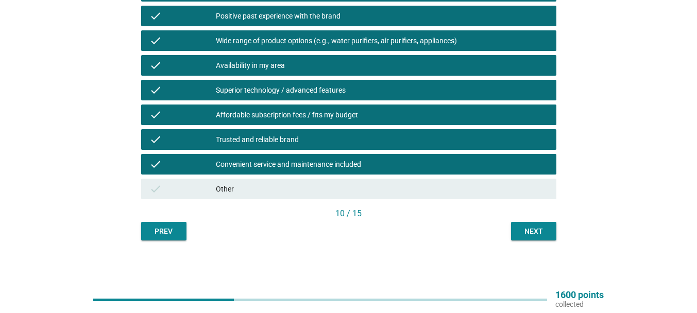
click at [527, 226] on div "Next" at bounding box center [533, 231] width 29 height 11
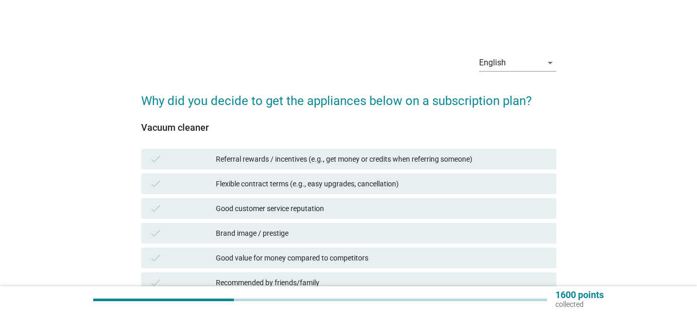
click at [337, 160] on div "Referral rewards / incentives (e.g., get money or credits when referring someon…" at bounding box center [382, 159] width 332 height 12
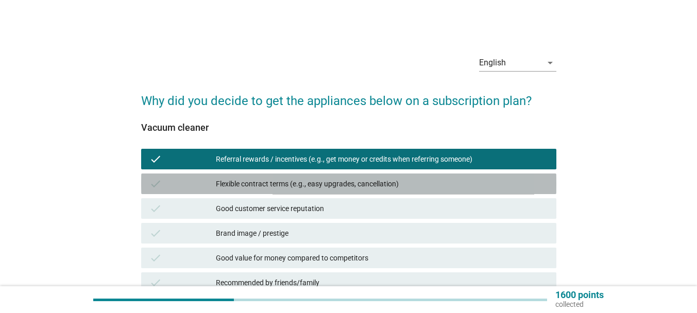
click at [339, 184] on div "Flexible contract terms (e.g., easy upgrades, cancellation)" at bounding box center [382, 184] width 332 height 12
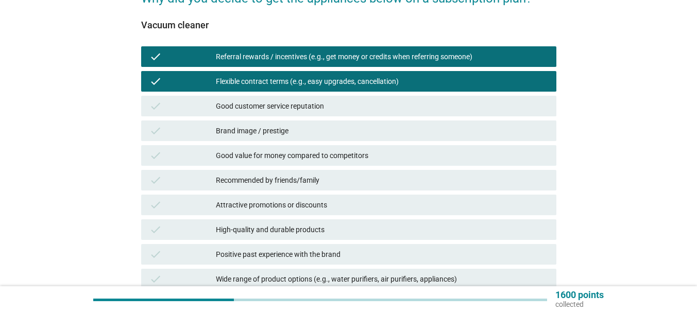
scroll to position [103, 0]
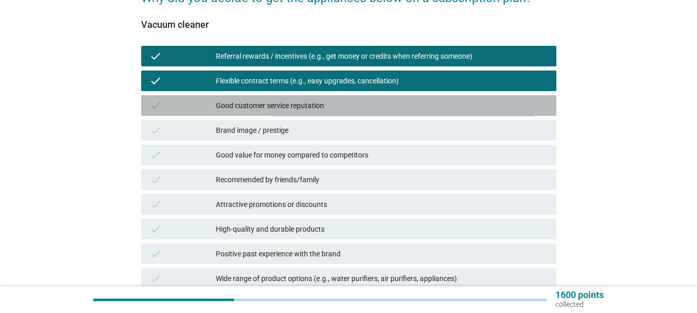
click at [285, 112] on div "check Good customer service reputation" at bounding box center [348, 105] width 415 height 21
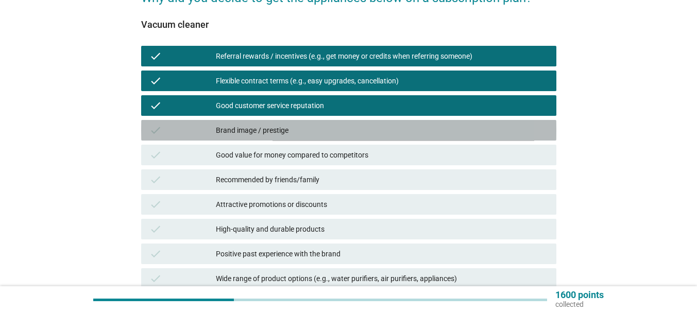
click at [292, 125] on div "Brand image / prestige" at bounding box center [382, 130] width 332 height 12
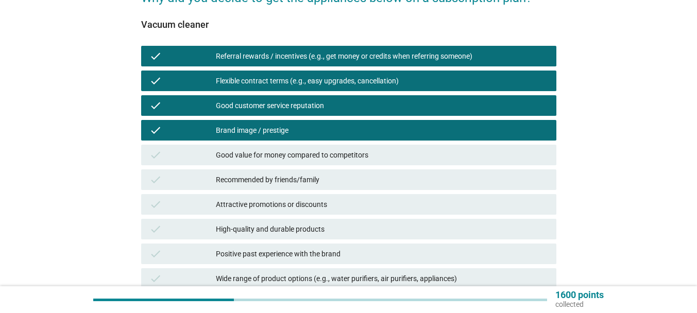
click at [305, 154] on div "Good value for money compared to competitors" at bounding box center [382, 155] width 332 height 12
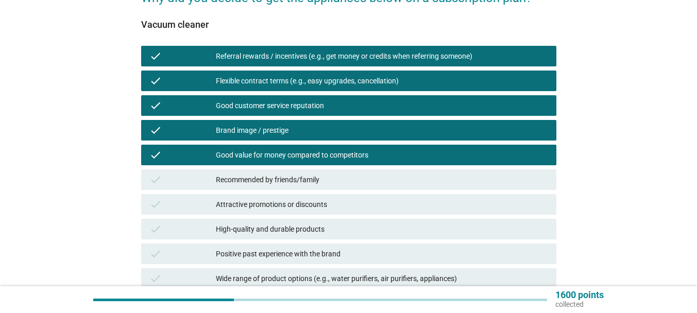
scroll to position [206, 0]
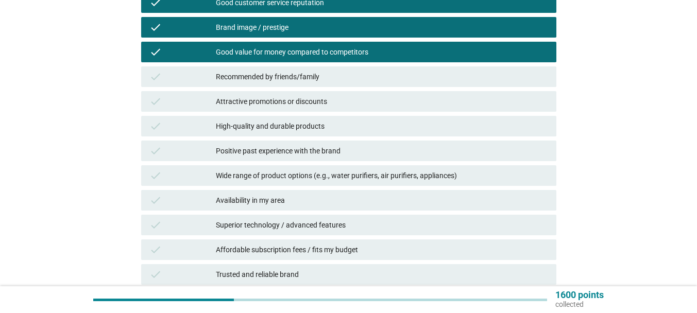
click at [288, 74] on div "Recommended by friends/family" at bounding box center [382, 77] width 332 height 12
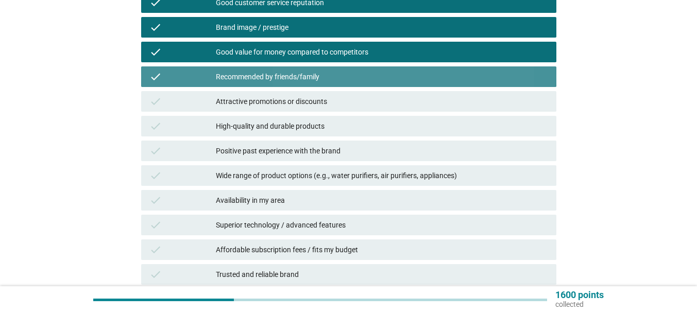
click at [290, 102] on div "Attractive promotions or discounts" at bounding box center [382, 101] width 332 height 12
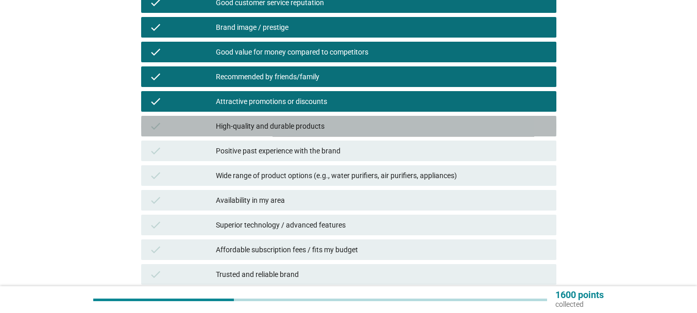
click at [293, 127] on div "High-quality and durable products" at bounding box center [382, 126] width 332 height 12
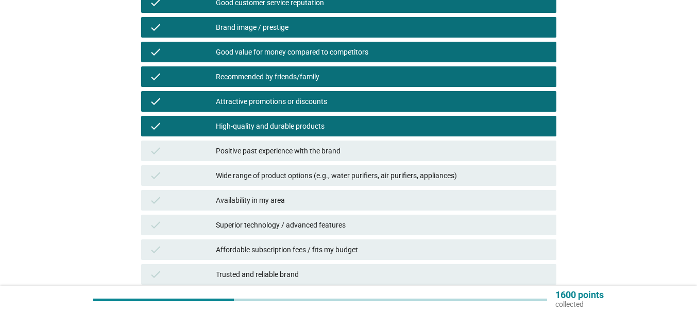
click at [294, 149] on div "Positive past experience with the brand" at bounding box center [382, 151] width 332 height 12
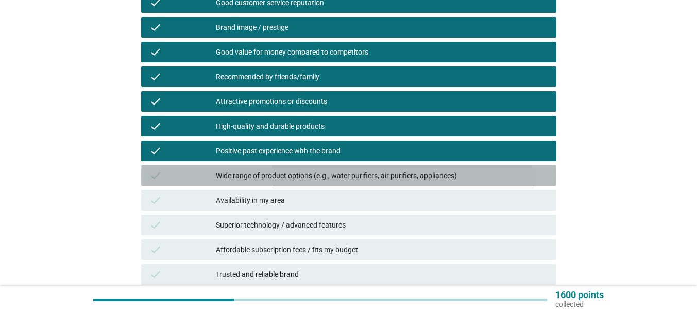
click at [299, 177] on div "Wide range of product options (e.g., water purifiers, air purifiers, appliances)" at bounding box center [382, 175] width 332 height 12
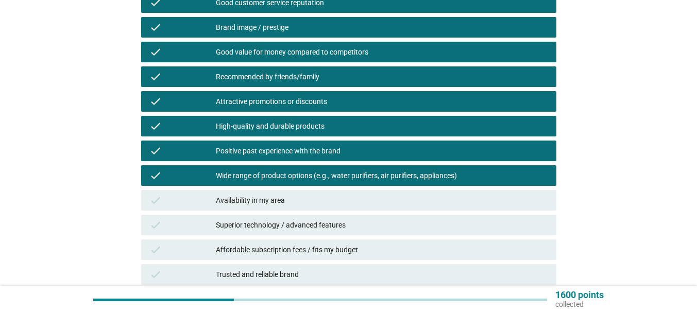
click at [291, 198] on div "Availability in my area" at bounding box center [382, 200] width 332 height 12
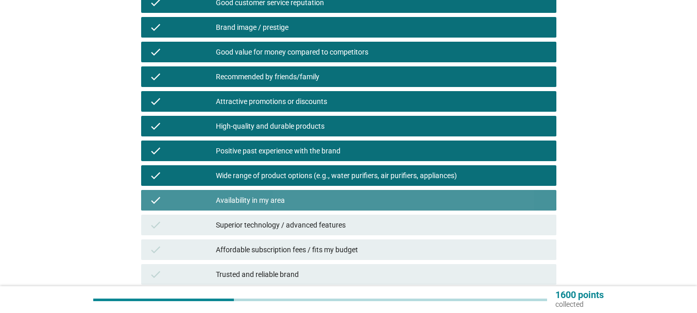
click at [297, 231] on div "Superior technology / advanced features" at bounding box center [382, 225] width 332 height 12
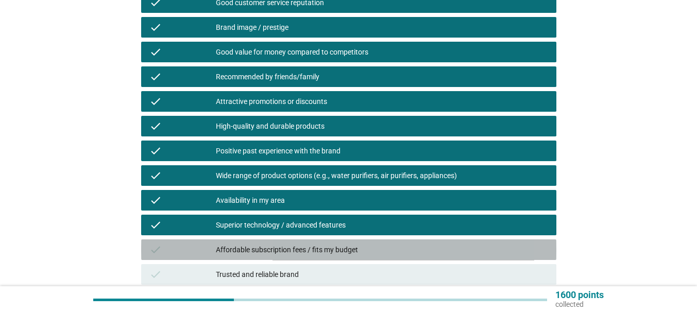
click at [307, 250] on div "Affordable subscription fees / fits my budget" at bounding box center [382, 250] width 332 height 12
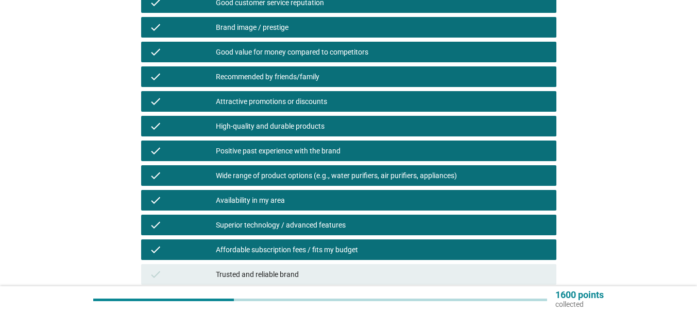
click at [318, 268] on div "Trusted and reliable brand" at bounding box center [382, 274] width 332 height 12
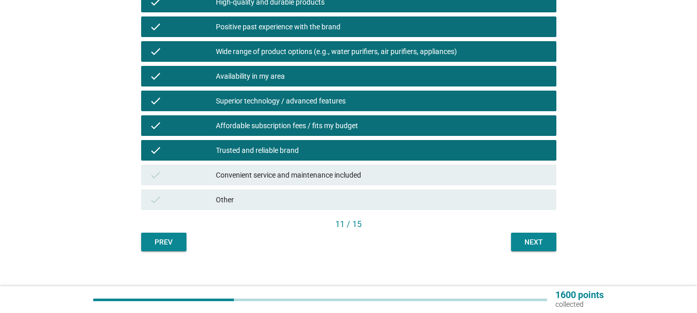
scroll to position [341, 0]
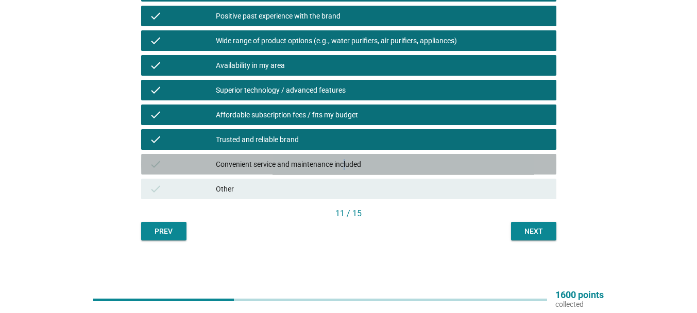
click at [345, 166] on div "Convenient service and maintenance included" at bounding box center [382, 164] width 332 height 12
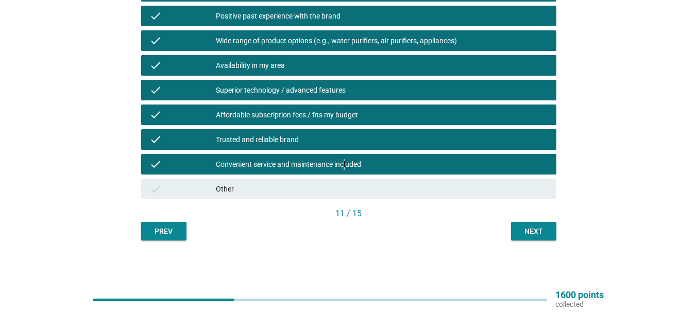
click at [542, 228] on div "Next" at bounding box center [533, 231] width 29 height 11
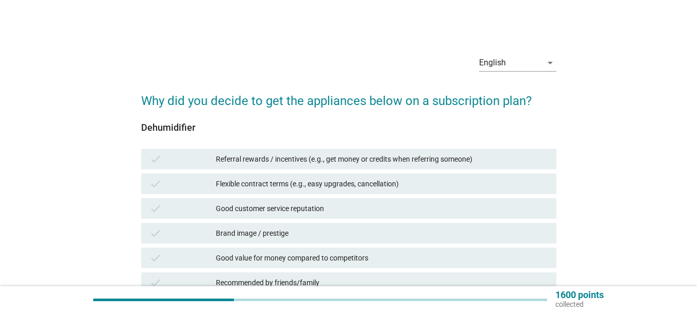
click at [326, 161] on div "Referral rewards / incentives (e.g., get money or credits when referring someon…" at bounding box center [382, 159] width 332 height 12
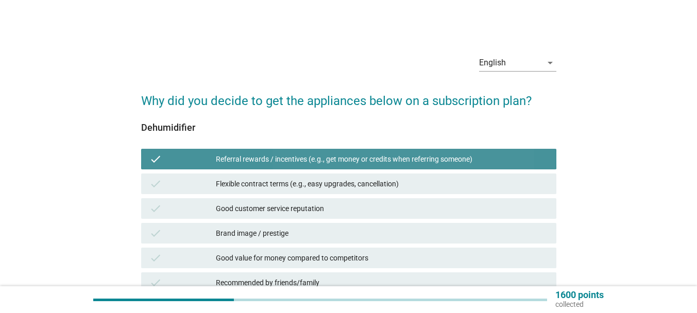
click at [327, 186] on div "Flexible contract terms (e.g., easy upgrades, cancellation)" at bounding box center [382, 184] width 332 height 12
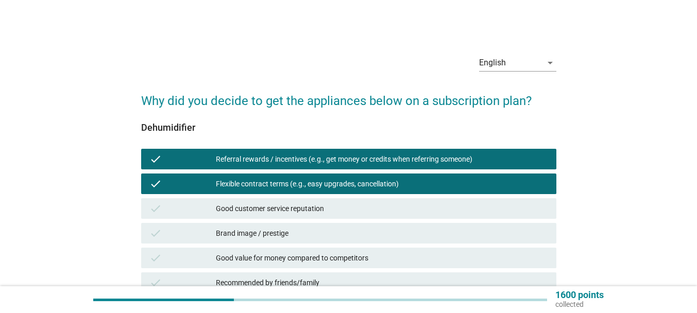
drag, startPoint x: 326, startPoint y: 207, endPoint x: 325, endPoint y: 227, distance: 19.6
click at [326, 207] on div "Good customer service reputation" at bounding box center [382, 208] width 332 height 12
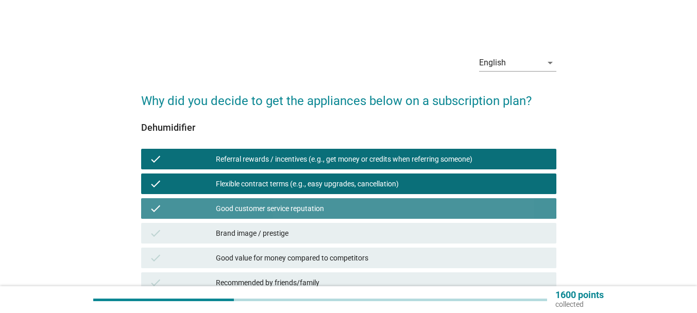
drag, startPoint x: 324, startPoint y: 231, endPoint x: 326, endPoint y: 247, distance: 15.5
click at [324, 232] on div "Brand image / prestige" at bounding box center [382, 233] width 332 height 12
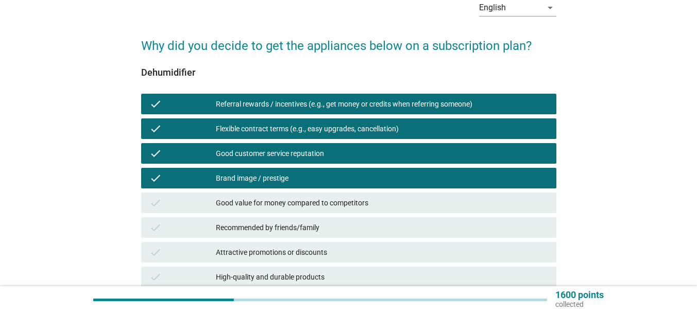
scroll to position [154, 0]
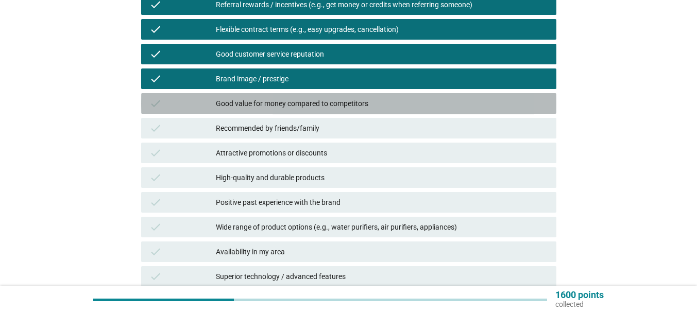
click at [259, 110] on div "check Good value for money compared to competitors" at bounding box center [348, 103] width 415 height 21
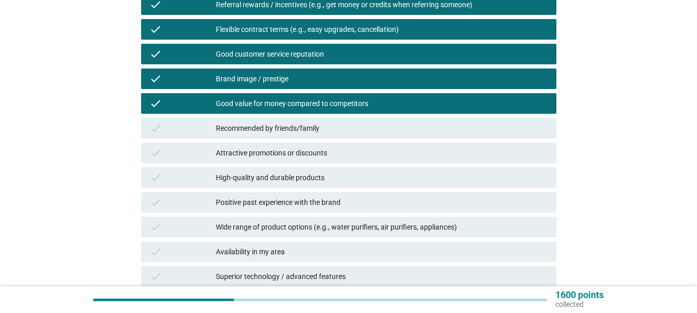
click at [276, 131] on div "Recommended by friends/family" at bounding box center [382, 128] width 332 height 12
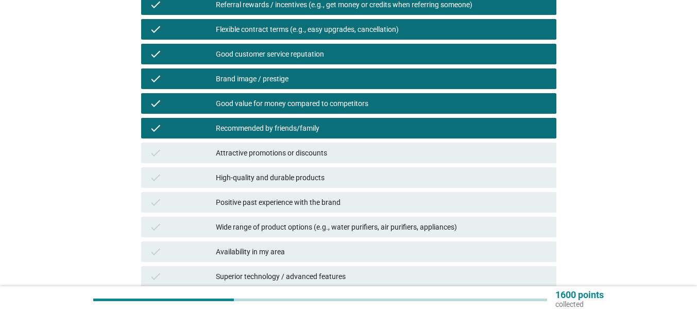
click at [279, 150] on div "Attractive promotions or discounts" at bounding box center [382, 153] width 332 height 12
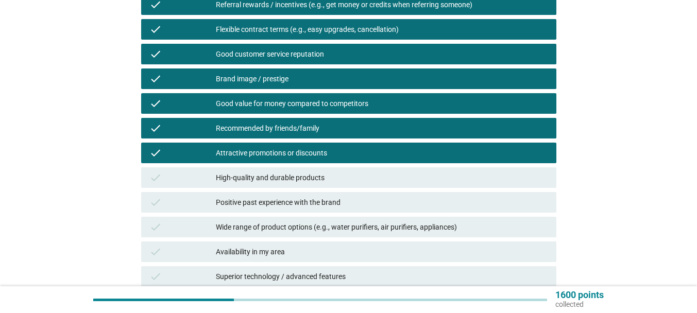
click at [302, 179] on div "High-quality and durable products" at bounding box center [382, 177] width 332 height 12
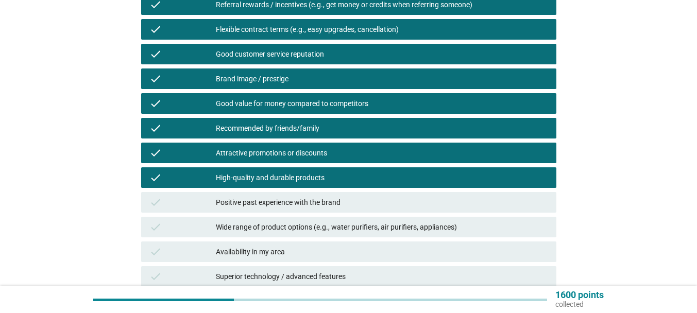
scroll to position [257, 0]
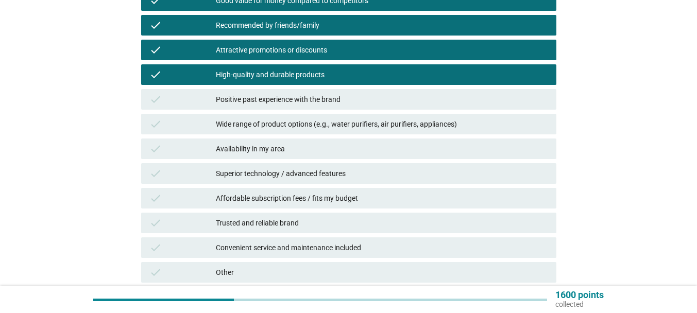
click at [328, 94] on div "Positive past experience with the brand" at bounding box center [382, 99] width 332 height 12
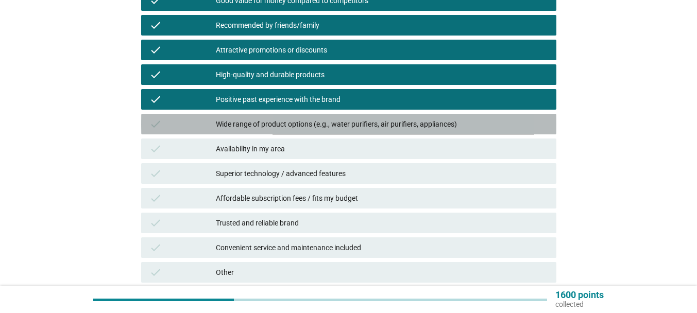
click at [328, 118] on div "Wide range of product options (e.g., water purifiers, air purifiers, appliances)" at bounding box center [382, 124] width 332 height 12
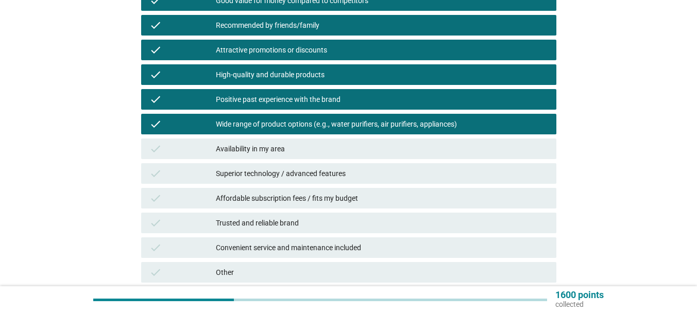
click at [313, 144] on div "Availability in my area" at bounding box center [382, 149] width 332 height 12
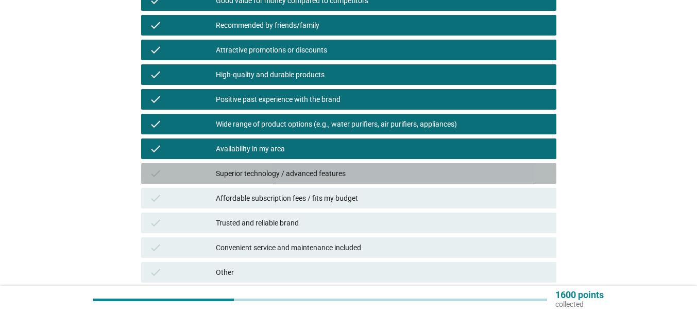
click at [317, 175] on div "Superior technology / advanced features" at bounding box center [382, 173] width 332 height 12
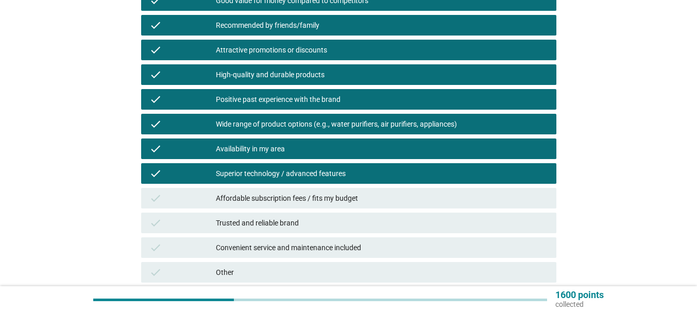
click at [316, 195] on div "Affordable subscription fees / fits my budget" at bounding box center [382, 198] width 332 height 12
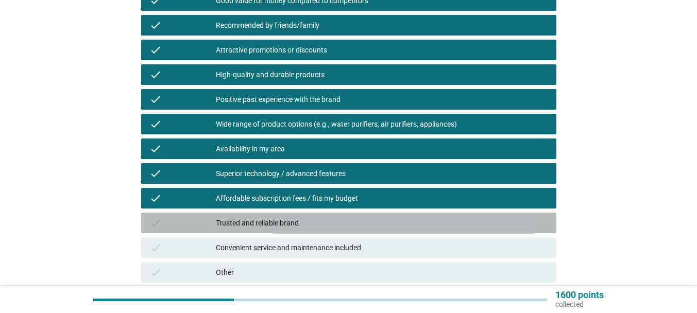
click at [321, 220] on div "Trusted and reliable brand" at bounding box center [382, 223] width 332 height 12
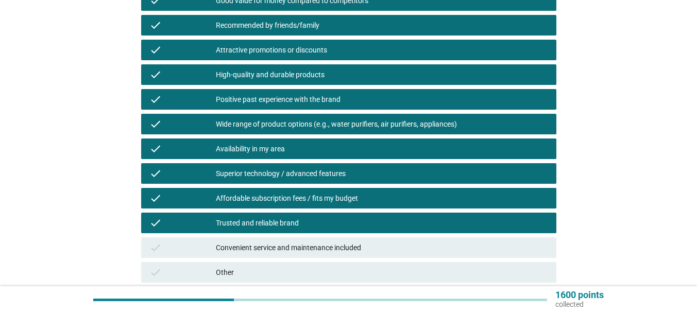
click at [323, 250] on div "Convenient service and maintenance included" at bounding box center [382, 248] width 332 height 12
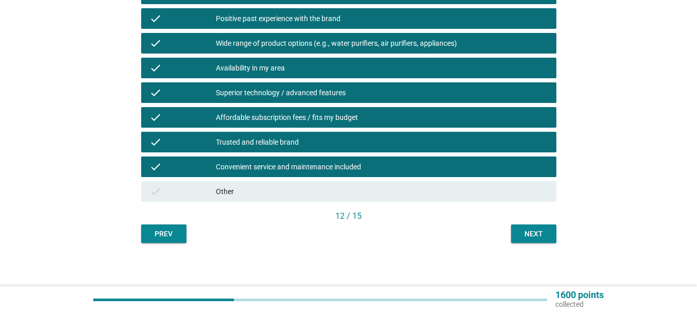
scroll to position [341, 0]
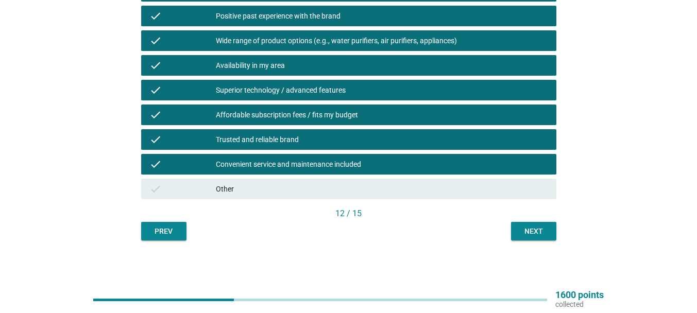
click at [544, 232] on div "Next" at bounding box center [533, 231] width 29 height 11
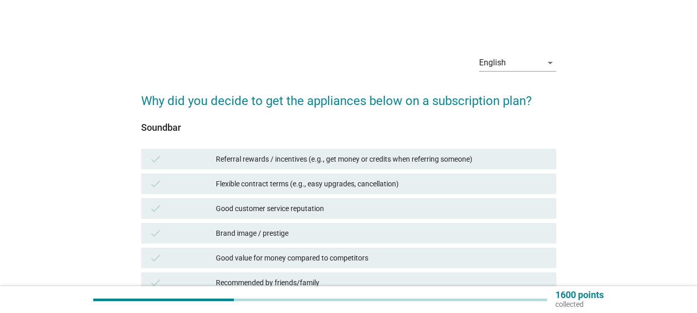
click at [346, 156] on div "Referral rewards / incentives (e.g., get money or credits when referring someon…" at bounding box center [382, 159] width 332 height 12
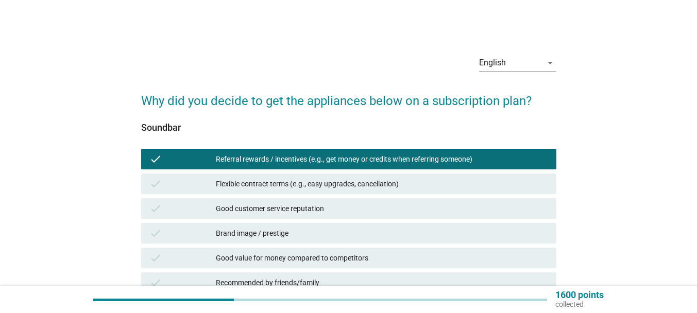
click at [360, 191] on div "check Flexible contract terms (e.g., easy upgrades, cancellation)" at bounding box center [348, 184] width 415 height 21
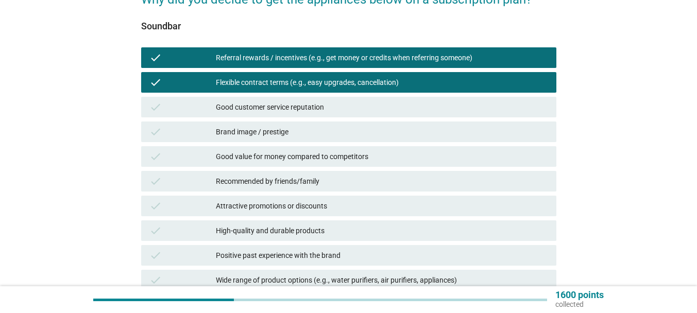
scroll to position [103, 0]
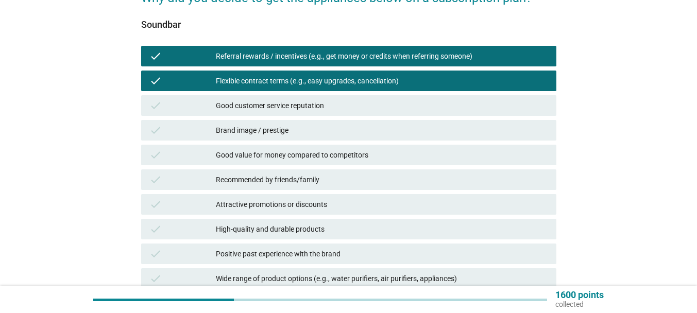
click at [318, 113] on div "check Good customer service reputation" at bounding box center [348, 105] width 415 height 21
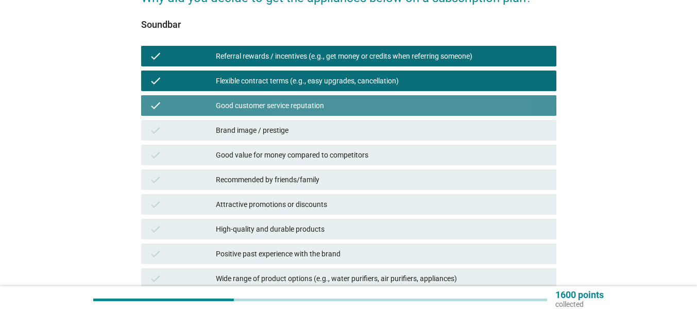
click at [315, 136] on div "check Brand image / prestige" at bounding box center [348, 130] width 415 height 21
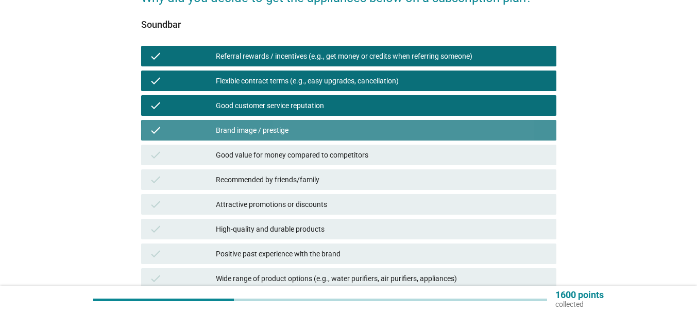
click at [318, 149] on div "Good value for money compared to competitors" at bounding box center [382, 155] width 332 height 12
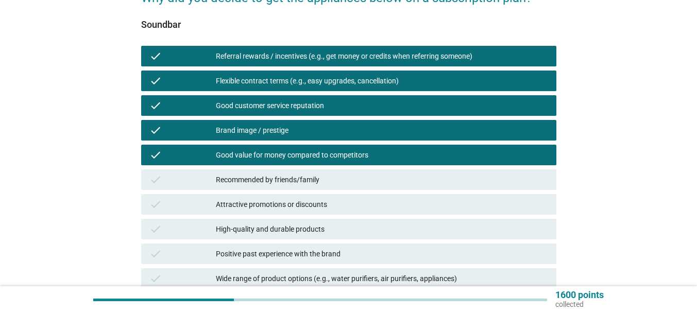
drag, startPoint x: 323, startPoint y: 177, endPoint x: 325, endPoint y: 191, distance: 14.5
click at [323, 179] on div "Recommended by friends/family" at bounding box center [382, 180] width 332 height 12
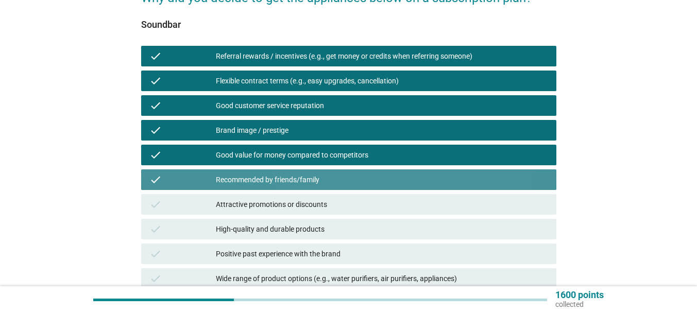
click at [327, 196] on div "check Attractive promotions or discounts" at bounding box center [348, 204] width 415 height 21
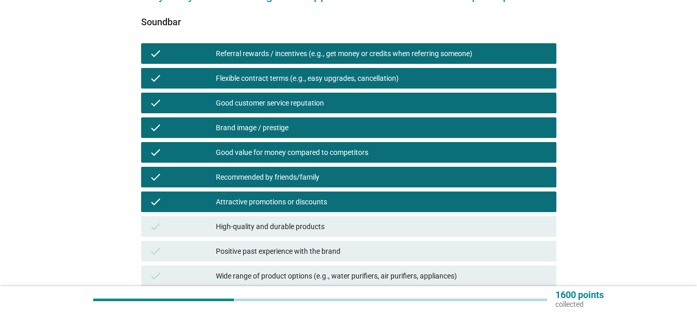
scroll to position [257, 0]
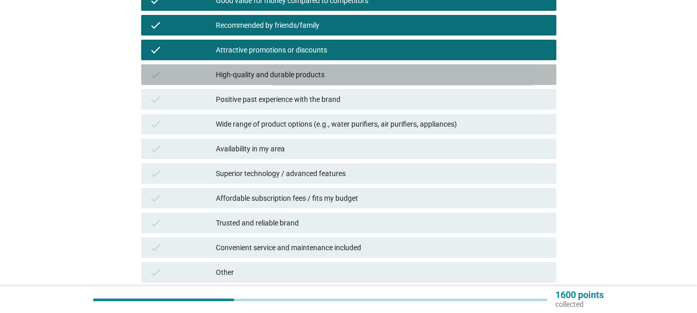
click at [329, 79] on div "High-quality and durable products" at bounding box center [382, 74] width 332 height 12
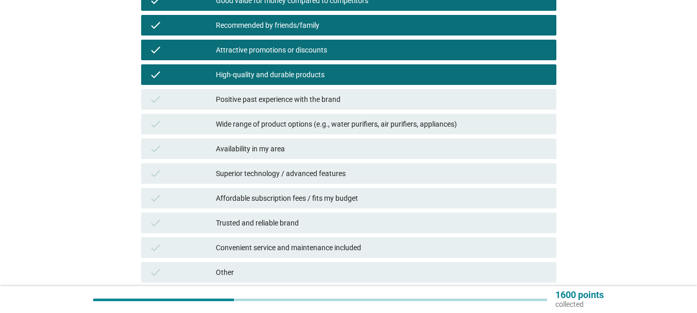
click at [331, 96] on div "Positive past experience with the brand" at bounding box center [382, 99] width 332 height 12
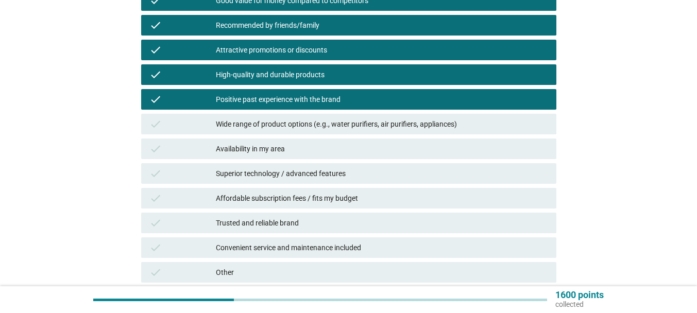
click at [322, 125] on div "Wide range of product options (e.g., water purifiers, air purifiers, appliances)" at bounding box center [382, 124] width 332 height 12
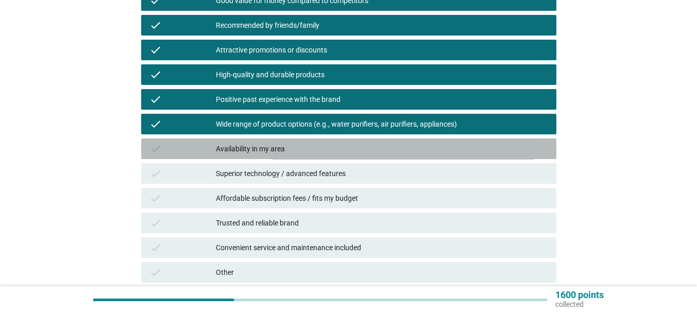
click at [324, 149] on div "Availability in my area" at bounding box center [382, 149] width 332 height 12
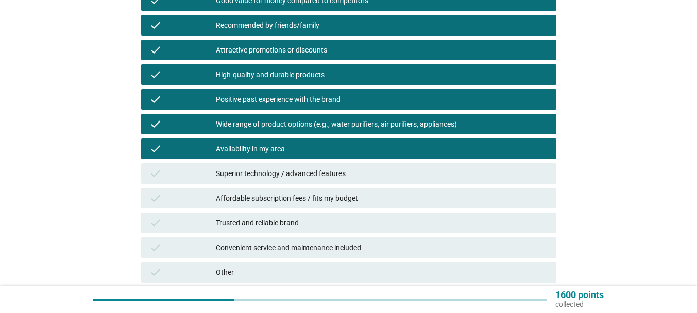
click at [325, 165] on div "check Superior technology / advanced features" at bounding box center [348, 173] width 415 height 21
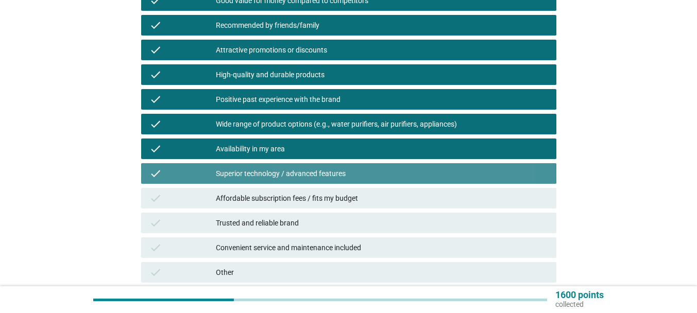
click at [330, 200] on div "Affordable subscription fees / fits my budget" at bounding box center [382, 198] width 332 height 12
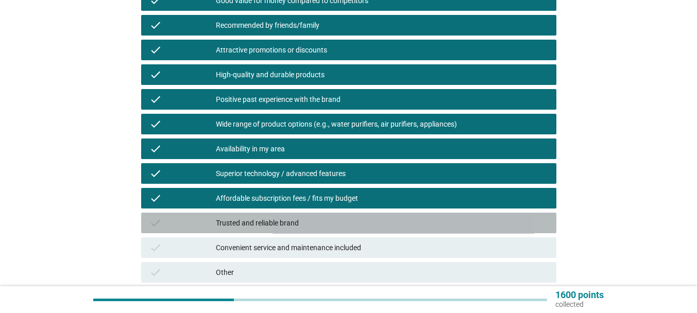
click at [333, 218] on div "Trusted and reliable brand" at bounding box center [382, 223] width 332 height 12
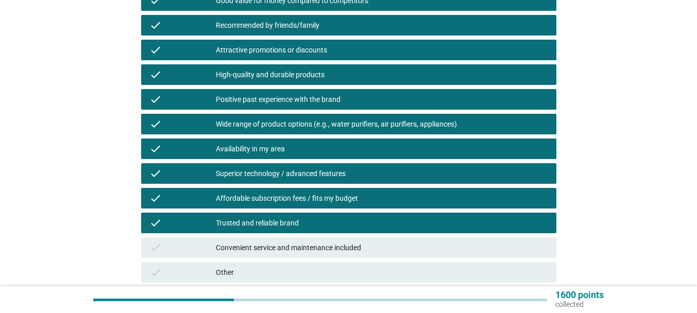
click at [341, 265] on div "check Other" at bounding box center [348, 272] width 415 height 21
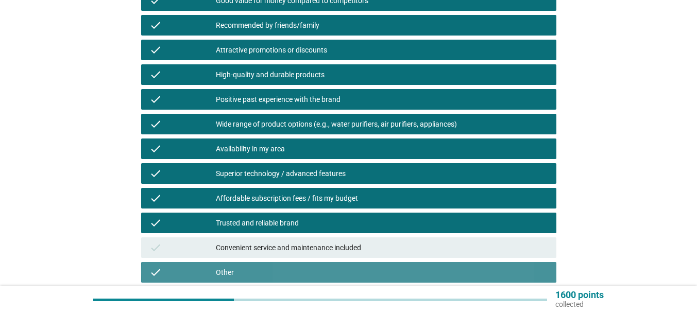
click at [359, 264] on div "check Other" at bounding box center [348, 272] width 415 height 21
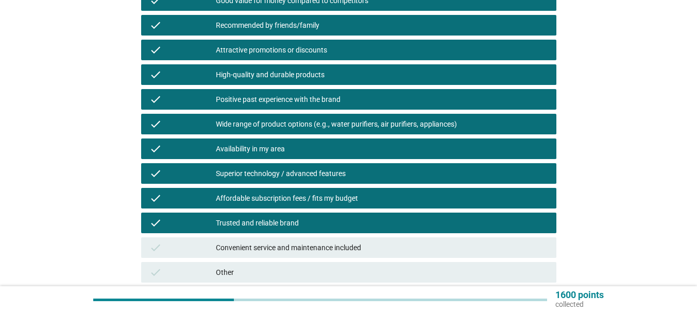
click at [363, 249] on div "Convenient service and maintenance included" at bounding box center [382, 248] width 332 height 12
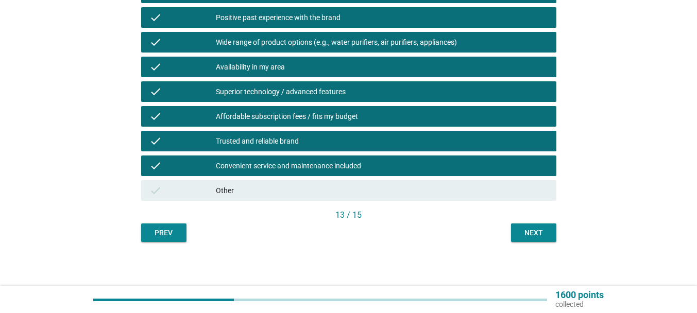
scroll to position [341, 0]
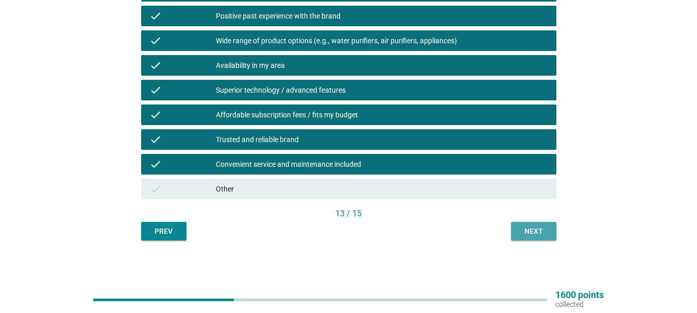
drag, startPoint x: 543, startPoint y: 226, endPoint x: 543, endPoint y: 237, distance: 11.8
click at [543, 227] on div "Next" at bounding box center [533, 231] width 29 height 11
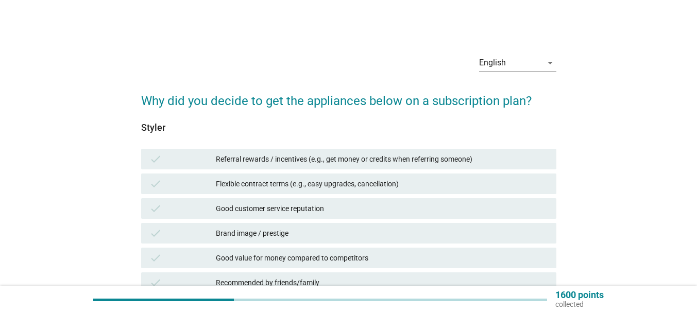
click at [376, 159] on div "Referral rewards / incentives (e.g., get money or credits when referring someon…" at bounding box center [382, 159] width 332 height 12
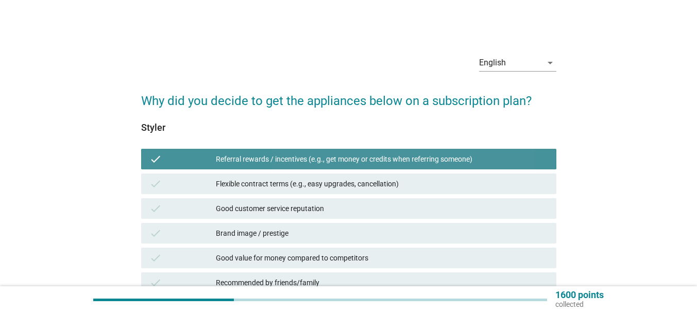
click at [376, 182] on div "Flexible contract terms (e.g., easy upgrades, cancellation)" at bounding box center [382, 184] width 332 height 12
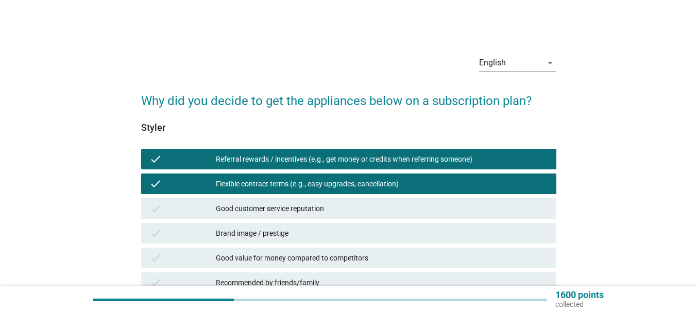
click at [374, 213] on div "Good customer service reputation" at bounding box center [382, 208] width 332 height 12
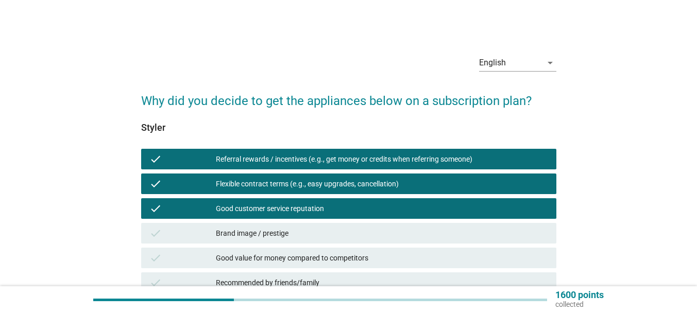
click at [362, 229] on div "Brand image / prestige" at bounding box center [382, 233] width 332 height 12
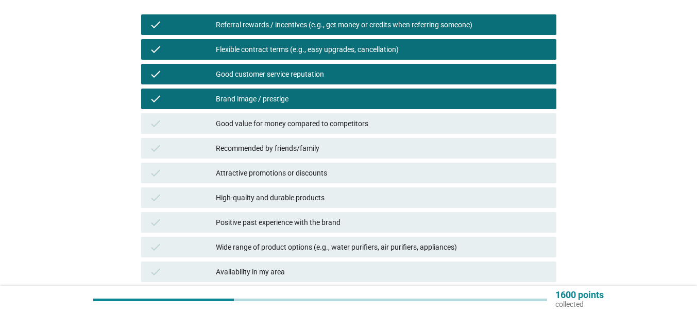
scroll to position [154, 0]
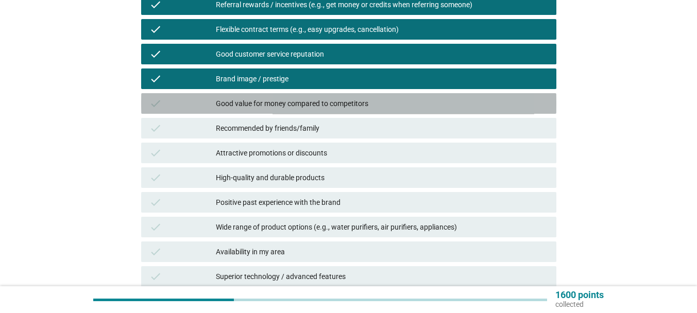
click at [323, 106] on div "Good value for money compared to competitors" at bounding box center [382, 103] width 332 height 12
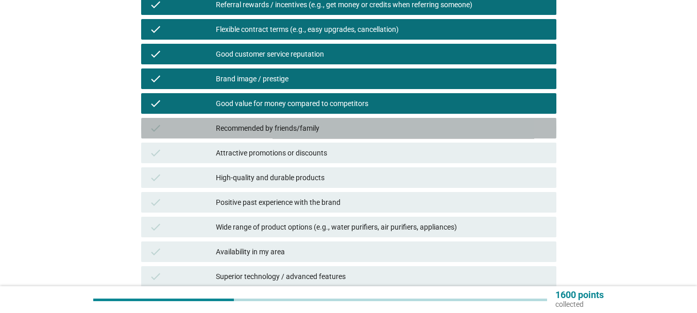
click at [330, 127] on div "Recommended by friends/family" at bounding box center [382, 128] width 332 height 12
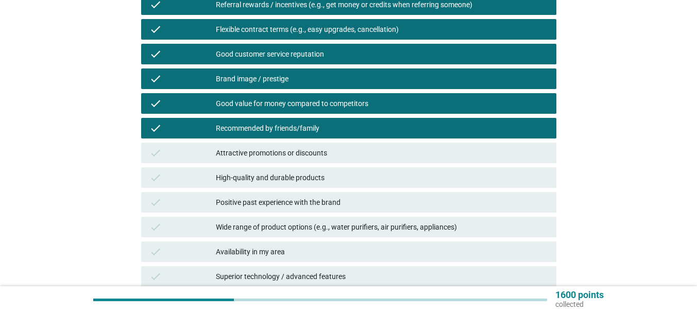
click at [331, 158] on div "Attractive promotions or discounts" at bounding box center [382, 153] width 332 height 12
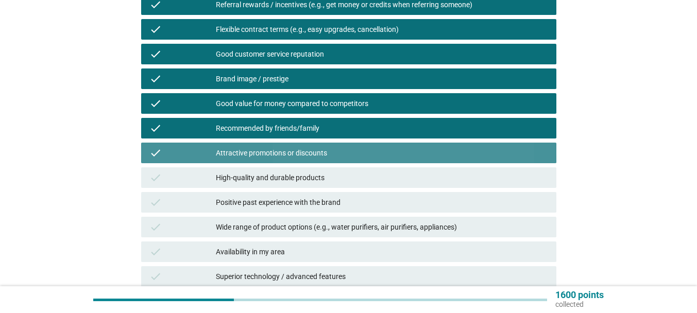
click at [324, 185] on div "check High-quality and durable products" at bounding box center [348, 177] width 415 height 21
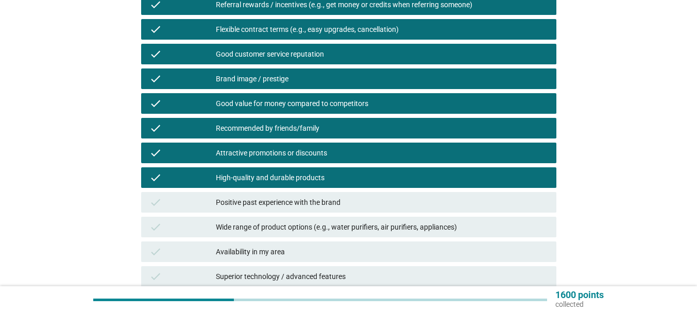
click at [331, 215] on div "check Wide range of product options (e.g., water purifiers, air purifiers, appl…" at bounding box center [348, 227] width 419 height 25
click at [353, 231] on div "Wide range of product options (e.g., water purifiers, air purifiers, appliances)" at bounding box center [382, 227] width 332 height 12
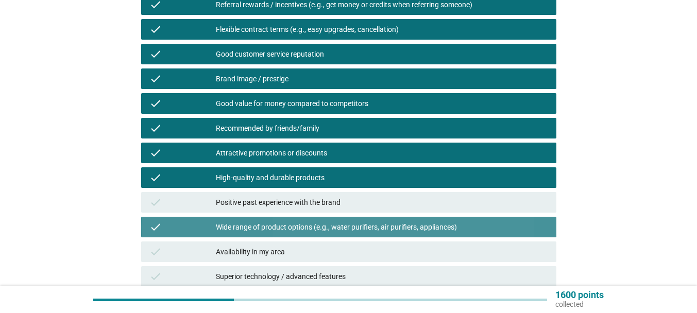
click at [355, 205] on div "Positive past experience with the brand" at bounding box center [382, 202] width 332 height 12
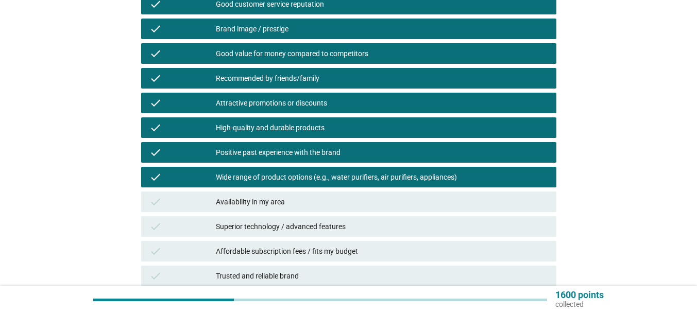
scroll to position [257, 0]
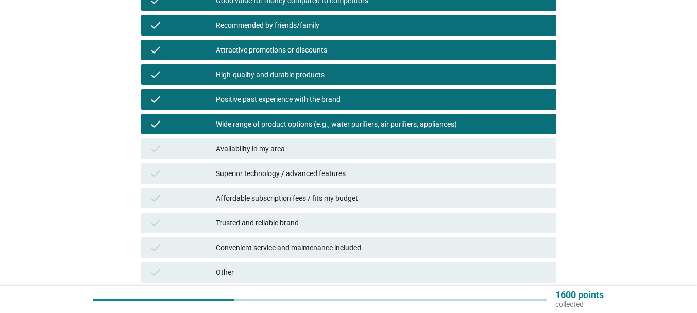
click at [314, 161] on div "check Superior technology / advanced features" at bounding box center [348, 173] width 419 height 25
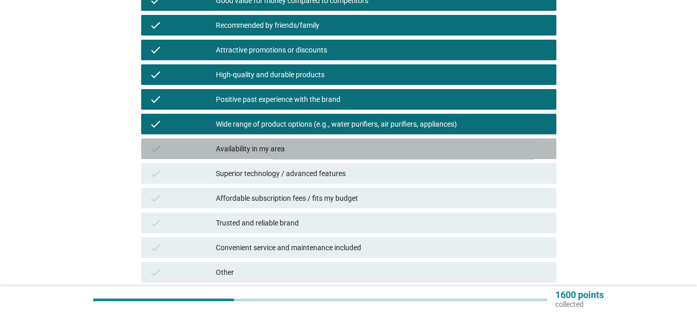
click at [314, 154] on div "Availability in my area" at bounding box center [382, 149] width 332 height 12
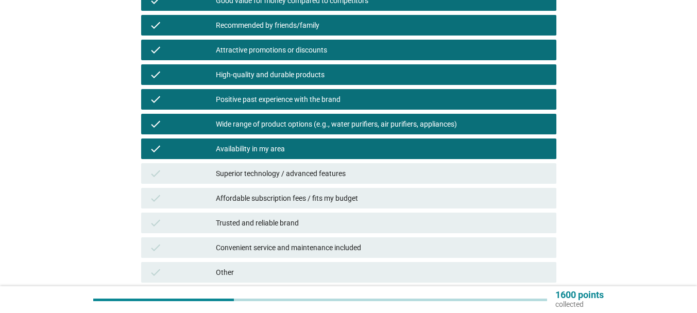
click at [320, 173] on div "Superior technology / advanced features" at bounding box center [382, 173] width 332 height 12
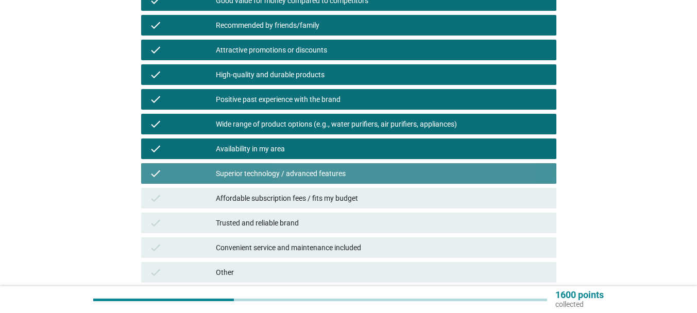
click at [327, 194] on div "Affordable subscription fees / fits my budget" at bounding box center [382, 198] width 332 height 12
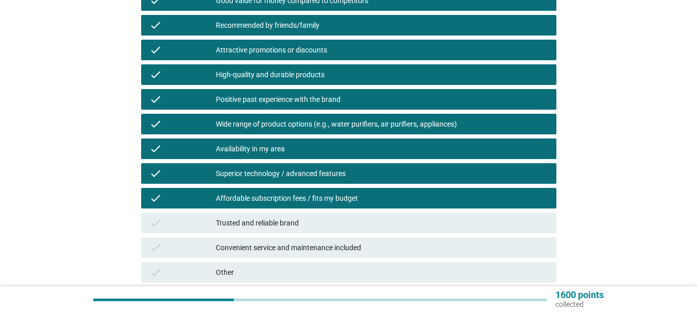
click at [329, 223] on div "Trusted and reliable brand" at bounding box center [382, 223] width 332 height 12
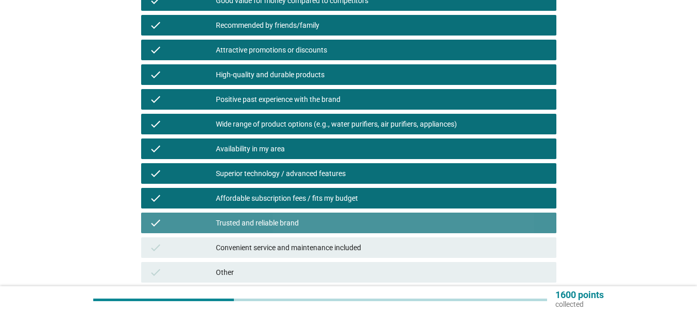
click at [336, 248] on div "Convenient service and maintenance included" at bounding box center [382, 248] width 332 height 12
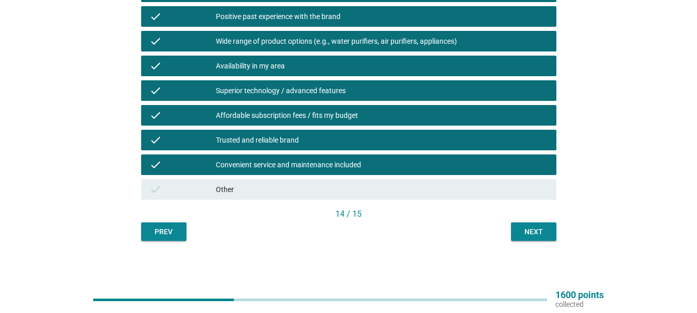
scroll to position [341, 0]
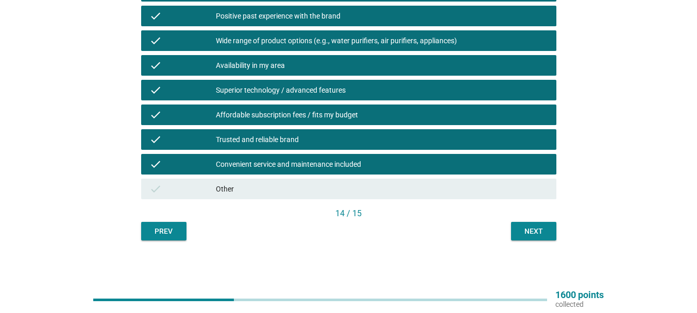
click at [535, 232] on div "Next" at bounding box center [533, 231] width 29 height 11
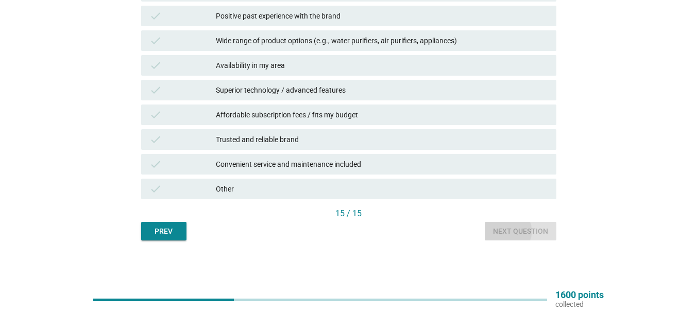
scroll to position [0, 0]
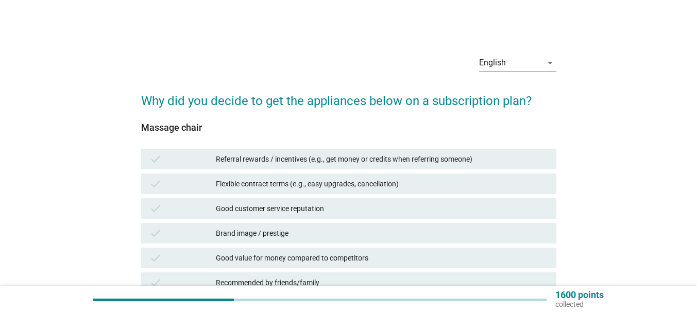
click at [319, 151] on div "check Referral rewards / incentives (e.g., get money or credits when referring …" at bounding box center [348, 159] width 415 height 21
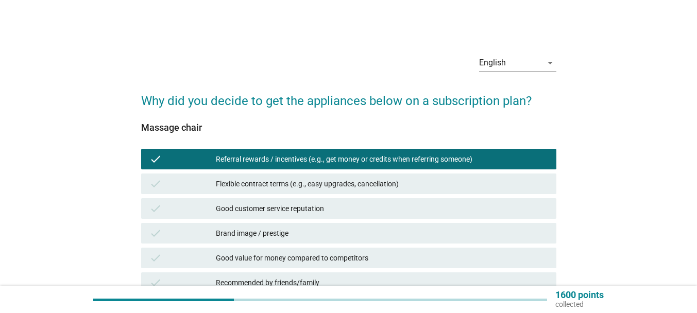
click at [323, 179] on div "Flexible contract terms (e.g., easy upgrades, cancellation)" at bounding box center [382, 184] width 332 height 12
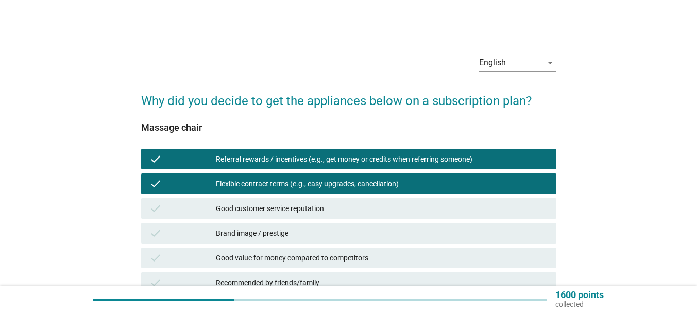
click at [342, 202] on div "Good customer service reputation" at bounding box center [382, 208] width 332 height 12
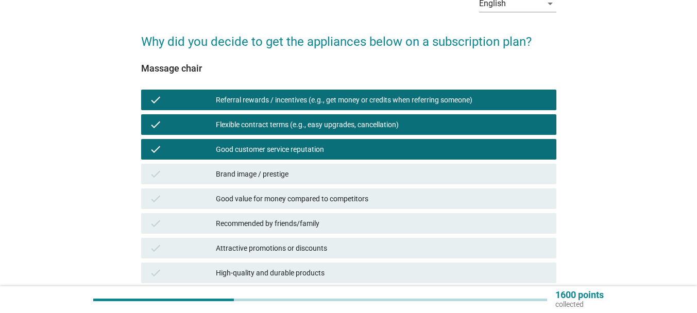
scroll to position [154, 0]
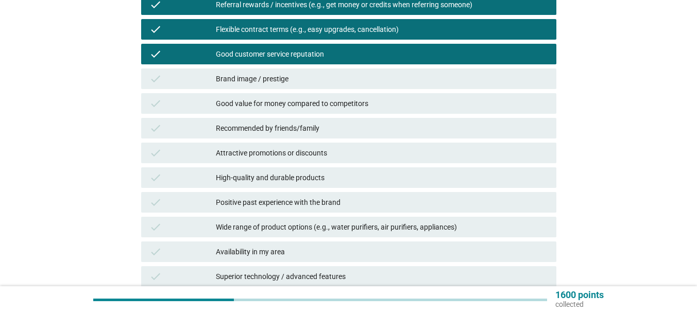
click at [290, 81] on div "Brand image / prestige" at bounding box center [382, 79] width 332 height 12
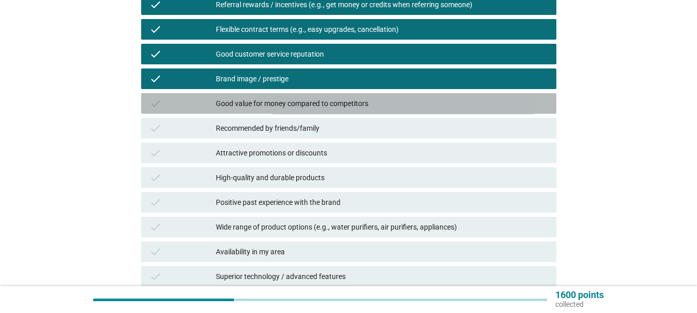
click at [296, 101] on div "Good value for money compared to competitors" at bounding box center [382, 103] width 332 height 12
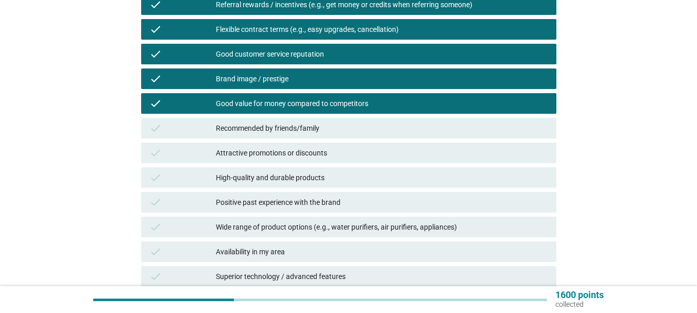
click at [306, 126] on div "Recommended by friends/family" at bounding box center [382, 128] width 332 height 12
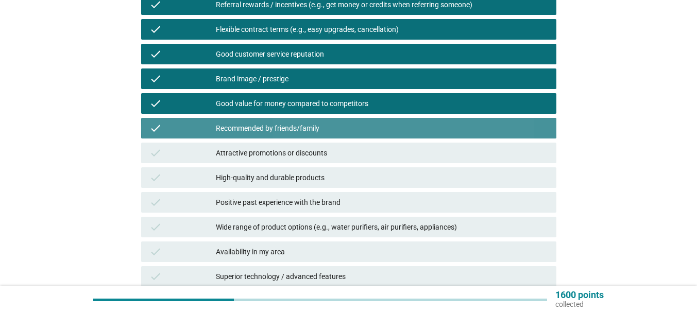
click at [311, 154] on div "Attractive promotions or discounts" at bounding box center [382, 153] width 332 height 12
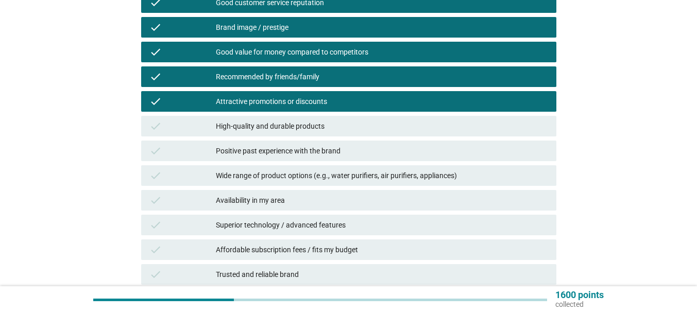
scroll to position [257, 0]
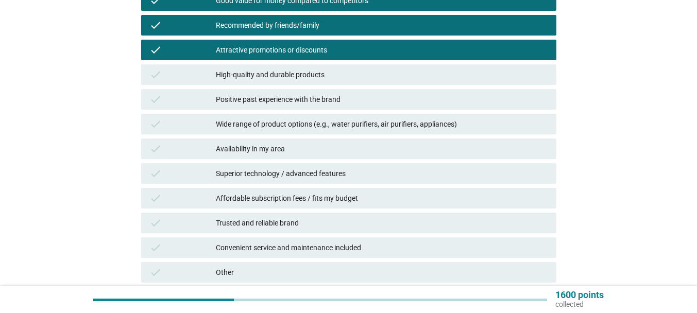
click at [302, 77] on div "High-quality and durable products" at bounding box center [382, 74] width 332 height 12
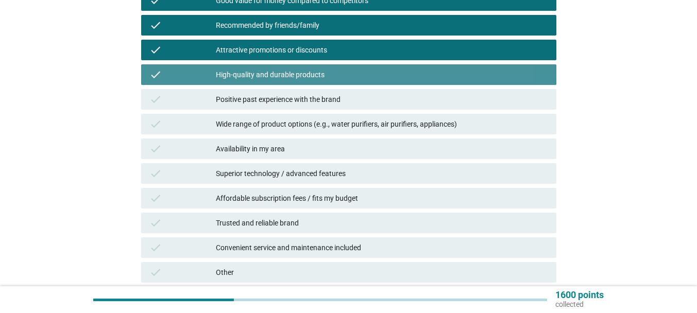
click at [311, 89] on div "check Positive past experience with the brand" at bounding box center [348, 99] width 415 height 21
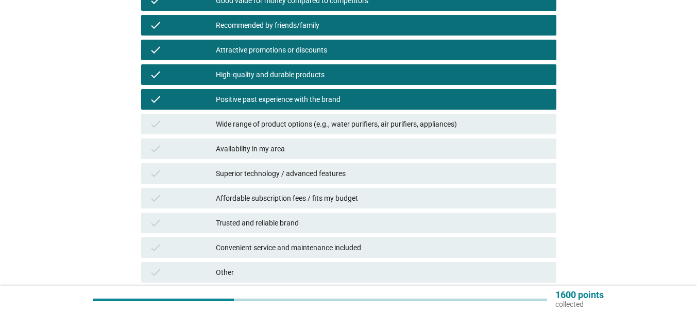
click at [325, 125] on div "Wide range of product options (e.g., water purifiers, air purifiers, appliances)" at bounding box center [382, 124] width 332 height 12
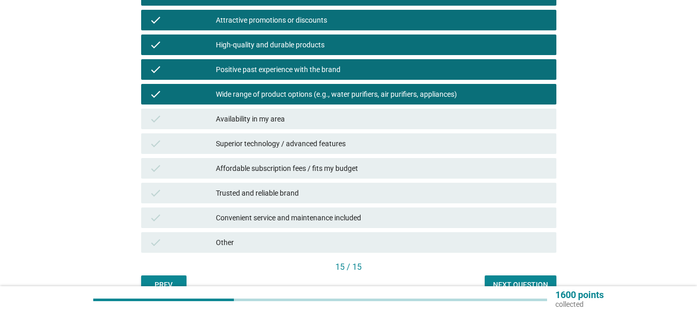
scroll to position [309, 0]
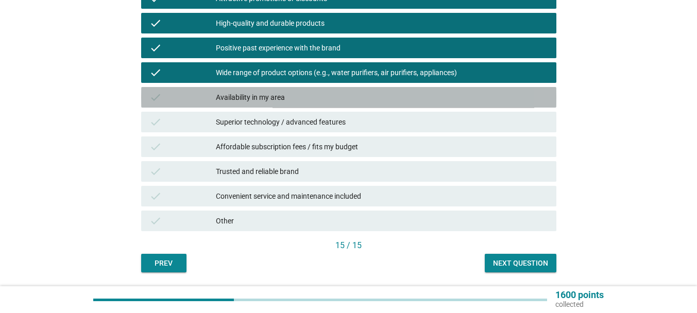
click at [318, 98] on div "Availability in my area" at bounding box center [382, 97] width 332 height 12
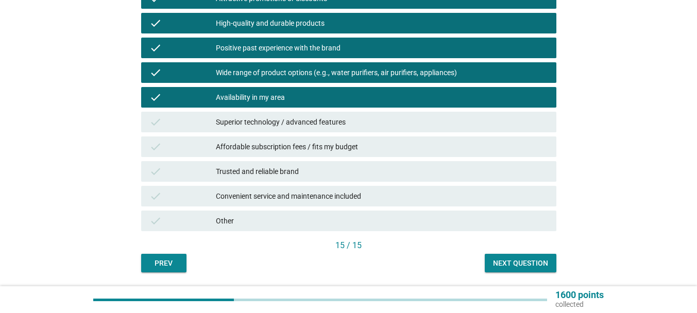
click at [320, 119] on div "Superior technology / advanced features" at bounding box center [382, 122] width 332 height 12
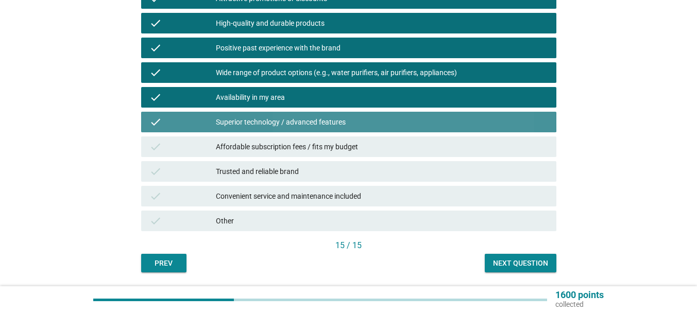
click at [325, 139] on div "check Affordable subscription fees / fits my budget" at bounding box center [348, 146] width 415 height 21
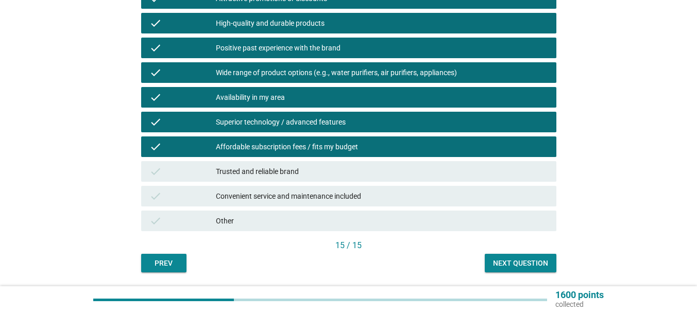
click at [332, 169] on div "Trusted and reliable brand" at bounding box center [382, 171] width 332 height 12
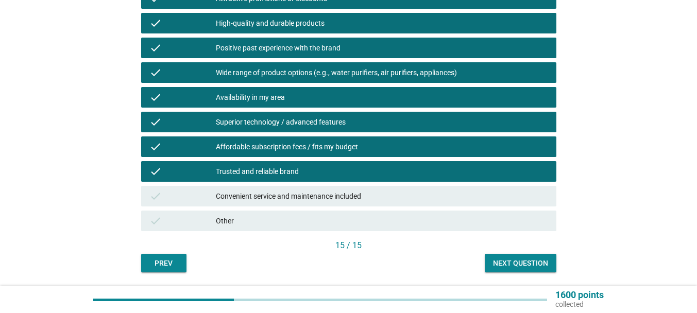
click at [341, 194] on div "Convenient service and maintenance included" at bounding box center [382, 196] width 332 height 12
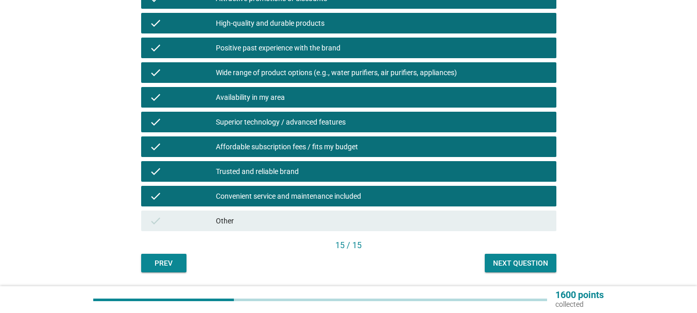
click at [524, 262] on div "Next question" at bounding box center [520, 263] width 55 height 11
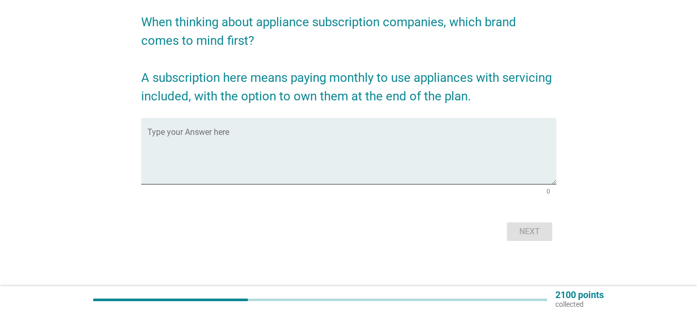
scroll to position [82, 0]
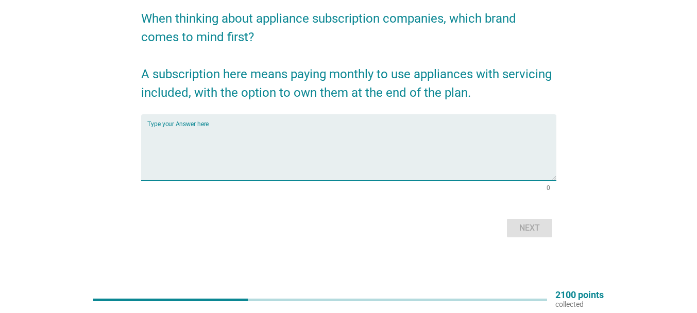
click at [408, 164] on textarea "Type your Answer here" at bounding box center [351, 154] width 409 height 54
type textarea "daikin"
click at [522, 231] on div "Next" at bounding box center [529, 228] width 29 height 12
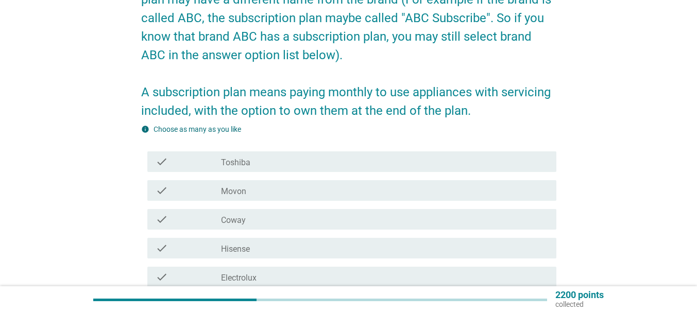
scroll to position [154, 0]
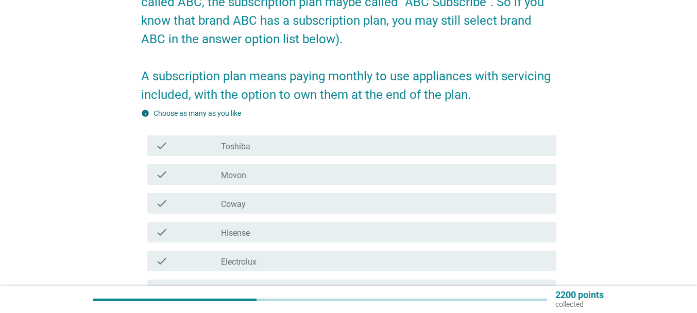
click at [334, 144] on div "check_box_outline_blank Toshiba" at bounding box center [384, 146] width 327 height 12
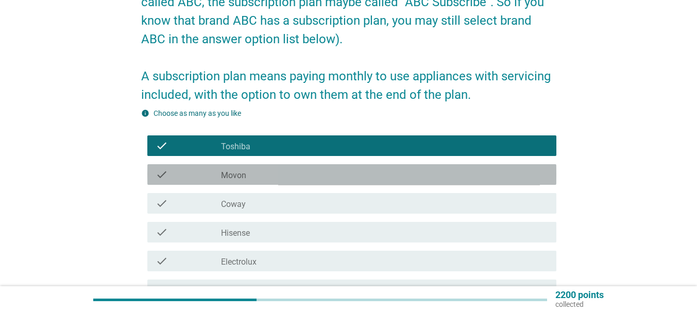
click at [294, 179] on div "check_box_outline_blank Movon" at bounding box center [384, 174] width 327 height 12
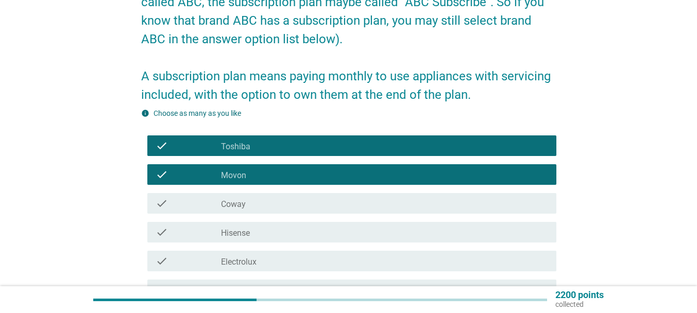
click at [283, 200] on div "check_box_outline_blank Coway" at bounding box center [384, 203] width 327 height 12
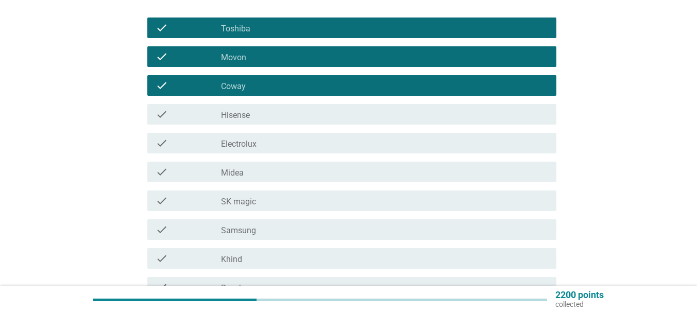
scroll to position [309, 0]
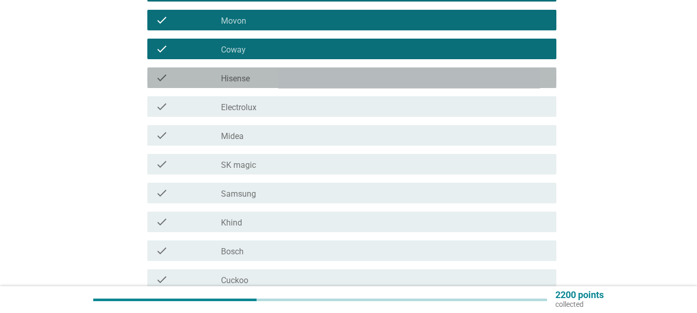
click at [264, 78] on div "check_box_outline_blank Hisense" at bounding box center [384, 78] width 327 height 12
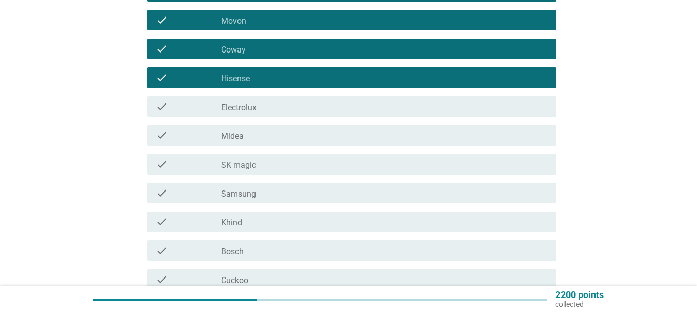
click at [268, 109] on div "check_box_outline_blank Electrolux" at bounding box center [384, 106] width 327 height 12
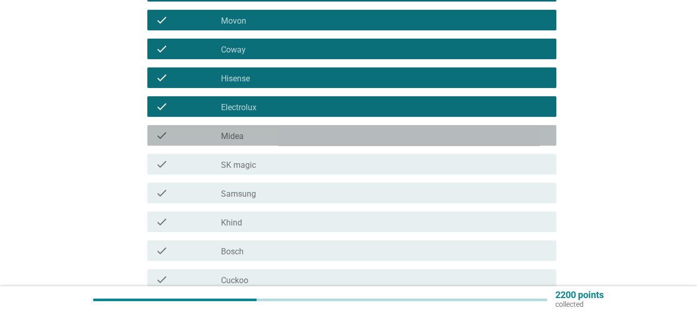
drag, startPoint x: 272, startPoint y: 141, endPoint x: 272, endPoint y: 150, distance: 9.3
click at [272, 140] on div "check_box_outline_blank Midea" at bounding box center [384, 135] width 327 height 12
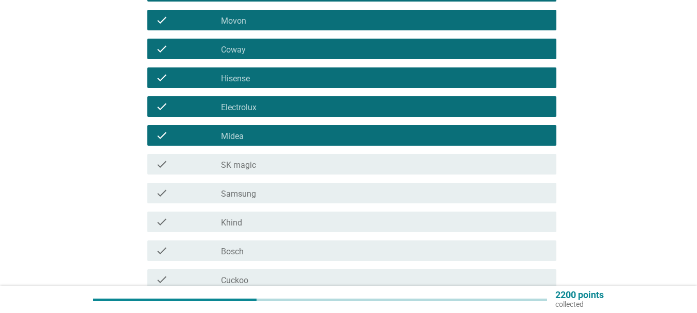
drag, startPoint x: 272, startPoint y: 160, endPoint x: 270, endPoint y: 194, distance: 34.1
click at [272, 161] on div "check_box_outline_blank SK magic" at bounding box center [384, 164] width 327 height 12
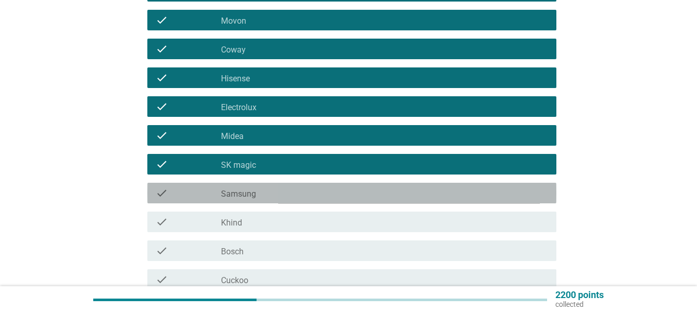
click at [270, 201] on div "check check_box_outline_blank Samsung" at bounding box center [351, 193] width 409 height 21
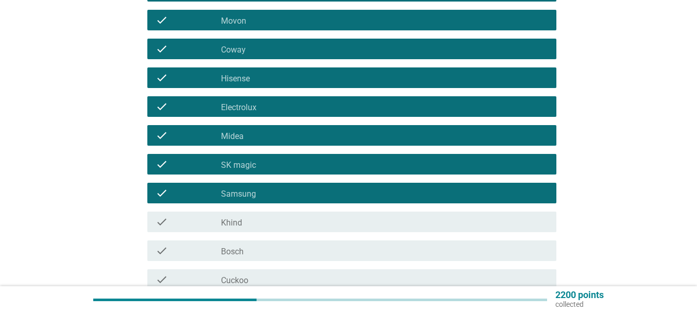
click at [272, 235] on div "check check_box_outline_blank Khind" at bounding box center [348, 222] width 415 height 29
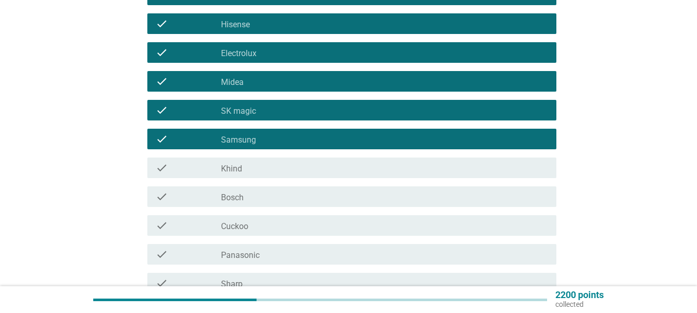
scroll to position [412, 0]
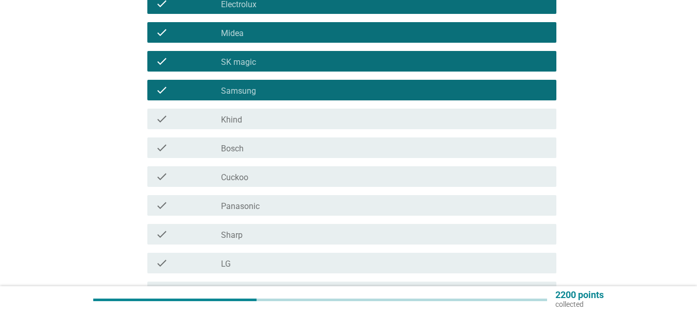
click at [251, 114] on div "check_box_outline_blank Khind" at bounding box center [384, 119] width 327 height 12
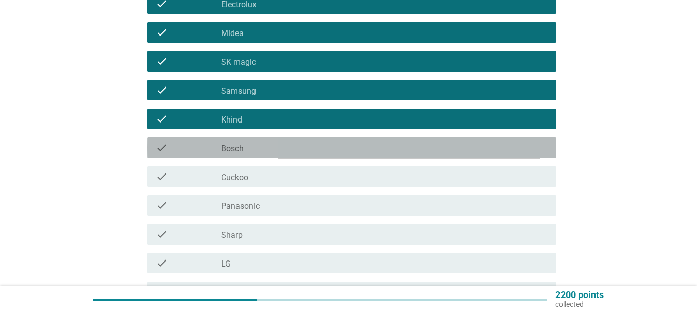
click at [261, 147] on div "check_box_outline_blank Bosch" at bounding box center [384, 148] width 327 height 12
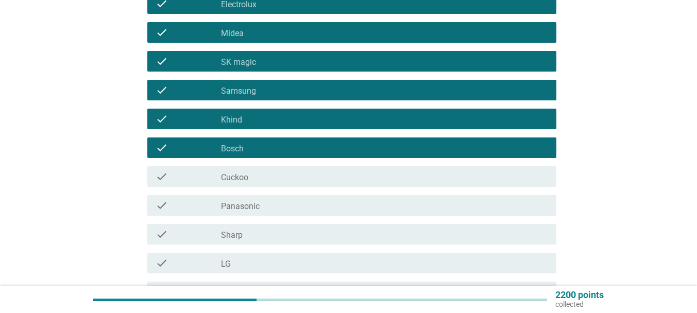
click at [264, 174] on div "check_box_outline_blank Cuckoo" at bounding box center [384, 176] width 327 height 12
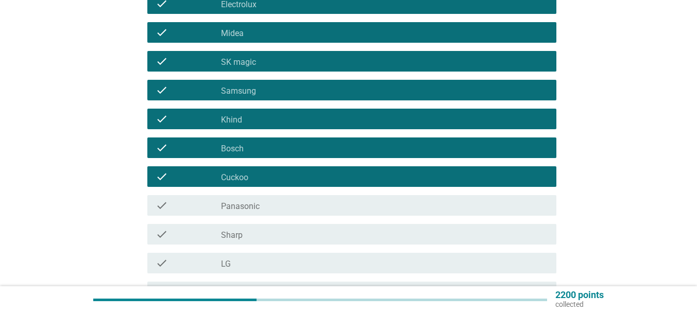
click at [262, 204] on div "check_box_outline_blank Panasonic" at bounding box center [384, 205] width 327 height 12
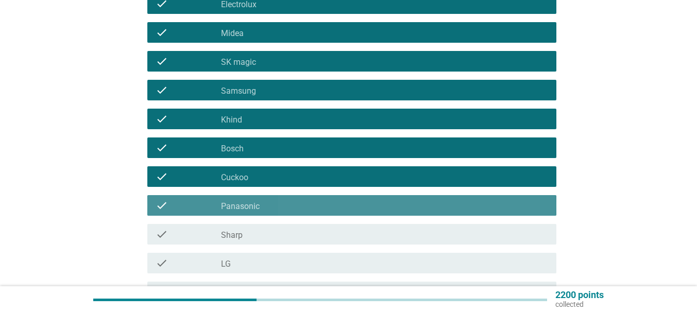
click at [266, 233] on div "check_box_outline_blank Sharp" at bounding box center [384, 234] width 327 height 12
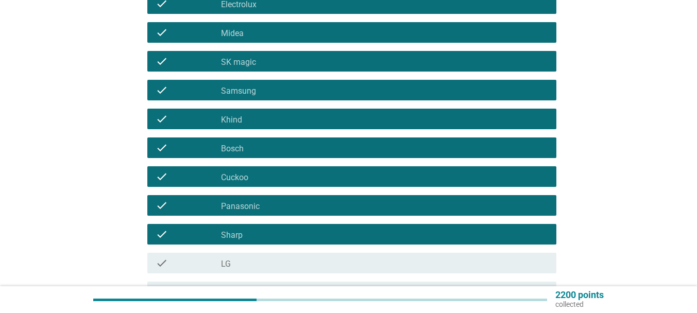
scroll to position [515, 0]
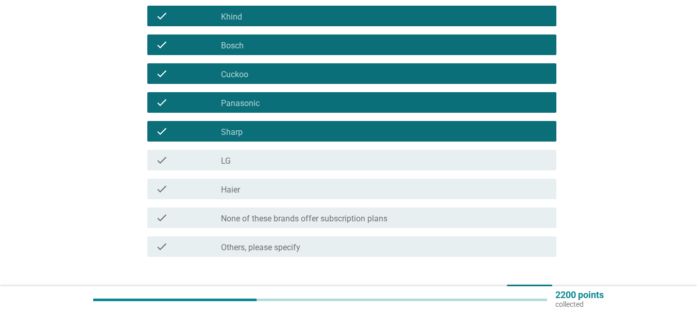
click at [251, 162] on div "check_box_outline_blank LG" at bounding box center [384, 160] width 327 height 12
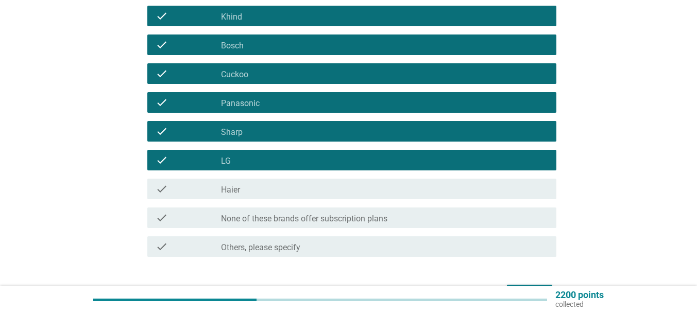
drag, startPoint x: 250, startPoint y: 190, endPoint x: 359, endPoint y: 214, distance: 111.3
click at [250, 190] on div "check_box_outline_blank Haier" at bounding box center [384, 189] width 327 height 12
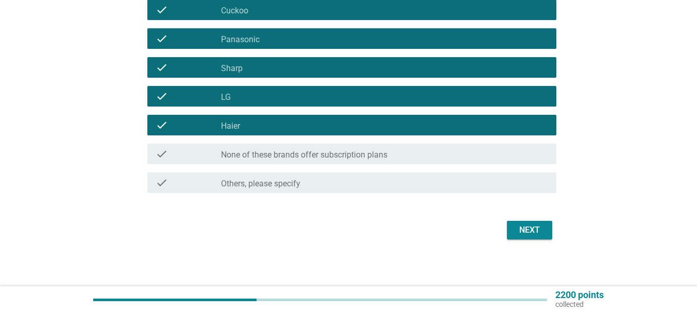
scroll to position [581, 0]
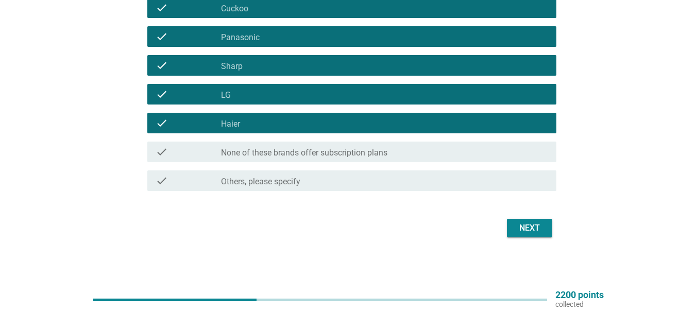
click at [524, 231] on div "Next" at bounding box center [529, 228] width 29 height 12
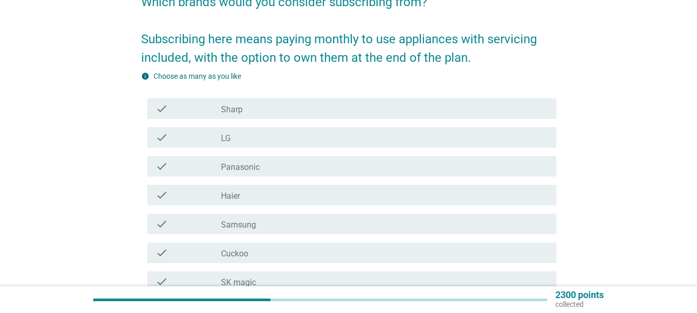
scroll to position [103, 0]
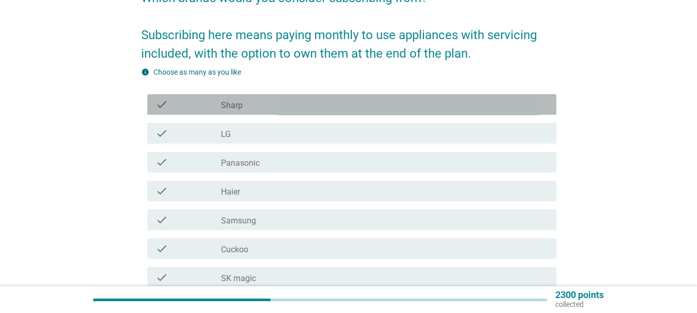
click at [248, 106] on div "check_box Sharp" at bounding box center [384, 104] width 327 height 12
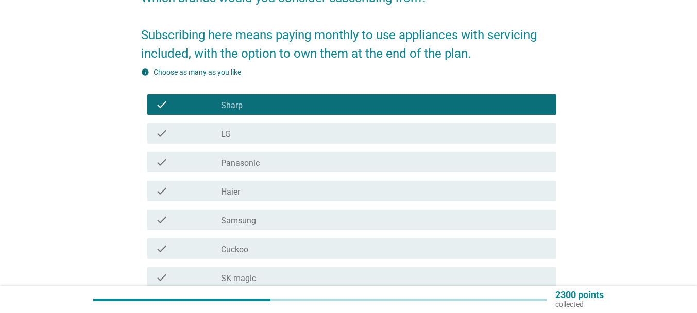
click at [249, 127] on div "check_box LG" at bounding box center [384, 133] width 327 height 12
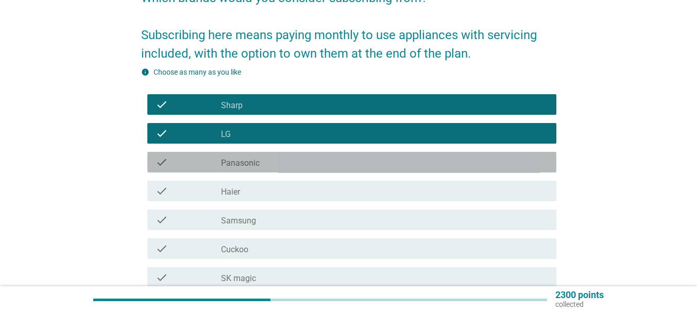
drag, startPoint x: 264, startPoint y: 170, endPoint x: 266, endPoint y: 185, distance: 15.1
click at [264, 170] on div "check check_box Panasonic" at bounding box center [351, 162] width 409 height 21
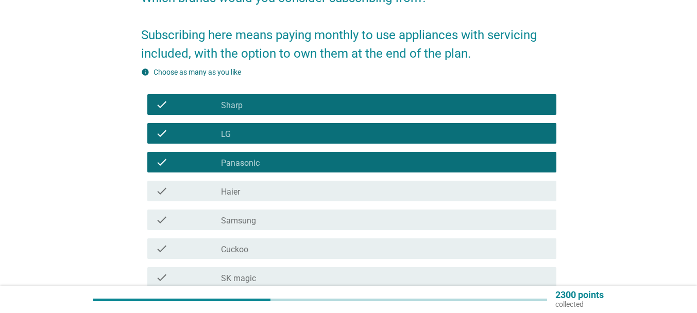
click at [266, 198] on div "check check_box Haier" at bounding box center [351, 191] width 409 height 21
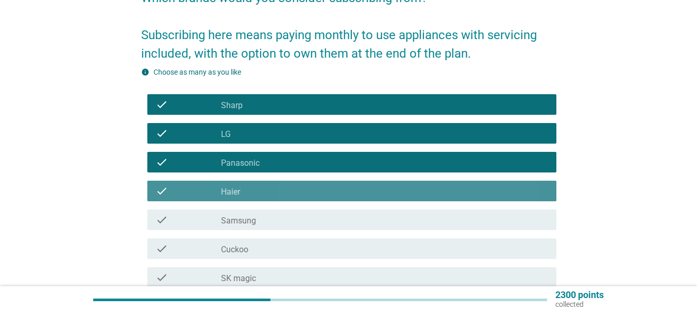
click at [266, 226] on div "check check_box Samsung" at bounding box center [351, 220] width 409 height 21
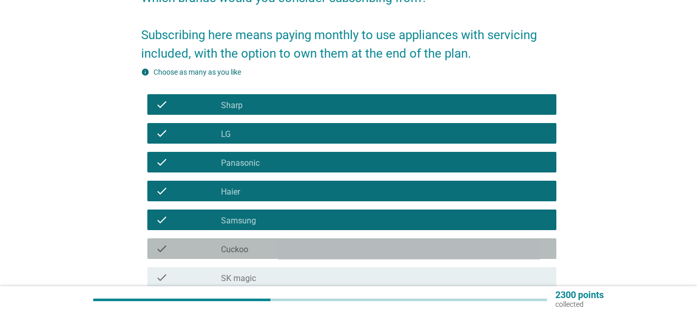
click at [268, 249] on div "check_box_outline_blank Cuckoo" at bounding box center [384, 249] width 327 height 12
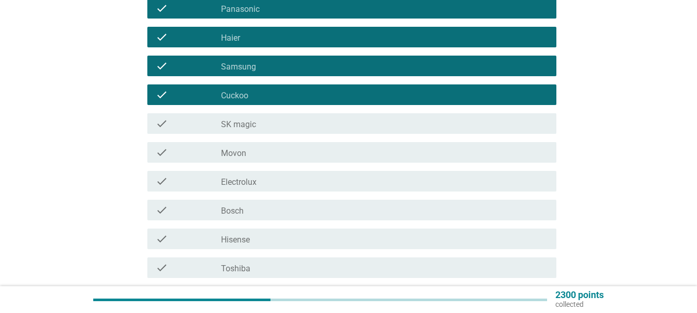
scroll to position [257, 0]
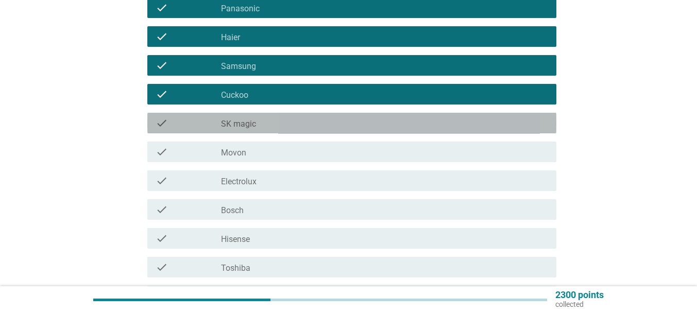
click at [260, 119] on div "check_box_outline_blank SK magic" at bounding box center [384, 123] width 327 height 12
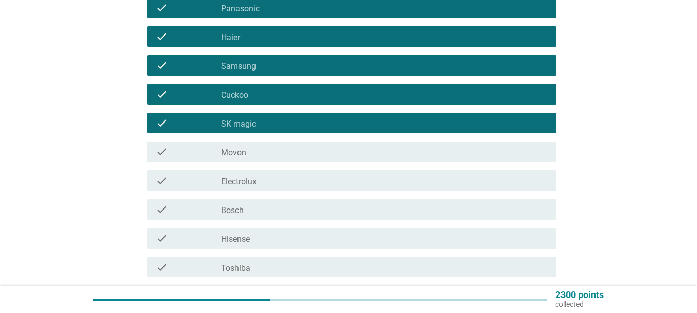
click at [266, 154] on div "check_box_outline_blank Movon" at bounding box center [384, 152] width 327 height 12
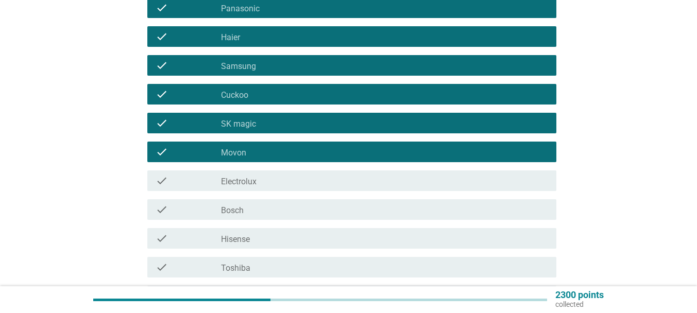
click at [271, 187] on div "check check_box Electrolux" at bounding box center [351, 180] width 409 height 21
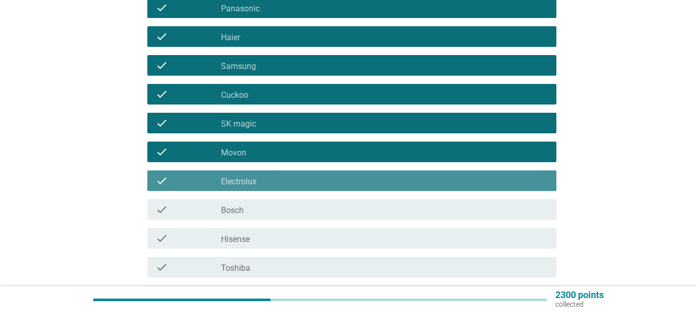
click at [268, 204] on div "check_box_outline_blank Bosch" at bounding box center [384, 209] width 327 height 12
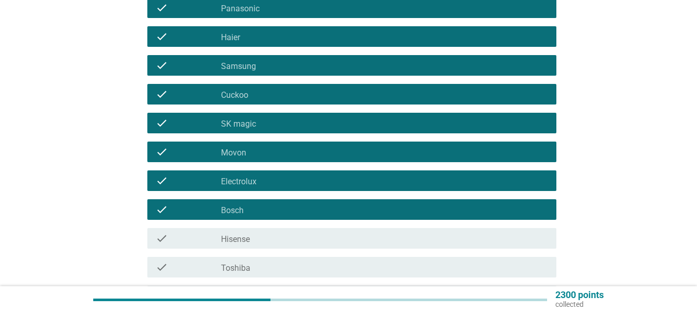
drag, startPoint x: 273, startPoint y: 239, endPoint x: 273, endPoint y: 263, distance: 23.7
click at [273, 240] on div "check_box Hisense" at bounding box center [384, 238] width 327 height 12
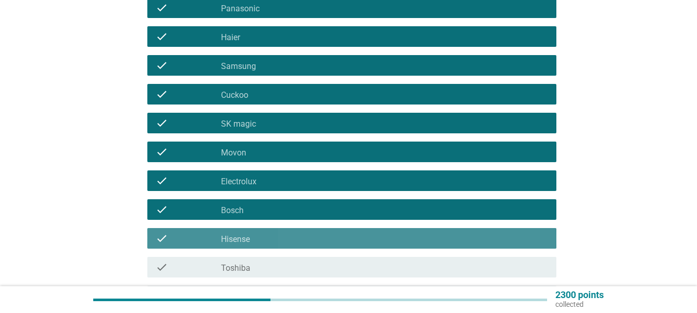
click at [273, 268] on div "check_box Toshiba" at bounding box center [384, 267] width 327 height 12
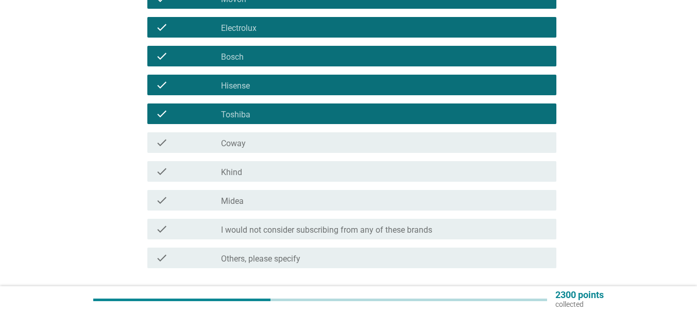
scroll to position [412, 0]
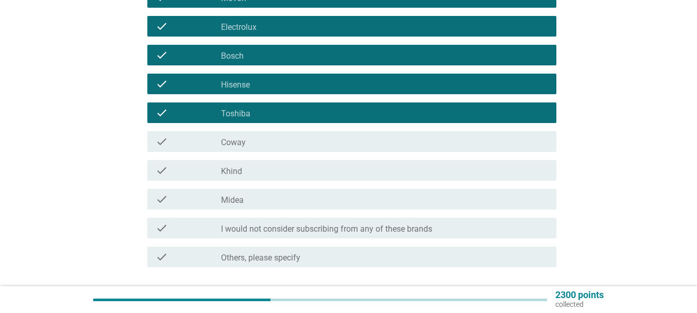
click at [263, 145] on div "check_box_outline_blank Coway" at bounding box center [384, 141] width 327 height 12
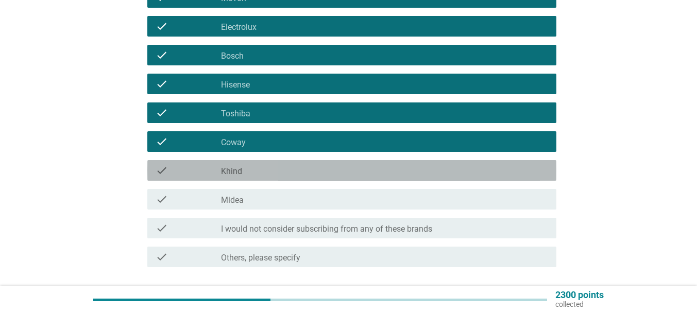
click at [254, 167] on div "check_box Khind" at bounding box center [384, 170] width 327 height 12
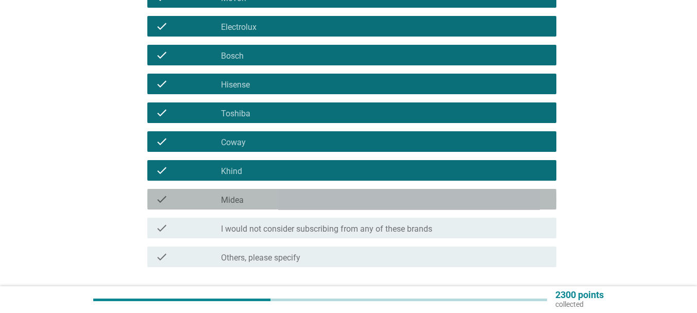
click at [257, 198] on div "check_box Midea" at bounding box center [384, 199] width 327 height 12
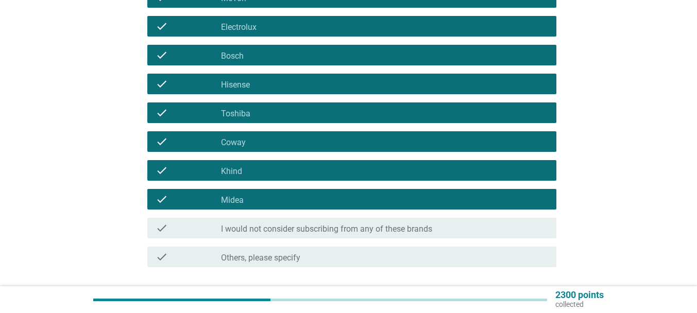
scroll to position [463, 0]
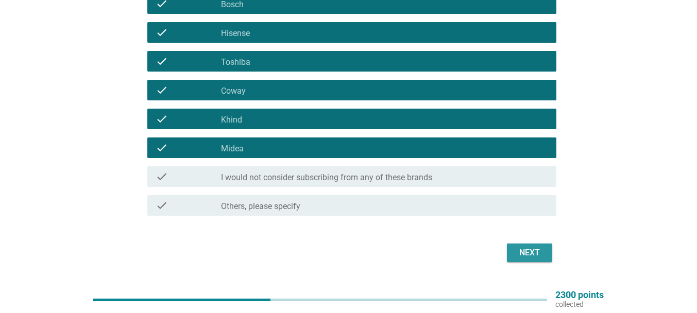
click at [532, 247] on div "Next" at bounding box center [529, 253] width 29 height 12
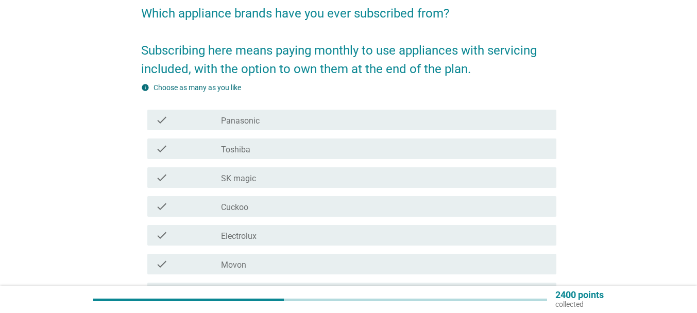
scroll to position [103, 0]
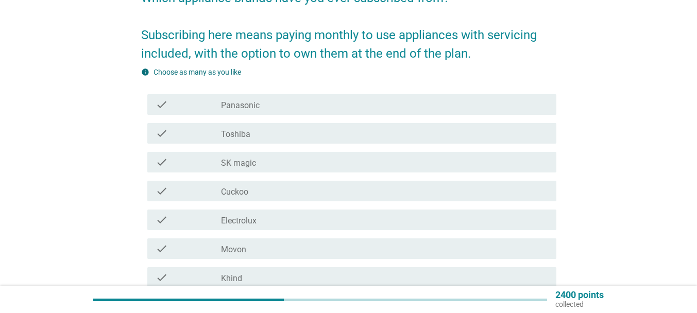
click at [307, 110] on div "check_box Panasonic" at bounding box center [384, 104] width 327 height 12
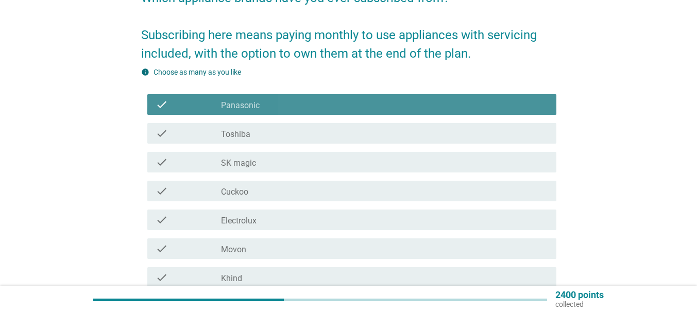
click at [260, 129] on div "check_box Toshiba" at bounding box center [384, 133] width 327 height 12
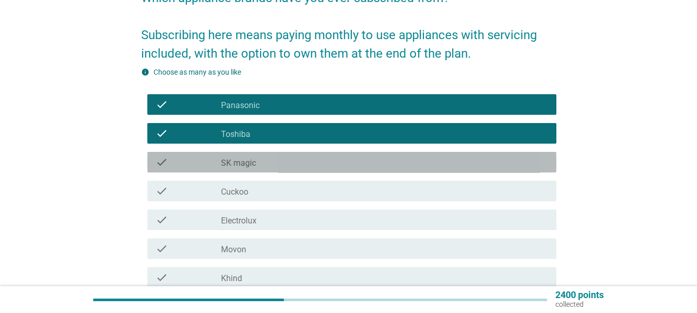
click at [242, 165] on label "SK magic" at bounding box center [238, 163] width 35 height 10
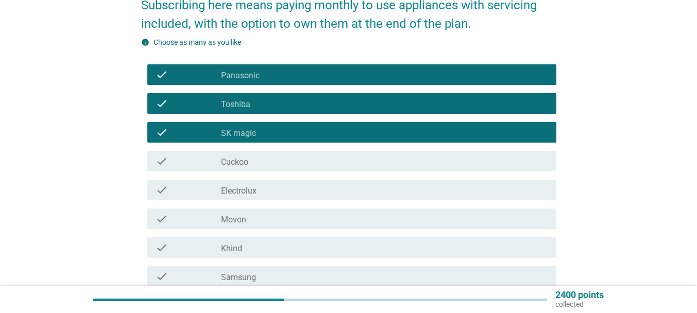
scroll to position [206, 0]
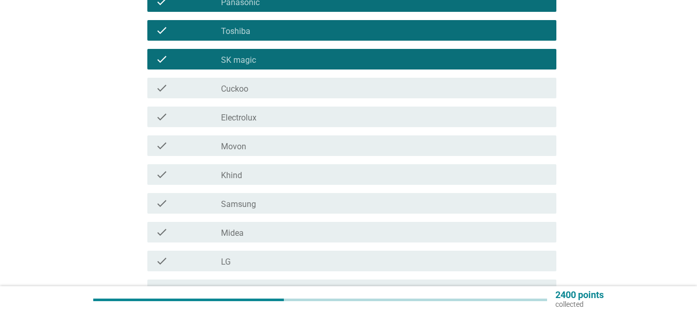
click at [236, 84] on label "Cuckoo" at bounding box center [234, 89] width 27 height 10
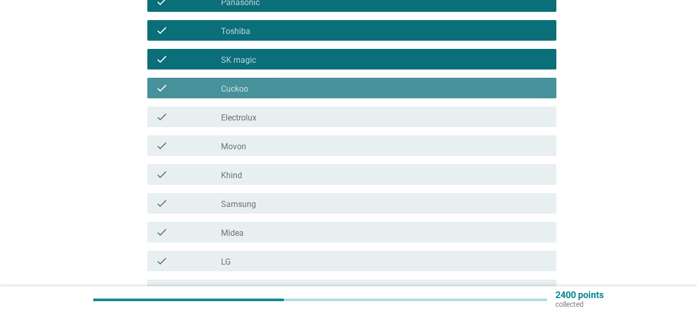
click at [244, 117] on label "Electrolux" at bounding box center [239, 118] width 36 height 10
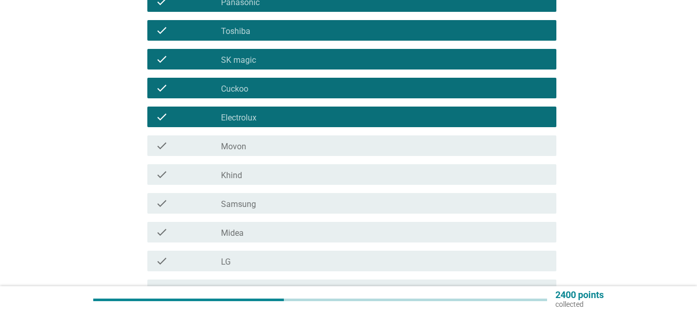
click at [244, 142] on label "Movon" at bounding box center [233, 147] width 25 height 10
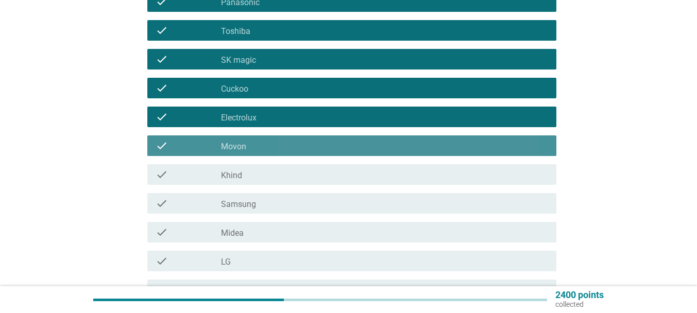
click at [242, 182] on div "check check_box Khind" at bounding box center [351, 174] width 409 height 21
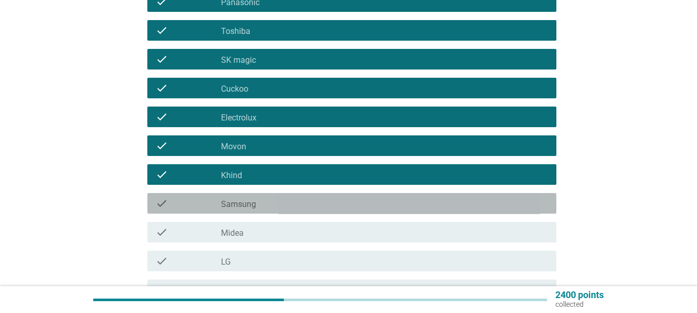
click at [243, 209] on label "Samsung" at bounding box center [238, 204] width 35 height 10
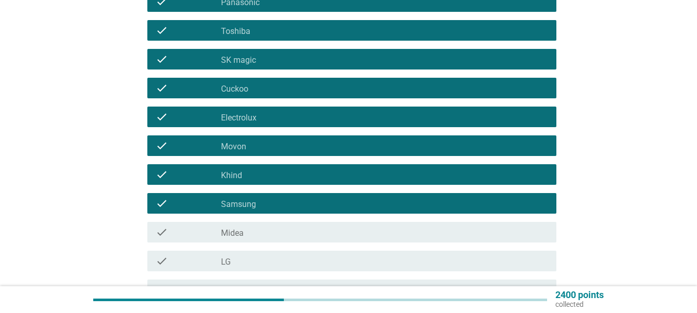
drag, startPoint x: 246, startPoint y: 239, endPoint x: 247, endPoint y: 249, distance: 9.3
click at [246, 242] on div "check check_box Midea" at bounding box center [351, 232] width 409 height 21
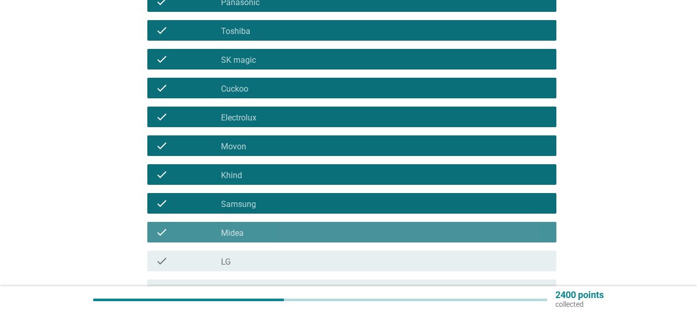
drag, startPoint x: 248, startPoint y: 256, endPoint x: 253, endPoint y: 261, distance: 6.6
click at [248, 259] on div "check_box LG" at bounding box center [384, 261] width 327 height 12
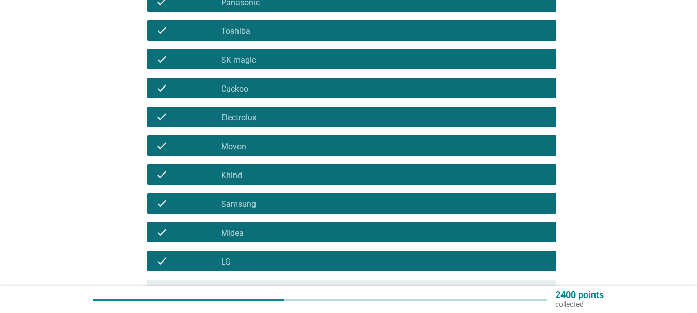
scroll to position [309, 0]
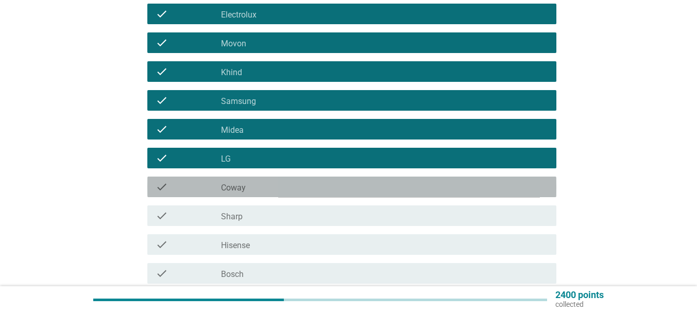
click at [287, 177] on div "check check_box Coway" at bounding box center [351, 187] width 409 height 21
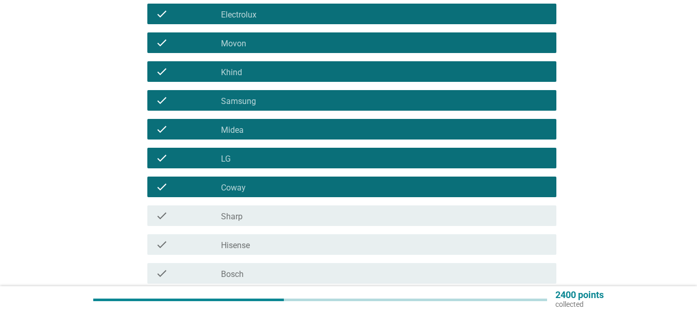
drag, startPoint x: 261, startPoint y: 214, endPoint x: 266, endPoint y: 247, distance: 32.8
click at [261, 215] on div "check_box Sharp" at bounding box center [384, 216] width 327 height 12
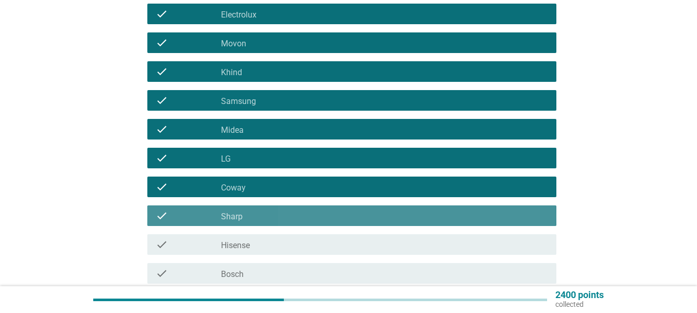
click at [265, 252] on div "check check_box Hisense" at bounding box center [351, 244] width 409 height 21
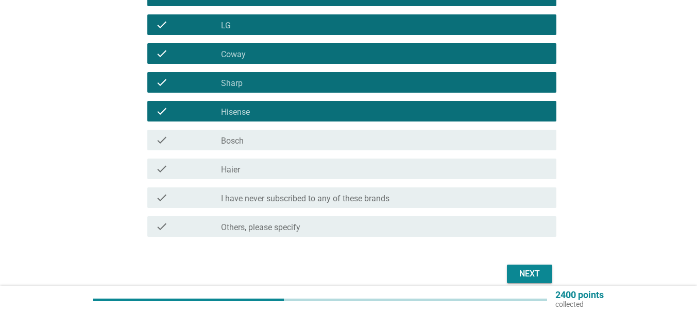
scroll to position [463, 0]
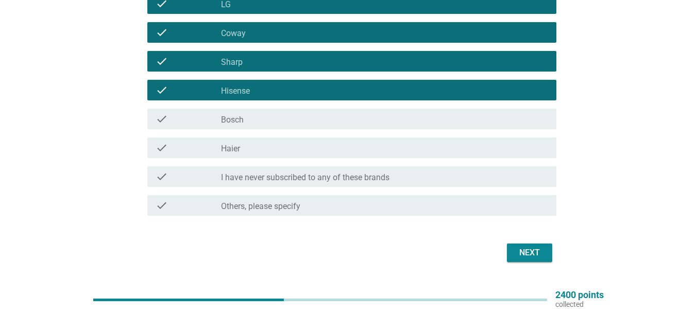
drag, startPoint x: 264, startPoint y: 123, endPoint x: 261, endPoint y: 134, distance: 11.7
click at [264, 122] on div "check_box Bosch" at bounding box center [384, 119] width 327 height 12
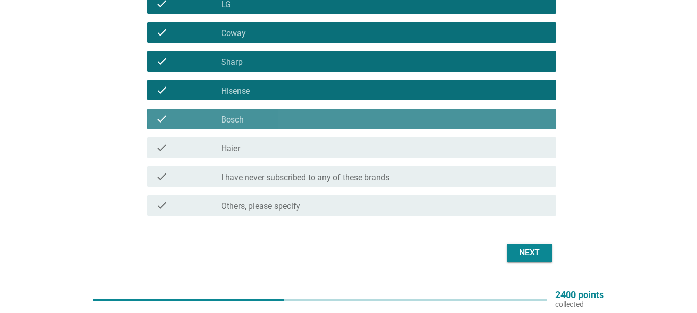
click at [255, 143] on div "check_box Haier" at bounding box center [384, 148] width 327 height 12
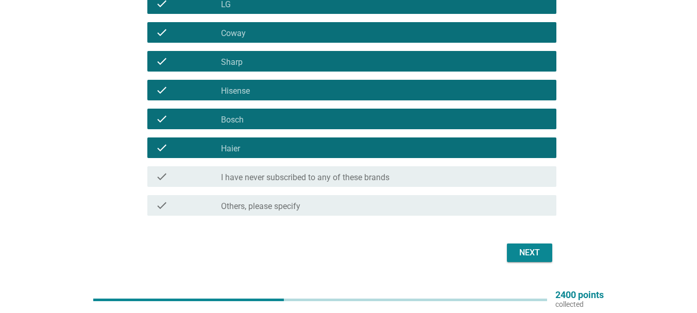
click at [532, 252] on div "Next" at bounding box center [529, 253] width 29 height 12
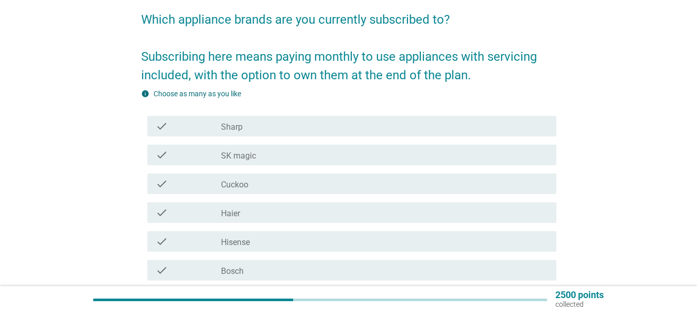
scroll to position [103, 0]
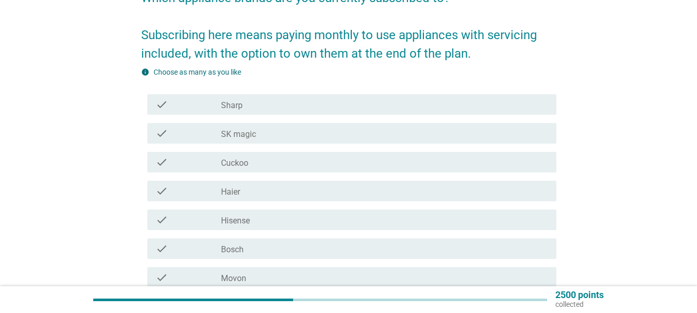
click at [239, 115] on div "check check_box Sharp" at bounding box center [348, 104] width 415 height 29
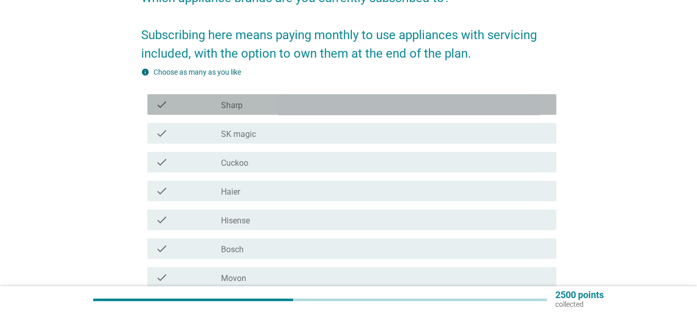
click at [245, 146] on div "check check_box SK magic" at bounding box center [348, 133] width 415 height 29
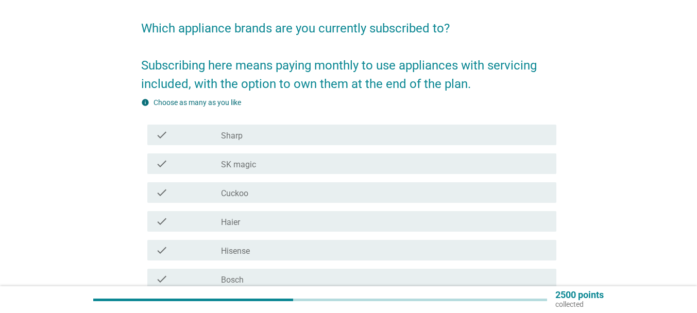
scroll to position [51, 0]
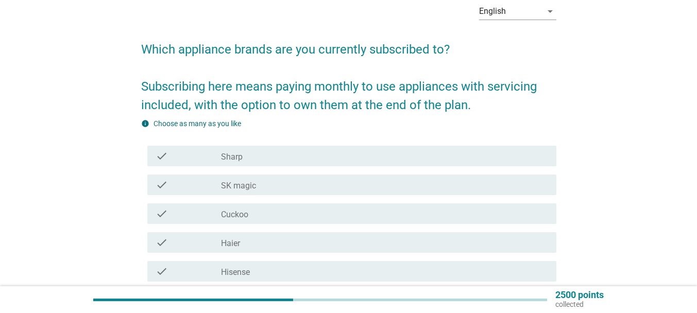
click at [288, 157] on div "check_box Sharp" at bounding box center [384, 156] width 327 height 12
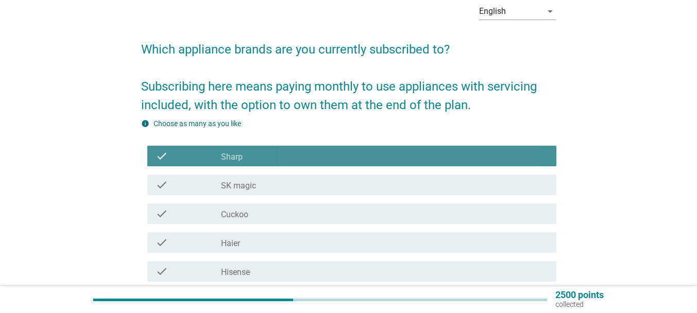
click at [256, 187] on div "check_box SK magic" at bounding box center [384, 185] width 327 height 12
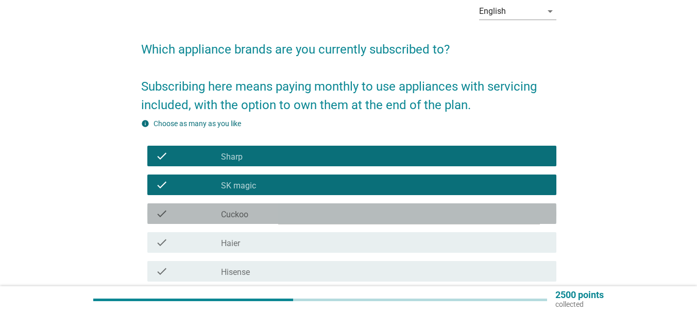
click at [256, 205] on div "check check_box Cuckoo" at bounding box center [351, 213] width 409 height 21
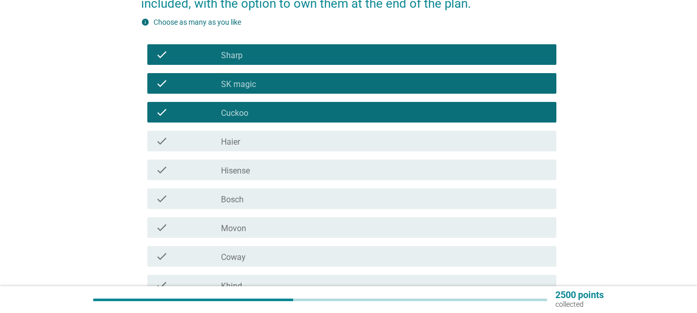
scroll to position [154, 0]
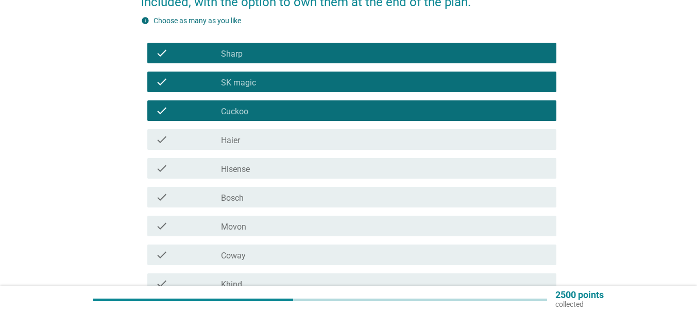
click at [247, 134] on div "check_box Haier" at bounding box center [384, 139] width 327 height 12
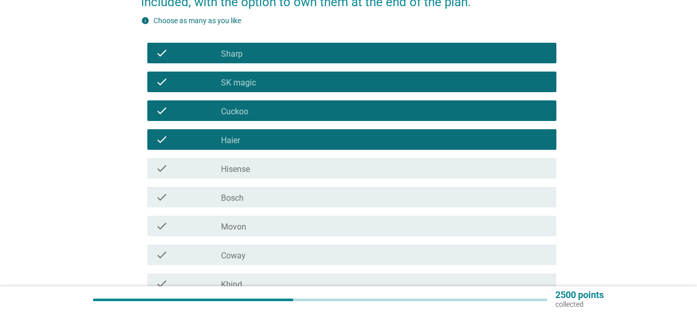
click at [248, 180] on div "check check_box Hisense" at bounding box center [348, 168] width 415 height 29
click at [257, 165] on div "check_box Hisense" at bounding box center [384, 168] width 327 height 12
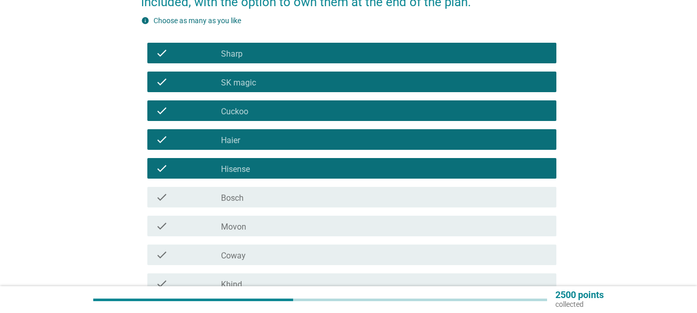
drag, startPoint x: 249, startPoint y: 195, endPoint x: 249, endPoint y: 217, distance: 22.1
click at [249, 195] on div "check_box Bosch" at bounding box center [384, 197] width 327 height 12
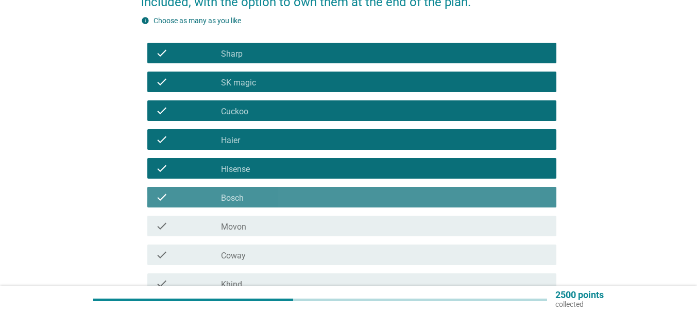
click at [248, 224] on div "check_box Movon" at bounding box center [384, 226] width 327 height 12
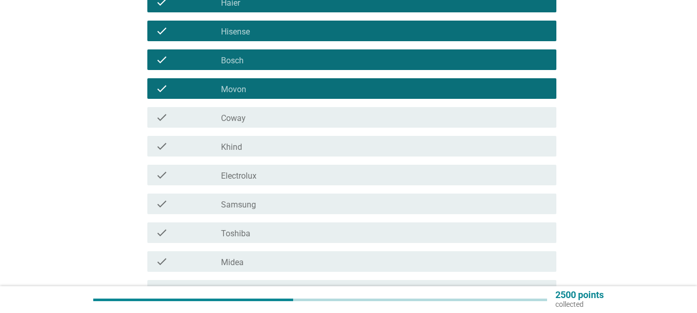
scroll to position [309, 0]
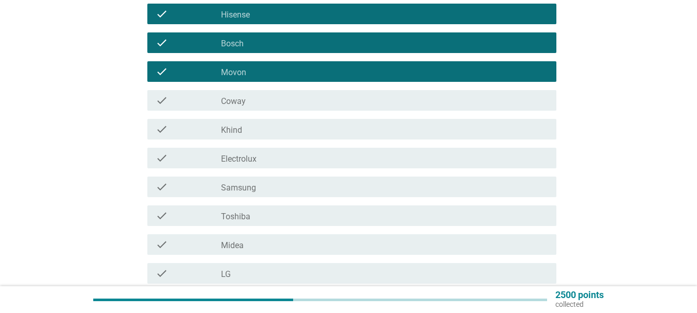
click at [248, 109] on div "check check_box Coway" at bounding box center [351, 100] width 409 height 21
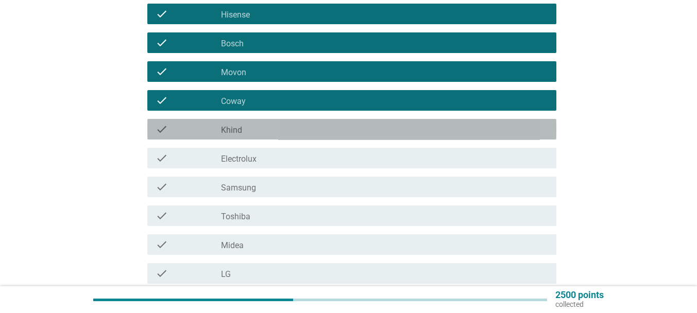
click at [254, 128] on div "check_box Khind" at bounding box center [384, 129] width 327 height 12
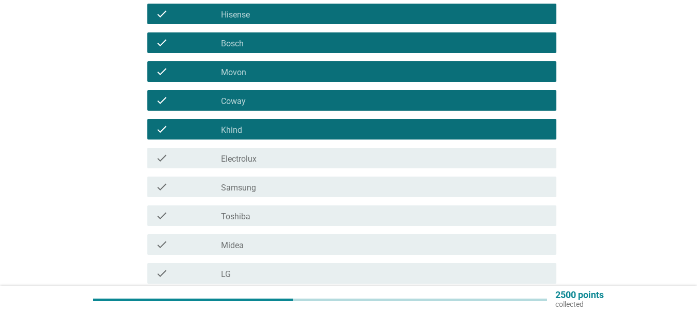
drag, startPoint x: 252, startPoint y: 149, endPoint x: 255, endPoint y: 167, distance: 18.8
click at [252, 149] on div "check check_box Electrolux" at bounding box center [351, 158] width 409 height 21
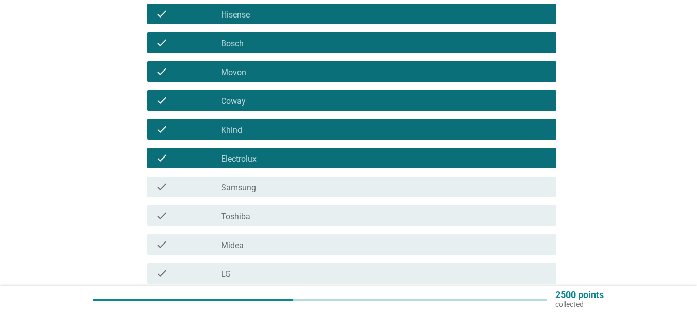
click at [255, 185] on div "check_box Samsung" at bounding box center [384, 187] width 327 height 12
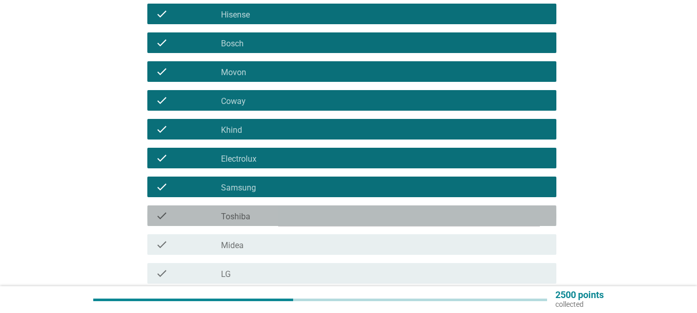
drag, startPoint x: 253, startPoint y: 220, endPoint x: 253, endPoint y: 253, distance: 33.0
click at [253, 224] on div "check check_box Toshiba" at bounding box center [351, 215] width 409 height 21
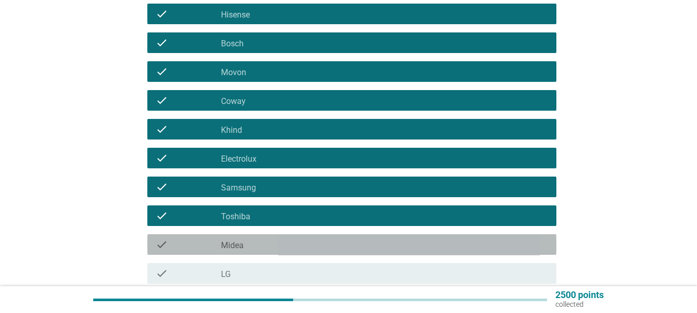
click at [253, 253] on div "check check_box Midea" at bounding box center [351, 244] width 409 height 21
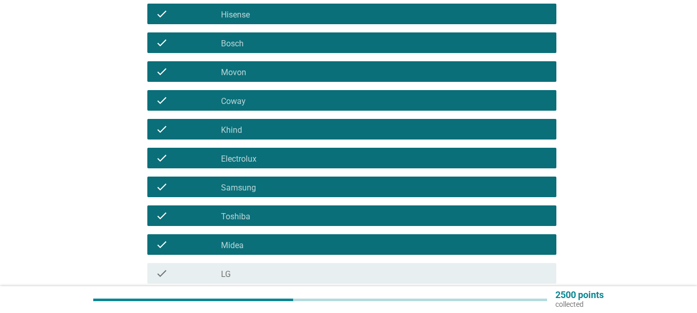
click at [261, 279] on div "check_box LG" at bounding box center [384, 273] width 327 height 12
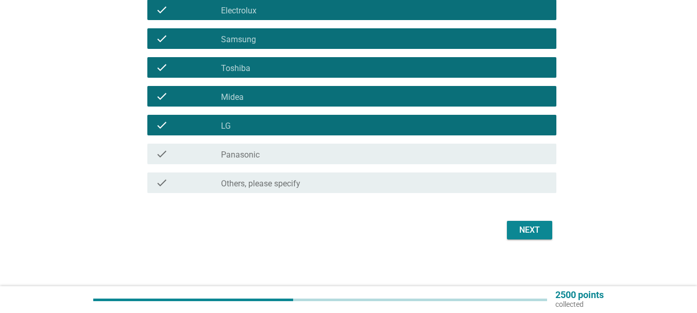
scroll to position [459, 0]
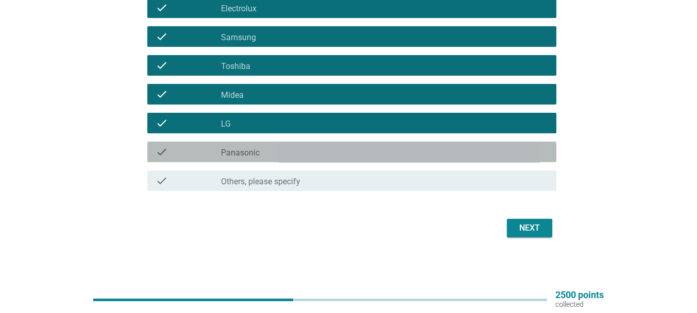
click at [235, 154] on label "Panasonic" at bounding box center [240, 153] width 39 height 10
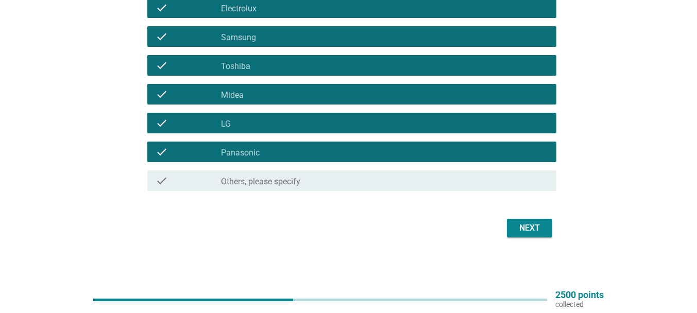
click at [540, 235] on button "Next" at bounding box center [529, 228] width 45 height 19
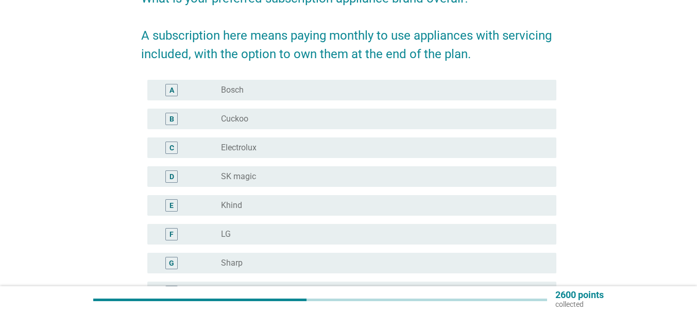
scroll to position [103, 0]
click at [316, 99] on div "A radio_button_unchecked Bosch" at bounding box center [351, 89] width 409 height 21
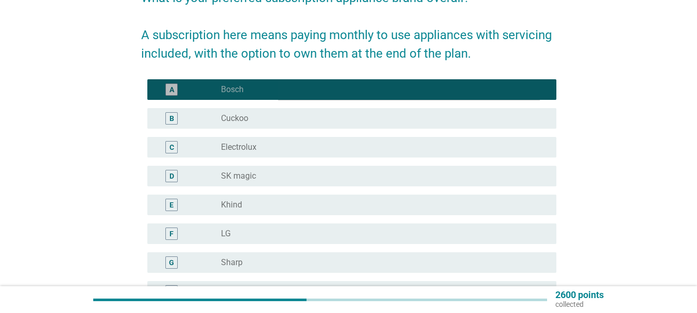
click at [291, 118] on div "radio_button_unchecked Cuckoo" at bounding box center [380, 118] width 319 height 10
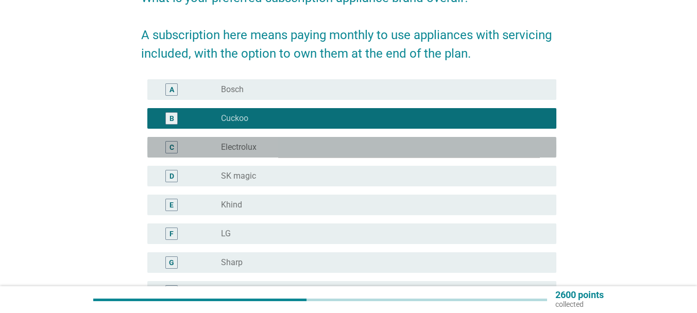
click at [273, 142] on div "radio_button_unchecked Electrolux" at bounding box center [380, 147] width 319 height 10
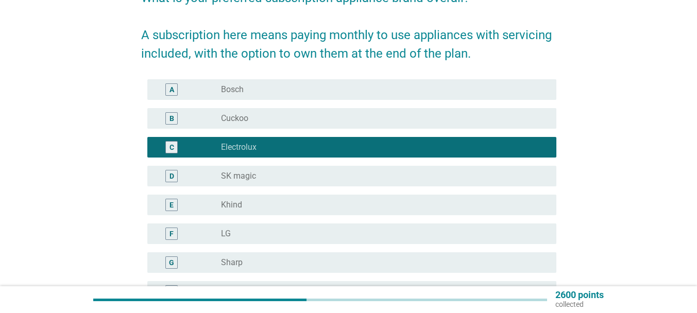
click at [305, 228] on div "radio_button_unchecked LG" at bounding box center [384, 234] width 327 height 12
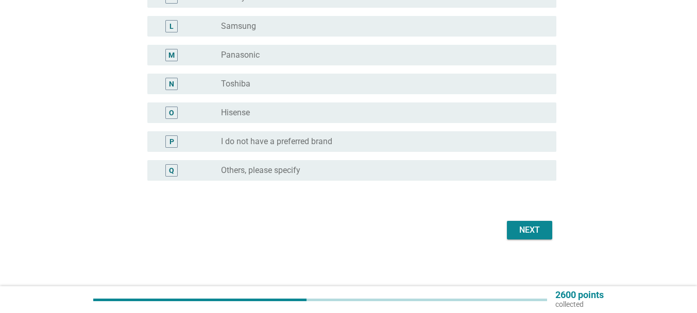
scroll to position [486, 0]
click at [551, 222] on button "Next" at bounding box center [529, 228] width 45 height 19
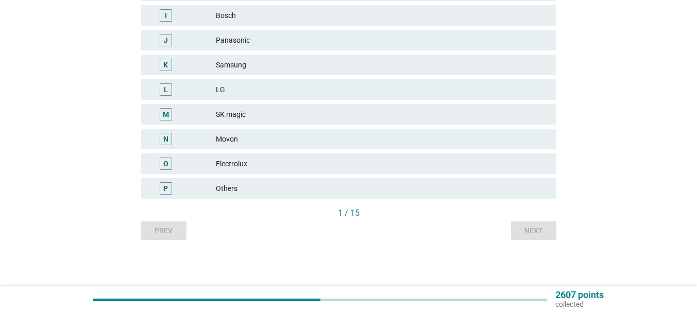
scroll to position [0, 0]
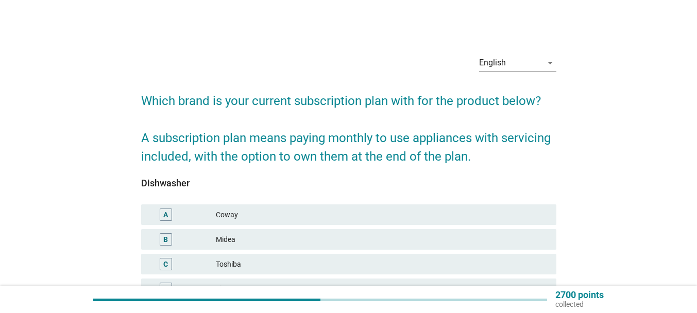
click at [315, 207] on div "A Coway" at bounding box center [348, 214] width 415 height 21
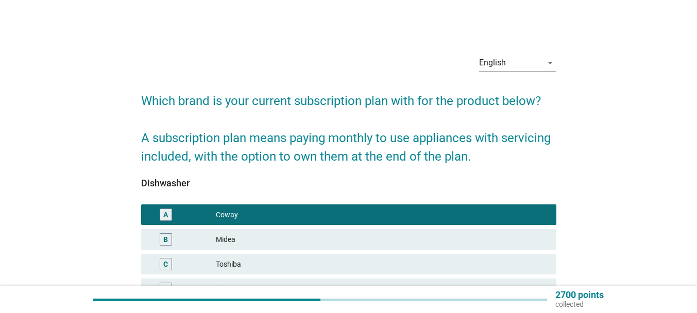
click at [304, 235] on div "Midea" at bounding box center [382, 239] width 332 height 12
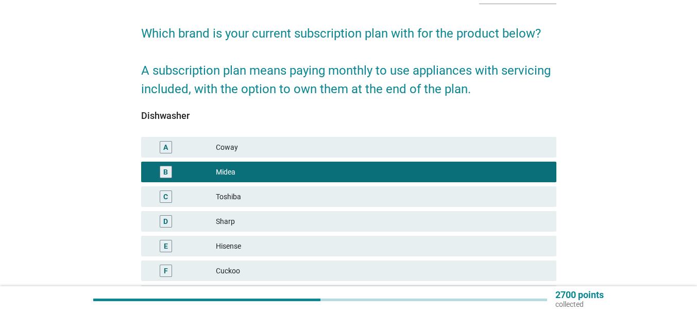
scroll to position [103, 0]
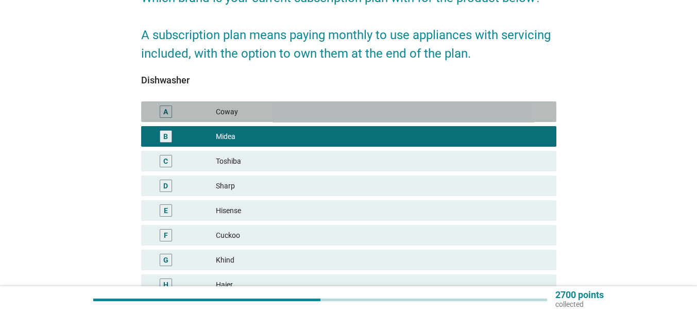
click at [251, 117] on div "Coway" at bounding box center [382, 112] width 332 height 12
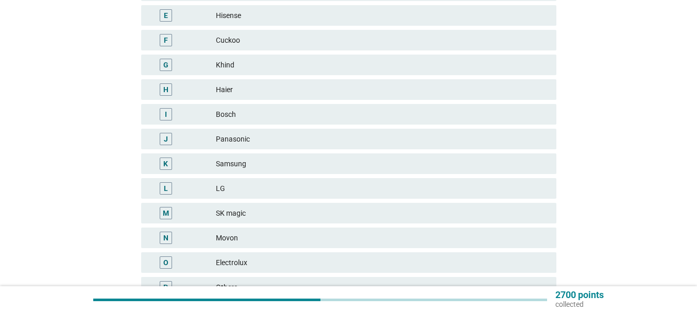
scroll to position [397, 0]
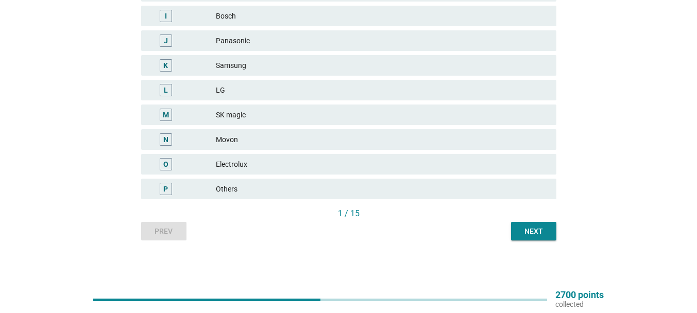
click at [297, 96] on div "L LG" at bounding box center [348, 90] width 415 height 21
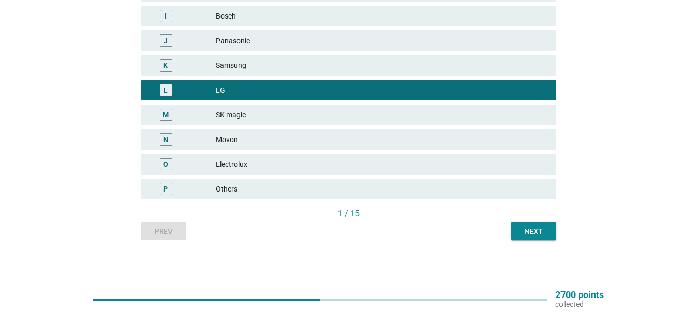
click at [554, 234] on button "Next" at bounding box center [533, 231] width 45 height 19
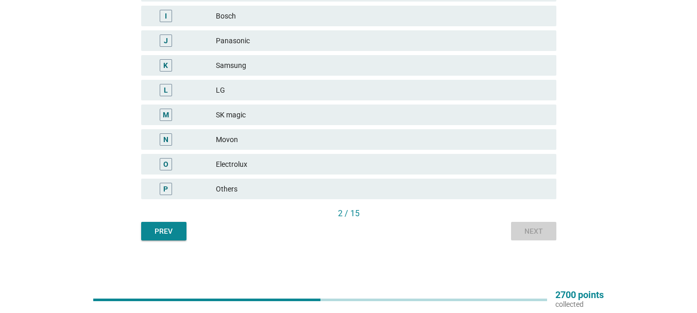
scroll to position [0, 0]
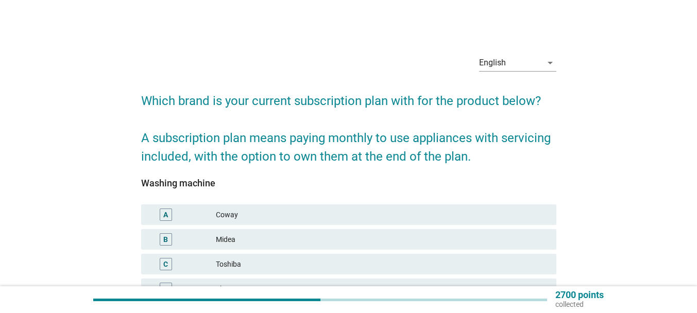
click at [313, 211] on div "Coway" at bounding box center [382, 215] width 332 height 12
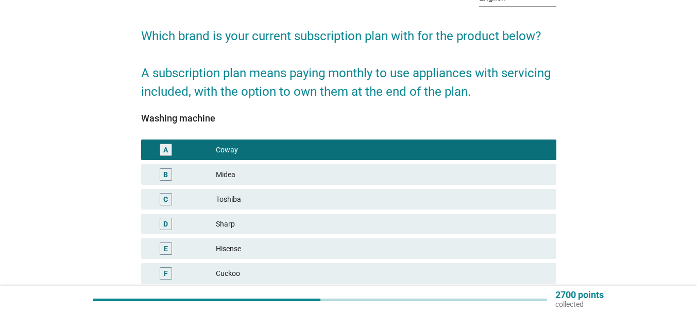
scroll to position [154, 0]
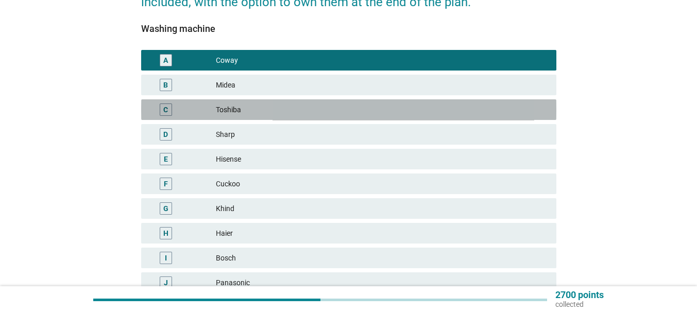
click at [267, 111] on div "Toshiba" at bounding box center [382, 110] width 332 height 12
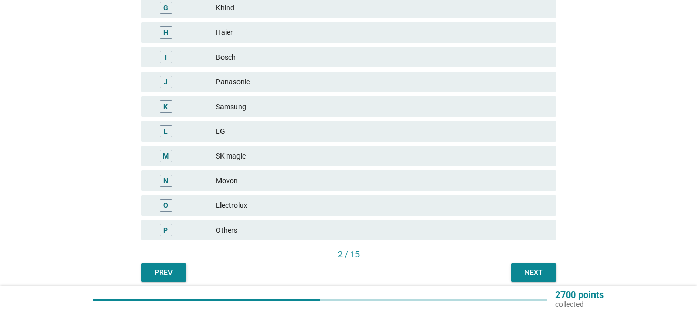
scroll to position [360, 0]
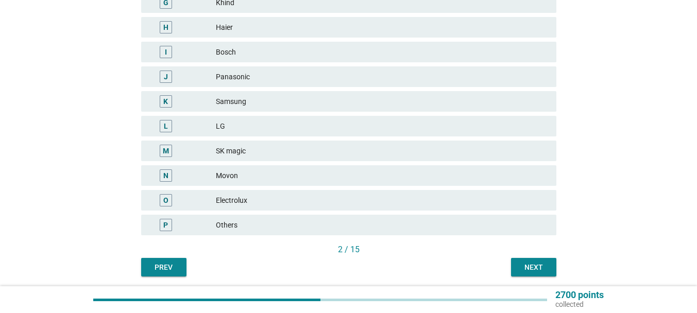
click at [276, 92] on div "K Samsung" at bounding box center [348, 101] width 415 height 21
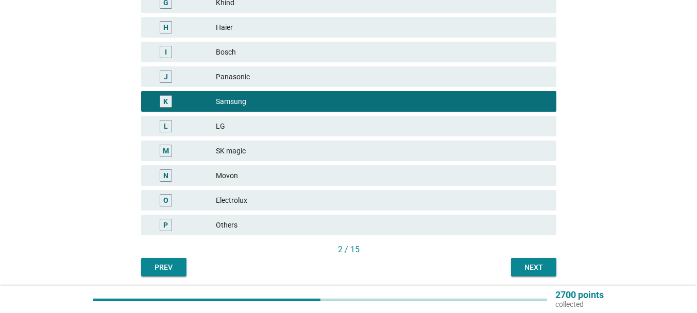
click at [524, 268] on div "Next" at bounding box center [533, 267] width 29 height 11
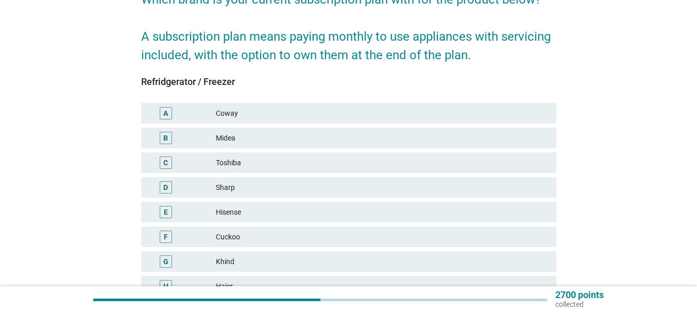
scroll to position [103, 0]
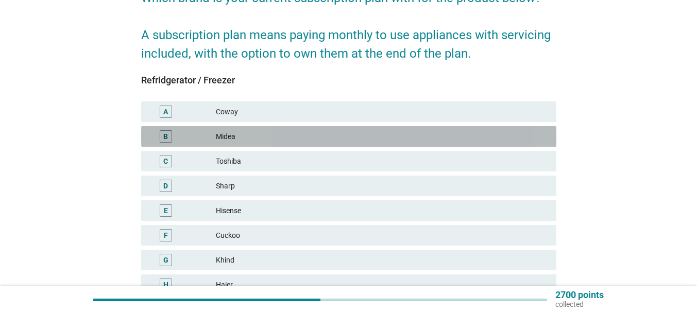
drag, startPoint x: 260, startPoint y: 146, endPoint x: 265, endPoint y: 149, distance: 6.0
click at [260, 146] on div "B Midea" at bounding box center [348, 136] width 415 height 21
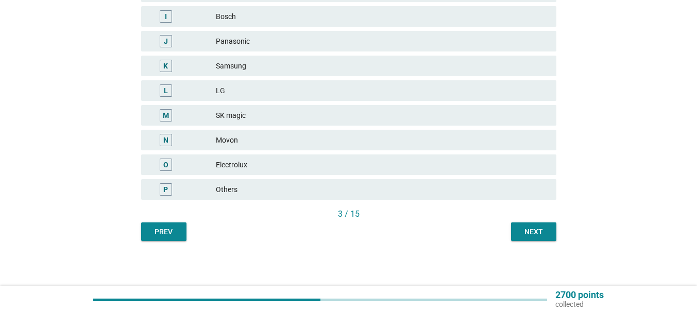
scroll to position [397, 0]
click at [534, 230] on div "Next" at bounding box center [533, 231] width 29 height 11
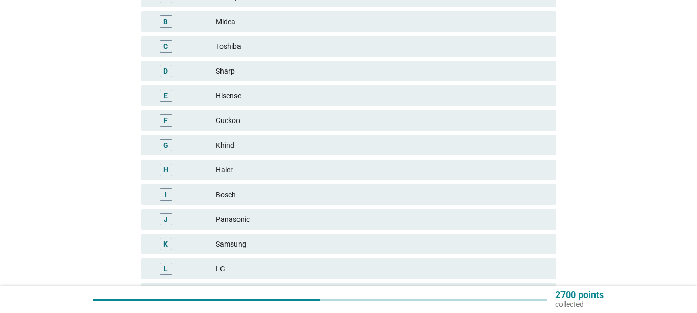
scroll to position [257, 0]
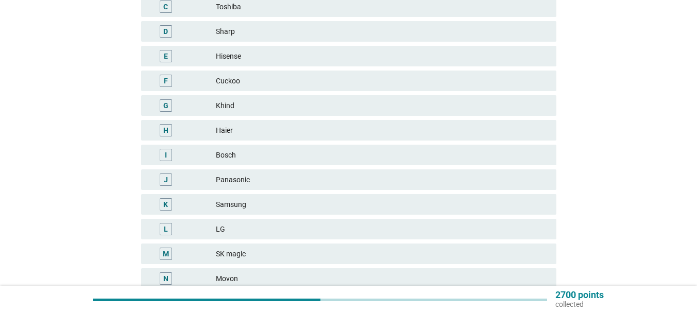
click at [259, 126] on div "Haier" at bounding box center [382, 130] width 332 height 12
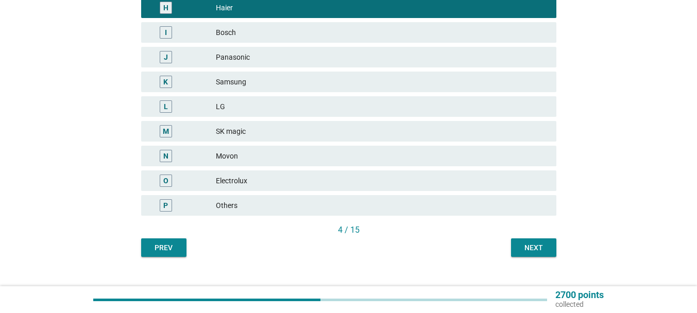
scroll to position [397, 0]
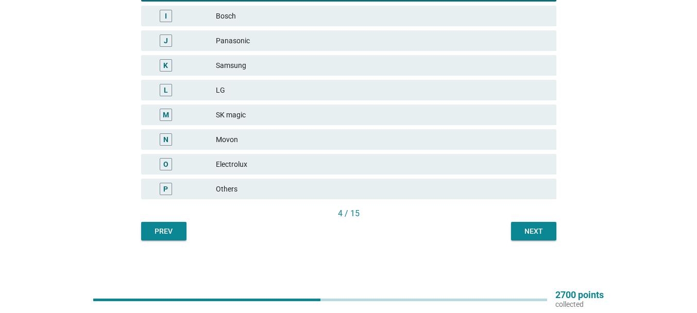
click at [540, 225] on button "Next" at bounding box center [533, 231] width 45 height 19
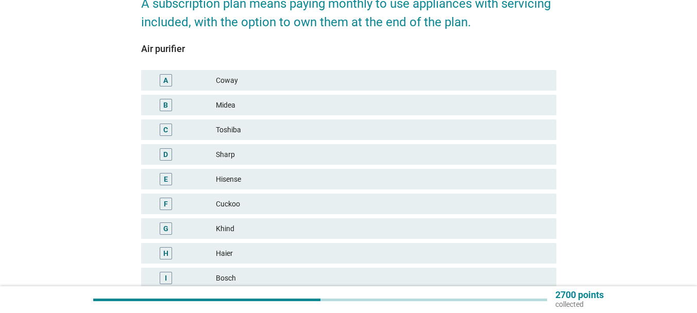
scroll to position [154, 0]
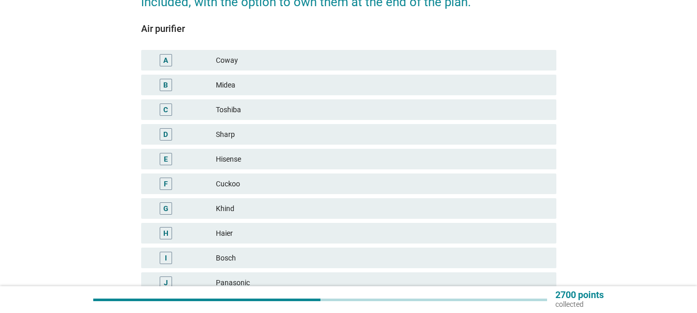
drag, startPoint x: 304, startPoint y: 53, endPoint x: 314, endPoint y: 63, distance: 14.6
click at [303, 53] on div "A Coway" at bounding box center [348, 60] width 415 height 21
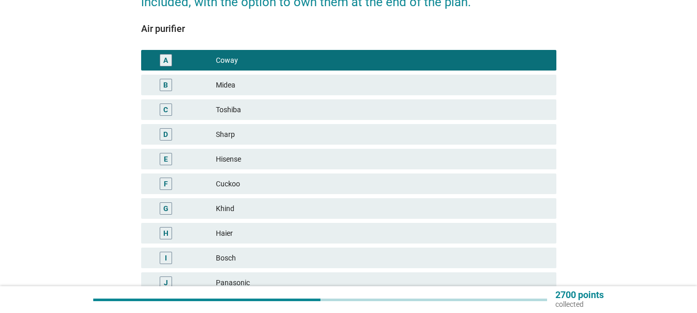
scroll to position [360, 0]
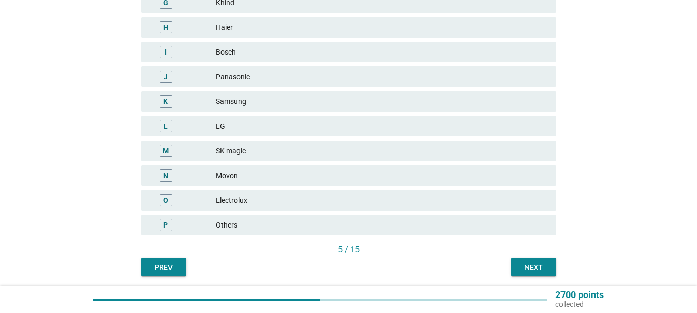
click at [538, 265] on div "Next" at bounding box center [533, 267] width 29 height 11
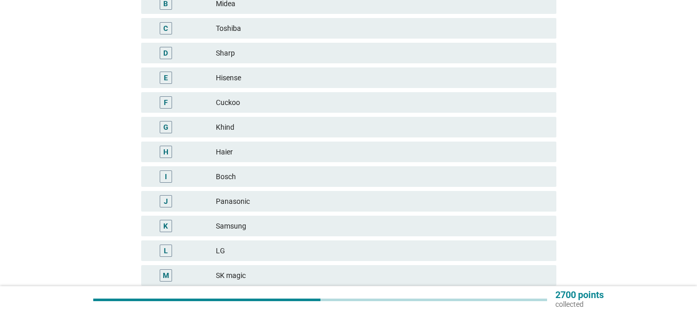
scroll to position [257, 0]
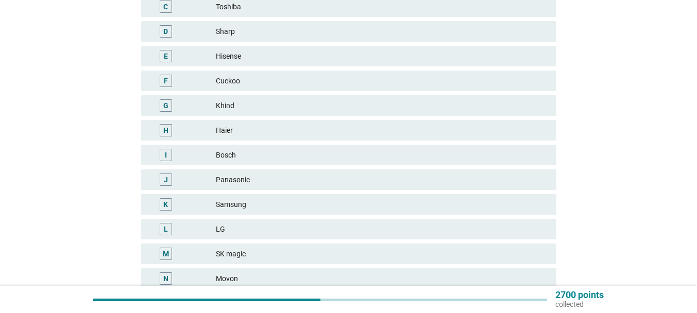
click at [268, 225] on div "LG" at bounding box center [382, 229] width 332 height 12
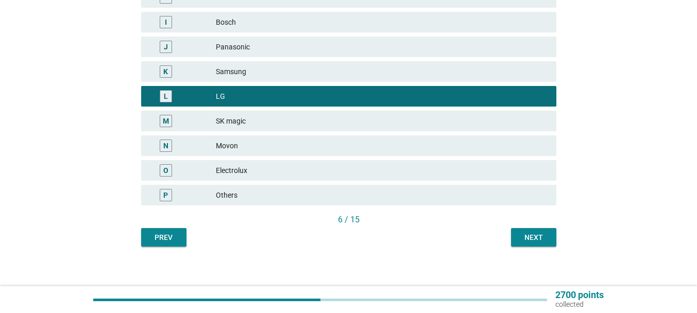
scroll to position [397, 0]
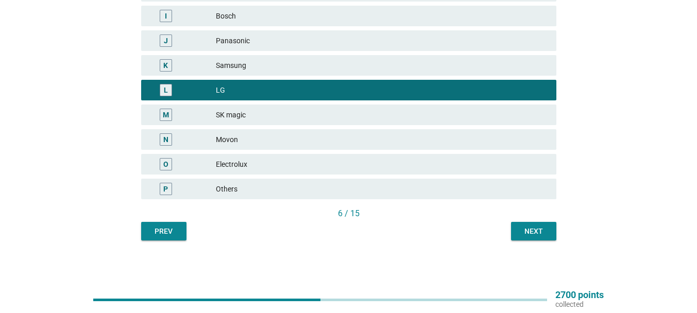
click at [543, 225] on button "Next" at bounding box center [533, 231] width 45 height 19
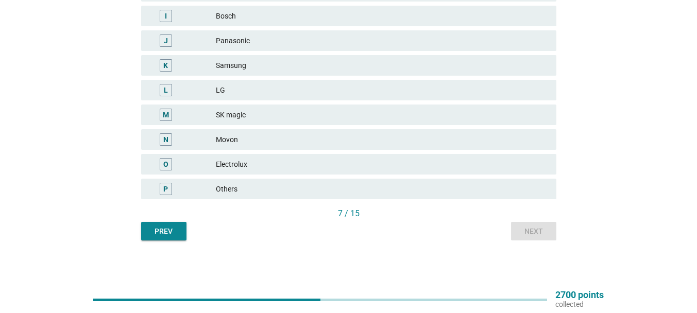
click at [280, 165] on div "Electrolux" at bounding box center [382, 164] width 332 height 12
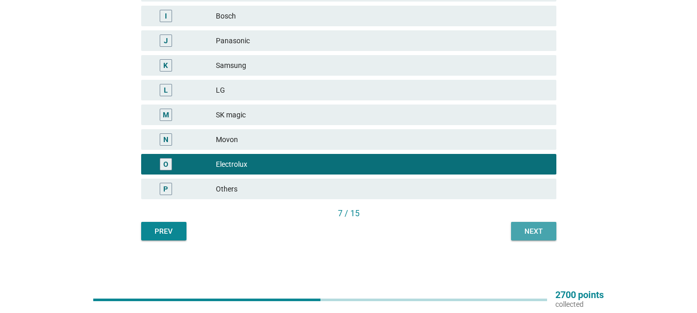
click at [529, 235] on div "Next" at bounding box center [533, 231] width 29 height 11
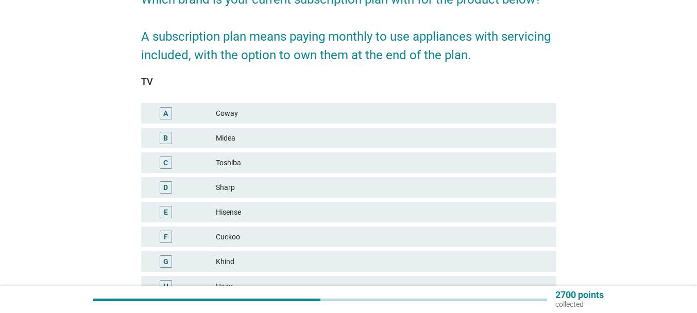
scroll to position [103, 0]
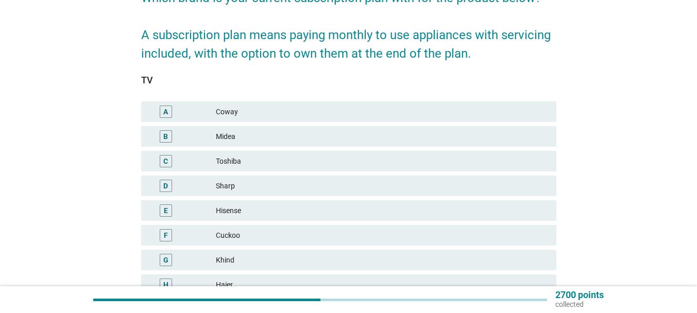
click at [264, 160] on div "Toshiba" at bounding box center [382, 161] width 332 height 12
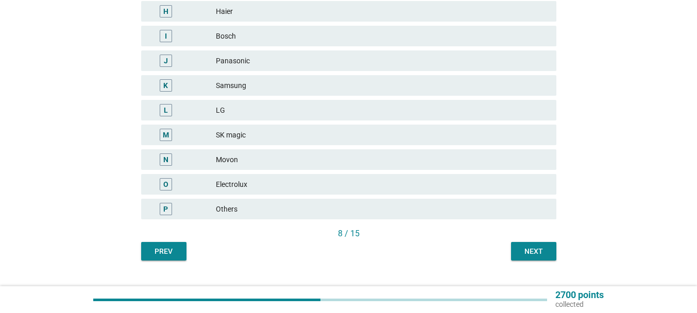
scroll to position [397, 0]
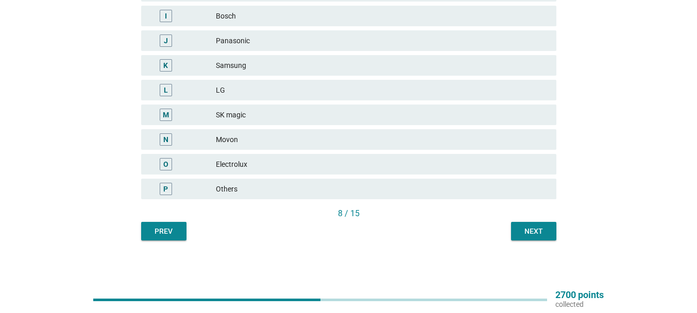
click at [545, 229] on div "Next" at bounding box center [533, 231] width 29 height 11
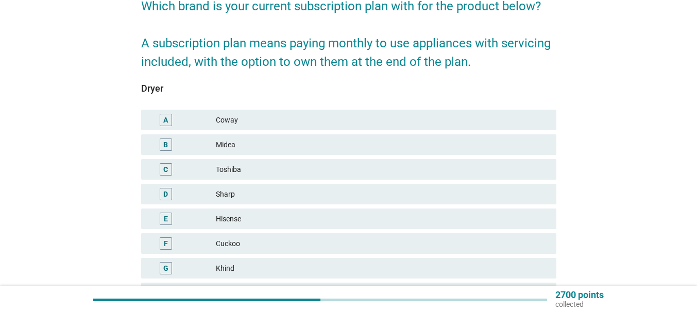
scroll to position [103, 0]
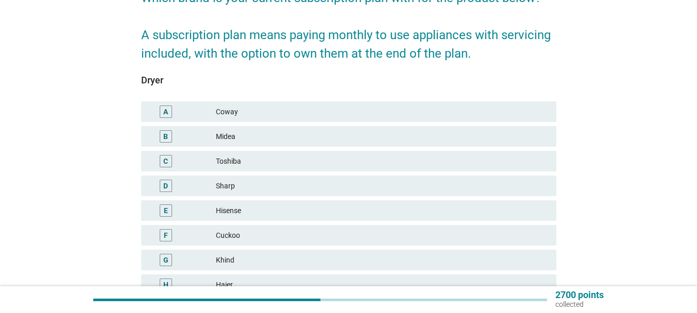
click at [245, 167] on div "C Toshiba" at bounding box center [348, 161] width 415 height 21
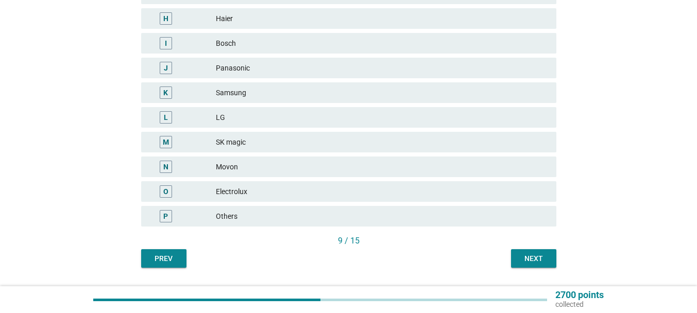
scroll to position [397, 0]
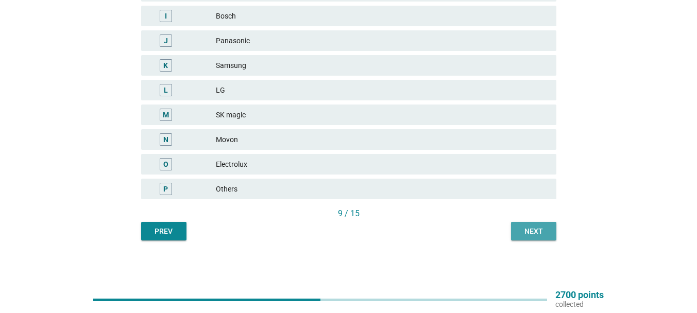
click at [527, 225] on button "Next" at bounding box center [533, 231] width 45 height 19
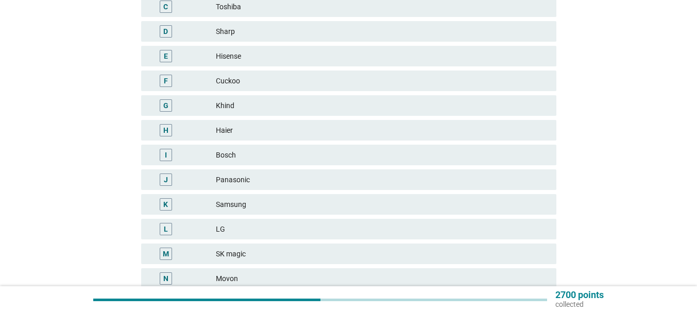
click at [296, 183] on div "Panasonic" at bounding box center [382, 180] width 332 height 12
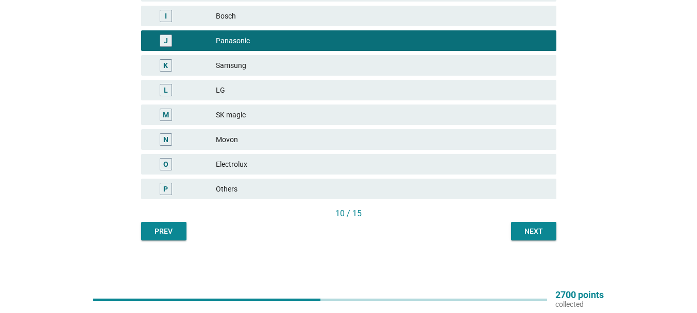
click at [539, 234] on div "Next" at bounding box center [533, 231] width 29 height 11
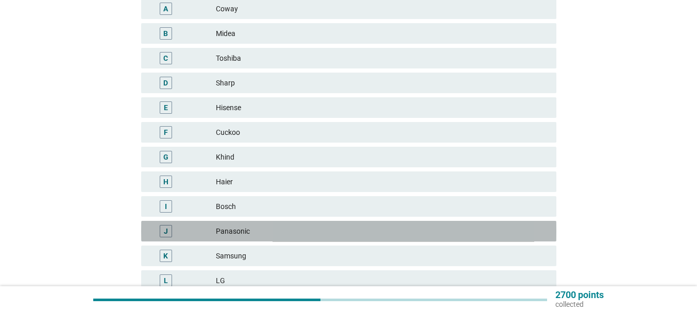
drag, startPoint x: 267, startPoint y: 230, endPoint x: 272, endPoint y: 233, distance: 6.5
click at [266, 231] on div "Panasonic" at bounding box center [382, 231] width 332 height 12
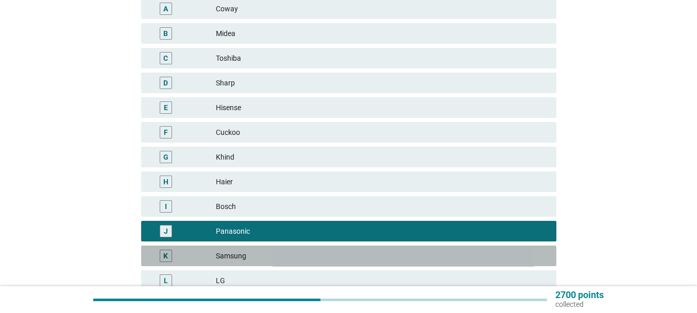
click at [269, 257] on div "Samsung" at bounding box center [382, 256] width 332 height 12
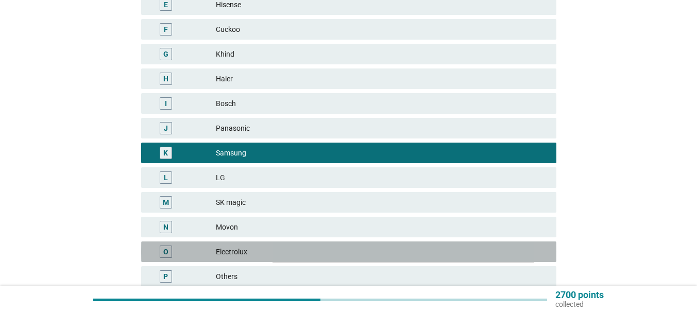
click at [270, 250] on div "Electrolux" at bounding box center [382, 252] width 332 height 12
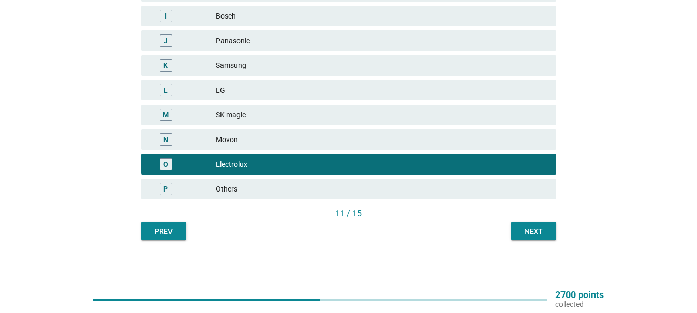
click at [532, 232] on div "Next" at bounding box center [533, 231] width 29 height 11
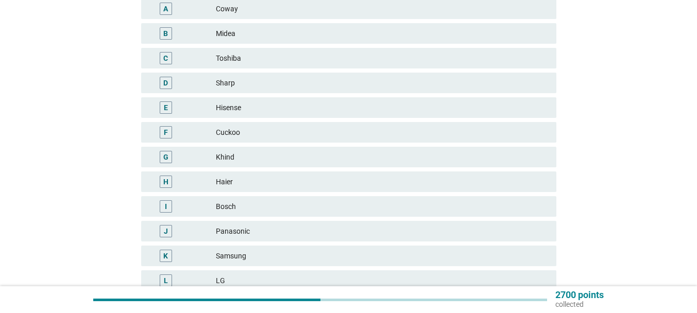
drag, startPoint x: 236, startPoint y: 129, endPoint x: 258, endPoint y: 131, distance: 21.7
click at [236, 129] on div "Cuckoo" at bounding box center [382, 132] width 332 height 12
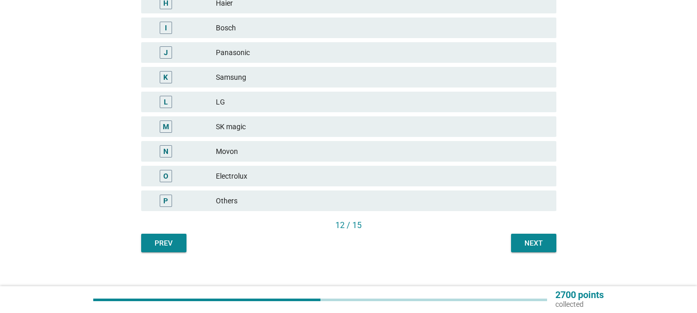
scroll to position [397, 0]
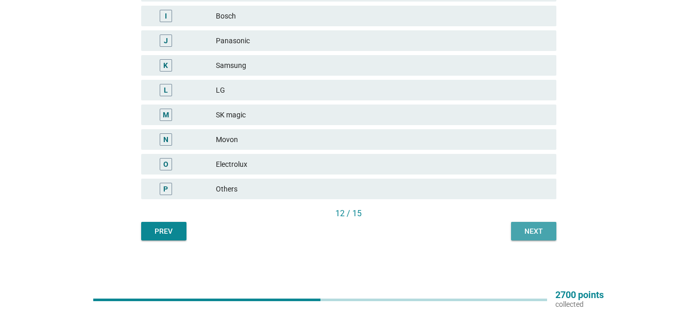
click at [539, 229] on div "Next" at bounding box center [533, 231] width 29 height 11
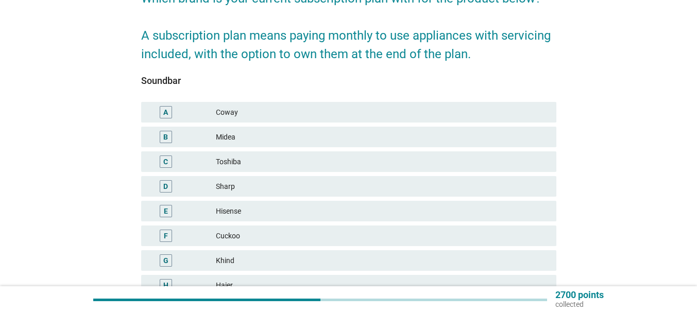
scroll to position [103, 0]
click at [268, 185] on div "Sharp" at bounding box center [382, 186] width 332 height 12
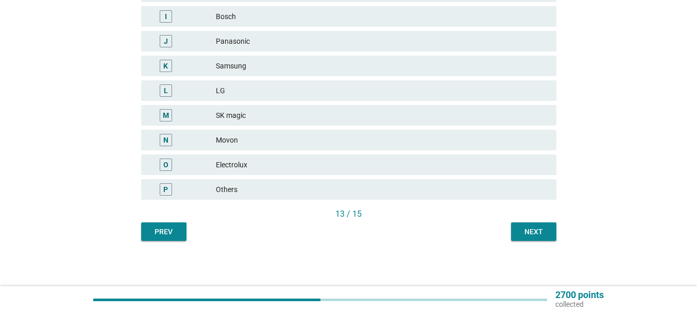
scroll to position [397, 0]
click at [522, 231] on div "Next" at bounding box center [533, 231] width 29 height 11
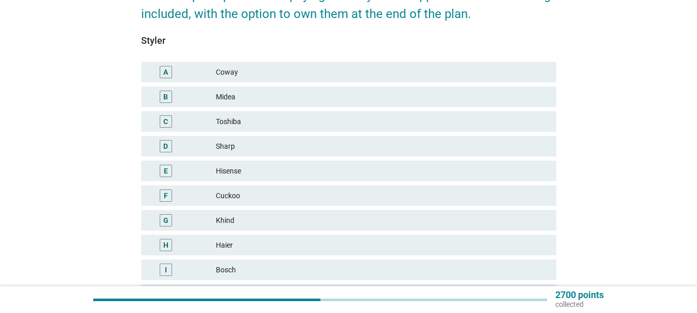
scroll to position [154, 0]
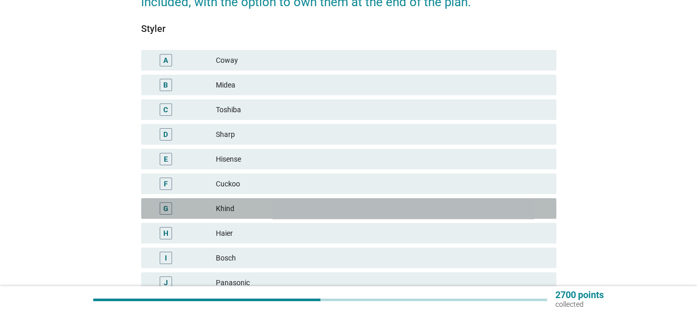
click at [281, 208] on div "Khind" at bounding box center [382, 208] width 332 height 12
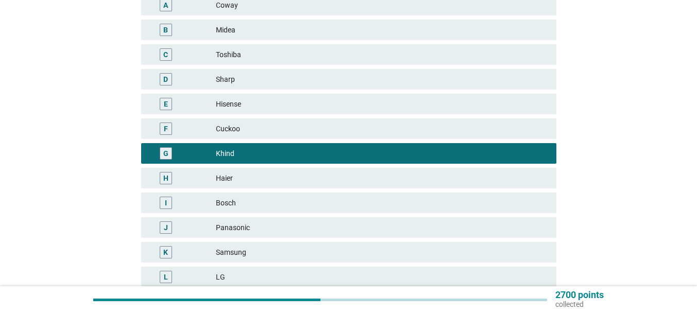
scroll to position [360, 0]
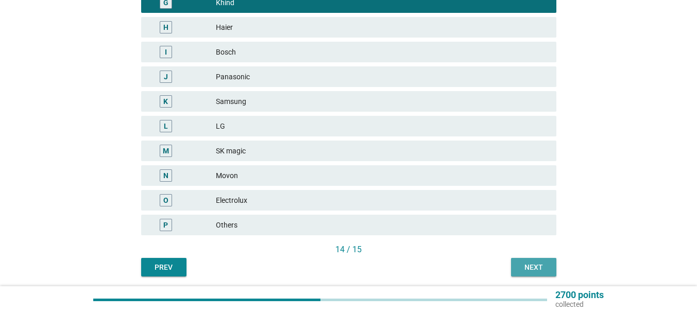
click at [524, 262] on div "Next" at bounding box center [533, 267] width 29 height 11
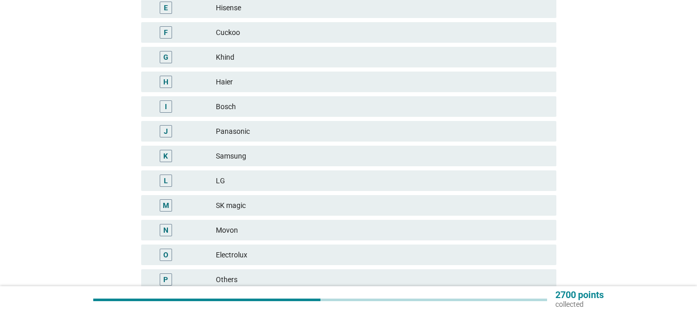
scroll to position [309, 0]
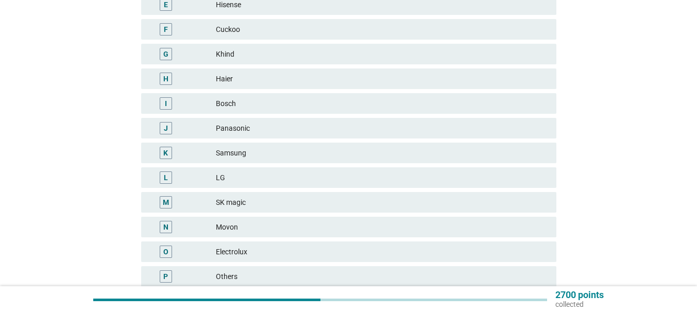
click at [305, 216] on div "N Movon" at bounding box center [348, 227] width 419 height 25
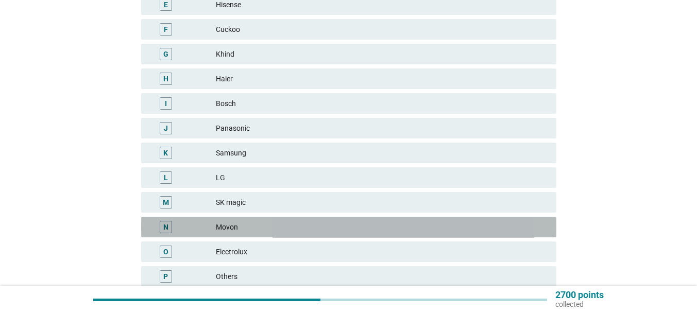
click at [305, 226] on div "Movon" at bounding box center [382, 227] width 332 height 12
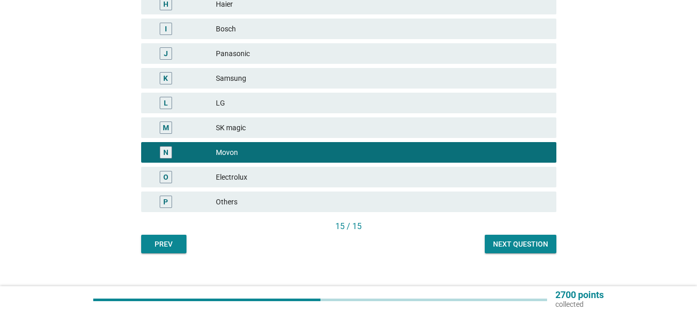
scroll to position [397, 0]
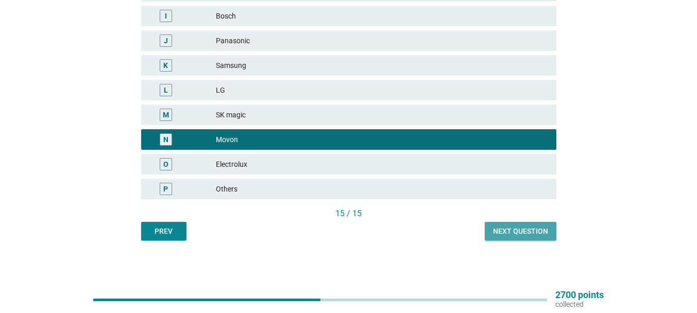
click at [518, 236] on div "Next question" at bounding box center [520, 231] width 55 height 11
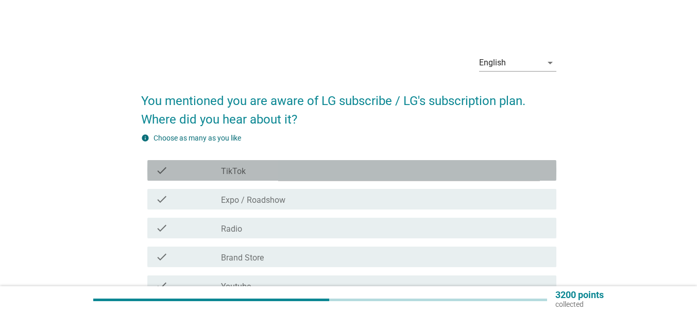
click at [272, 180] on div "check check_box_outline_blank TikTok" at bounding box center [351, 170] width 409 height 21
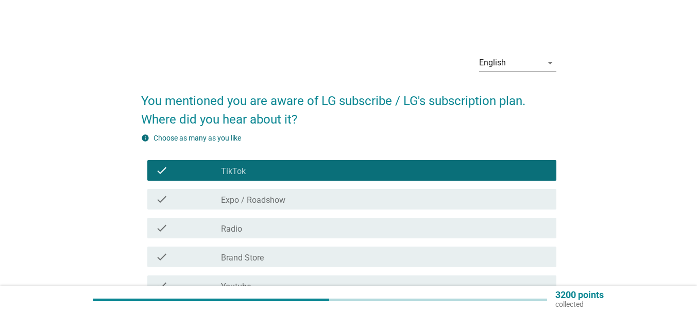
click at [263, 198] on label "Expo / Roadshow" at bounding box center [253, 200] width 64 height 10
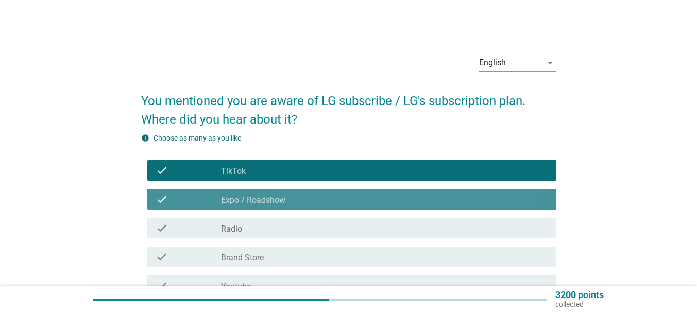
click at [250, 219] on div "check check_box_outline_blank Radio" at bounding box center [351, 228] width 409 height 21
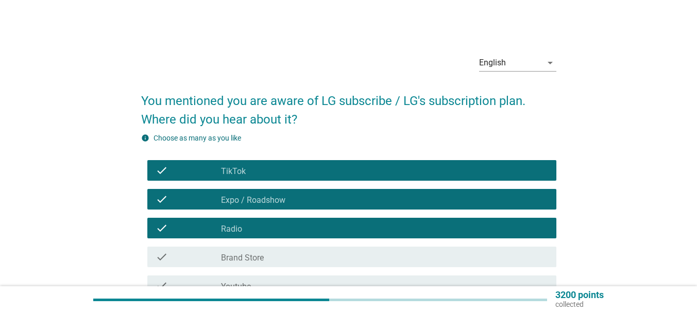
click at [250, 254] on label "Brand Store" at bounding box center [242, 258] width 43 height 10
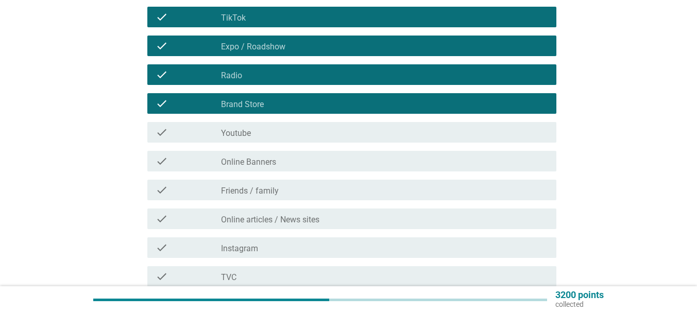
scroll to position [154, 0]
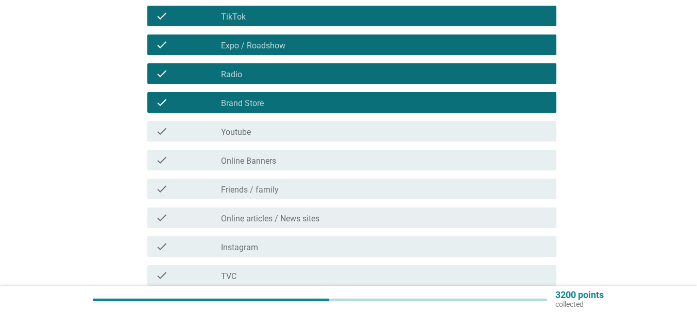
drag, startPoint x: 241, startPoint y: 131, endPoint x: 245, endPoint y: 140, distance: 9.7
click at [241, 132] on label "Youtube" at bounding box center [236, 132] width 30 height 10
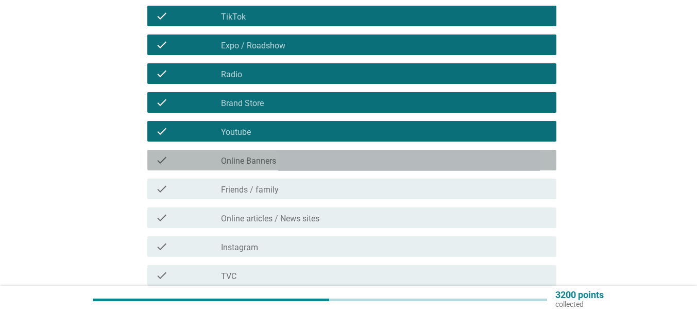
click at [256, 157] on label "Online Banners" at bounding box center [248, 161] width 55 height 10
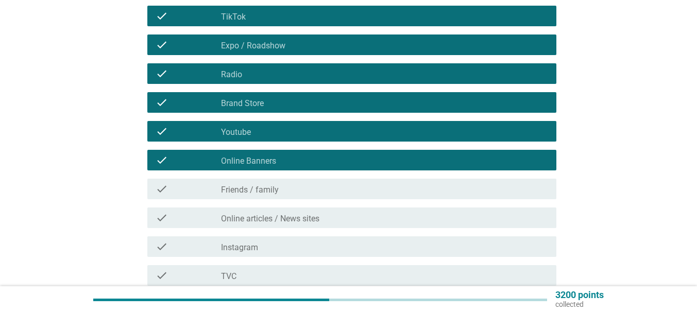
click at [270, 197] on div "check check_box_outline_blank Friends / family" at bounding box center [351, 189] width 409 height 21
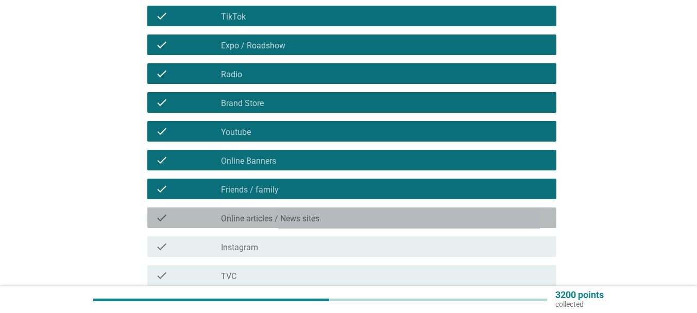
click at [276, 220] on label "Online articles / News sites" at bounding box center [270, 219] width 98 height 10
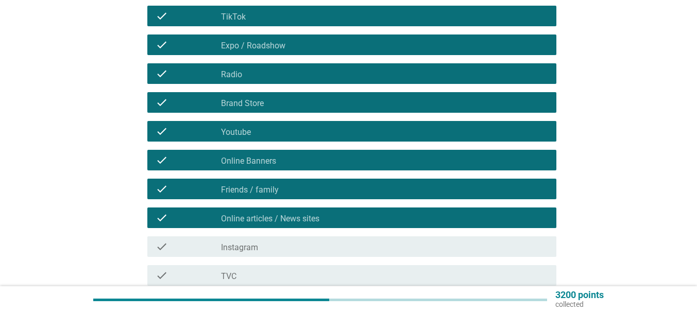
click at [256, 249] on label "Instagram" at bounding box center [239, 248] width 37 height 10
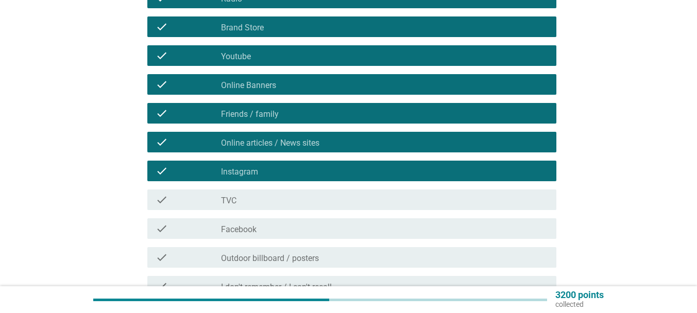
scroll to position [257, 0]
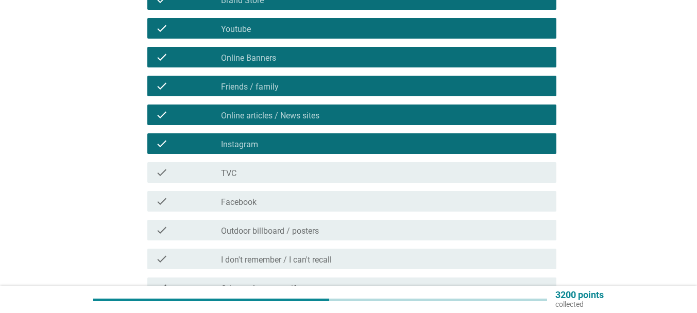
click at [247, 170] on div "check_box_outline_blank TVC" at bounding box center [384, 172] width 327 height 12
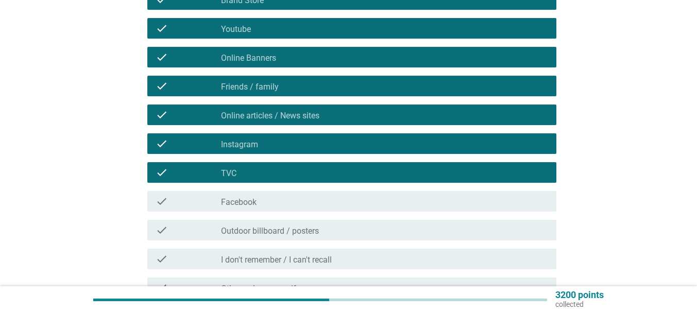
click at [262, 196] on div "check_box_outline_blank Facebook" at bounding box center [384, 201] width 327 height 12
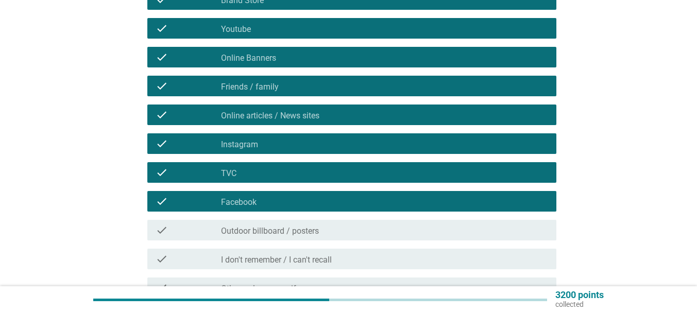
click at [304, 225] on div "check_box_outline_blank Outdoor billboard / posters" at bounding box center [384, 230] width 327 height 12
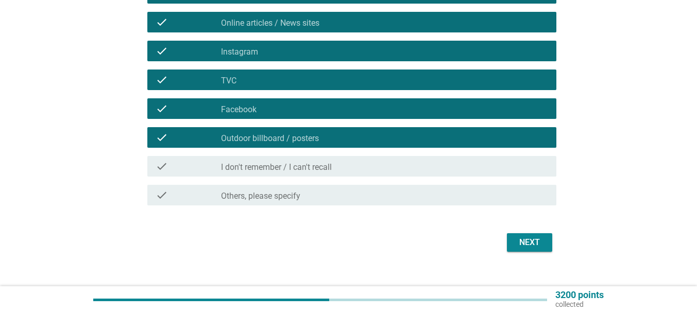
scroll to position [360, 0]
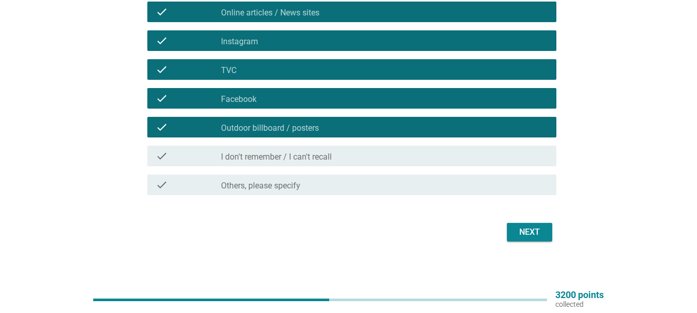
click at [544, 236] on button "Next" at bounding box center [529, 232] width 45 height 19
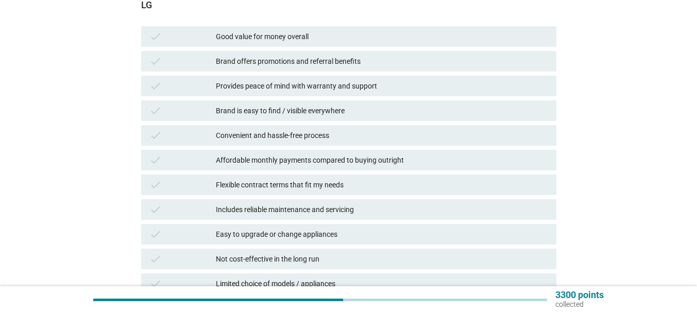
scroll to position [206, 0]
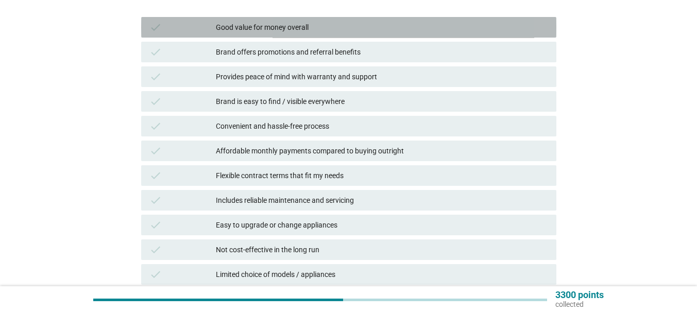
click at [290, 23] on div "Good value for money overall" at bounding box center [382, 27] width 332 height 12
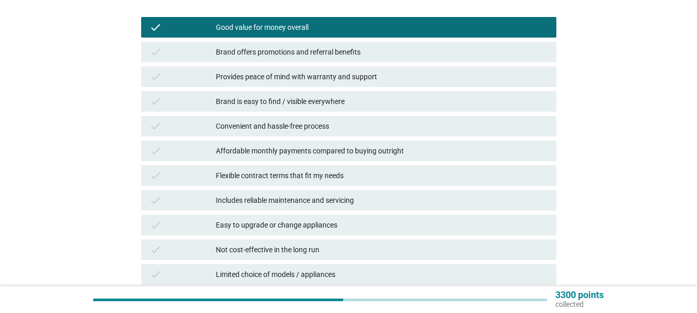
click at [299, 50] on div "Brand offers promotions and referral benefits" at bounding box center [382, 52] width 332 height 12
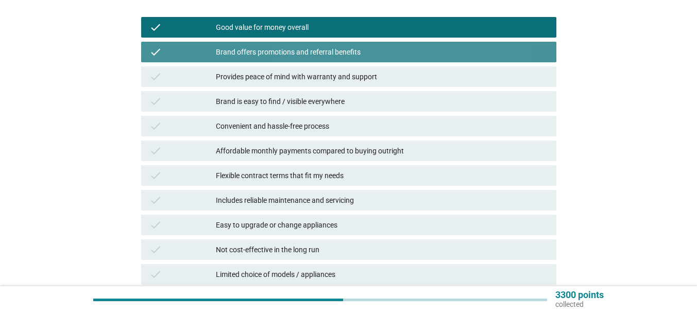
drag, startPoint x: 308, startPoint y: 74, endPoint x: 312, endPoint y: 82, distance: 9.0
click at [308, 75] on div "Provides peace of mind with warranty and support" at bounding box center [382, 77] width 332 height 12
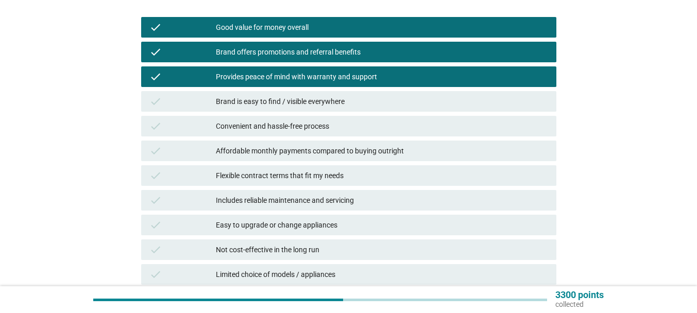
click at [324, 104] on div "Brand is easy to find / visible everywhere" at bounding box center [382, 101] width 332 height 12
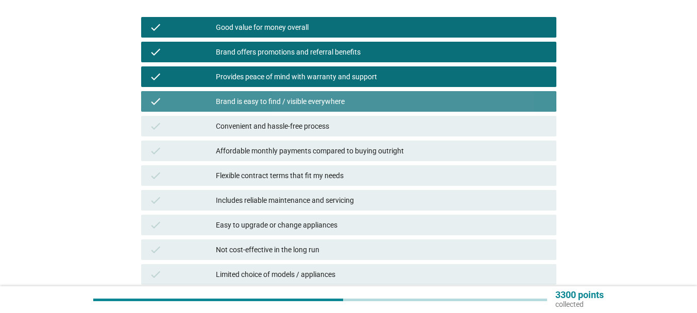
click at [321, 121] on div "Convenient and hassle-free process" at bounding box center [382, 126] width 332 height 12
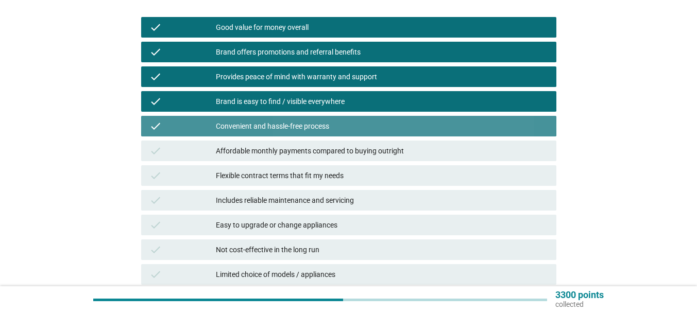
click at [315, 148] on div "Affordable monthly payments compared to buying outright" at bounding box center [382, 151] width 332 height 12
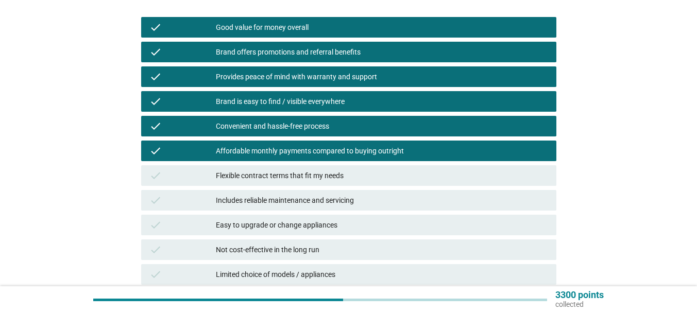
click at [314, 170] on div "Flexible contract terms that fit my needs" at bounding box center [382, 175] width 332 height 12
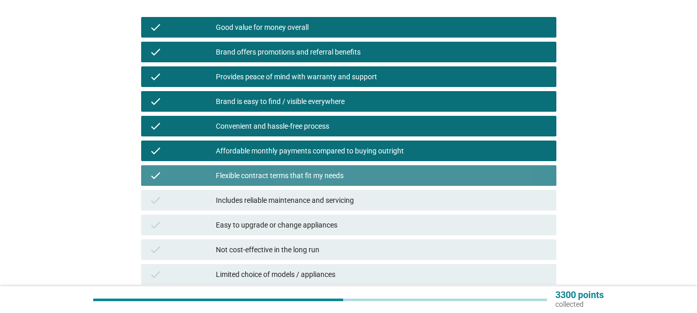
click at [314, 201] on div "Includes reliable maintenance and servicing" at bounding box center [382, 200] width 332 height 12
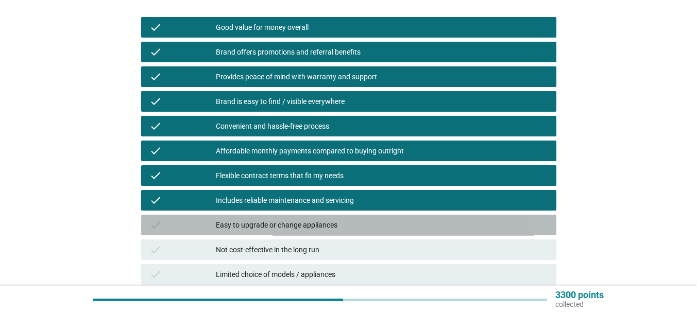
drag, startPoint x: 311, startPoint y: 216, endPoint x: 309, endPoint y: 237, distance: 21.2
click at [311, 217] on div "check Easy to upgrade or change appliances" at bounding box center [348, 225] width 415 height 21
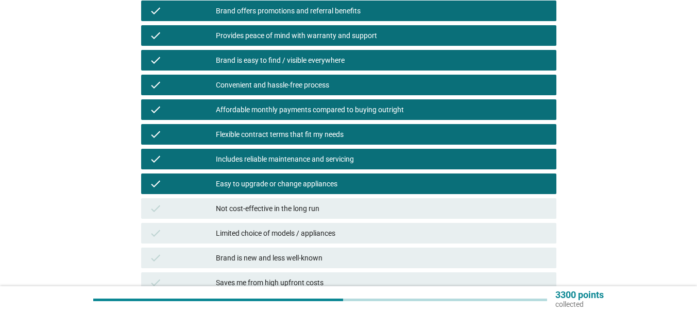
scroll to position [309, 0]
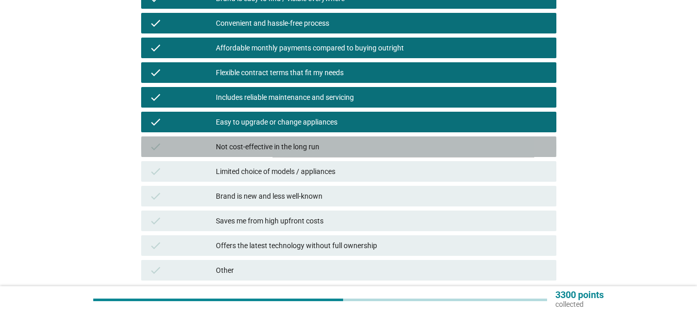
click at [287, 136] on div "check Not cost-effective in the long run" at bounding box center [348, 146] width 415 height 21
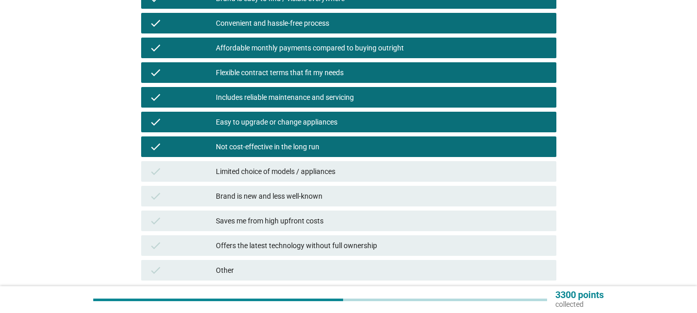
drag, startPoint x: 289, startPoint y: 171, endPoint x: 295, endPoint y: 186, distance: 15.5
click at [289, 172] on div "Limited choice of models / appliances" at bounding box center [382, 171] width 332 height 12
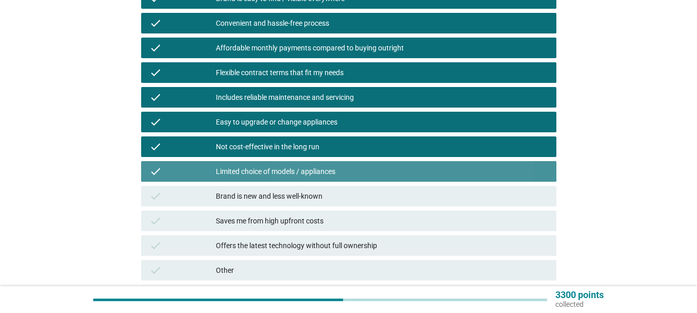
click at [299, 196] on div "Brand is new and less well-known" at bounding box center [382, 196] width 332 height 12
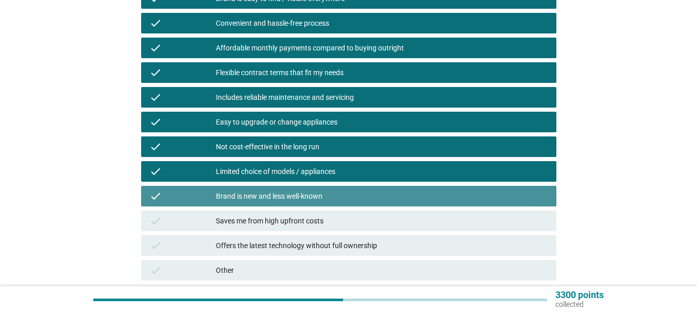
click at [293, 218] on div "Saves me from high upfront costs" at bounding box center [382, 221] width 332 height 12
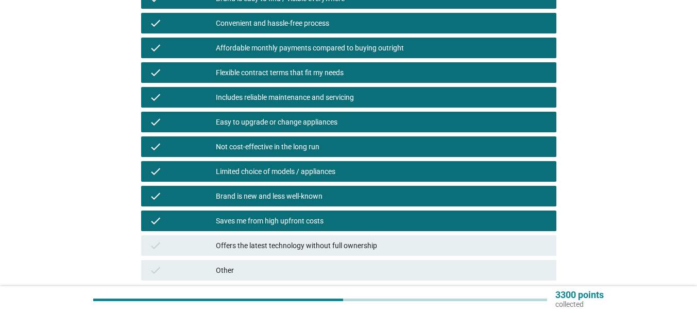
drag, startPoint x: 294, startPoint y: 247, endPoint x: 364, endPoint y: 232, distance: 72.0
click at [294, 248] on div "Offers the latest technology without full ownership" at bounding box center [382, 245] width 332 height 12
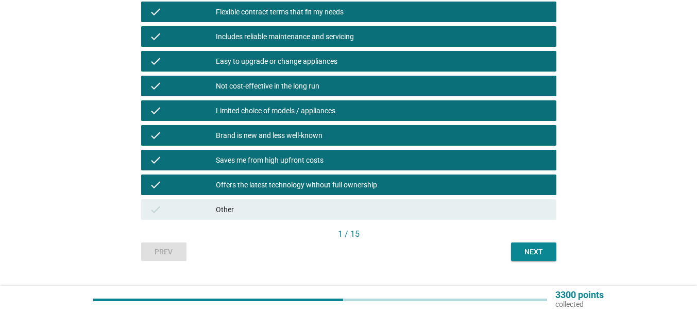
scroll to position [390, 0]
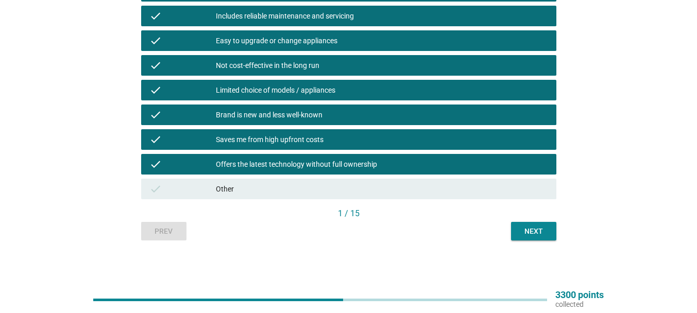
click at [544, 231] on div "Next" at bounding box center [533, 231] width 29 height 11
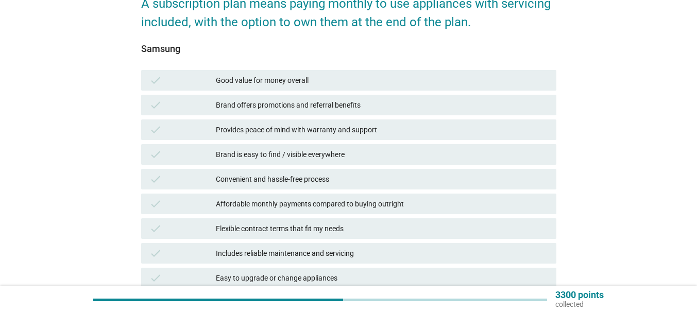
scroll to position [154, 0]
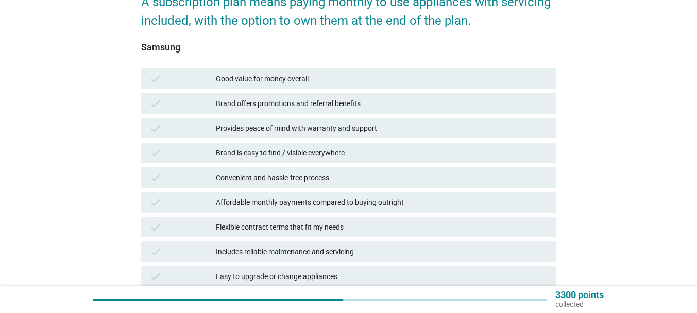
click at [261, 73] on div "Good value for money overall" at bounding box center [382, 79] width 332 height 12
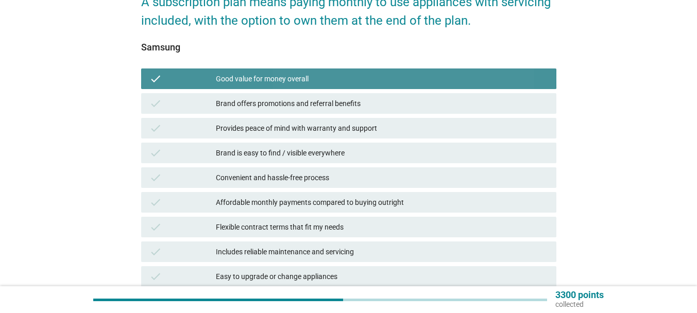
click at [263, 98] on div "Brand offers promotions and referral benefits" at bounding box center [382, 103] width 332 height 12
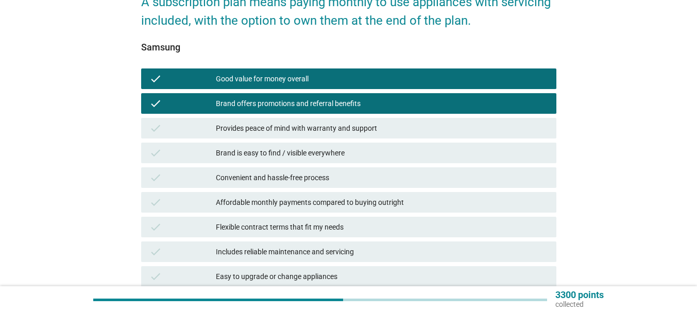
click at [275, 126] on div "Provides peace of mind with warranty and support" at bounding box center [382, 128] width 332 height 12
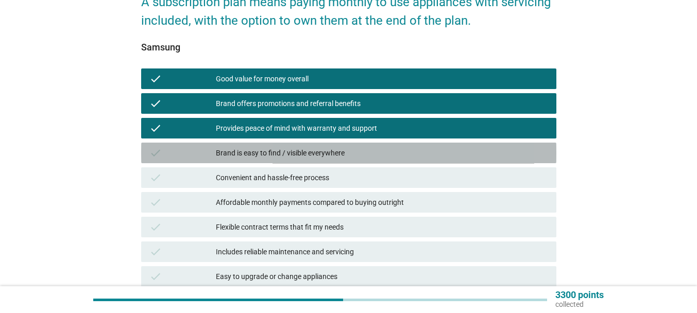
click at [319, 158] on div "Brand is easy to find / visible everywhere" at bounding box center [382, 153] width 332 height 12
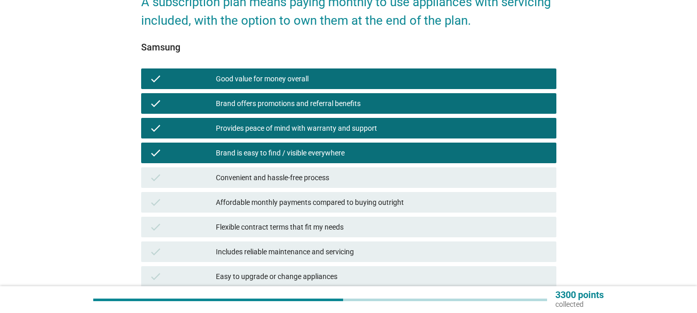
drag, startPoint x: 320, startPoint y: 177, endPoint x: 320, endPoint y: 191, distance: 14.4
click at [320, 177] on div "Convenient and hassle-free process" at bounding box center [382, 177] width 332 height 12
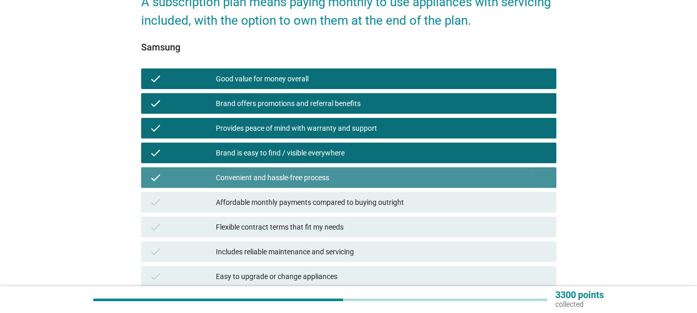
click at [322, 202] on div "Affordable monthly payments compared to buying outright" at bounding box center [382, 202] width 332 height 12
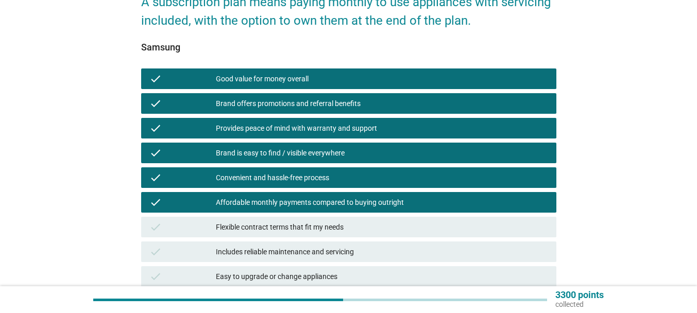
click at [322, 219] on div "check Flexible contract terms that fit my needs" at bounding box center [348, 227] width 415 height 21
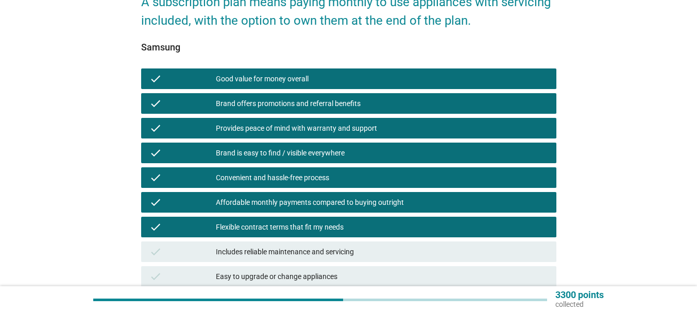
click at [327, 247] on div "Includes reliable maintenance and servicing" at bounding box center [382, 252] width 332 height 12
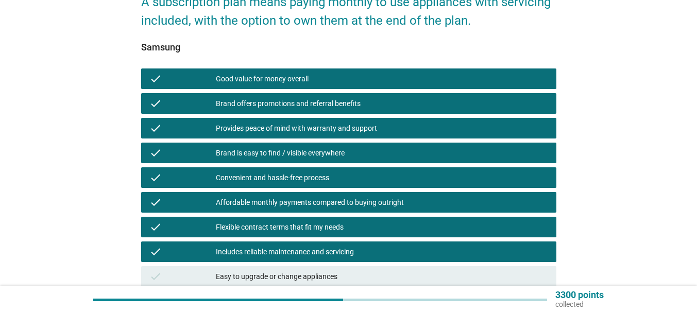
click at [337, 278] on div "Easy to upgrade or change appliances" at bounding box center [382, 276] width 332 height 12
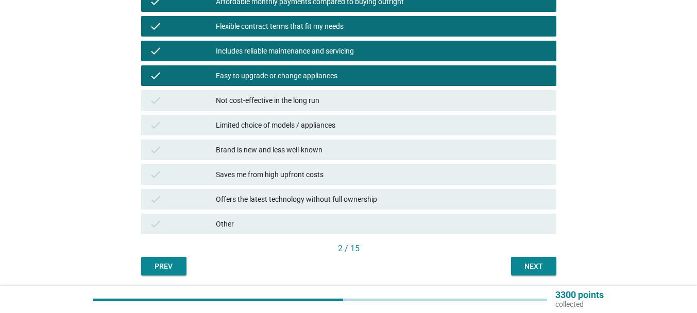
scroll to position [360, 0]
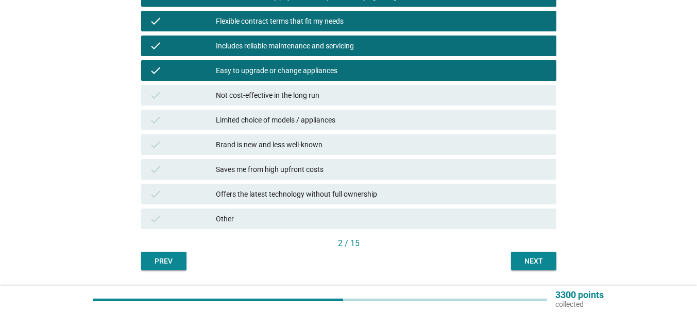
click at [322, 95] on div "Not cost-effective in the long run" at bounding box center [382, 95] width 332 height 12
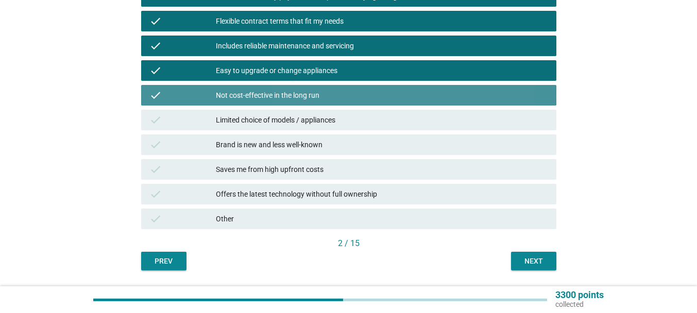
click at [315, 114] on div "Limited choice of models / appliances" at bounding box center [382, 120] width 332 height 12
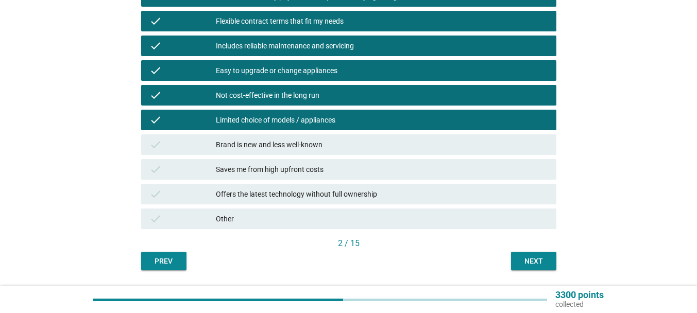
click at [318, 146] on div "Brand is new and less well-known" at bounding box center [382, 145] width 332 height 12
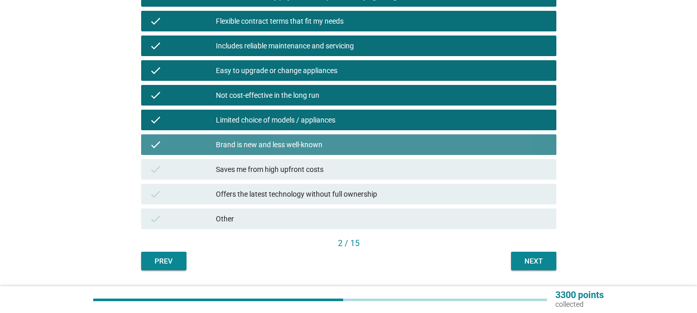
click at [320, 166] on div "Saves me from high upfront costs" at bounding box center [382, 169] width 332 height 12
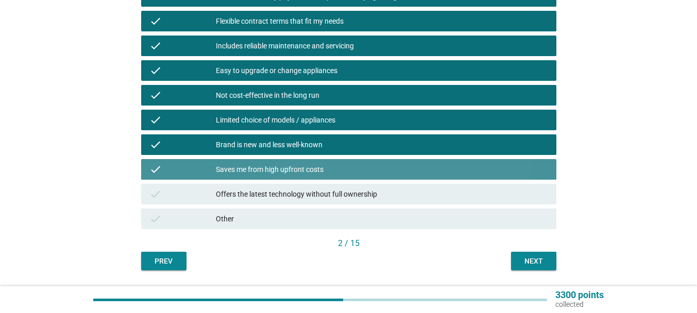
drag, startPoint x: 324, startPoint y: 195, endPoint x: 349, endPoint y: 207, distance: 27.6
click at [325, 196] on div "Offers the latest technology without full ownership" at bounding box center [382, 194] width 332 height 12
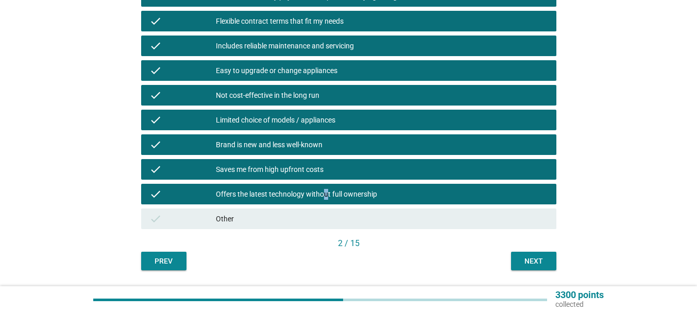
drag, startPoint x: 504, startPoint y: 262, endPoint x: 512, endPoint y: 262, distance: 8.2
click at [504, 262] on div "Prev Next" at bounding box center [348, 261] width 415 height 19
click at [521, 262] on div "Next" at bounding box center [533, 261] width 29 height 11
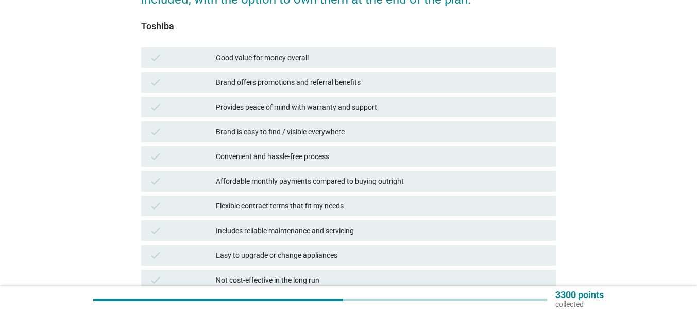
scroll to position [154, 0]
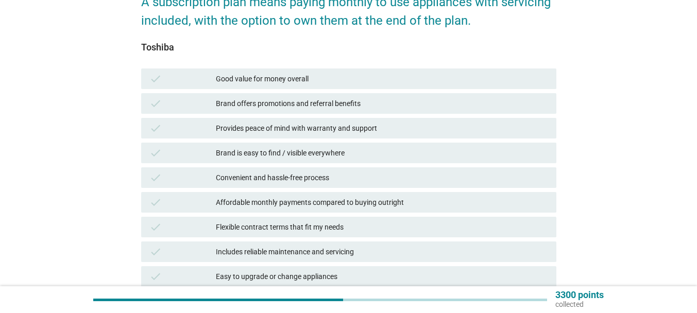
click at [310, 85] on div "check Good value for money overall" at bounding box center [348, 78] width 415 height 21
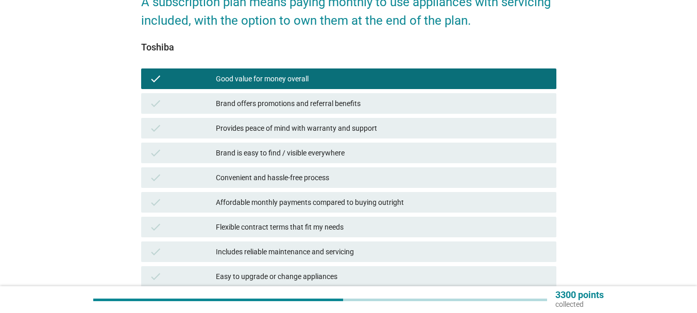
click at [314, 109] on div "Brand offers promotions and referral benefits" at bounding box center [382, 103] width 332 height 12
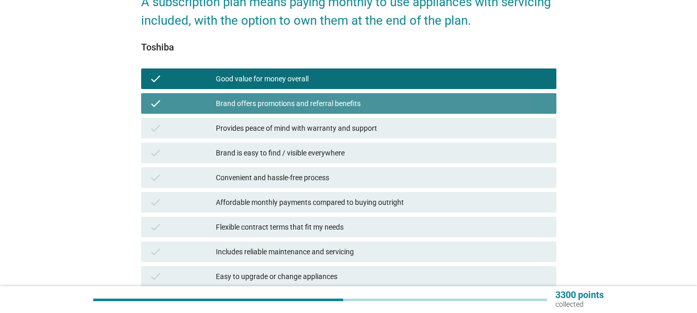
click at [323, 124] on div "Provides peace of mind with warranty and support" at bounding box center [382, 128] width 332 height 12
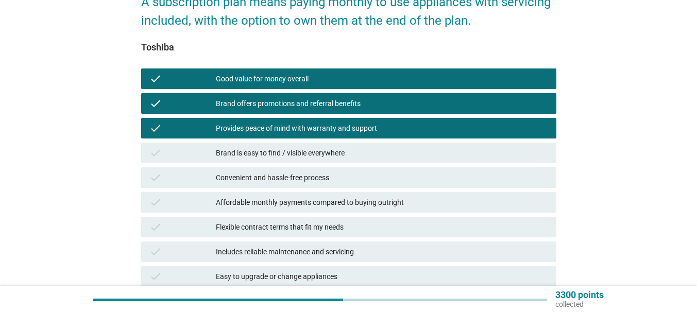
click at [283, 147] on div "Brand is easy to find / visible everywhere" at bounding box center [382, 153] width 332 height 12
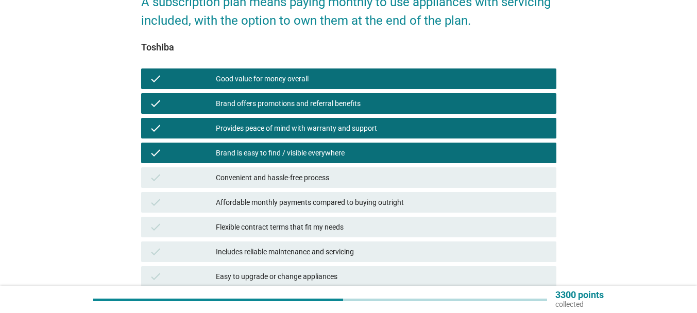
click at [272, 166] on div "check Convenient and hassle-free process" at bounding box center [348, 177] width 419 height 25
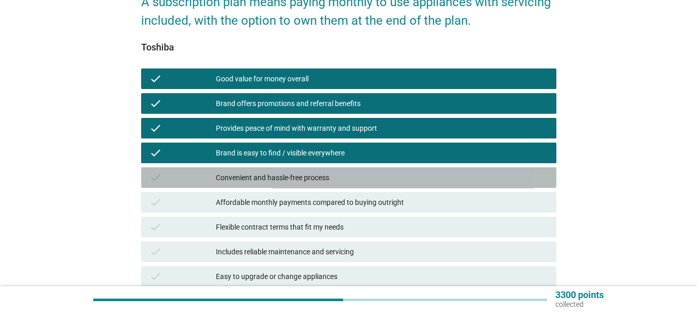
click at [304, 172] on div "Convenient and hassle-free process" at bounding box center [382, 177] width 332 height 12
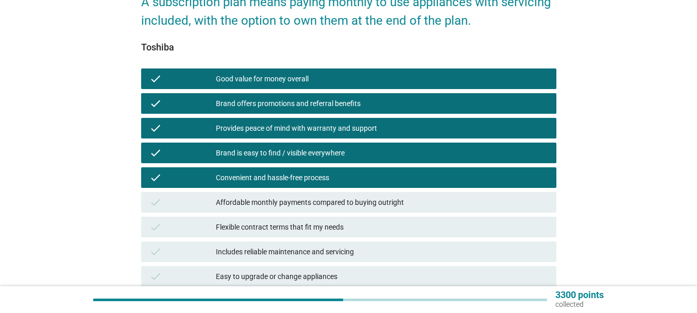
click at [318, 202] on div "Affordable monthly payments compared to buying outright" at bounding box center [382, 202] width 332 height 12
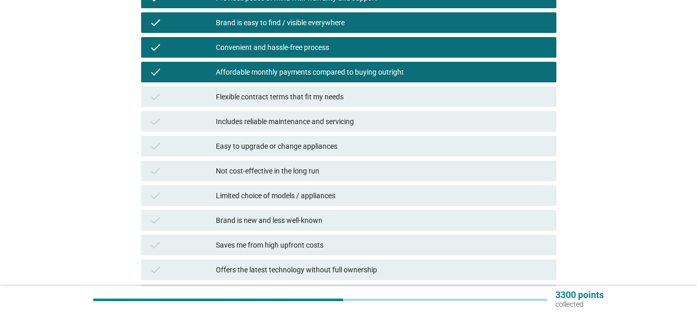
scroll to position [309, 0]
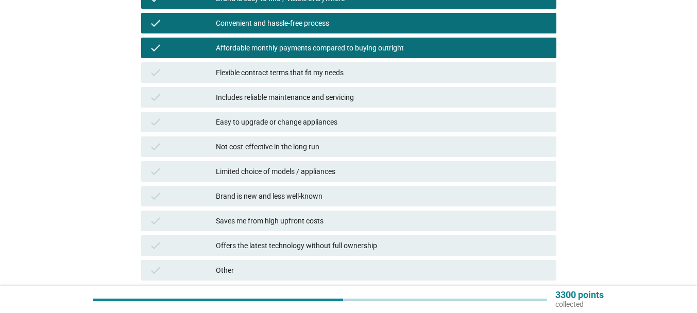
click at [304, 71] on div "Flexible contract terms that fit my needs" at bounding box center [382, 72] width 332 height 12
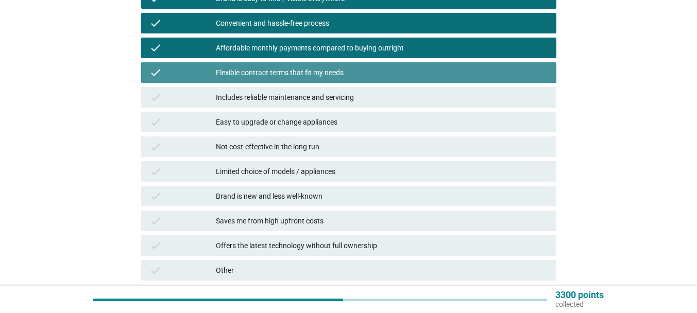
click at [318, 96] on div "Includes reliable maintenance and servicing" at bounding box center [382, 97] width 332 height 12
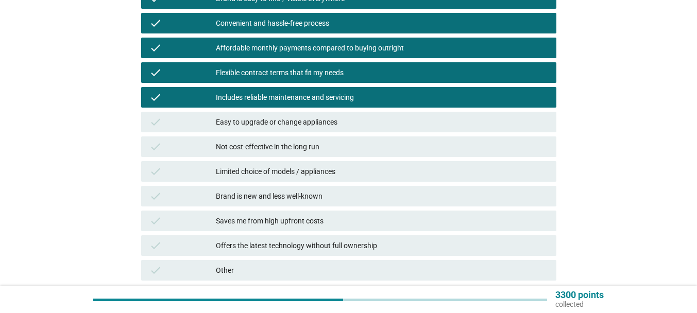
click at [321, 114] on div "check Easy to upgrade or change appliances" at bounding box center [348, 122] width 415 height 21
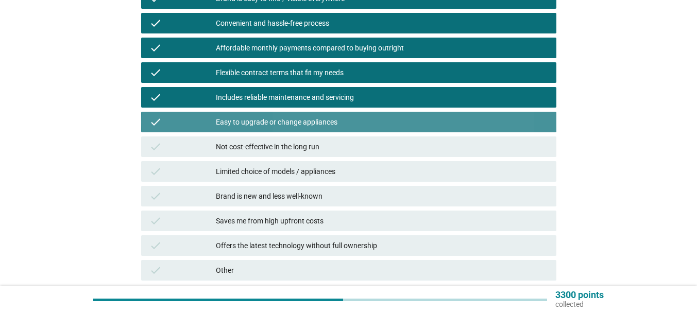
click at [317, 150] on div "Not cost-effective in the long run" at bounding box center [382, 147] width 332 height 12
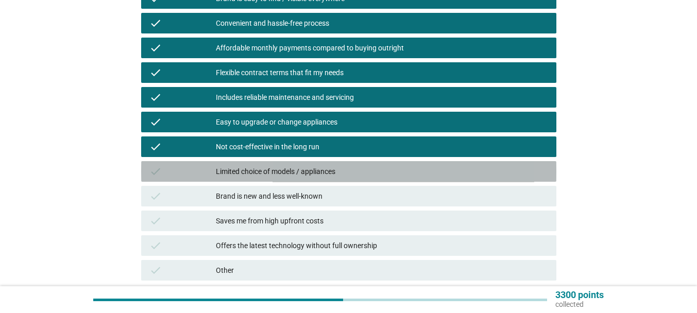
click at [314, 170] on div "Limited choice of models / appliances" at bounding box center [382, 171] width 332 height 12
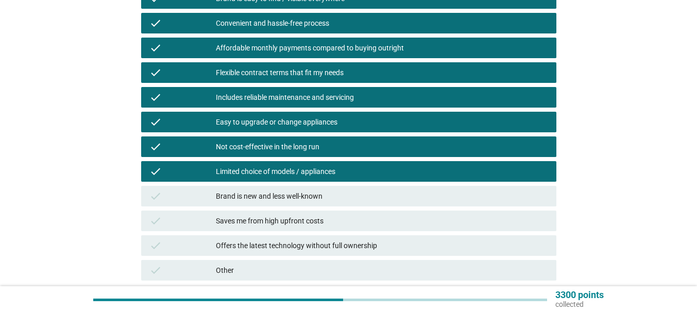
click at [314, 195] on div "Brand is new and less well-known" at bounding box center [382, 196] width 332 height 12
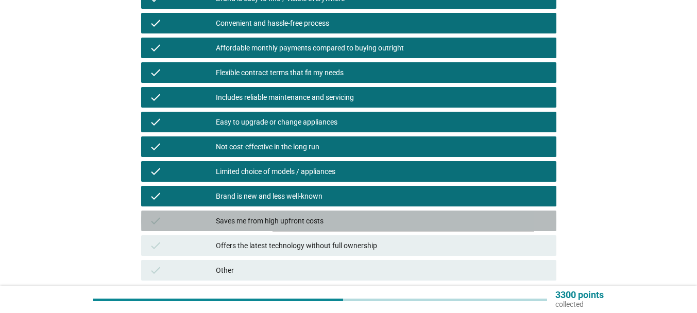
click at [315, 221] on div "Saves me from high upfront costs" at bounding box center [382, 221] width 332 height 12
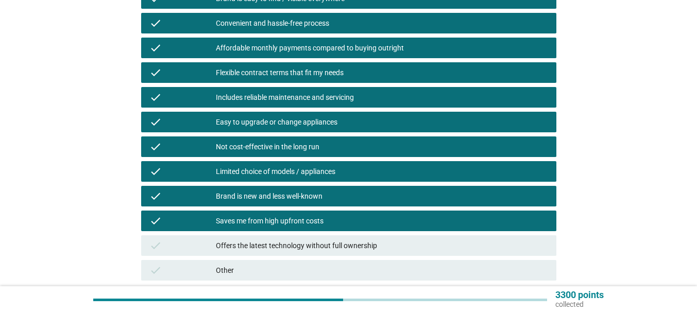
drag, startPoint x: 328, startPoint y: 249, endPoint x: 355, endPoint y: 247, distance: 27.4
click at [328, 250] on div "Offers the latest technology without full ownership" at bounding box center [382, 245] width 332 height 12
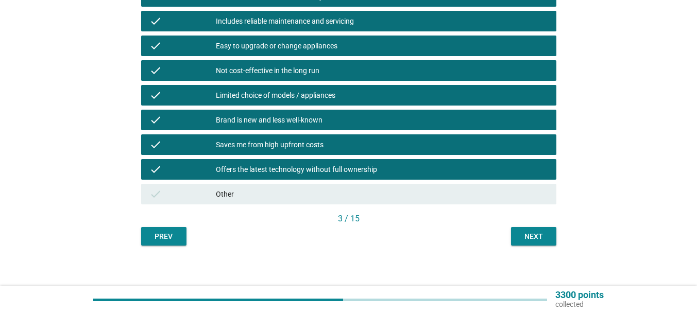
scroll to position [390, 0]
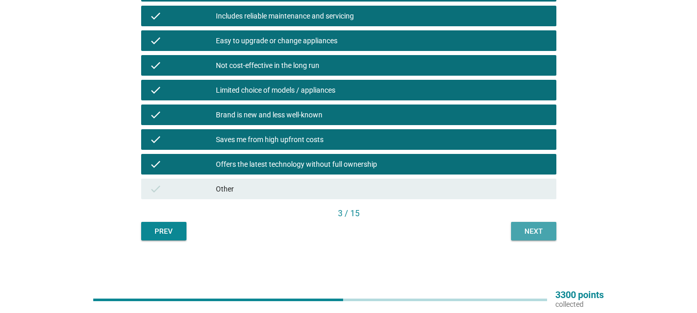
click at [535, 234] on div "Next" at bounding box center [533, 231] width 29 height 11
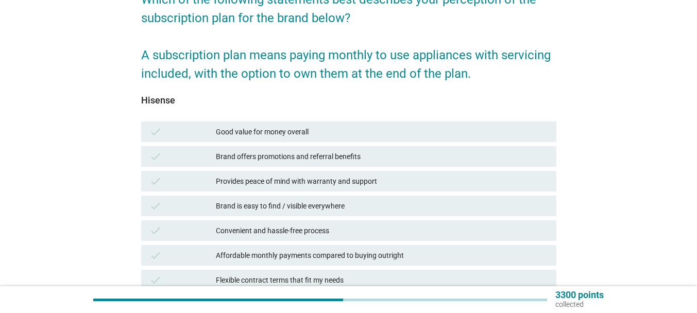
scroll to position [103, 0]
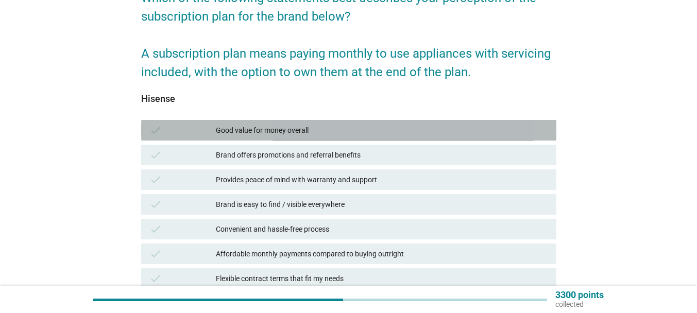
click at [404, 135] on div "Good value for money overall" at bounding box center [382, 130] width 332 height 12
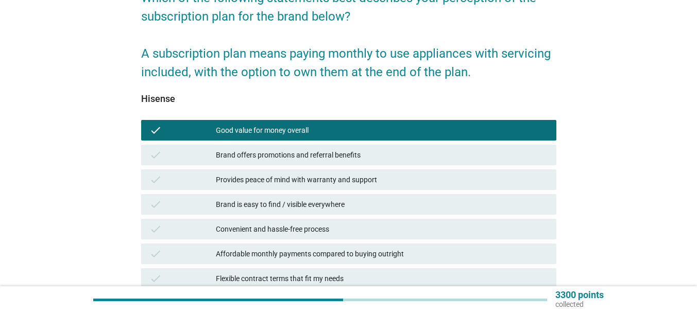
click at [369, 156] on div "Brand offers promotions and referral benefits" at bounding box center [382, 155] width 332 height 12
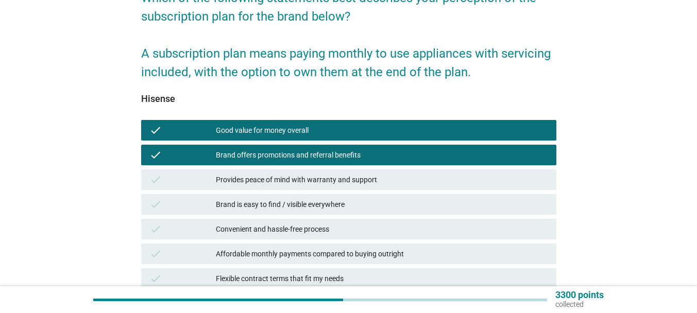
click at [370, 176] on div "Provides peace of mind with warranty and support" at bounding box center [382, 180] width 332 height 12
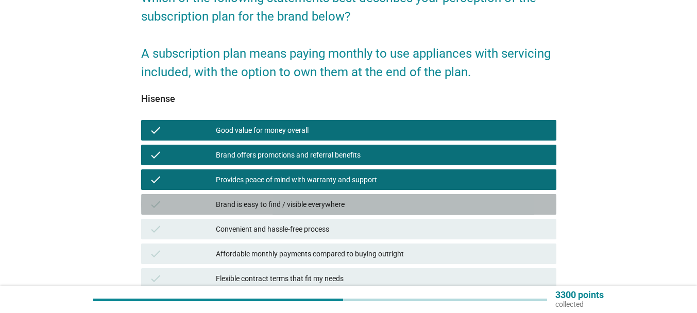
click at [358, 209] on div "Brand is easy to find / visible everywhere" at bounding box center [382, 204] width 332 height 12
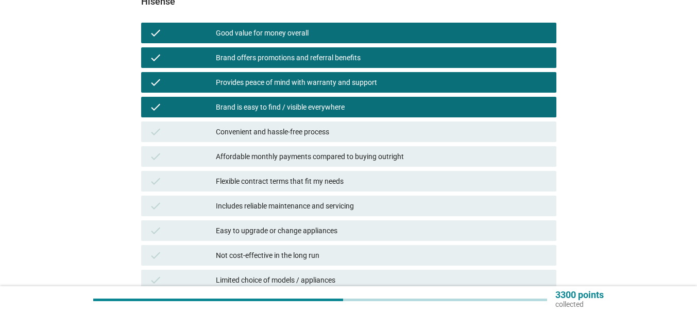
scroll to position [206, 0]
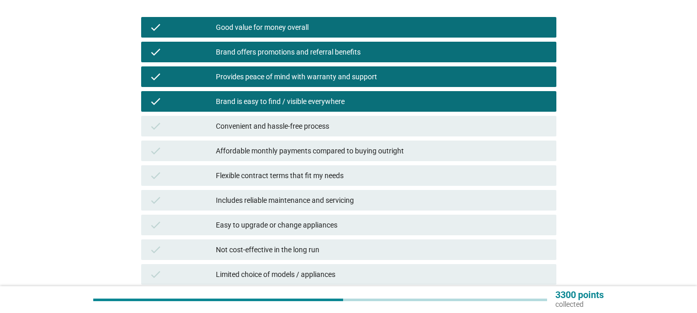
click at [320, 126] on div "Convenient and hassle-free process" at bounding box center [382, 126] width 332 height 12
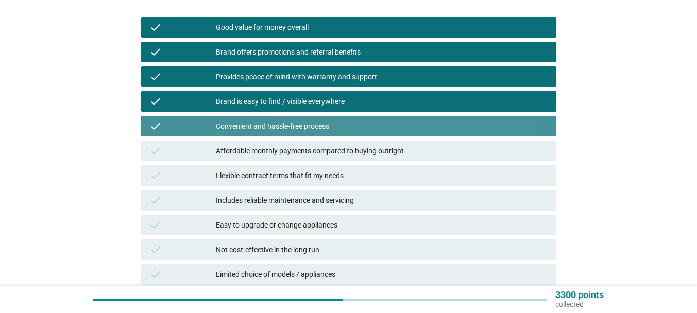
click at [329, 144] on div "check Affordable monthly payments compared to buying outright" at bounding box center [348, 151] width 415 height 21
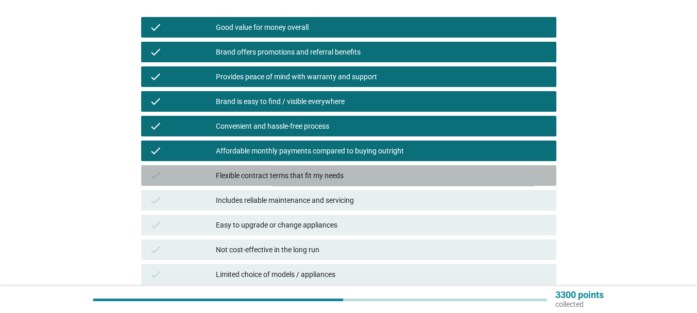
click at [341, 172] on div "Flexible contract terms that fit my needs" at bounding box center [382, 175] width 332 height 12
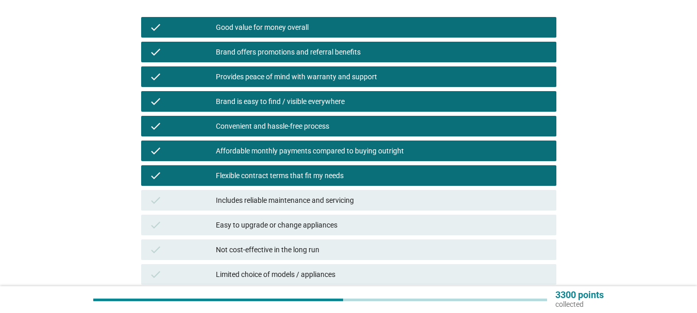
drag, startPoint x: 346, startPoint y: 196, endPoint x: 346, endPoint y: 214, distance: 18.5
click at [346, 196] on div "Includes reliable maintenance and servicing" at bounding box center [382, 200] width 332 height 12
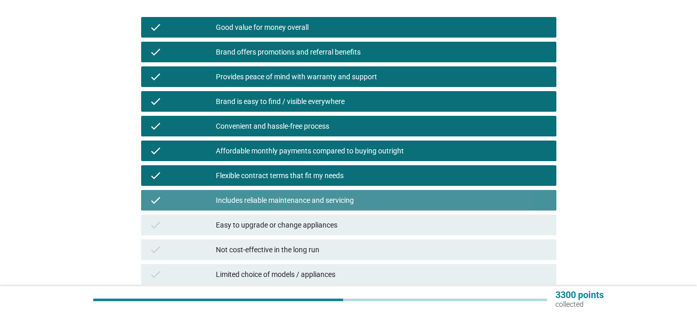
click at [339, 220] on div "Easy to upgrade or change appliances" at bounding box center [382, 225] width 332 height 12
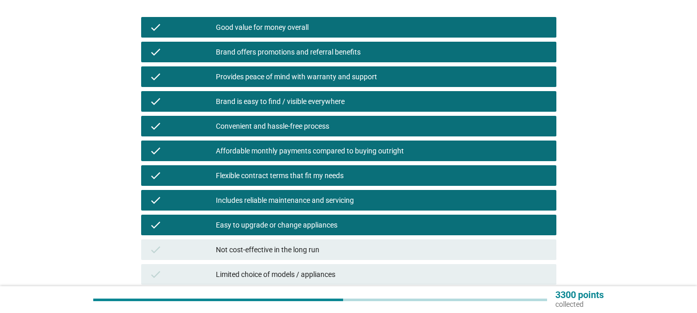
drag, startPoint x: 336, startPoint y: 255, endPoint x: 339, endPoint y: 278, distance: 22.8
click at [336, 259] on div "check Not cost-effective in the long run" at bounding box center [348, 249] width 415 height 21
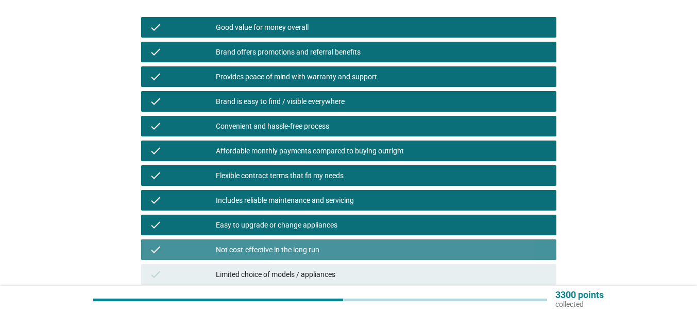
click at [339, 278] on div "Limited choice of models / appliances" at bounding box center [382, 274] width 332 height 12
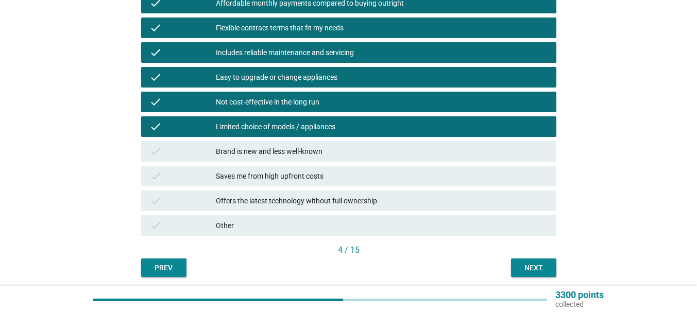
scroll to position [360, 0]
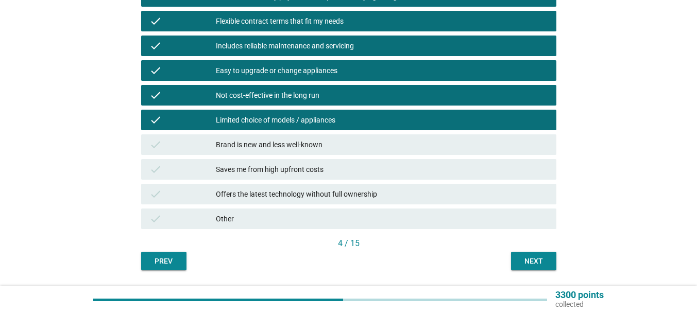
click at [321, 139] on div "Brand is new and less well-known" at bounding box center [382, 145] width 332 height 12
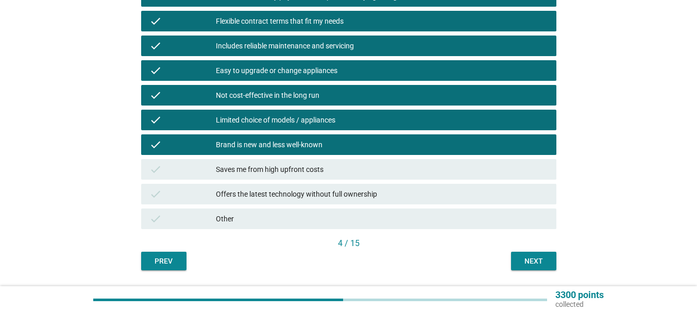
click at [324, 168] on div "Saves me from high upfront costs" at bounding box center [382, 169] width 332 height 12
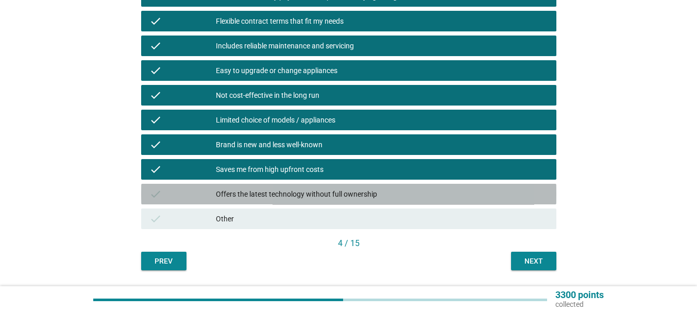
click at [340, 195] on div "Offers the latest technology without full ownership" at bounding box center [382, 194] width 332 height 12
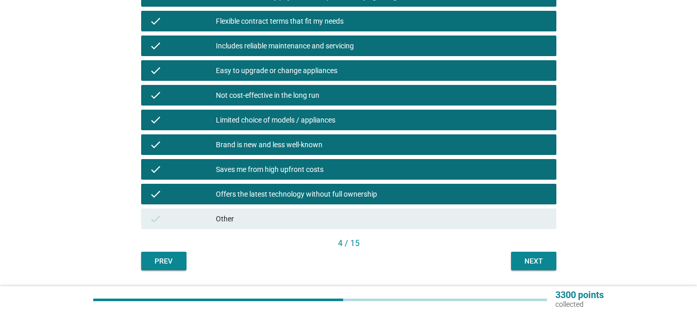
click at [545, 262] on div "Next" at bounding box center [533, 261] width 29 height 11
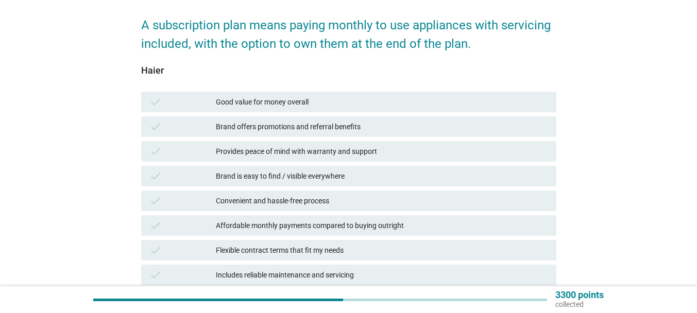
scroll to position [154, 0]
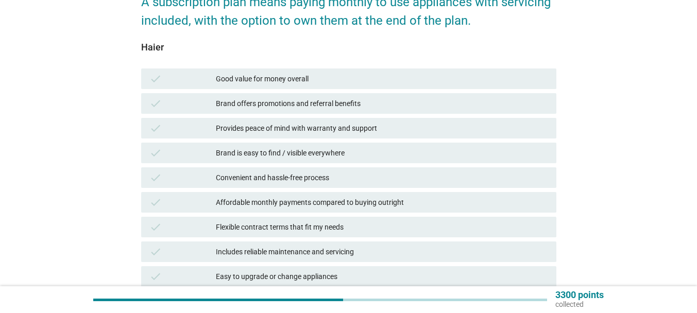
click at [262, 80] on div "Good value for money overall" at bounding box center [382, 79] width 332 height 12
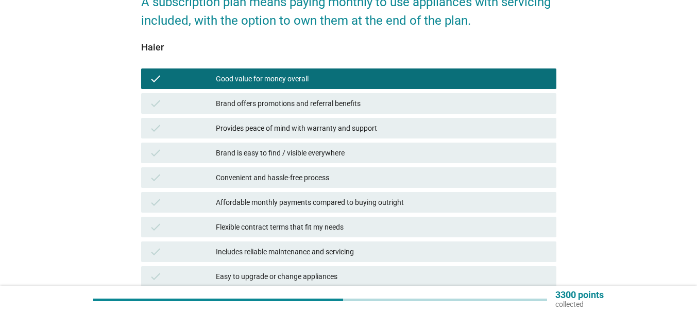
click at [278, 115] on div "check Brand offers promotions and referral benefits" at bounding box center [348, 103] width 419 height 25
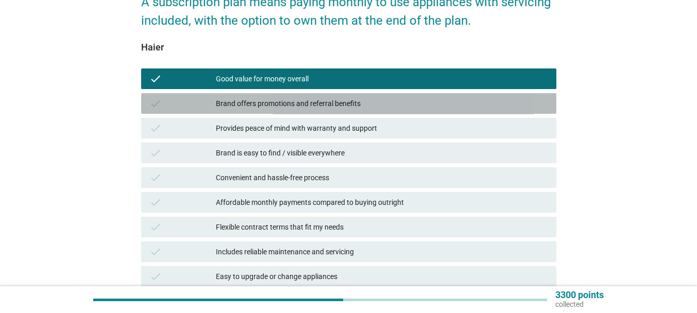
click at [284, 100] on div "Brand offers promotions and referral benefits" at bounding box center [382, 103] width 332 height 12
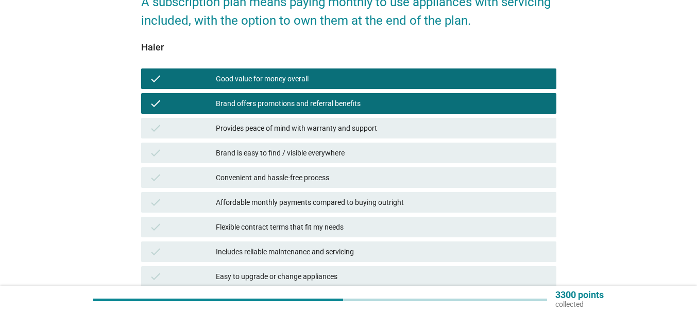
click at [296, 131] on div "Provides peace of mind with warranty and support" at bounding box center [382, 128] width 332 height 12
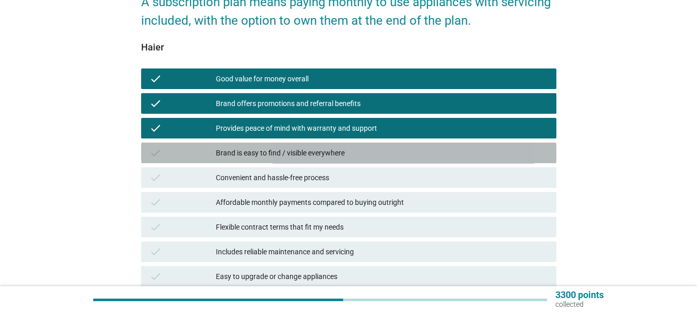
click at [300, 145] on div "check Brand is easy to find / visible everywhere" at bounding box center [348, 153] width 415 height 21
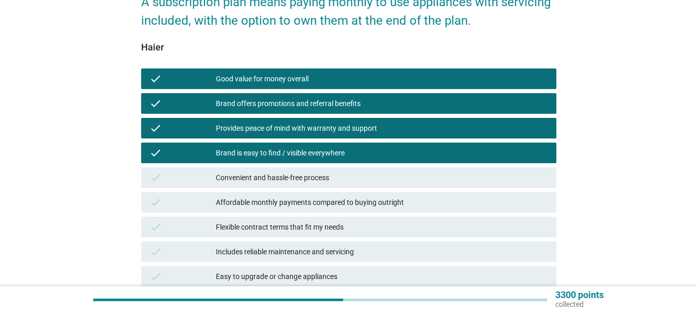
click at [305, 170] on div "check Convenient and hassle-free process" at bounding box center [348, 177] width 415 height 21
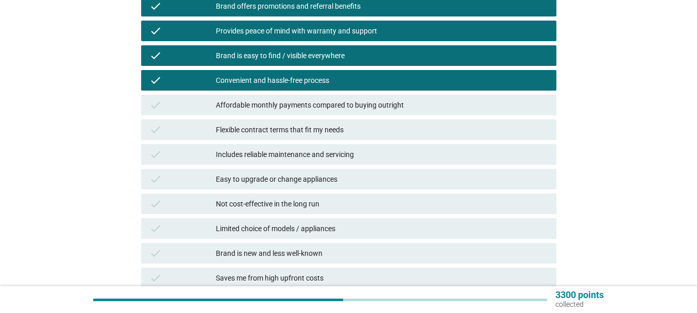
scroll to position [257, 0]
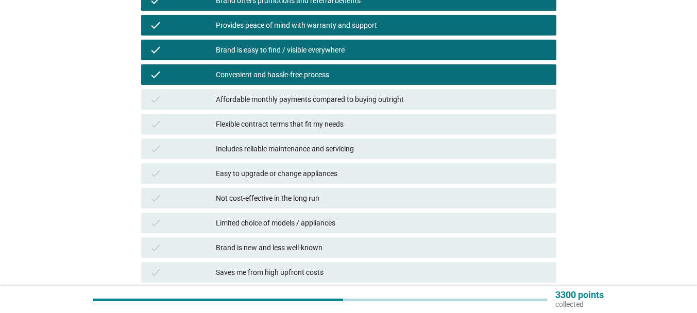
click at [327, 93] on div "Affordable monthly payments compared to buying outright" at bounding box center [382, 99] width 332 height 12
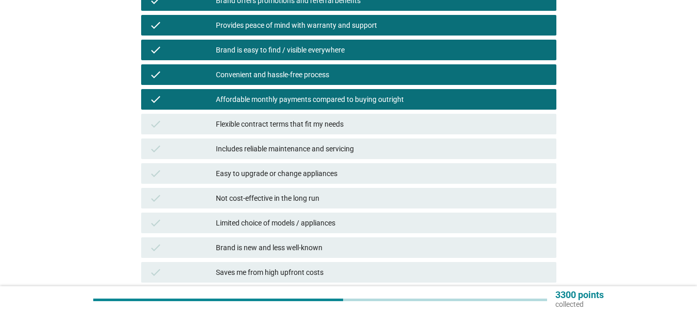
click at [332, 126] on div "Flexible contract terms that fit my needs" at bounding box center [382, 124] width 332 height 12
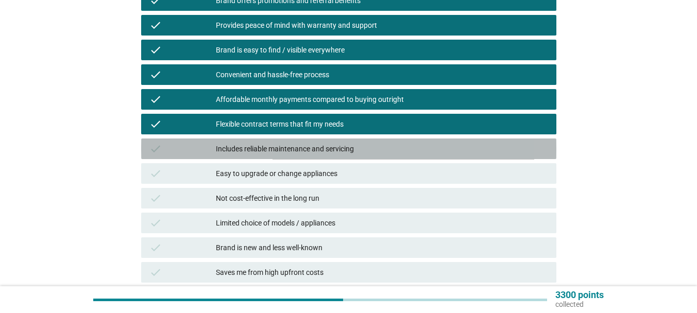
click at [339, 152] on div "Includes reliable maintenance and servicing" at bounding box center [382, 149] width 332 height 12
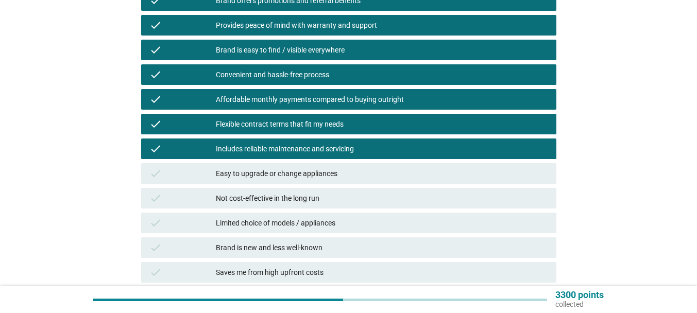
click at [346, 167] on div "Easy to upgrade or change appliances" at bounding box center [382, 173] width 332 height 12
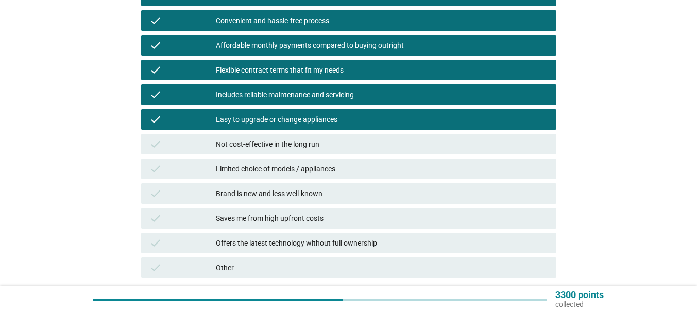
scroll to position [360, 0]
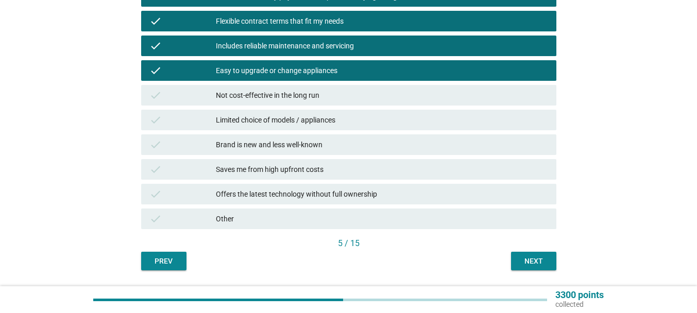
click at [323, 99] on div "Not cost-effective in the long run" at bounding box center [382, 95] width 332 height 12
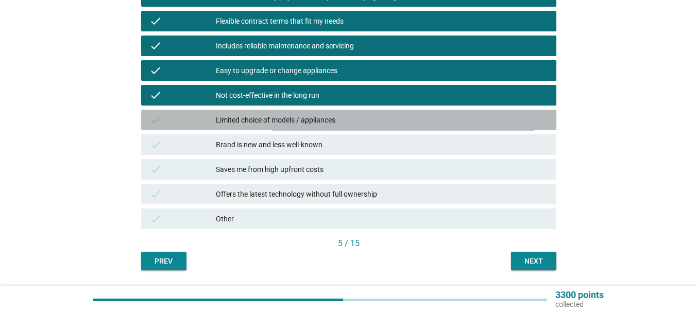
click at [326, 121] on div "Limited choice of models / appliances" at bounding box center [382, 120] width 332 height 12
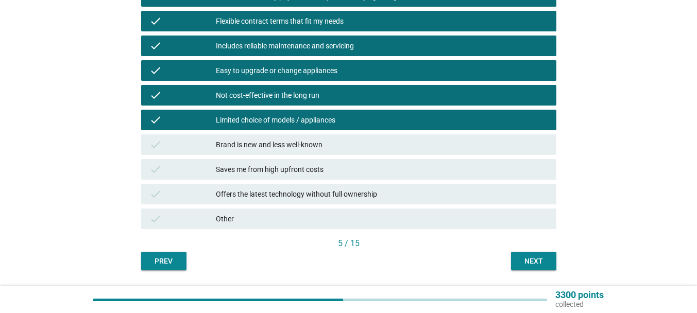
click at [334, 139] on div "Brand is new and less well-known" at bounding box center [382, 145] width 332 height 12
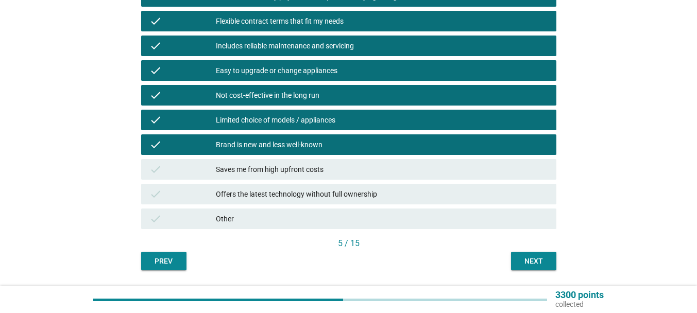
click at [342, 170] on div "Saves me from high upfront costs" at bounding box center [382, 169] width 332 height 12
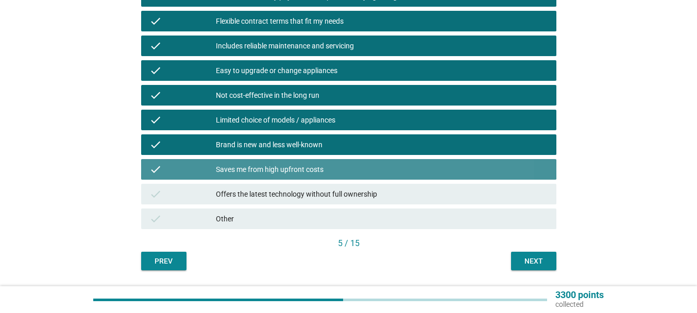
click at [351, 201] on div "check Offers the latest technology without full ownership" at bounding box center [348, 194] width 415 height 21
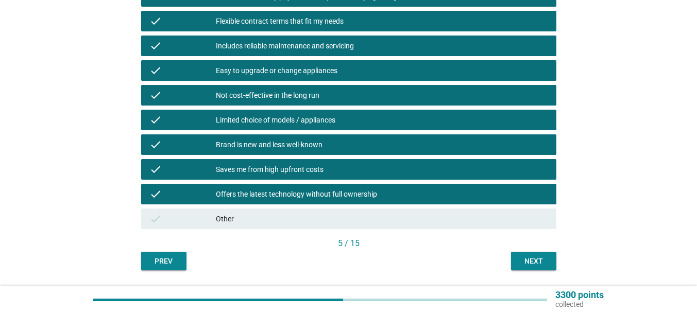
click at [544, 257] on div "Next" at bounding box center [533, 261] width 29 height 11
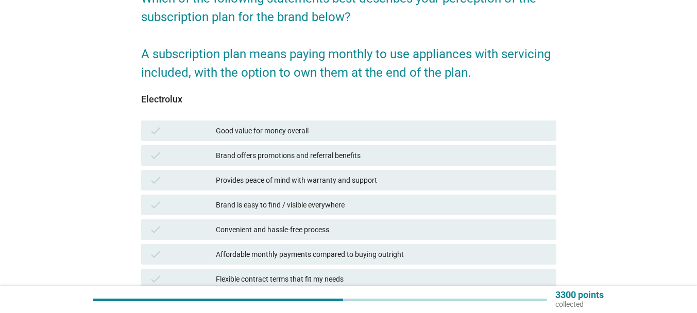
scroll to position [103, 0]
click at [311, 125] on div "Good value for money overall" at bounding box center [382, 130] width 332 height 12
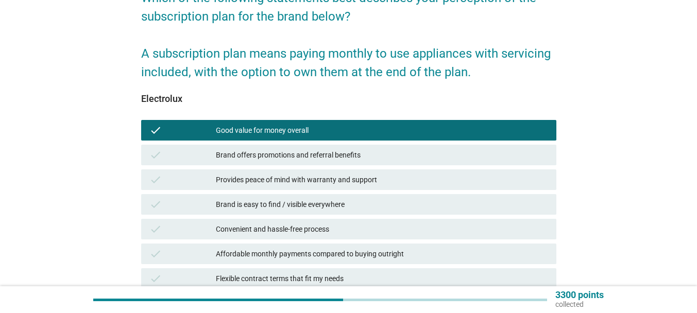
click at [262, 145] on div "check Brand offers promotions and referral benefits" at bounding box center [348, 155] width 415 height 21
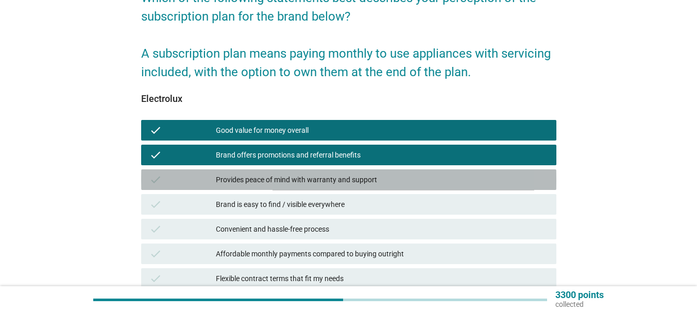
click at [322, 185] on div "Provides peace of mind with warranty and support" at bounding box center [382, 180] width 332 height 12
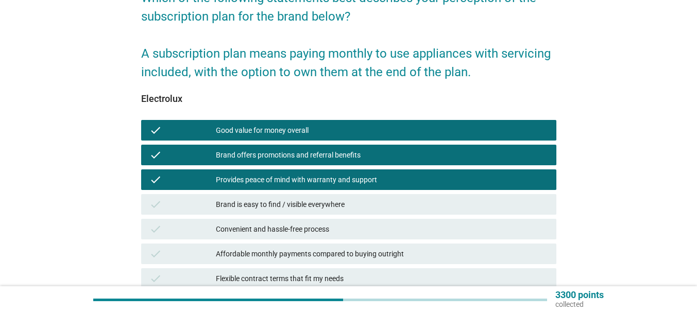
click at [319, 200] on div "Brand is easy to find / visible everywhere" at bounding box center [382, 204] width 332 height 12
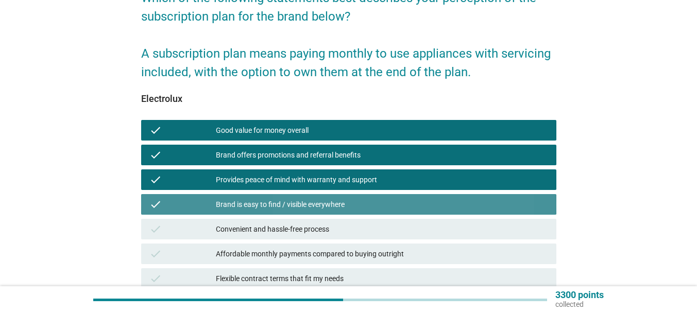
click at [323, 224] on div "Convenient and hassle-free process" at bounding box center [382, 229] width 332 height 12
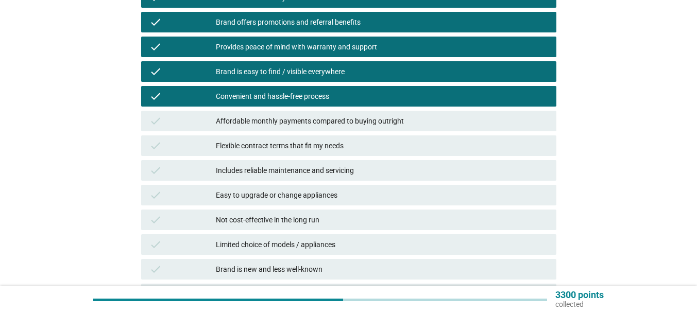
scroll to position [257, 0]
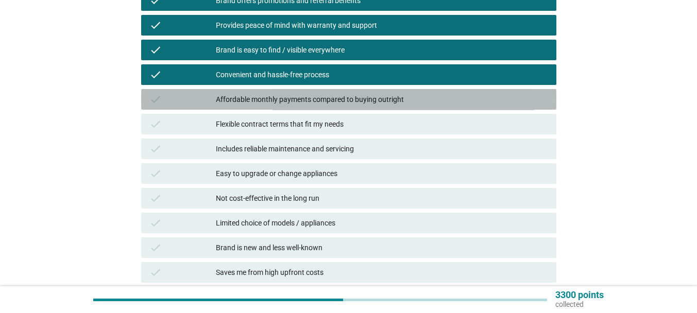
click at [346, 96] on div "Affordable monthly payments compared to buying outright" at bounding box center [382, 99] width 332 height 12
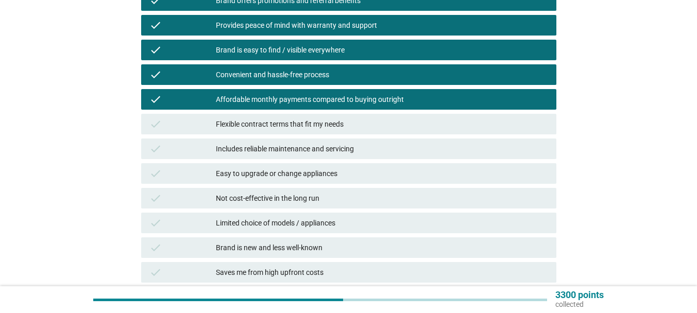
click at [343, 119] on div "Flexible contract terms that fit my needs" at bounding box center [382, 124] width 332 height 12
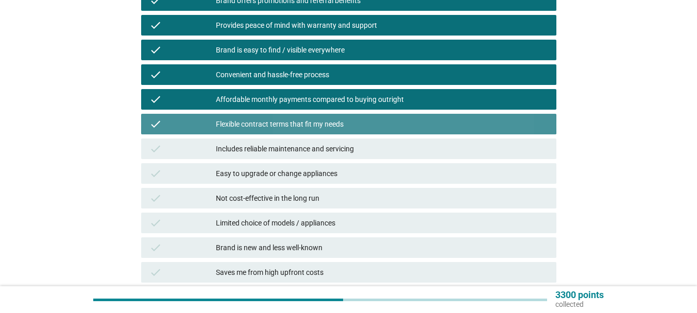
click at [351, 156] on div "check Includes reliable maintenance and servicing" at bounding box center [348, 149] width 415 height 21
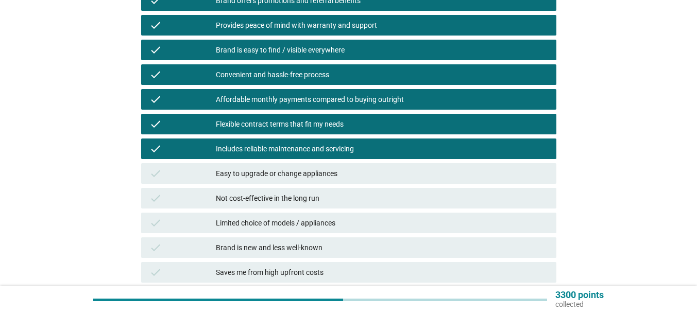
click at [327, 180] on div "check Easy to upgrade or change appliances" at bounding box center [348, 173] width 415 height 21
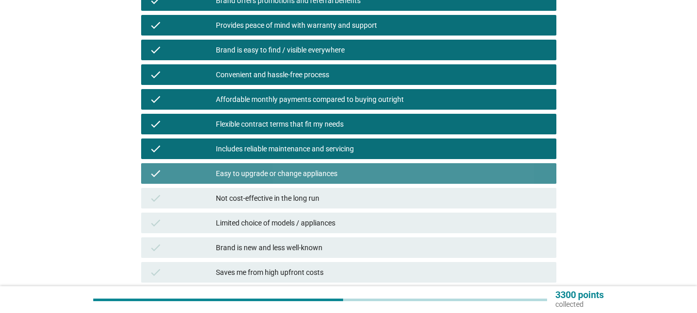
click at [324, 198] on div "Not cost-effective in the long run" at bounding box center [382, 198] width 332 height 12
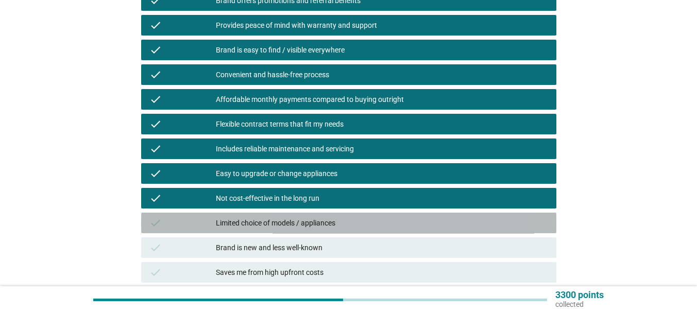
click at [329, 220] on div "Limited choice of models / appliances" at bounding box center [382, 223] width 332 height 12
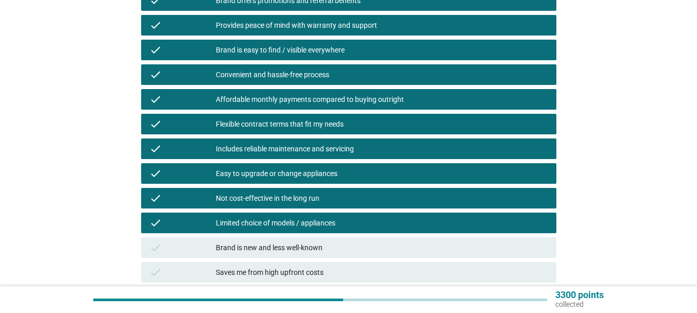
drag, startPoint x: 350, startPoint y: 243, endPoint x: 371, endPoint y: 237, distance: 21.9
click at [350, 244] on div "Brand is new and less well-known" at bounding box center [382, 248] width 332 height 12
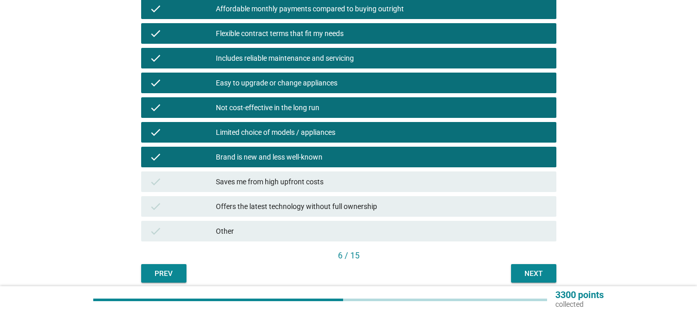
scroll to position [390, 0]
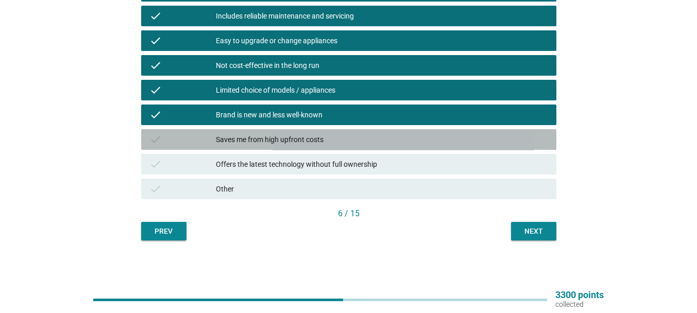
click at [342, 133] on div "Saves me from high upfront costs" at bounding box center [382, 139] width 332 height 12
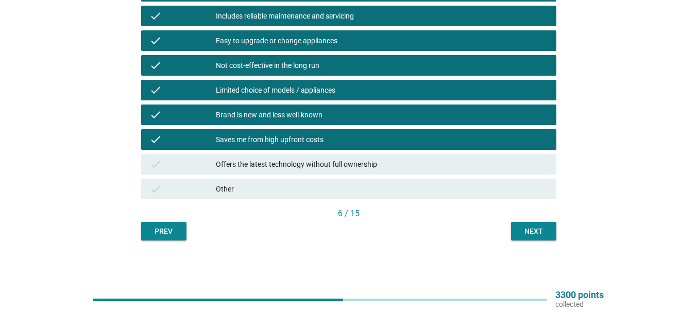
drag, startPoint x: 354, startPoint y: 159, endPoint x: 459, endPoint y: 193, distance: 110.4
click at [355, 160] on div "Offers the latest technology without full ownership" at bounding box center [382, 164] width 332 height 12
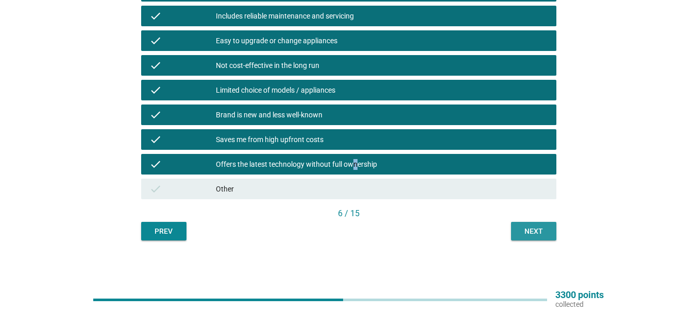
click at [522, 228] on div "Next" at bounding box center [533, 231] width 29 height 11
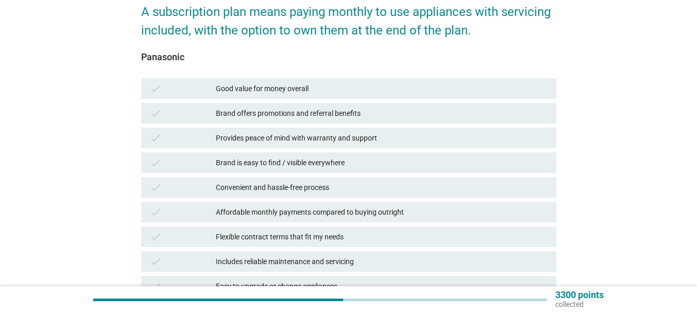
scroll to position [154, 0]
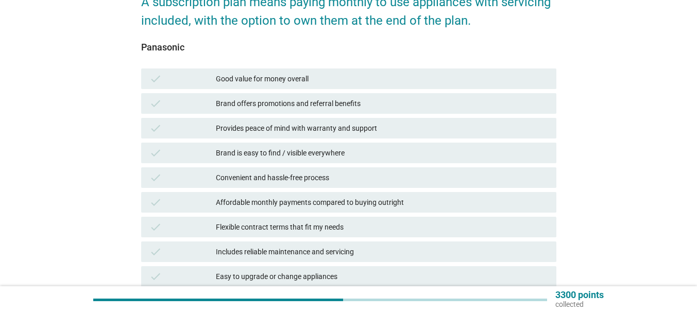
click at [295, 82] on div "Good value for money overall" at bounding box center [382, 79] width 332 height 12
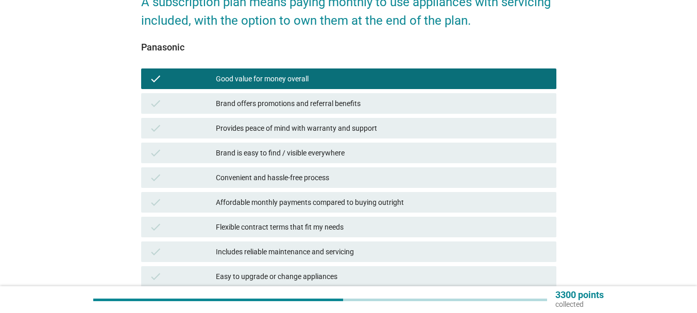
drag, startPoint x: 321, startPoint y: 107, endPoint x: 340, endPoint y: 131, distance: 30.9
click at [321, 107] on div "Brand offers promotions and referral benefits" at bounding box center [382, 103] width 332 height 12
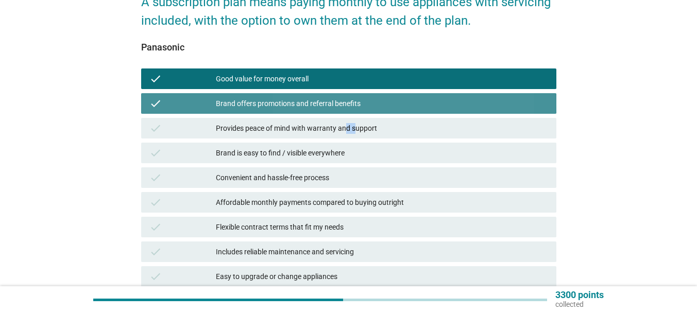
click at [355, 132] on div "Provides peace of mind with warranty and support" at bounding box center [382, 128] width 332 height 12
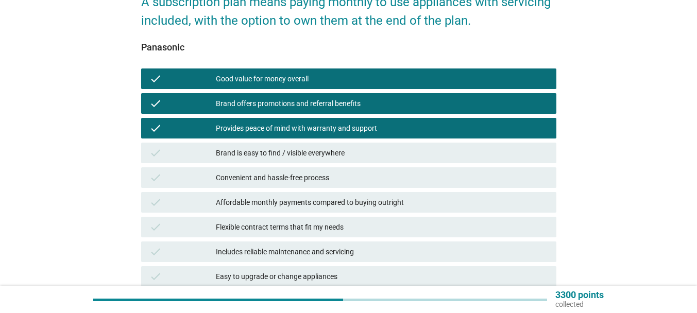
click at [347, 153] on div "Brand is easy to find / visible everywhere" at bounding box center [382, 153] width 332 height 12
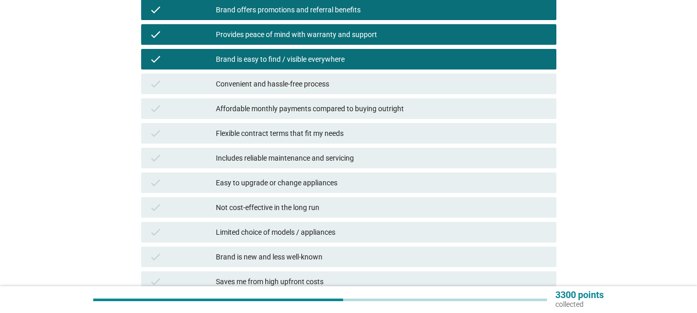
scroll to position [257, 0]
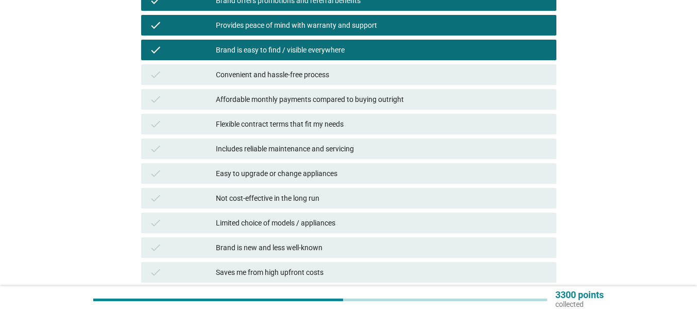
click at [320, 74] on div "Convenient and hassle-free process" at bounding box center [382, 74] width 332 height 12
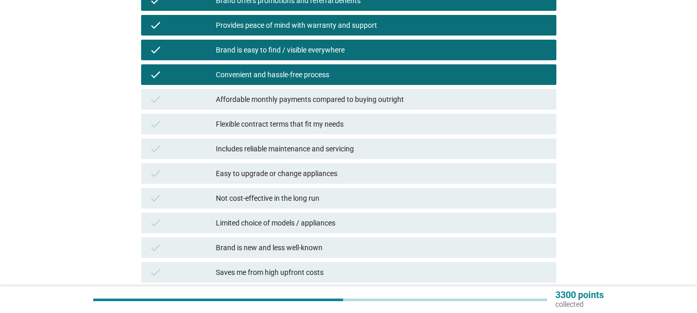
click at [344, 101] on div "Affordable monthly payments compared to buying outright" at bounding box center [382, 99] width 332 height 12
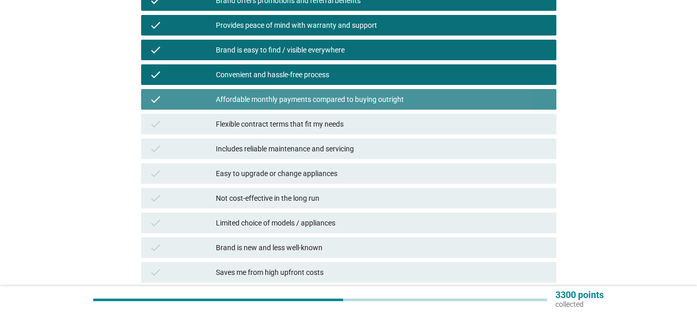
click
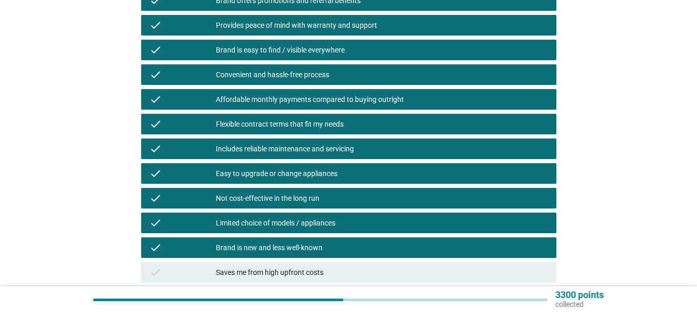
scroll to position [390, 0]
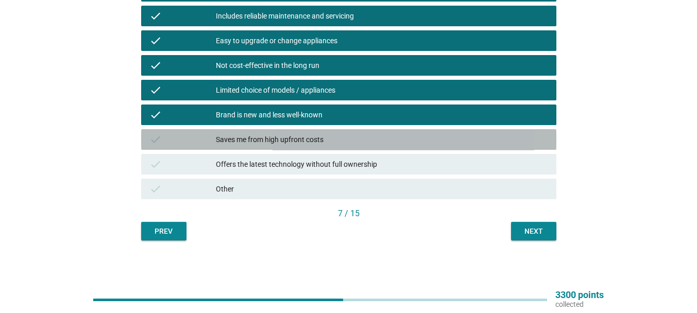
drag, startPoint x: 339, startPoint y: 149, endPoint x: 339, endPoint y: 161, distance: 11.9
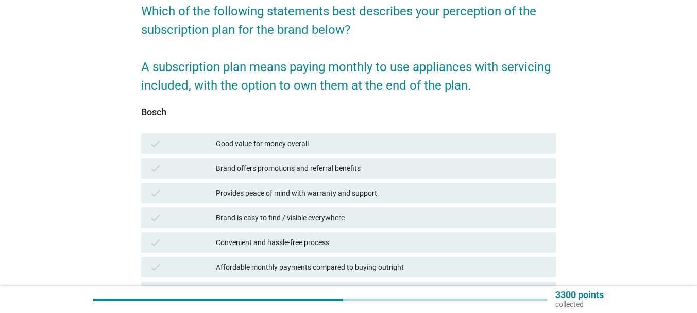
scroll to position [103, 0]
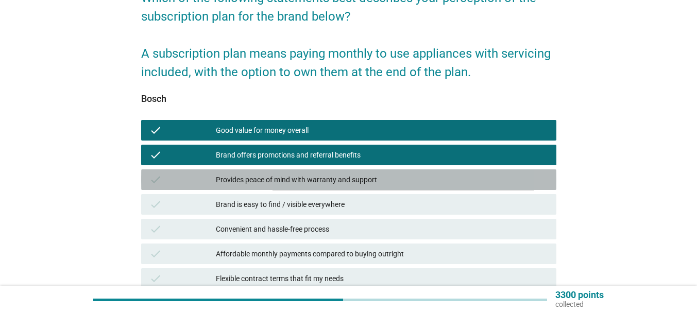
drag, startPoint x: 292, startPoint y: 172, endPoint x: 301, endPoint y: 196, distance: 25.4
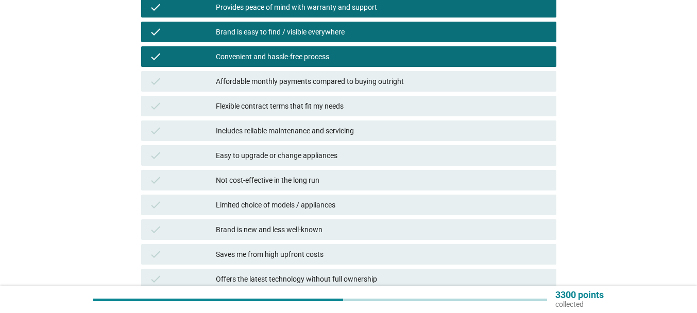
scroll to position [309, 0]
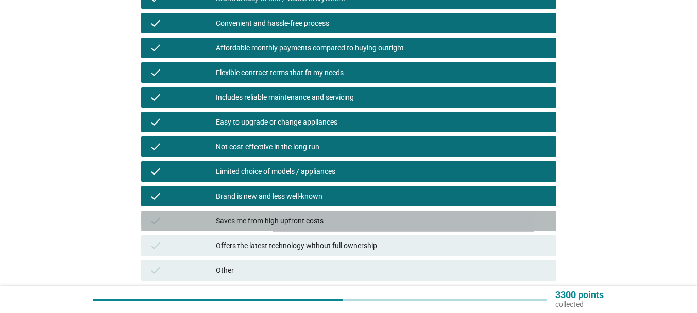
drag, startPoint x: 300, startPoint y: 221, endPoint x: 316, endPoint y: 257, distance: 39.7
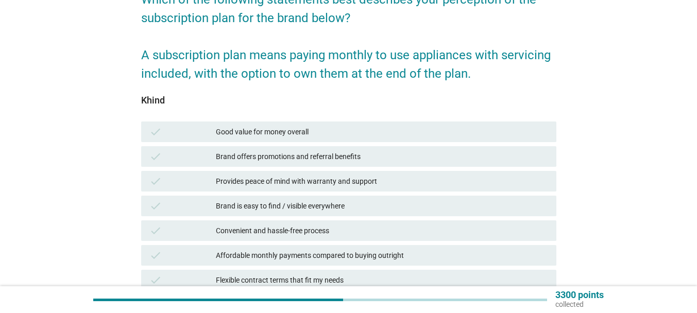
scroll to position [103, 0]
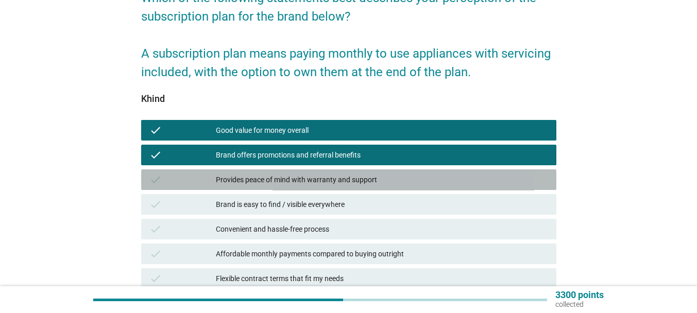
drag, startPoint x: 329, startPoint y: 171, endPoint x: 333, endPoint y: 193, distance: 22.5
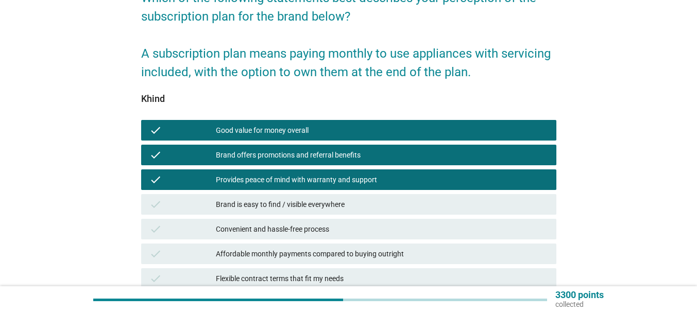
drag, startPoint x: 332, startPoint y: 198, endPoint x: 333, endPoint y: 213, distance: 15.5
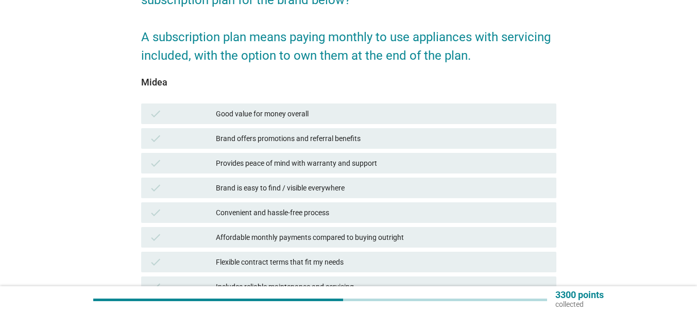
scroll to position [154, 0]
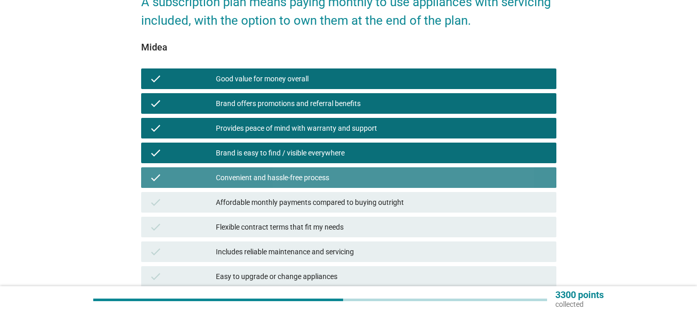
drag, startPoint x: 333, startPoint y: 197, endPoint x: 333, endPoint y: 204, distance: 6.7
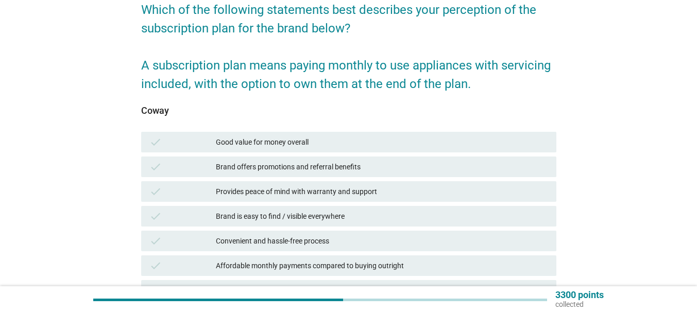
scroll to position [103, 0]
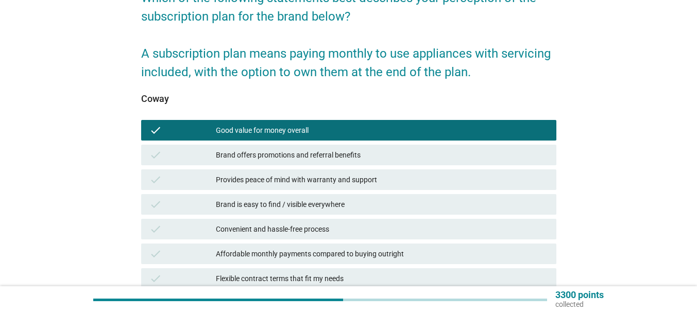
drag, startPoint x: 335, startPoint y: 153, endPoint x: 345, endPoint y: 169, distance: 18.0
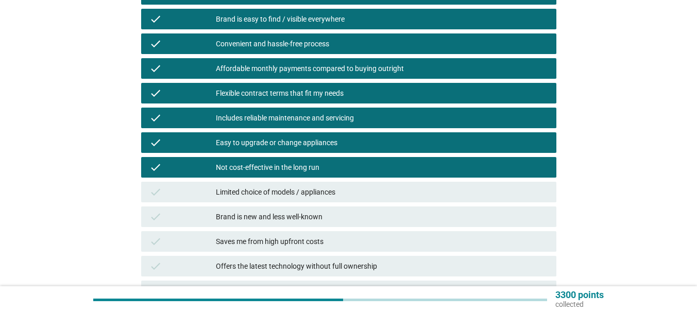
scroll to position [309, 0]
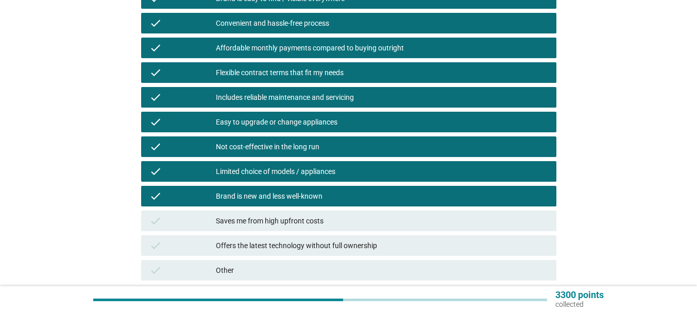
drag, startPoint x: 349, startPoint y: 215, endPoint x: 356, endPoint y: 240, distance: 26.2
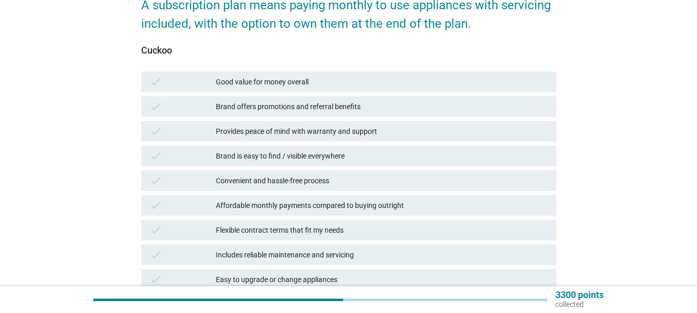
scroll to position [154, 0]
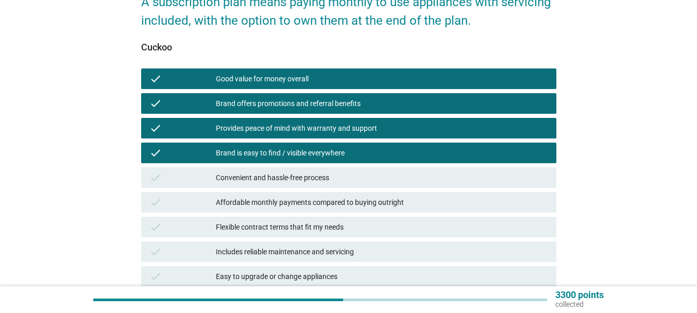
drag, startPoint x: 314, startPoint y: 183, endPoint x: 315, endPoint y: 199, distance: 16.5
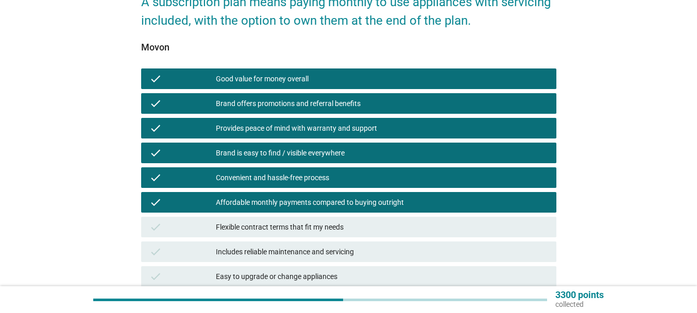
scroll to position [206, 0]
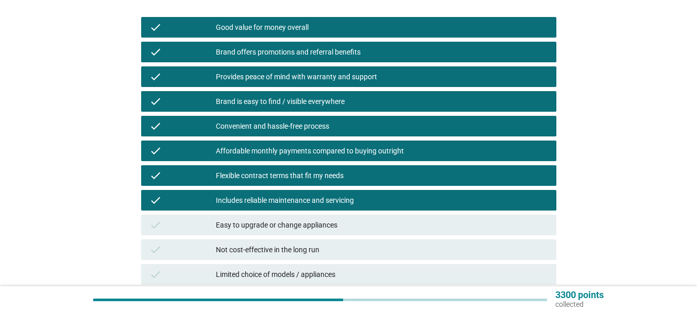
drag, startPoint x: 363, startPoint y: 231, endPoint x: 372, endPoint y: 233, distance: 8.9
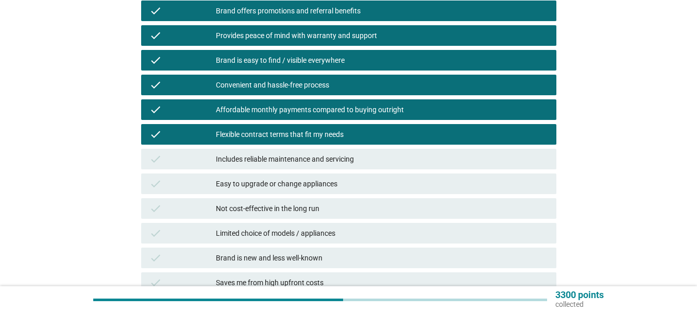
scroll to position [257, 0]
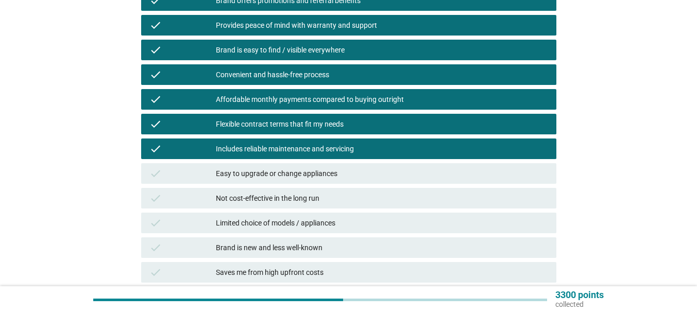
drag, startPoint x: 348, startPoint y: 169, endPoint x: 354, endPoint y: 188, distance: 19.9
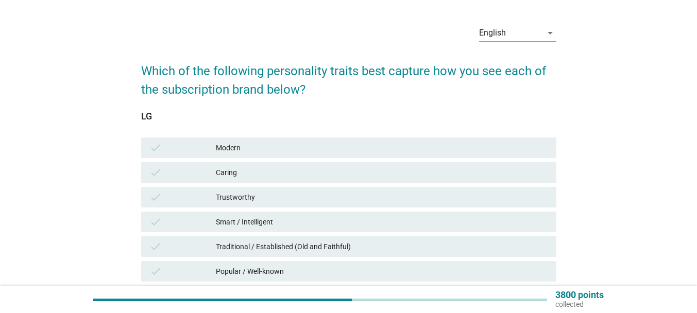
scroll to position [51, 0]
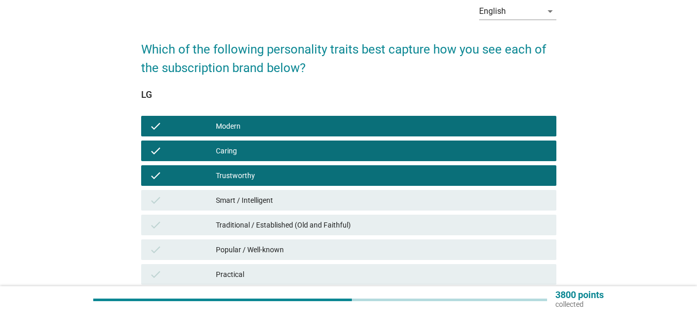
drag, startPoint x: 251, startPoint y: 192, endPoint x: 282, endPoint y: 218, distance: 40.6
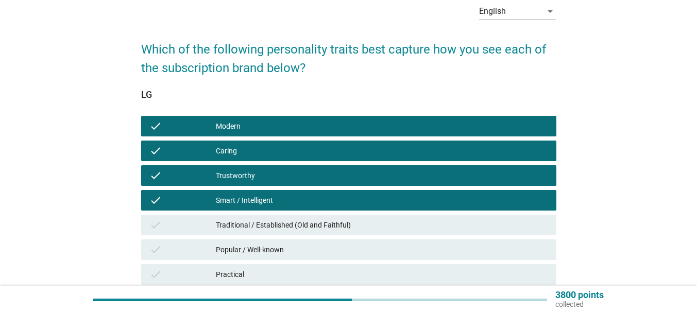
drag, startPoint x: 294, startPoint y: 220, endPoint x: 303, endPoint y: 240, distance: 22.3
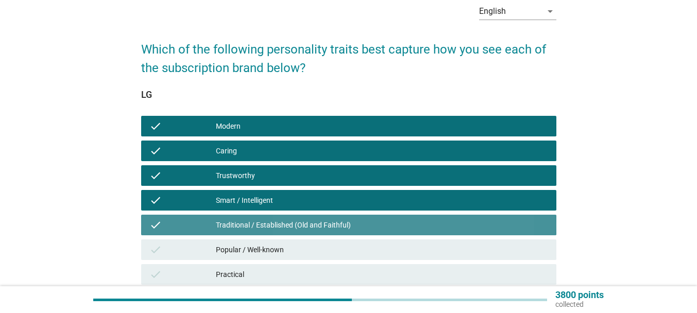
drag, startPoint x: 300, startPoint y: 247, endPoint x: 298, endPoint y: 262, distance: 15.1
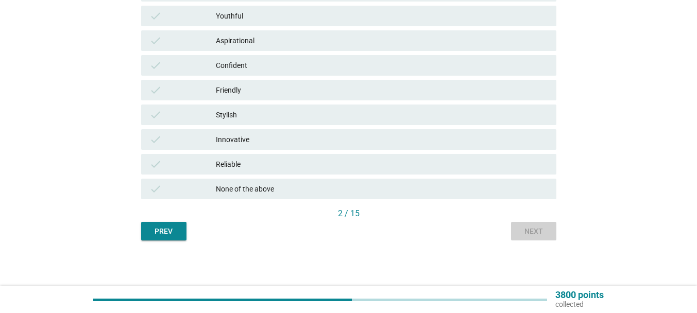
scroll to position [0, 0]
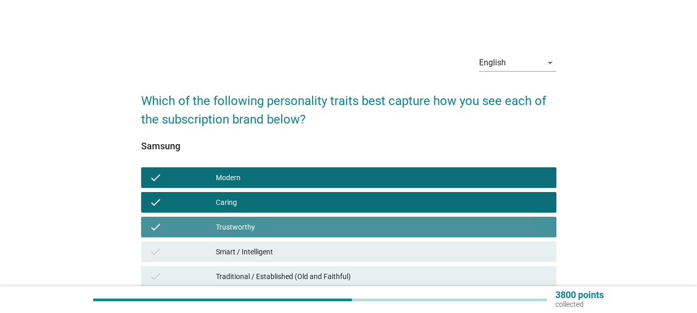
drag, startPoint x: 252, startPoint y: 248, endPoint x: 253, endPoint y: 255, distance: 6.9
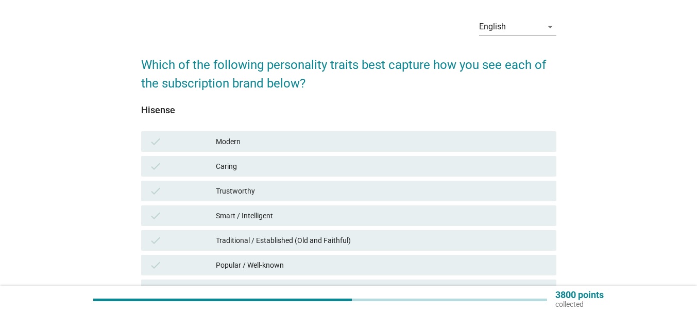
scroll to position [51, 0]
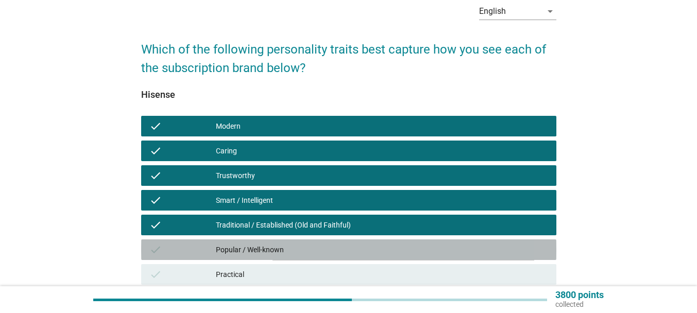
drag, startPoint x: 266, startPoint y: 240, endPoint x: 265, endPoint y: 255, distance: 14.5
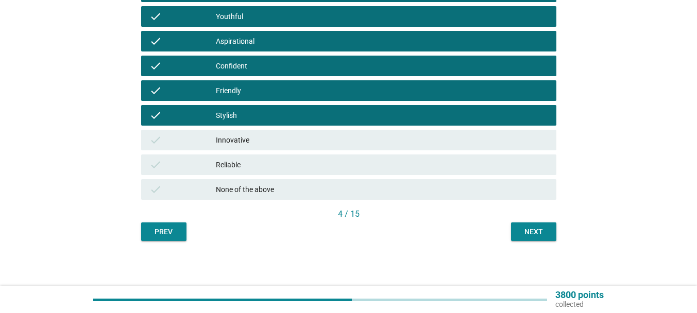
scroll to position [384, 0]
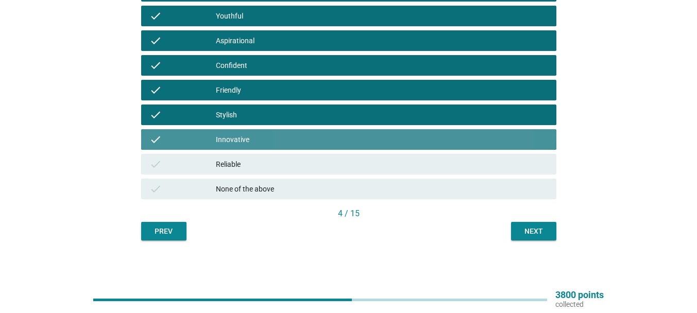
drag, startPoint x: 269, startPoint y: 158, endPoint x: 276, endPoint y: 164, distance: 9.1
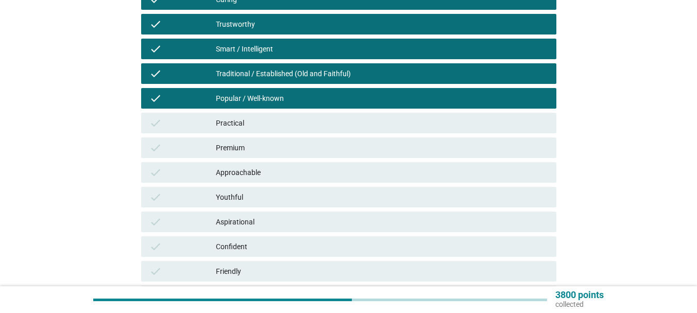
scroll to position [206, 0]
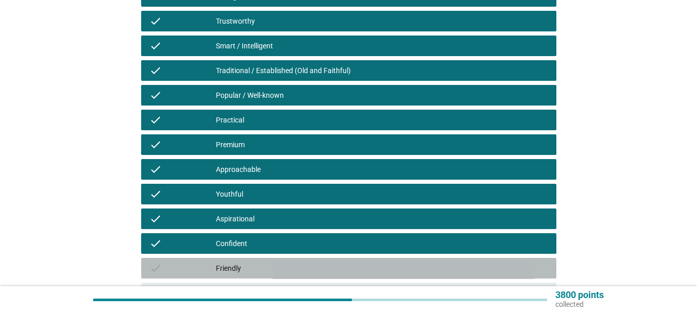
drag, startPoint x: 251, startPoint y: 272, endPoint x: 257, endPoint y: 269, distance: 7.6
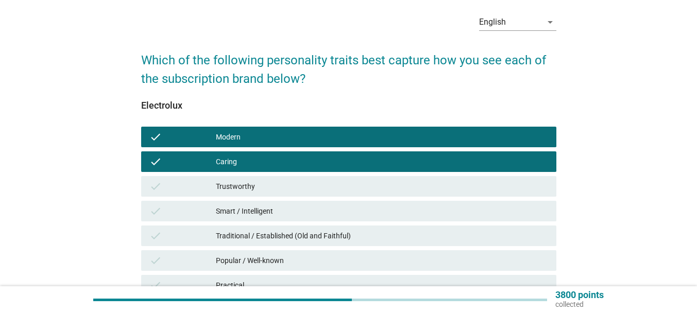
scroll to position [103, 0]
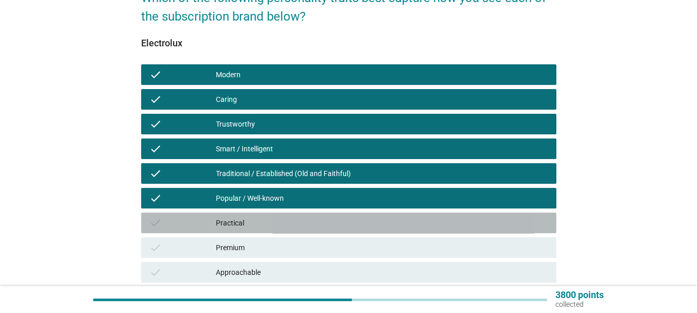
drag, startPoint x: 264, startPoint y: 213, endPoint x: 262, endPoint y: 232, distance: 18.6
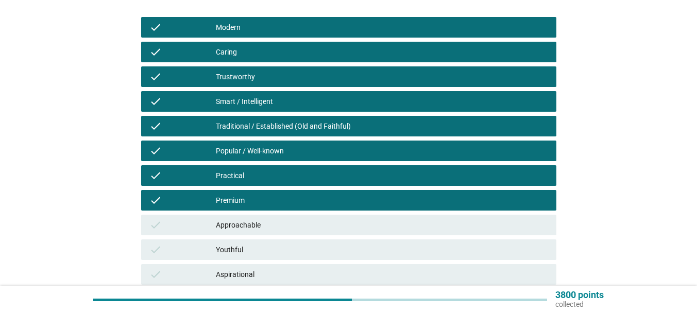
scroll to position [206, 0]
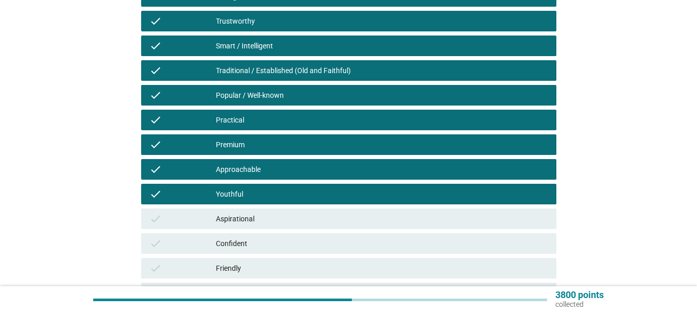
drag, startPoint x: 259, startPoint y: 215, endPoint x: 260, endPoint y: 226, distance: 10.9
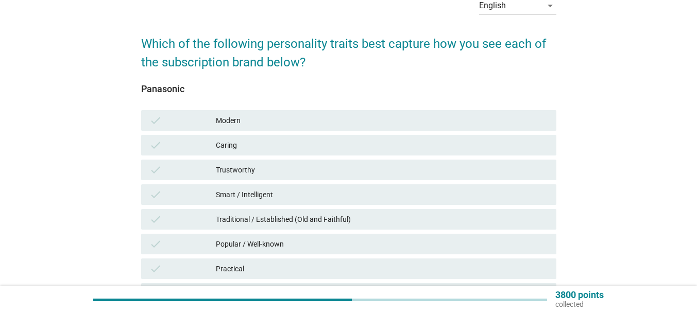
scroll to position [154, 0]
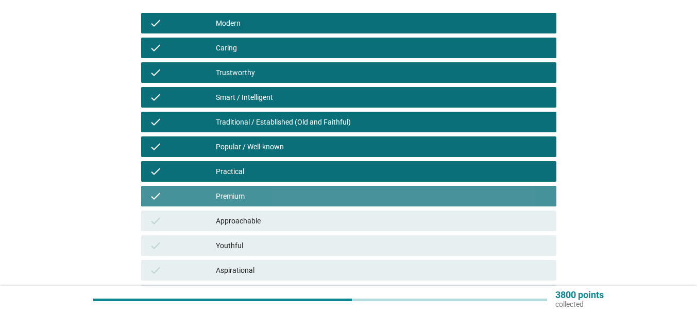
drag, startPoint x: 260, startPoint y: 201, endPoint x: 259, endPoint y: 211, distance: 9.8
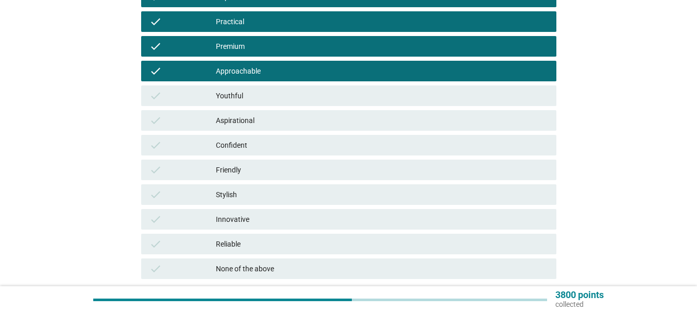
scroll to position [309, 0]
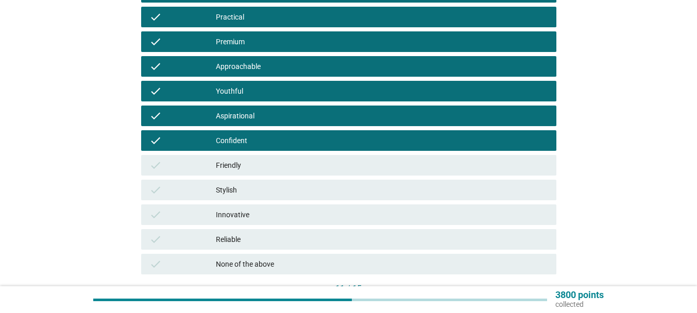
drag, startPoint x: 259, startPoint y: 167, endPoint x: 260, endPoint y: 183, distance: 15.5
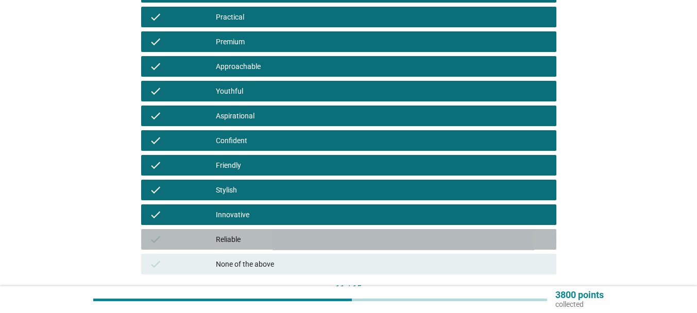
drag, startPoint x: 255, startPoint y: 239, endPoint x: 263, endPoint y: 244, distance: 8.8
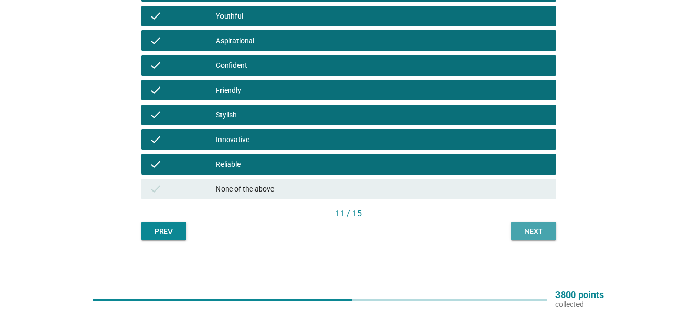
scroll to position [0, 0]
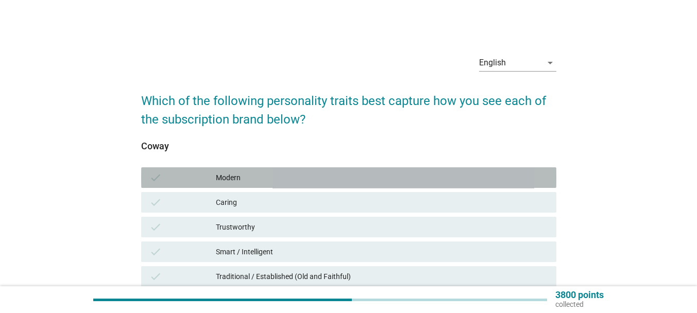
drag, startPoint x: 246, startPoint y: 185, endPoint x: 251, endPoint y: 204, distance: 19.2
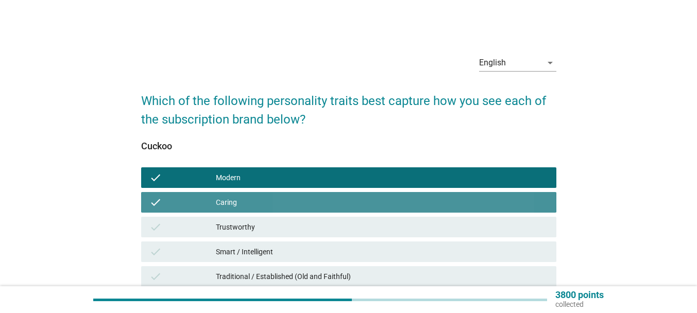
drag, startPoint x: 269, startPoint y: 225, endPoint x: 269, endPoint y: 248, distance: 22.7
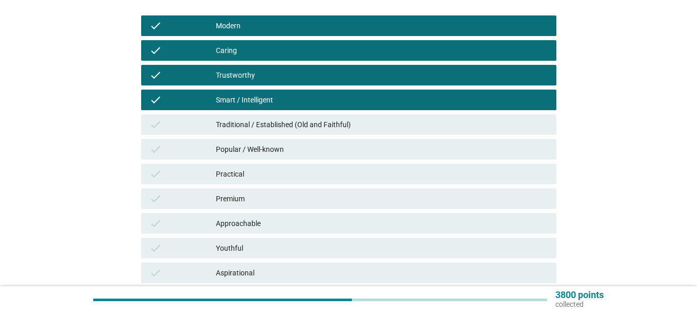
scroll to position [154, 0]
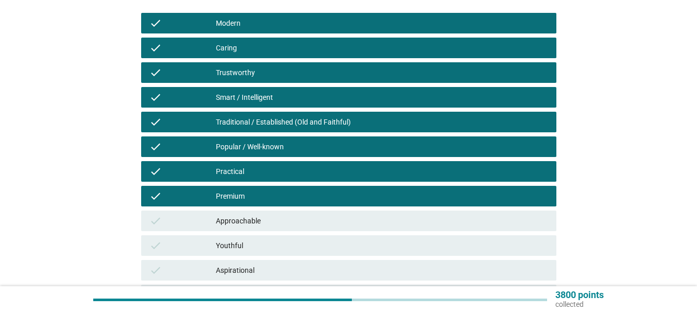
drag, startPoint x: 245, startPoint y: 209, endPoint x: 246, endPoint y: 225, distance: 16.0
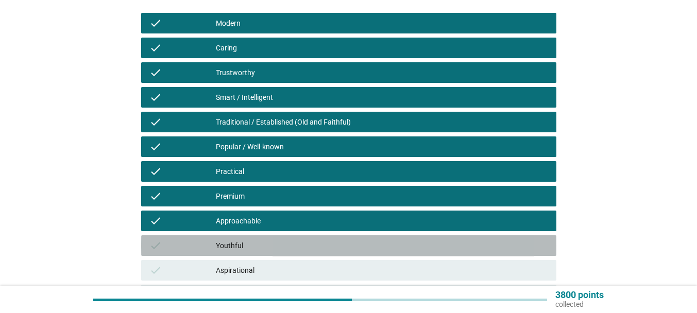
drag, startPoint x: 253, startPoint y: 250, endPoint x: 269, endPoint y: 233, distance: 23.3
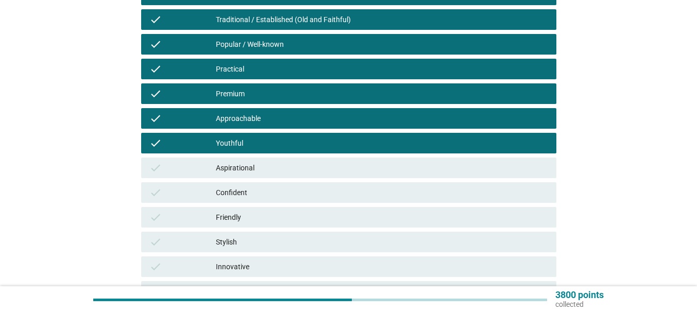
scroll to position [257, 0]
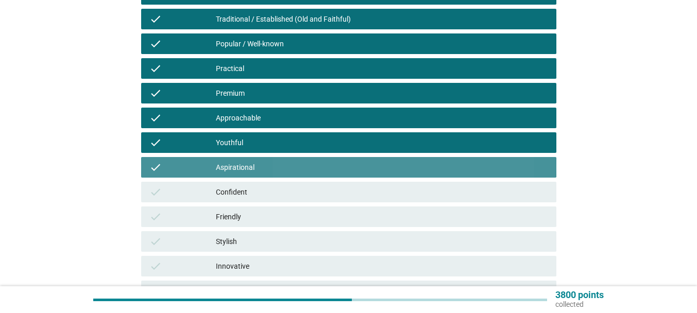
drag, startPoint x: 246, startPoint y: 198, endPoint x: 246, endPoint y: 203, distance: 5.2
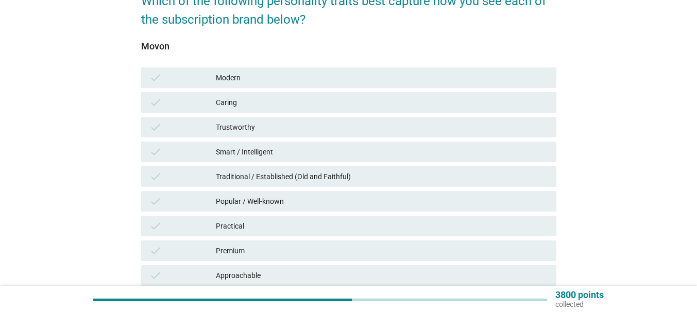
scroll to position [103, 0]
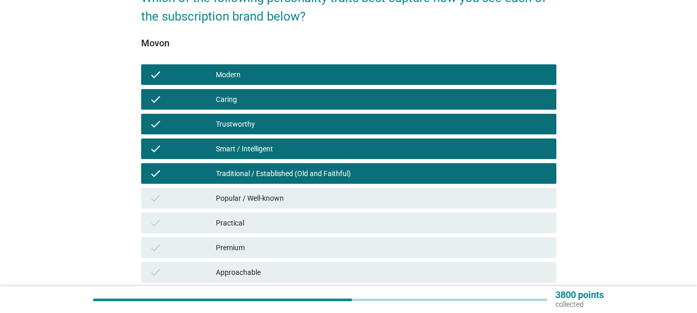
drag, startPoint x: 261, startPoint y: 195, endPoint x: 260, endPoint y: 201, distance: 5.8
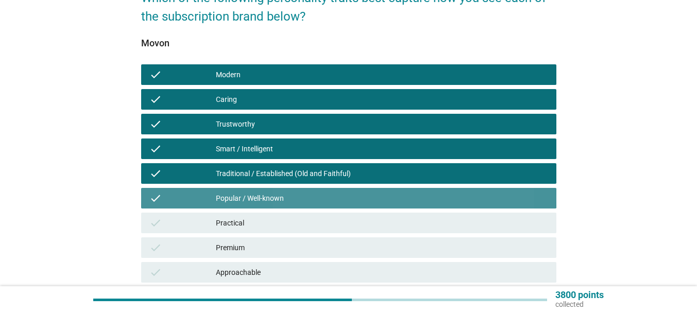
drag, startPoint x: 256, startPoint y: 216, endPoint x: 262, endPoint y: 222, distance: 8.0
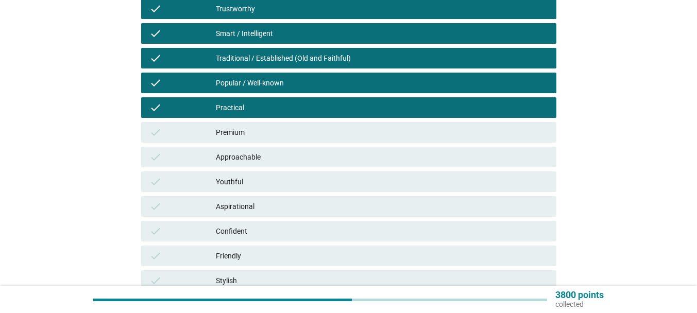
scroll to position [257, 0]
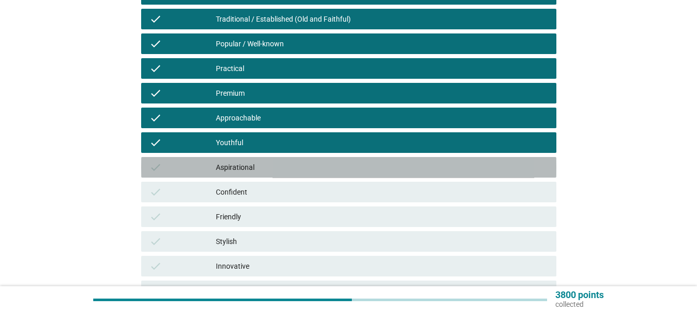
drag, startPoint x: 234, startPoint y: 170, endPoint x: 264, endPoint y: 190, distance: 35.3
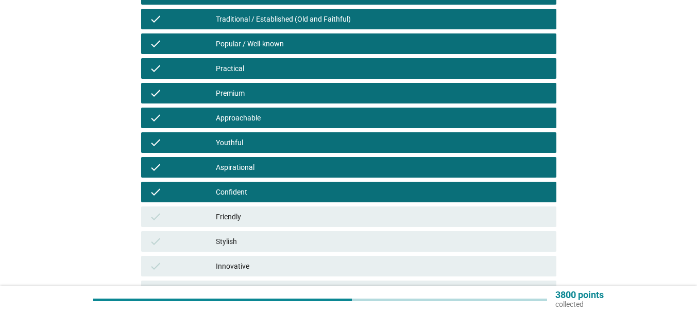
drag, startPoint x: 236, startPoint y: 205, endPoint x: 254, endPoint y: 222, distance: 24.0
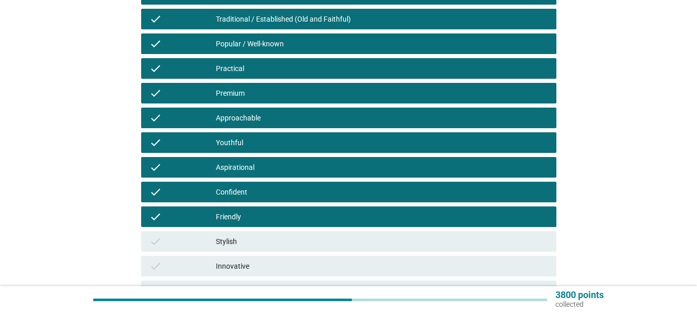
scroll to position [360, 0]
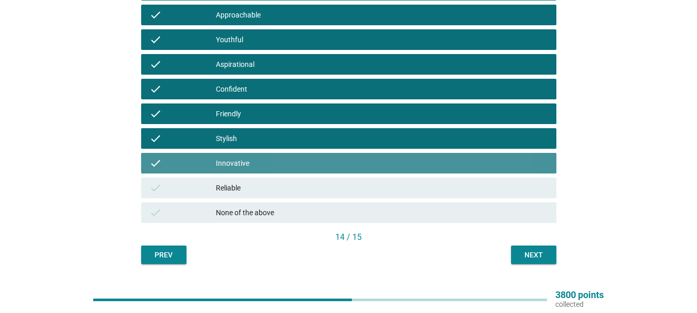
drag, startPoint x: 266, startPoint y: 185, endPoint x: 305, endPoint y: 198, distance: 41.2
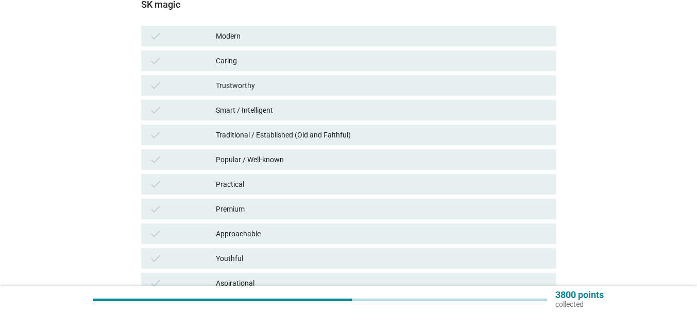
scroll to position [154, 0]
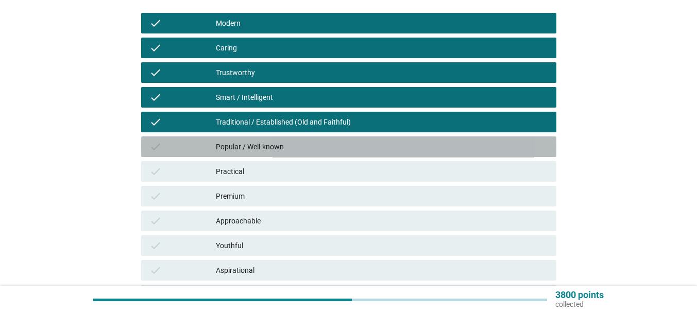
drag, startPoint x: 260, startPoint y: 145, endPoint x: 255, endPoint y: 163, distance: 18.7
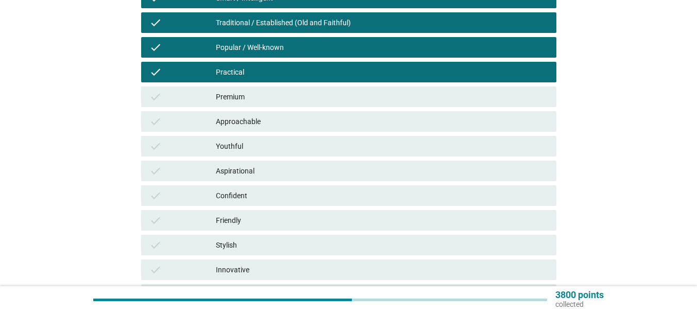
scroll to position [257, 0]
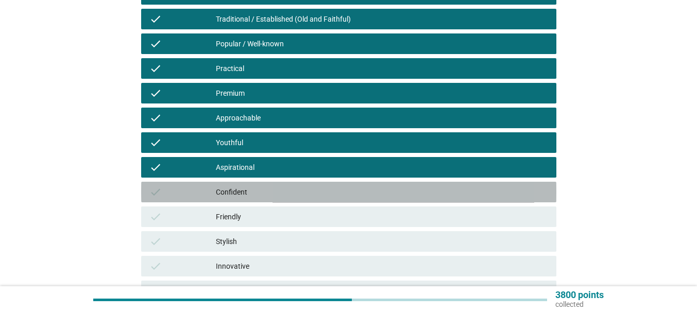
drag, startPoint x: 246, startPoint y: 192, endPoint x: 246, endPoint y: 205, distance: 12.9
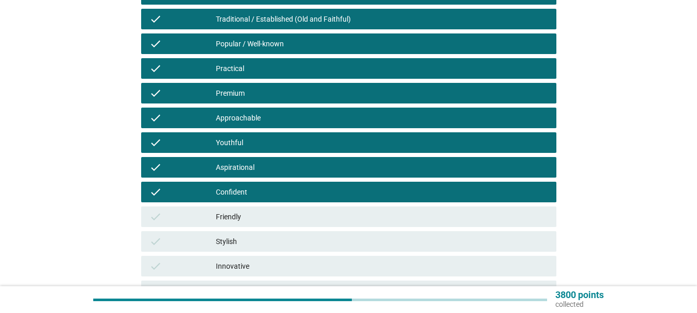
drag, startPoint x: 246, startPoint y: 212, endPoint x: 244, endPoint y: 223, distance: 11.4
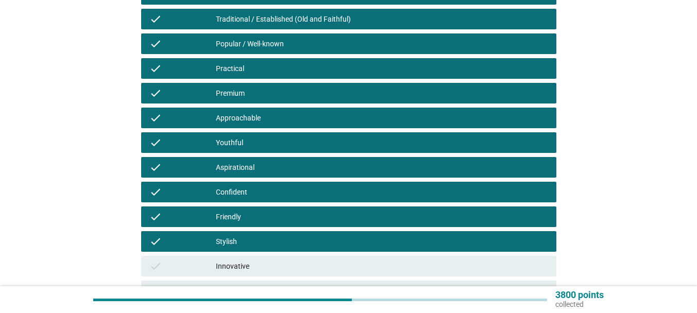
drag, startPoint x: 256, startPoint y: 264, endPoint x: 302, endPoint y: 225, distance: 60.7
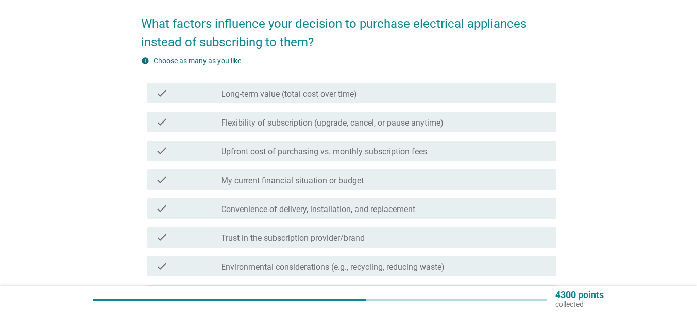
scroll to position [103, 0]
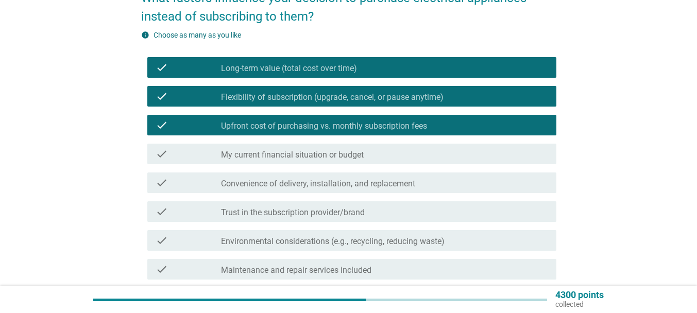
drag, startPoint x: 309, startPoint y: 162, endPoint x: 318, endPoint y: 182, distance: 22.4
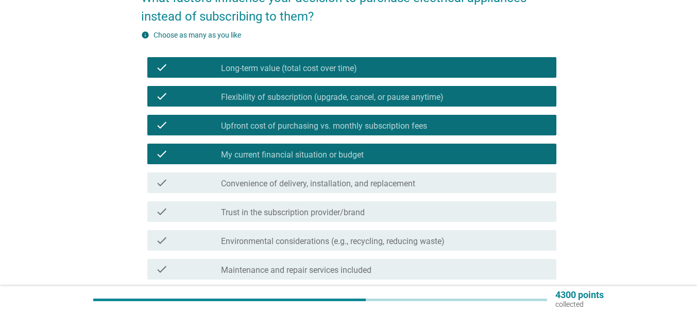
drag, startPoint x: 330, startPoint y: 191, endPoint x: 332, endPoint y: 215, distance: 24.3
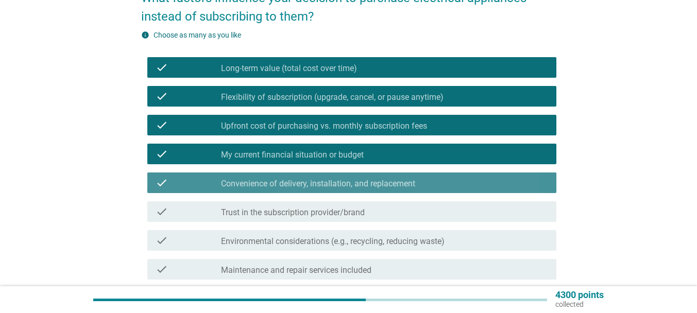
drag, startPoint x: 332, startPoint y: 216, endPoint x: 332, endPoint y: 222, distance: 5.7
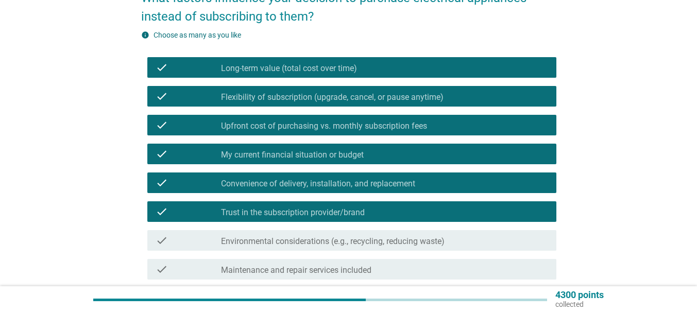
drag, startPoint x: 331, startPoint y: 236, endPoint x: 337, endPoint y: 259, distance: 23.5
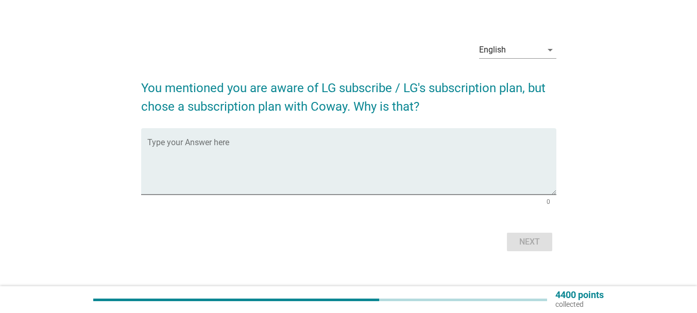
scroll to position [27, 0]
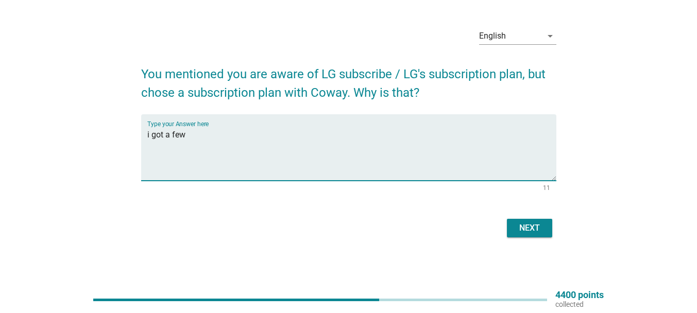
type textarea "i got a few"
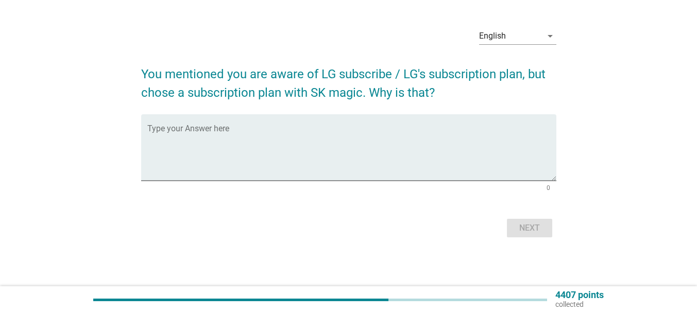
scroll to position [0, 0]
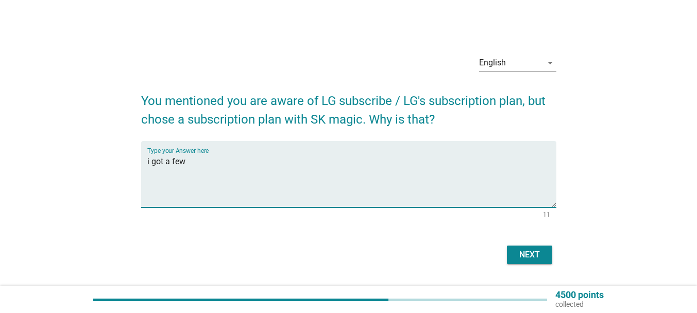
type textarea "i got a few"
drag, startPoint x: 50, startPoint y: 162, endPoint x: 12, endPoint y: 158, distance: 38.3
type textarea "i got a few"
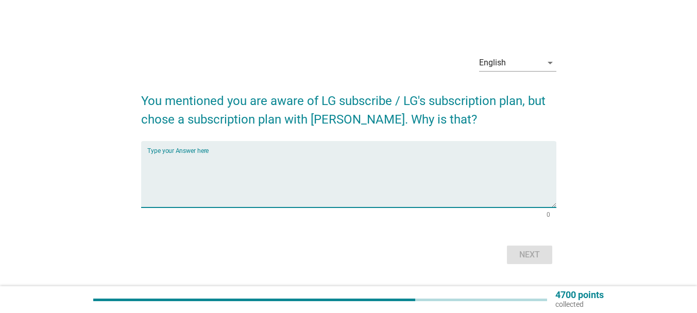
paste textarea "i got a few"
type textarea "i got a few"
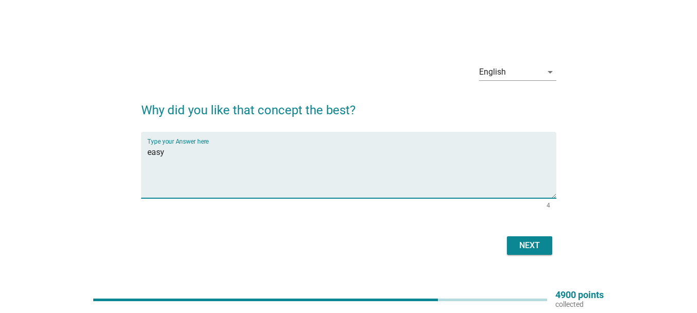
type textarea "easy"
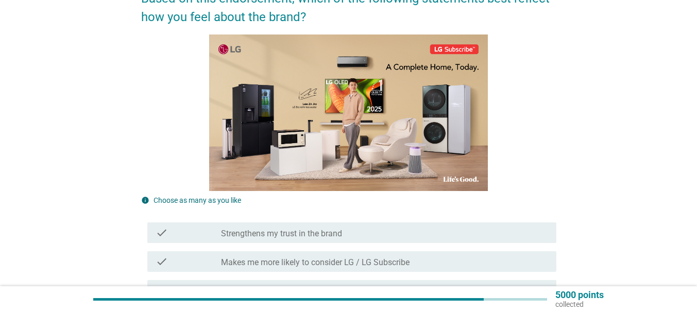
scroll to position [206, 0]
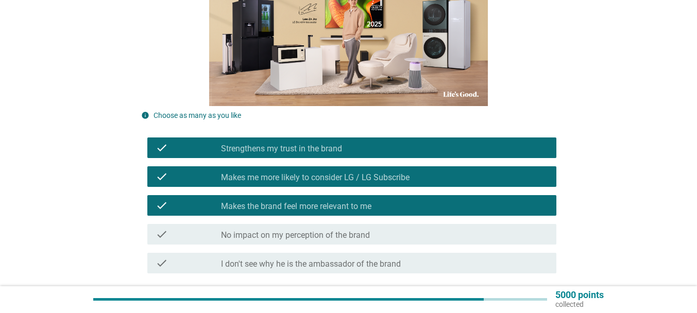
drag, startPoint x: 317, startPoint y: 234, endPoint x: 330, endPoint y: 243, distance: 15.1
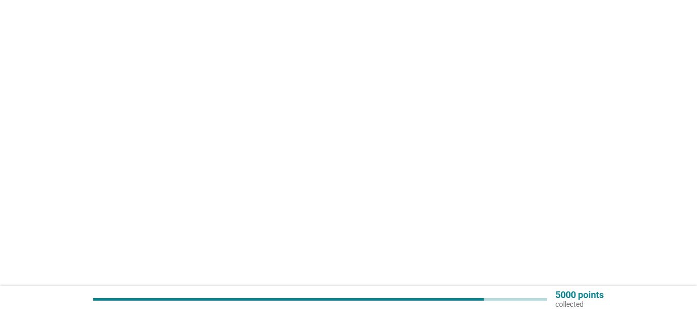
scroll to position [0, 0]
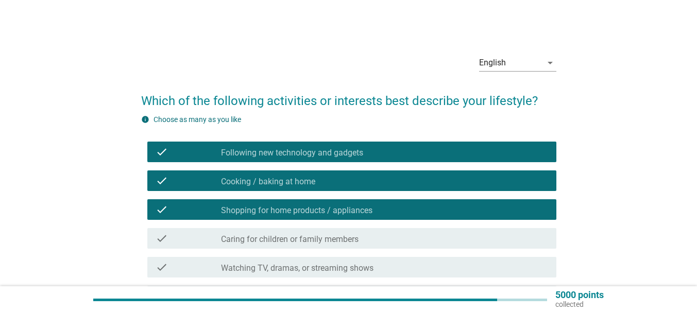
drag, startPoint x: 293, startPoint y: 236, endPoint x: 319, endPoint y: 249, distance: 29.2
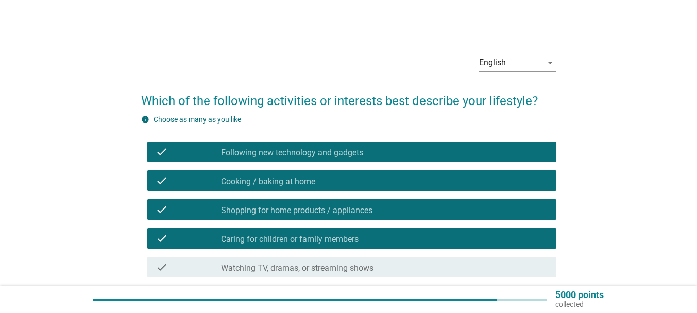
scroll to position [51, 0]
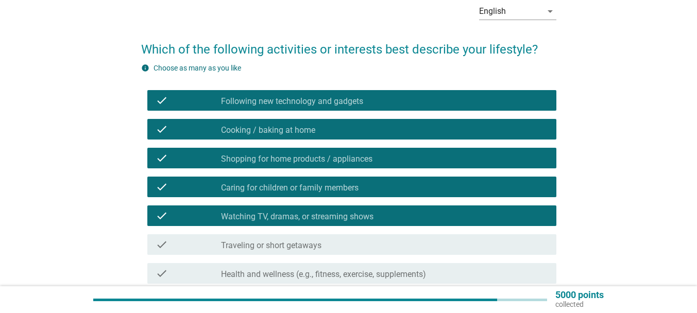
drag, startPoint x: 318, startPoint y: 236, endPoint x: 337, endPoint y: 268, distance: 36.5
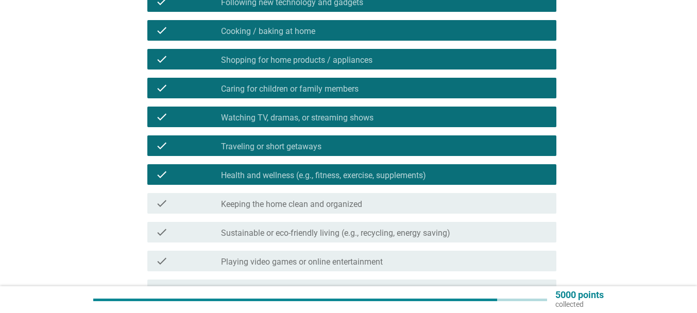
scroll to position [154, 0]
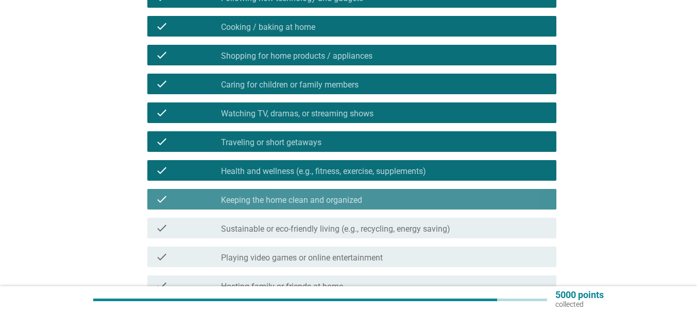
drag, startPoint x: 320, startPoint y: 226, endPoint x: 321, endPoint y: 235, distance: 8.8
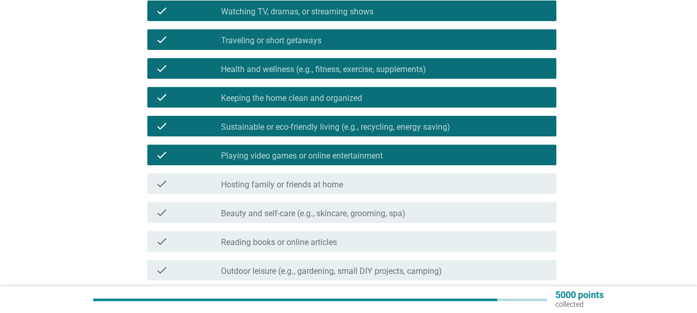
scroll to position [257, 0]
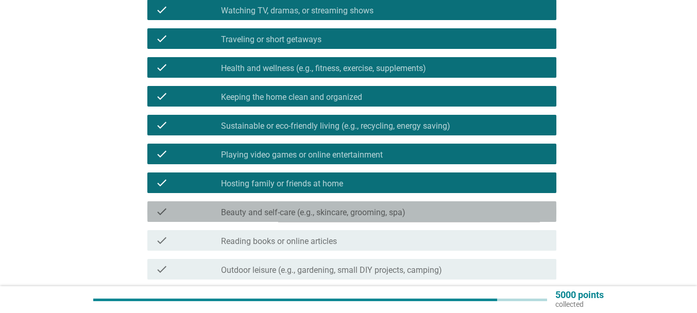
drag, startPoint x: 300, startPoint y: 205, endPoint x: 314, endPoint y: 228, distance: 26.9
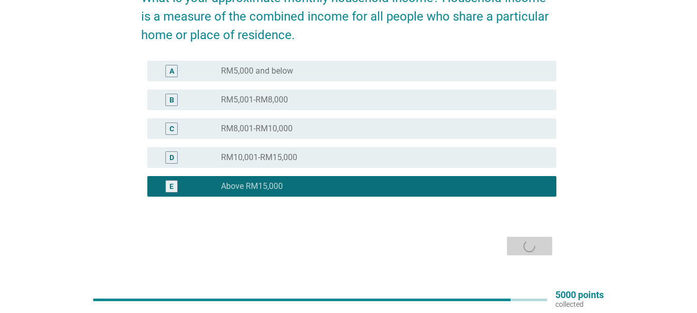
scroll to position [0, 0]
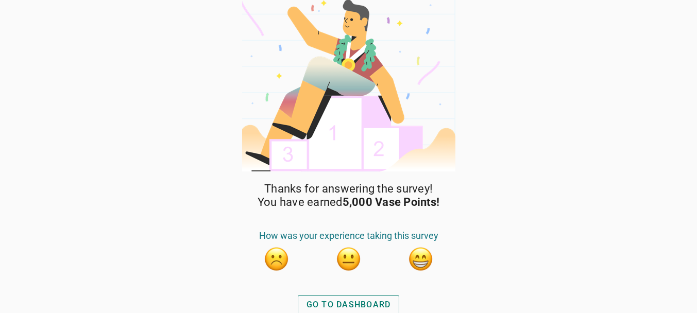
scroll to position [12, 0]
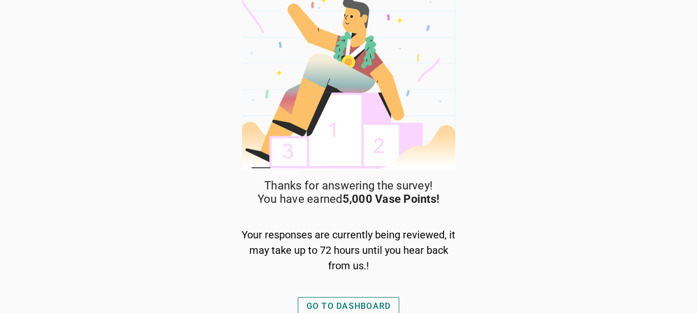
scroll to position [17, 0]
